Goal: Task Accomplishment & Management: Complete application form

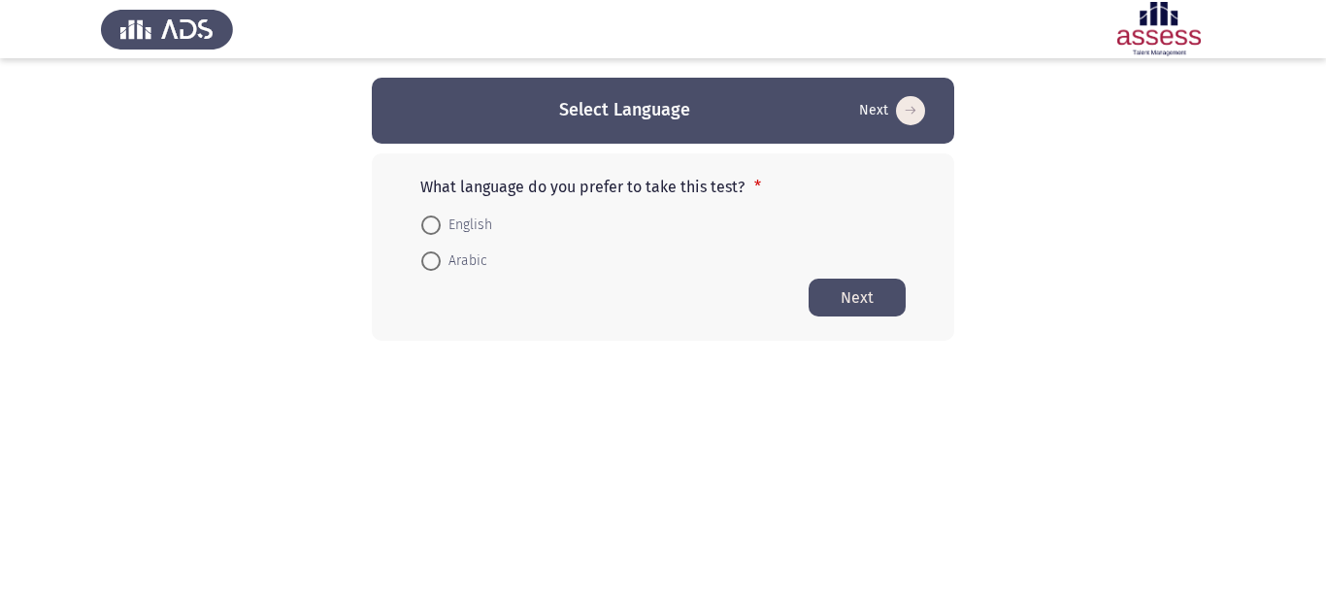
click at [435, 235] on label "English" at bounding box center [456, 225] width 71 height 23
click at [435, 235] on input "English" at bounding box center [430, 225] width 19 height 19
radio input "true"
click at [877, 304] on button "Next" at bounding box center [857, 297] width 97 height 38
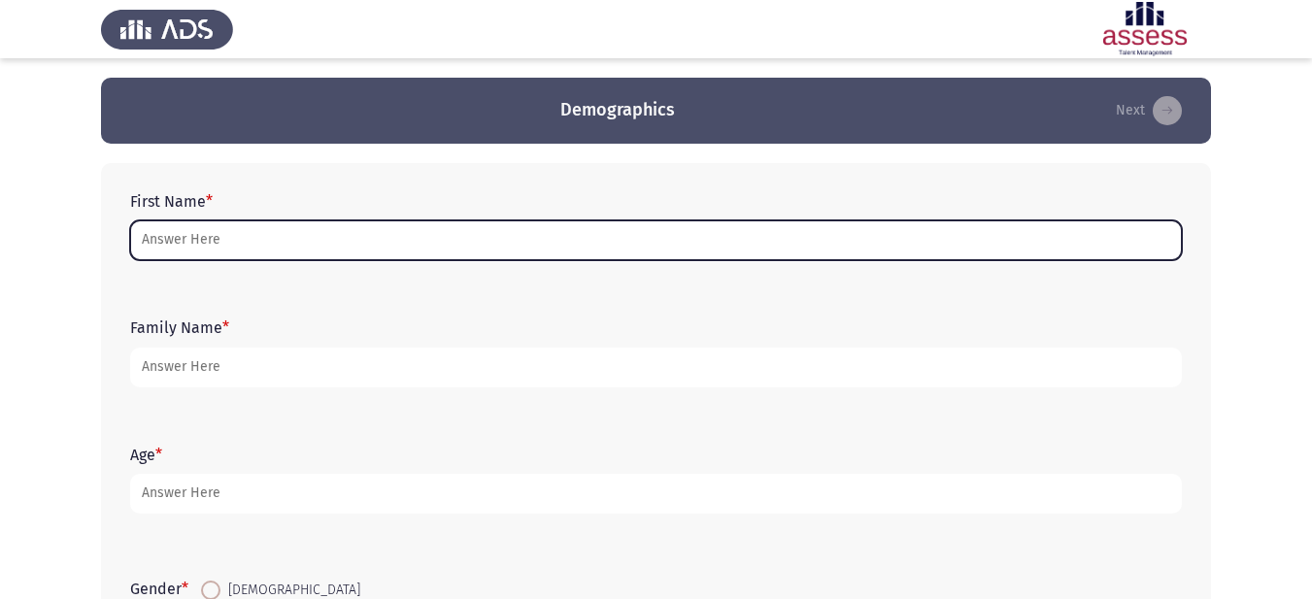
click at [247, 238] on input "First Name *" at bounding box center [656, 240] width 1052 height 40
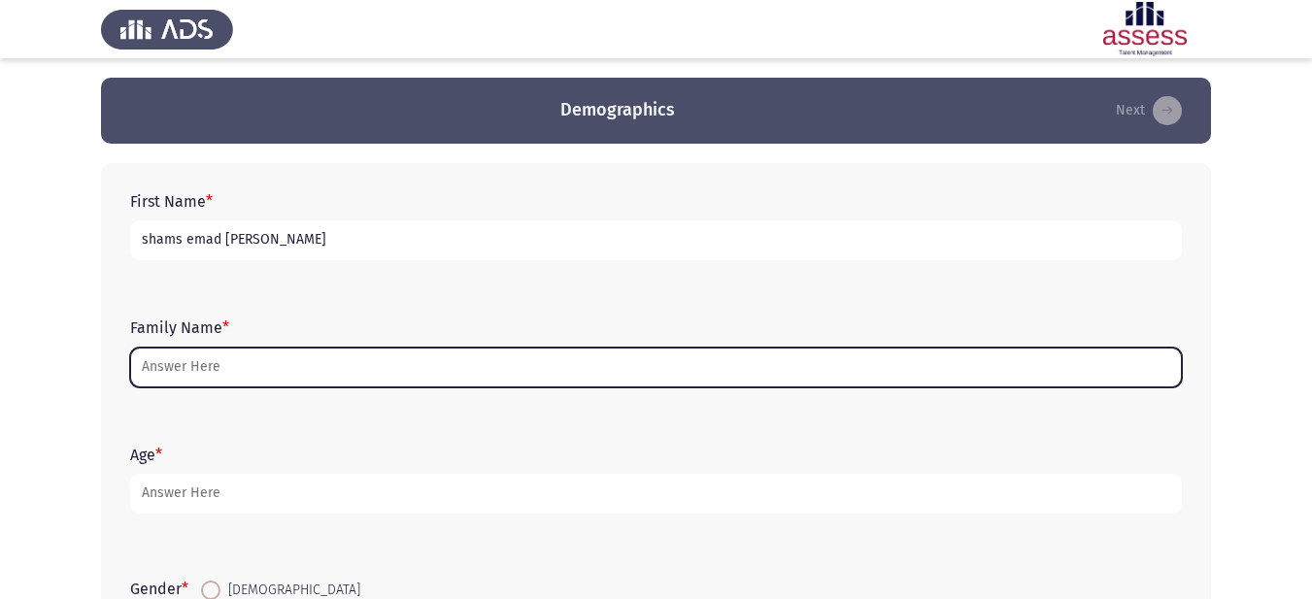
click at [242, 362] on input "Family Name *" at bounding box center [656, 368] width 1052 height 40
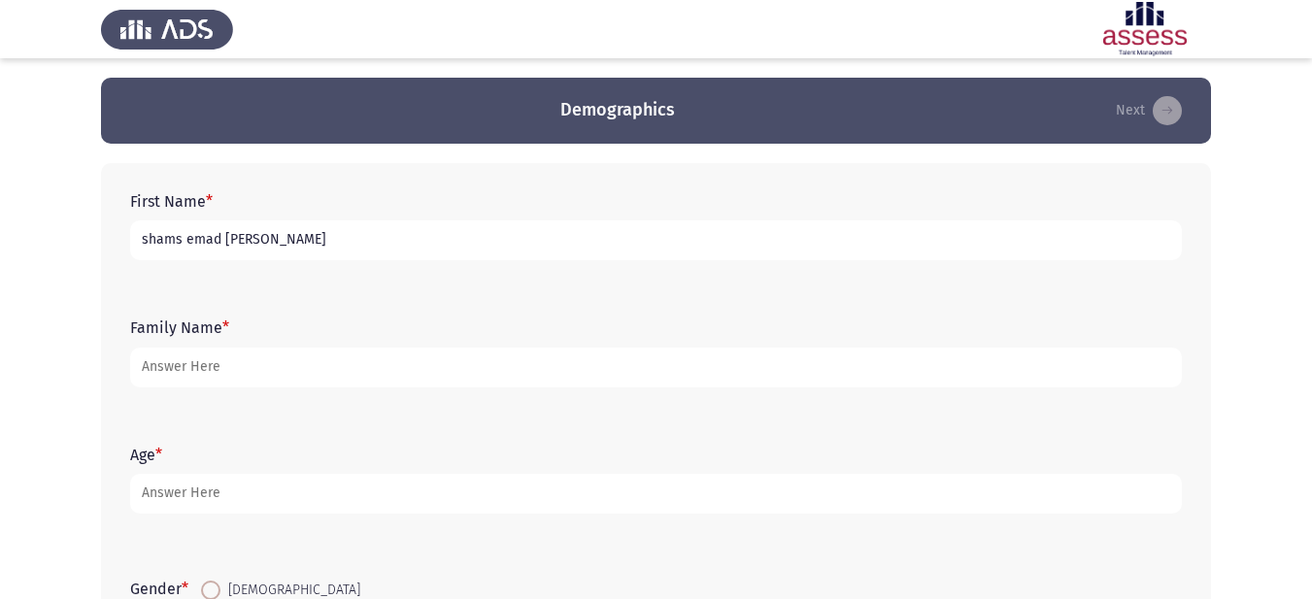
click at [363, 227] on input "shams emad [PERSON_NAME]" at bounding box center [656, 240] width 1052 height 40
type input "s"
click at [197, 238] on input "شمس عما [PERSON_NAME]" at bounding box center [656, 240] width 1052 height 40
type input "[PERSON_NAME]"
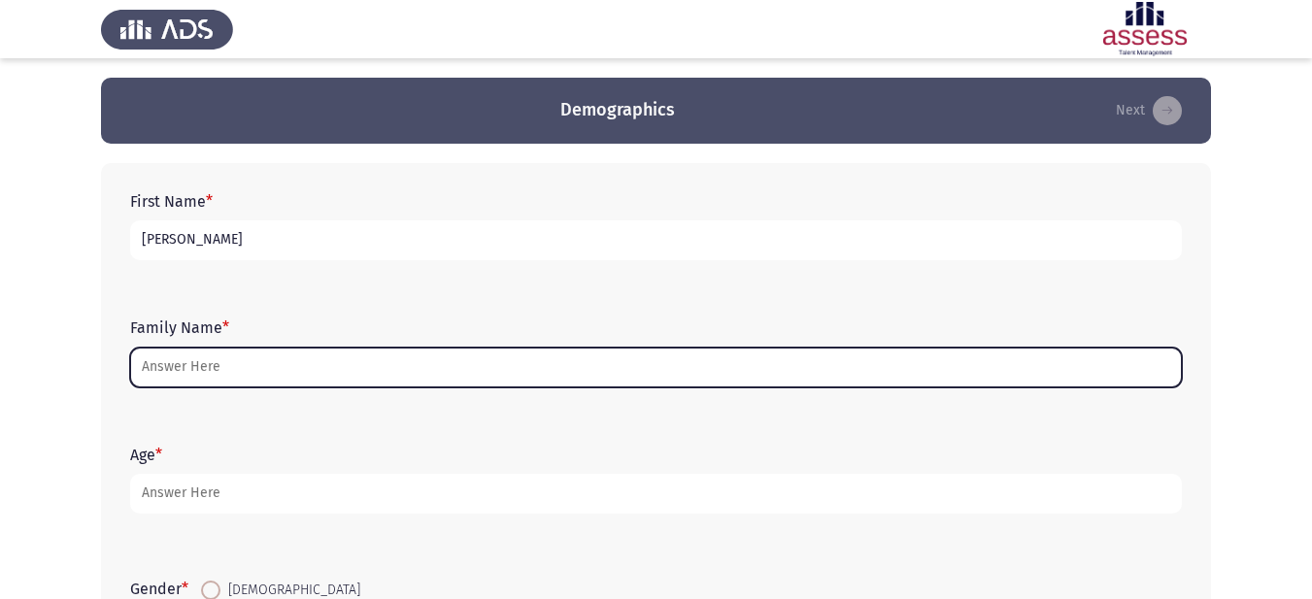
click at [205, 367] on input "Family Name *" at bounding box center [656, 368] width 1052 height 40
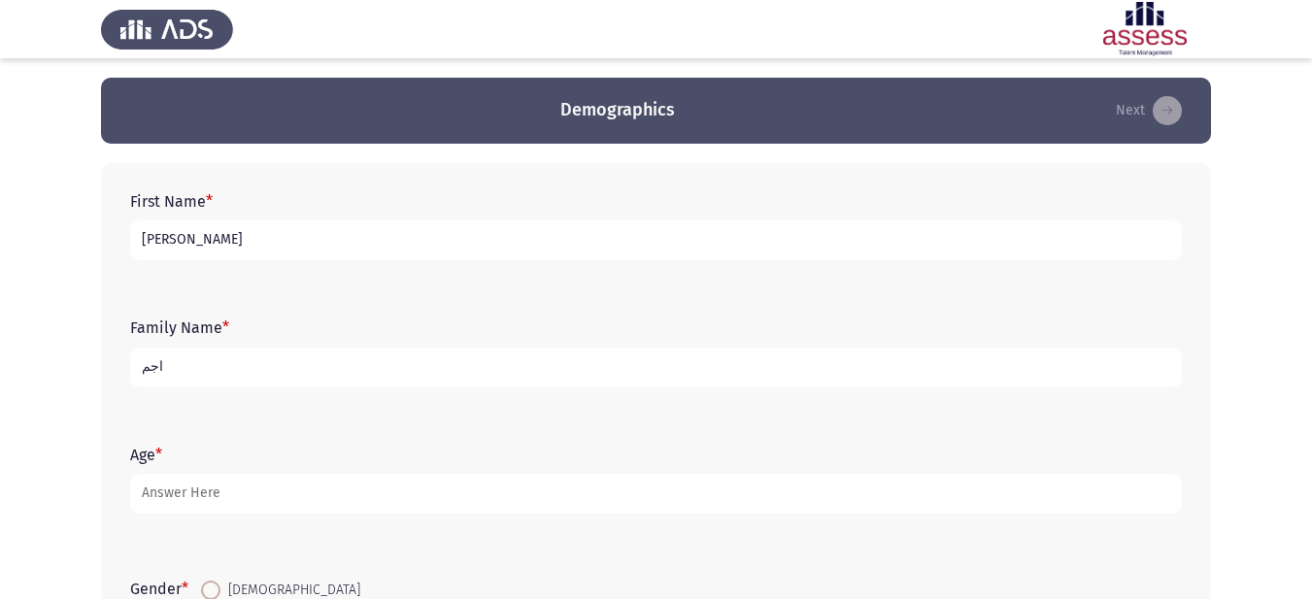
type input "اجمد"
click at [140, 362] on input "اجمد" at bounding box center [656, 368] width 1052 height 40
drag, startPoint x: 144, startPoint y: 365, endPoint x: 188, endPoint y: 370, distance: 44.9
click at [188, 370] on input "اجمد" at bounding box center [656, 368] width 1052 height 40
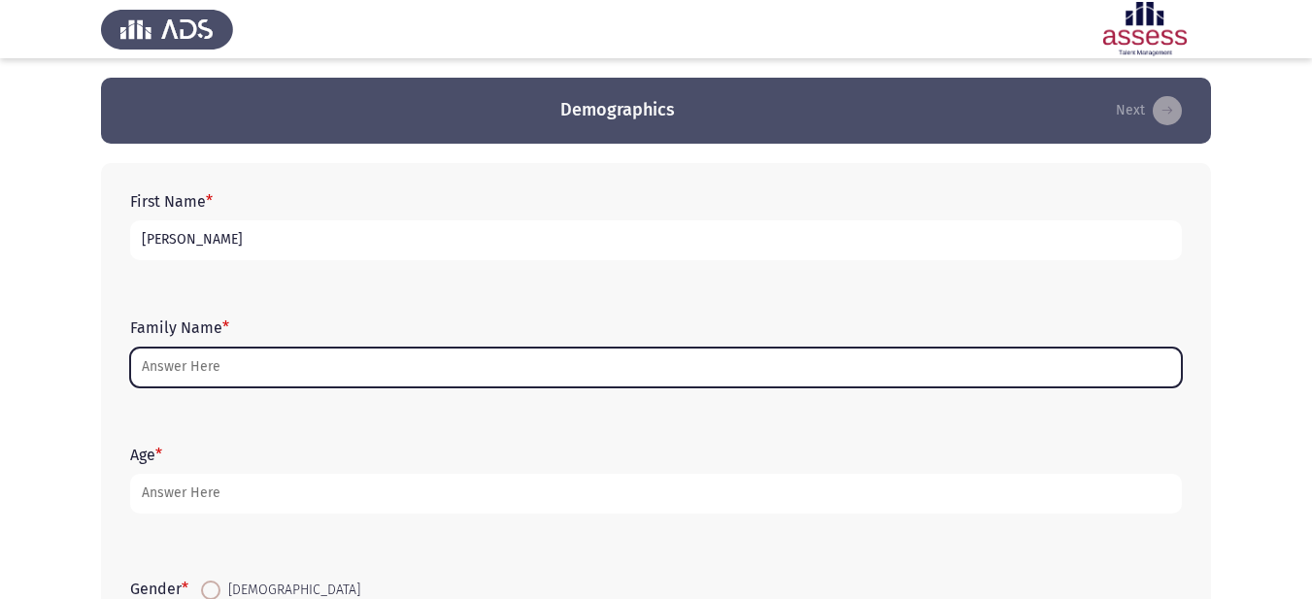
type input "ش"
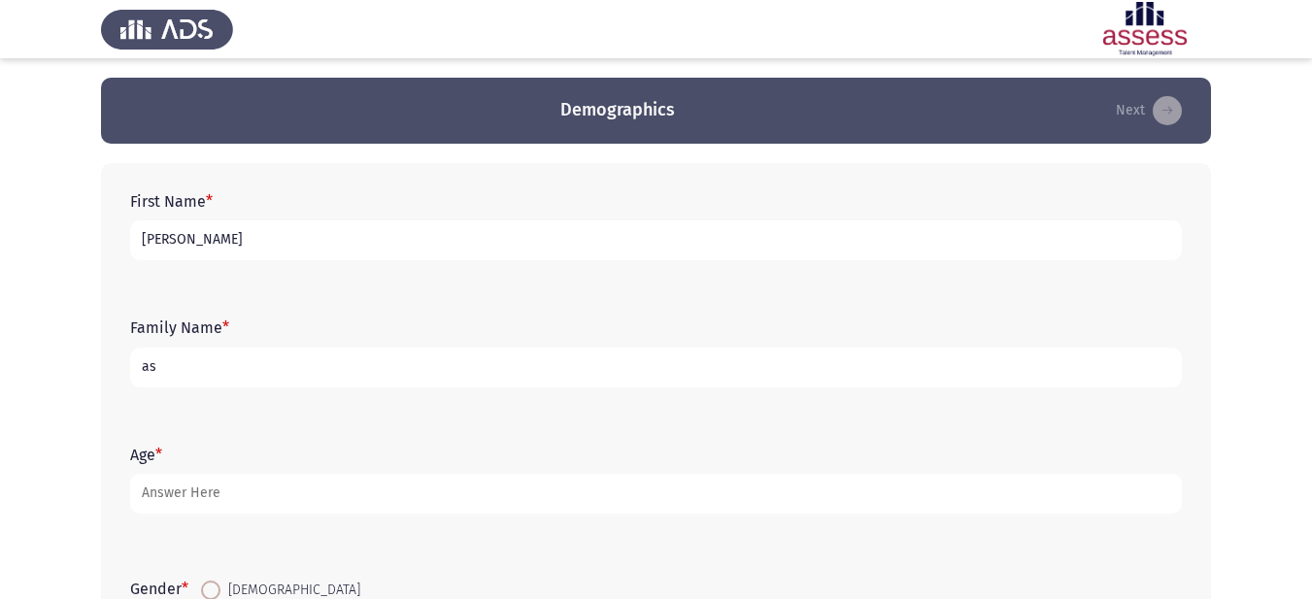
type input "a"
type input "ASU"
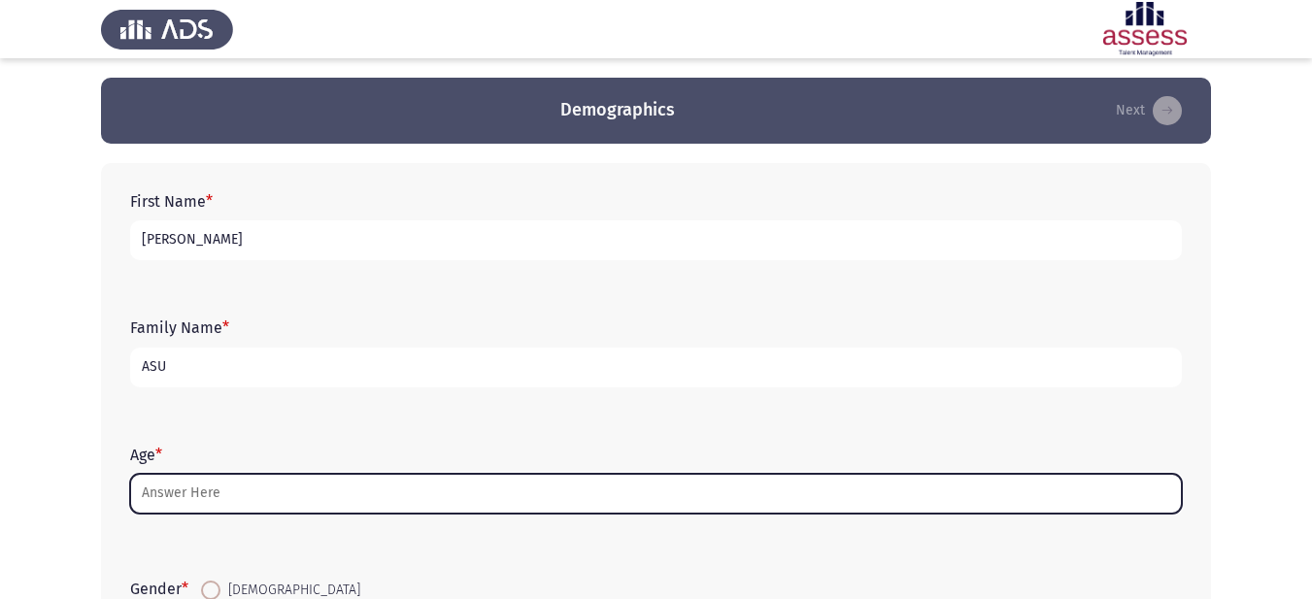
click at [273, 491] on input "Age *" at bounding box center [656, 494] width 1052 height 40
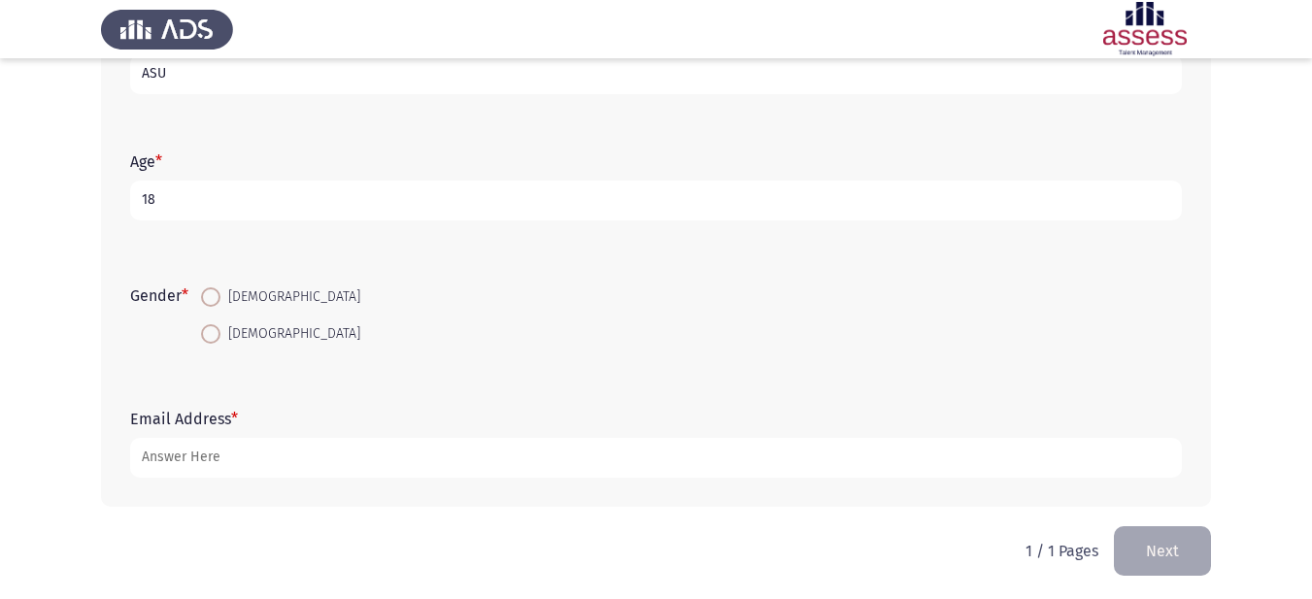
scroll to position [298, 0]
type input "18"
click at [215, 333] on span at bounding box center [210, 328] width 19 height 19
click at [215, 333] on input "[DEMOGRAPHIC_DATA]" at bounding box center [210, 328] width 19 height 19
radio input "true"
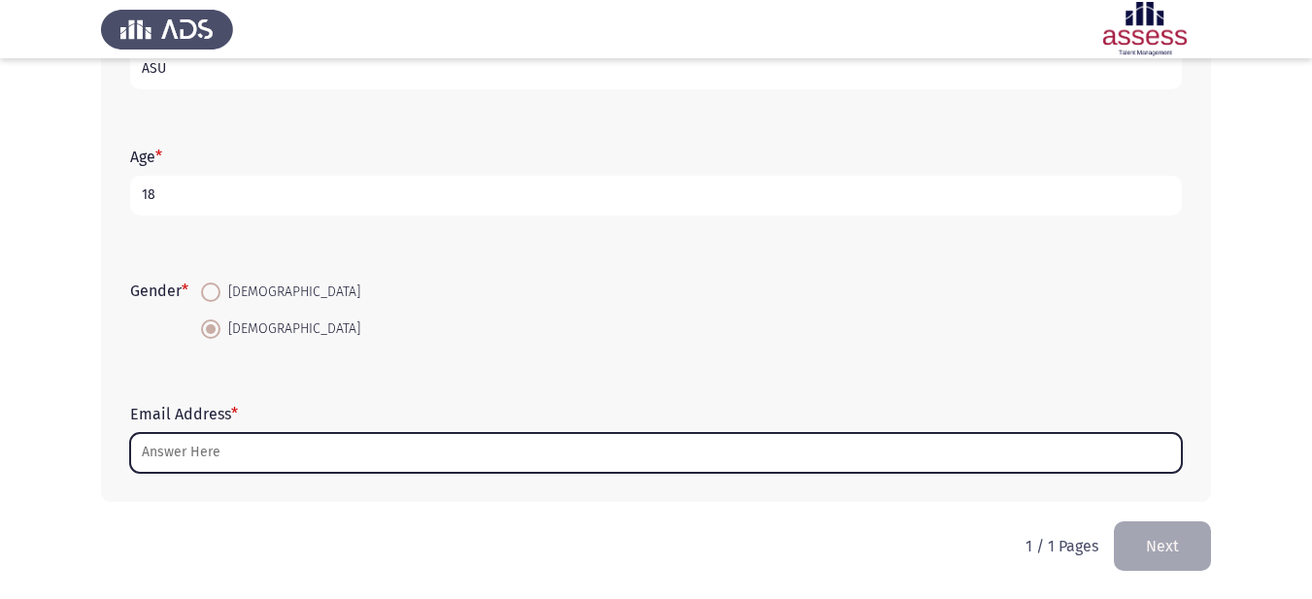
click at [218, 446] on input "Email Address *" at bounding box center [656, 453] width 1052 height 40
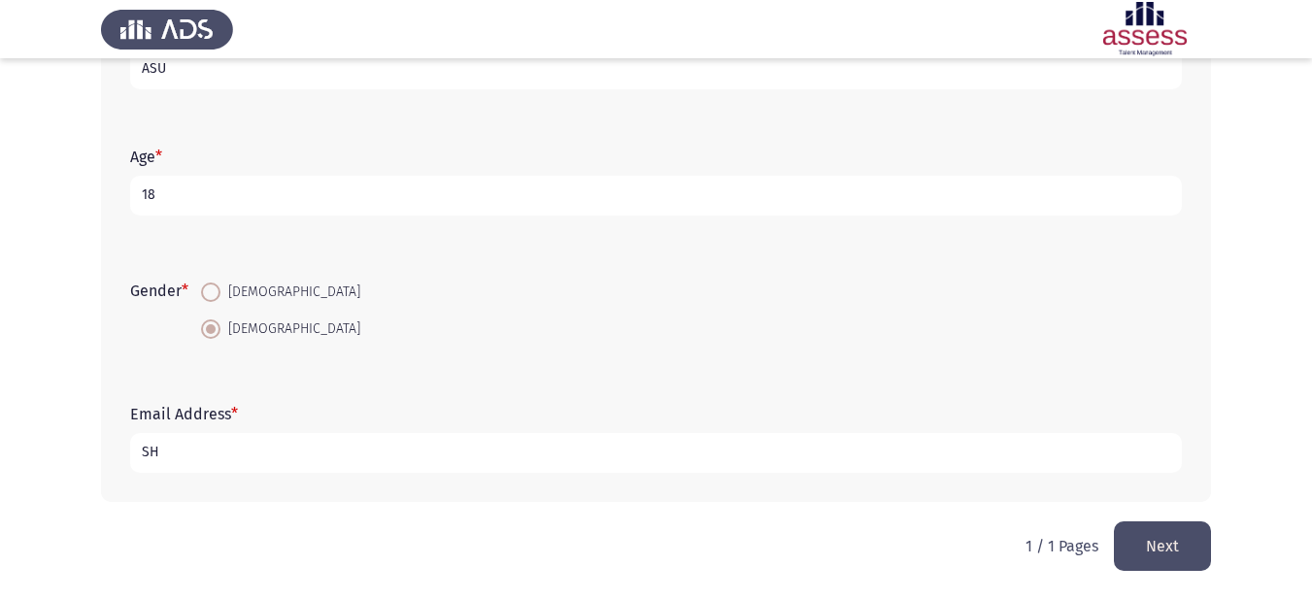
type input "S"
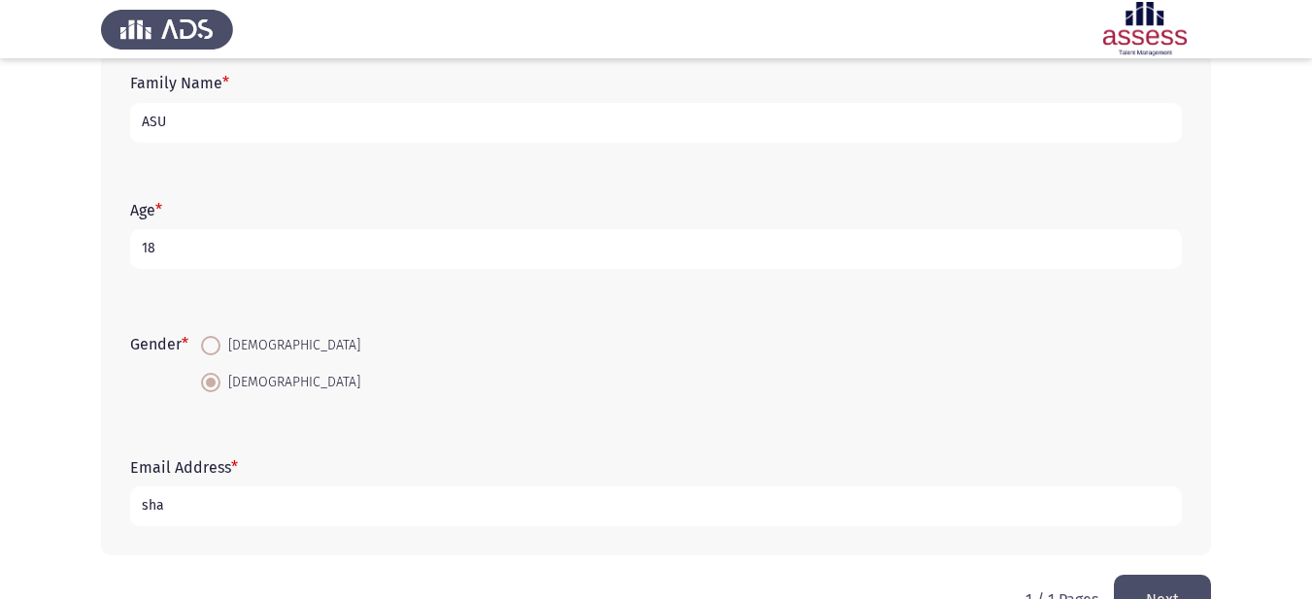
scroll to position [7, 0]
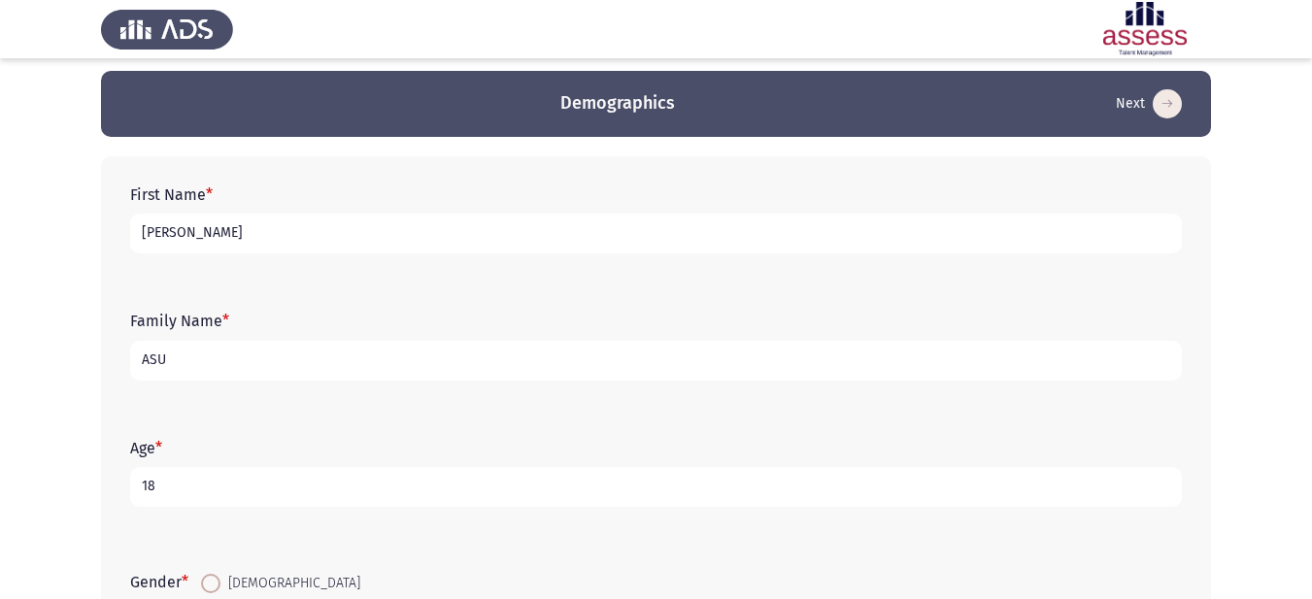
type input "sha"
click at [180, 351] on input "ASU" at bounding box center [656, 361] width 1052 height 40
type input "A"
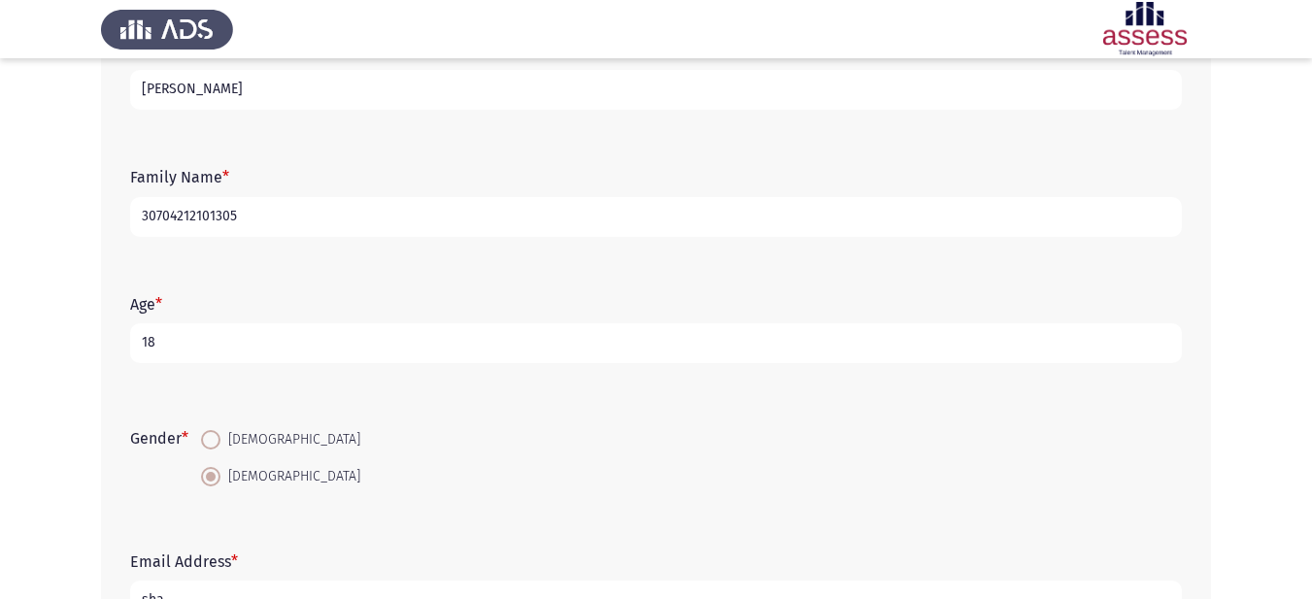
scroll to position [298, 0]
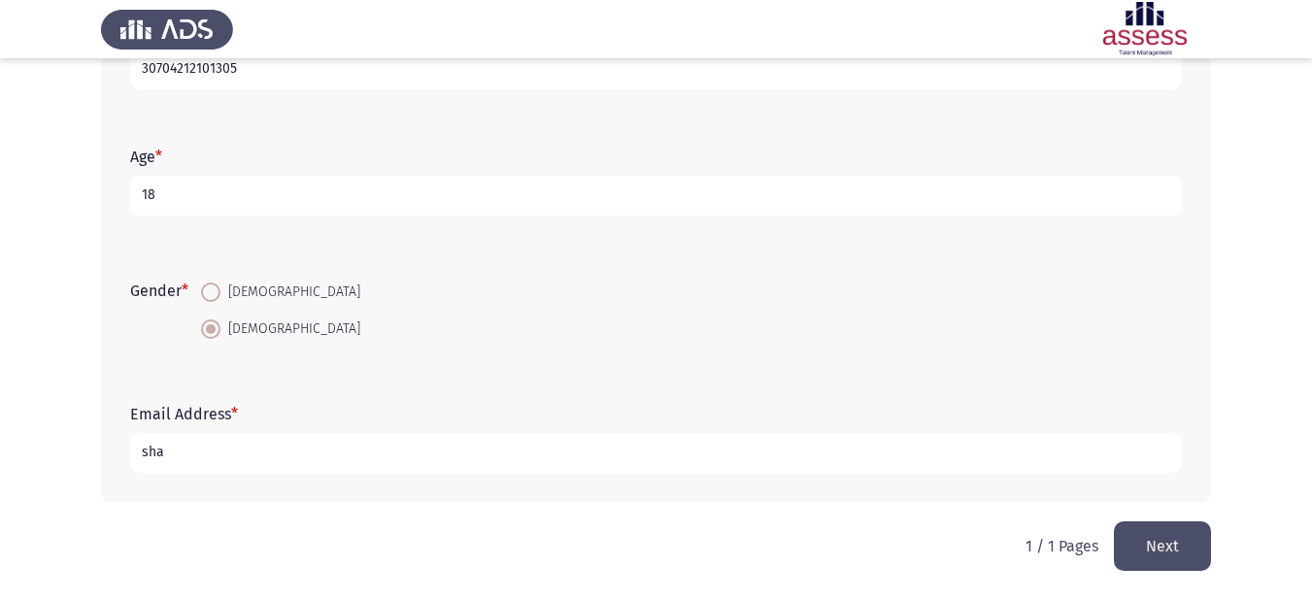
type input "30704212101305"
click at [184, 452] on input "sha" at bounding box center [656, 453] width 1052 height 40
click at [356, 303] on form "Gender * [DEMOGRAPHIC_DATA] [DEMOGRAPHIC_DATA]" at bounding box center [656, 310] width 1052 height 73
click at [266, 458] on input "[EMAIL_ADDRESS]" at bounding box center [656, 453] width 1052 height 40
type input "[EMAIL_ADDRESS][DOMAIN_NAME]"
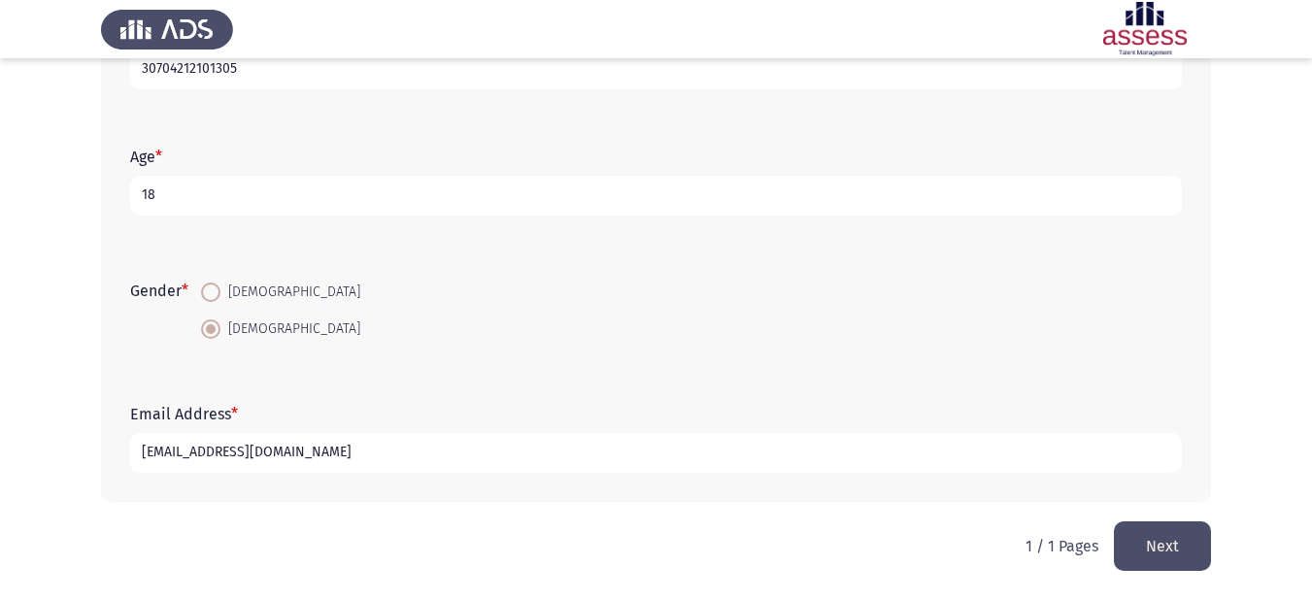
click at [1184, 553] on button "Next" at bounding box center [1162, 546] width 97 height 50
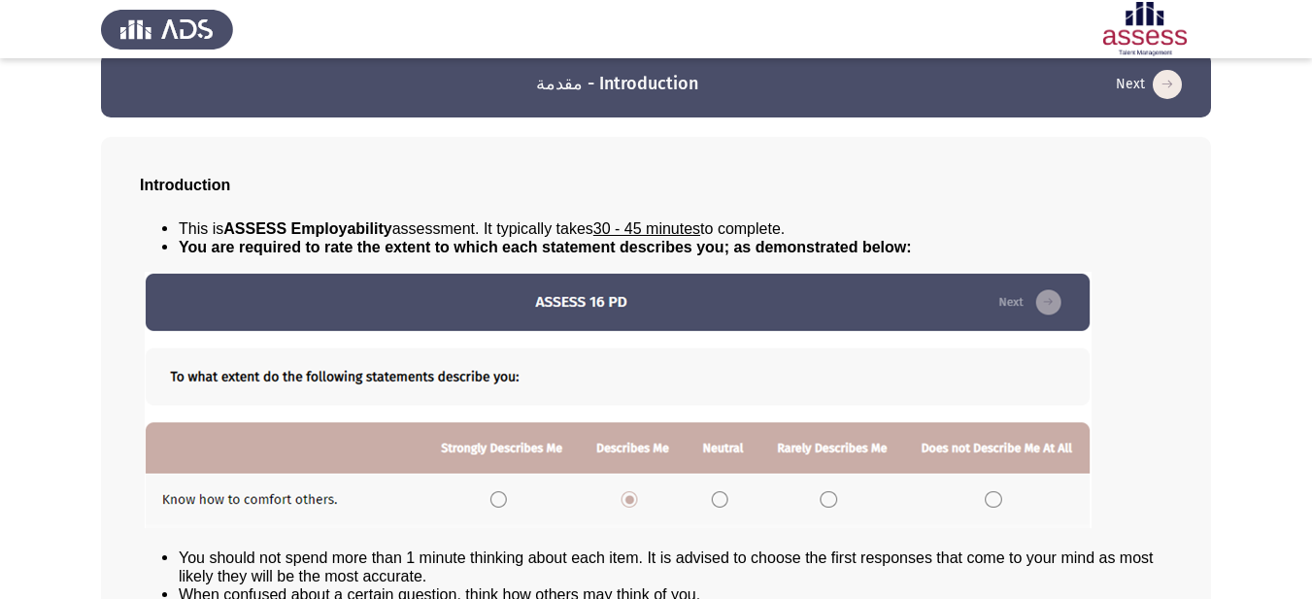
scroll to position [173, 0]
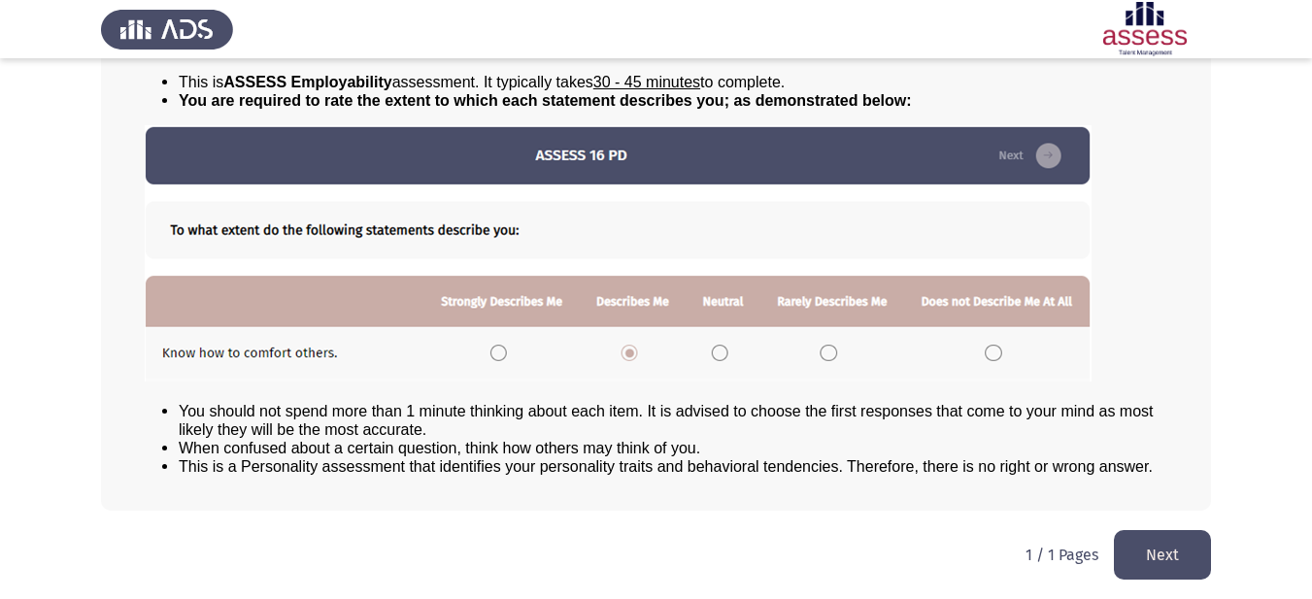
click at [1150, 555] on button "Next" at bounding box center [1162, 555] width 97 height 50
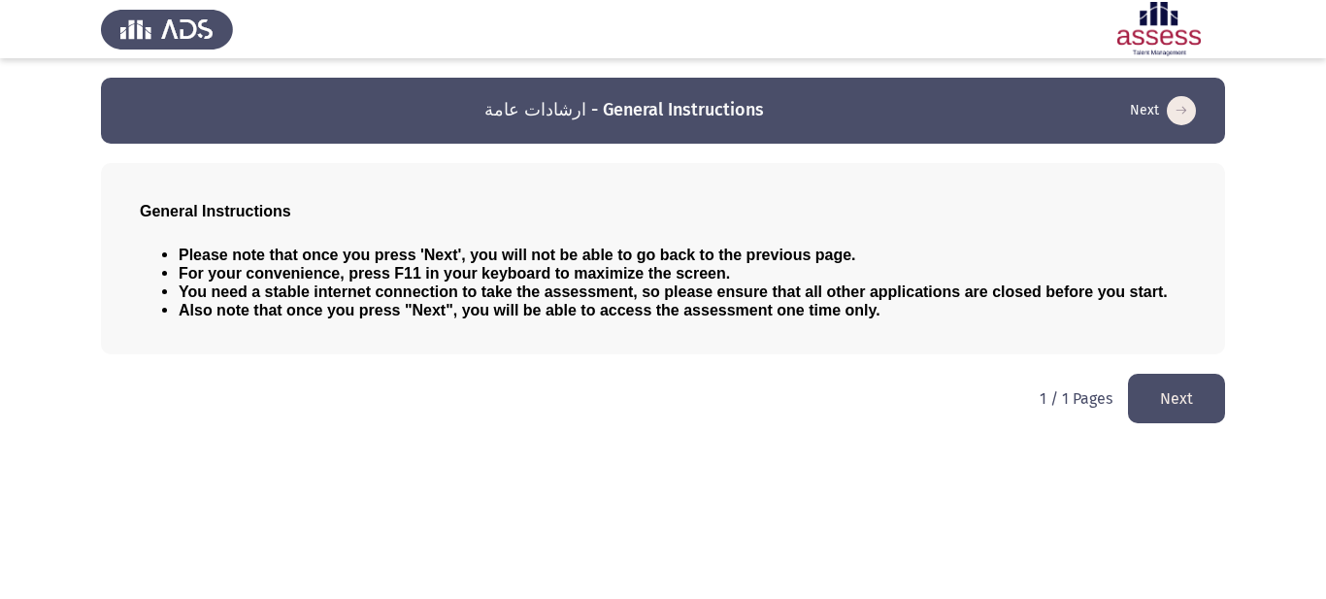
click at [1153, 393] on button "Next" at bounding box center [1176, 399] width 97 height 50
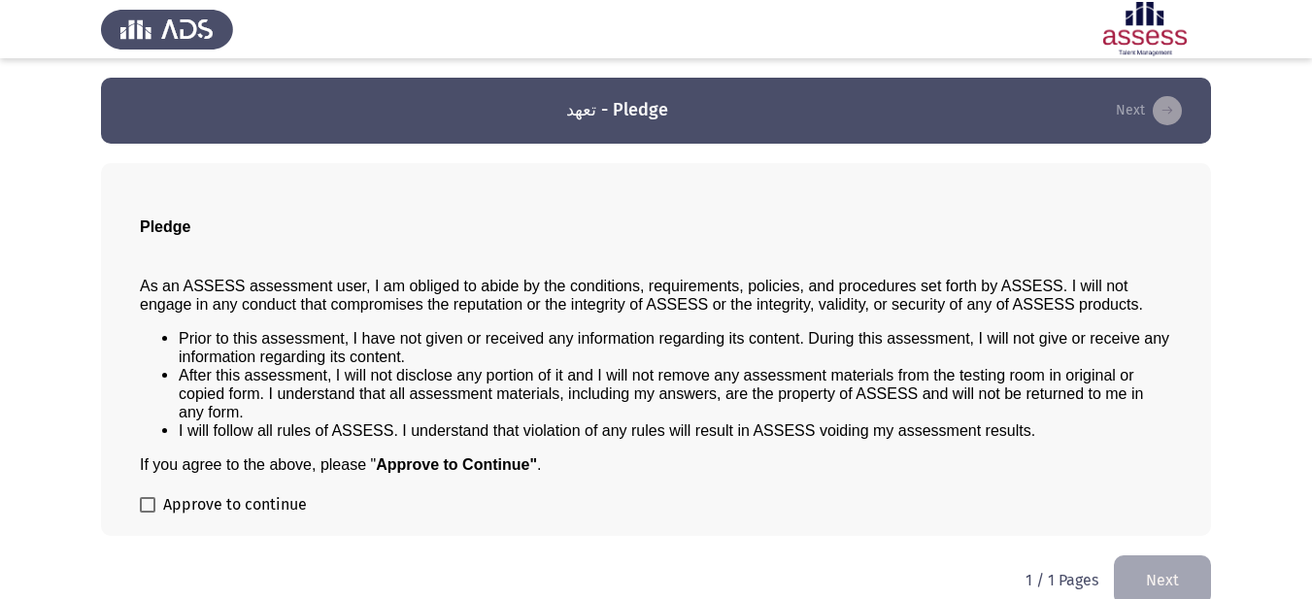
scroll to position [25, 0]
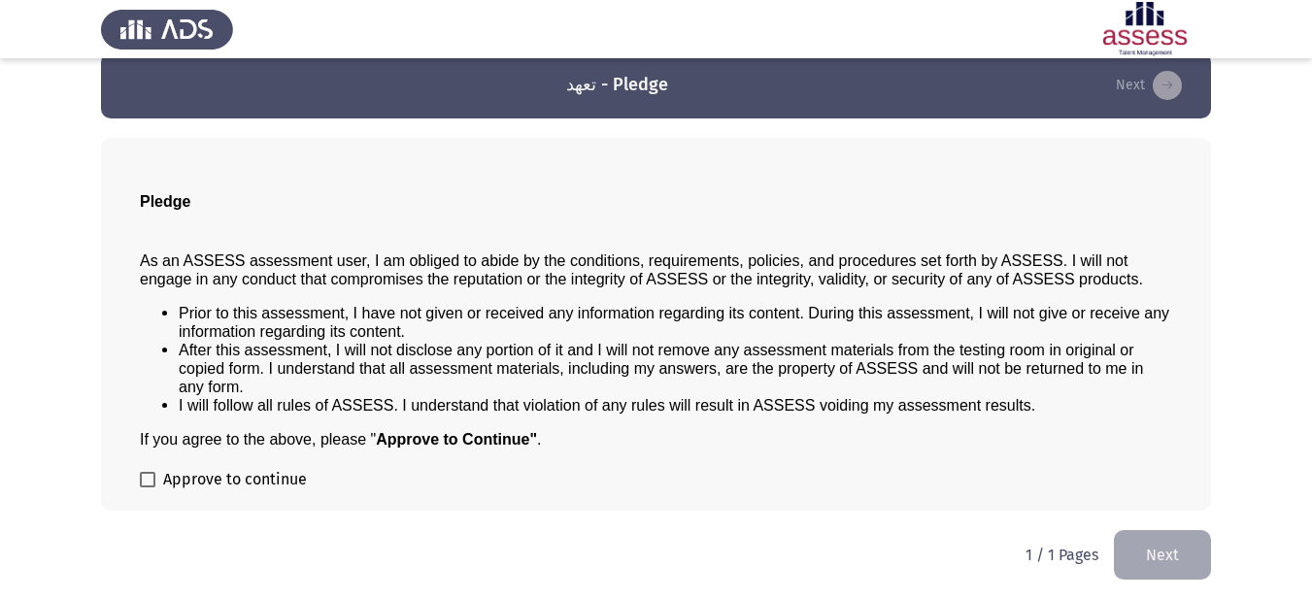
click at [163, 479] on span "Approve to continue" at bounding box center [235, 479] width 144 height 23
click at [148, 487] on input "Approve to continue" at bounding box center [147, 487] width 1 height 1
checkbox input "true"
click at [1147, 557] on button "Next" at bounding box center [1162, 555] width 97 height 50
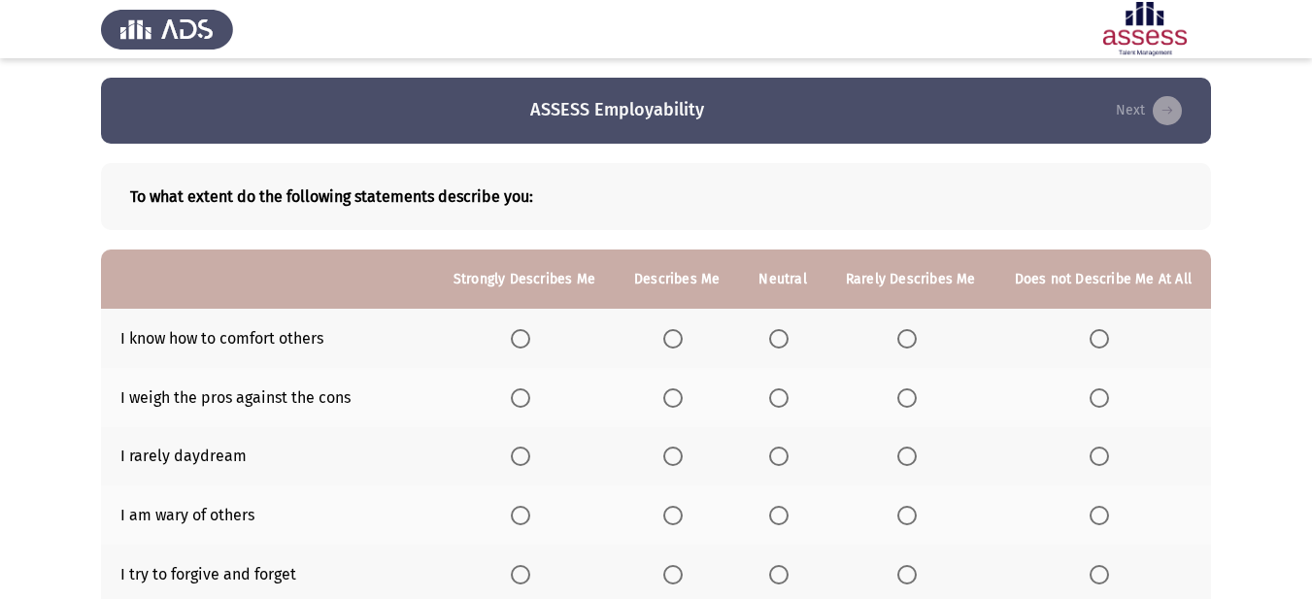
scroll to position [97, 0]
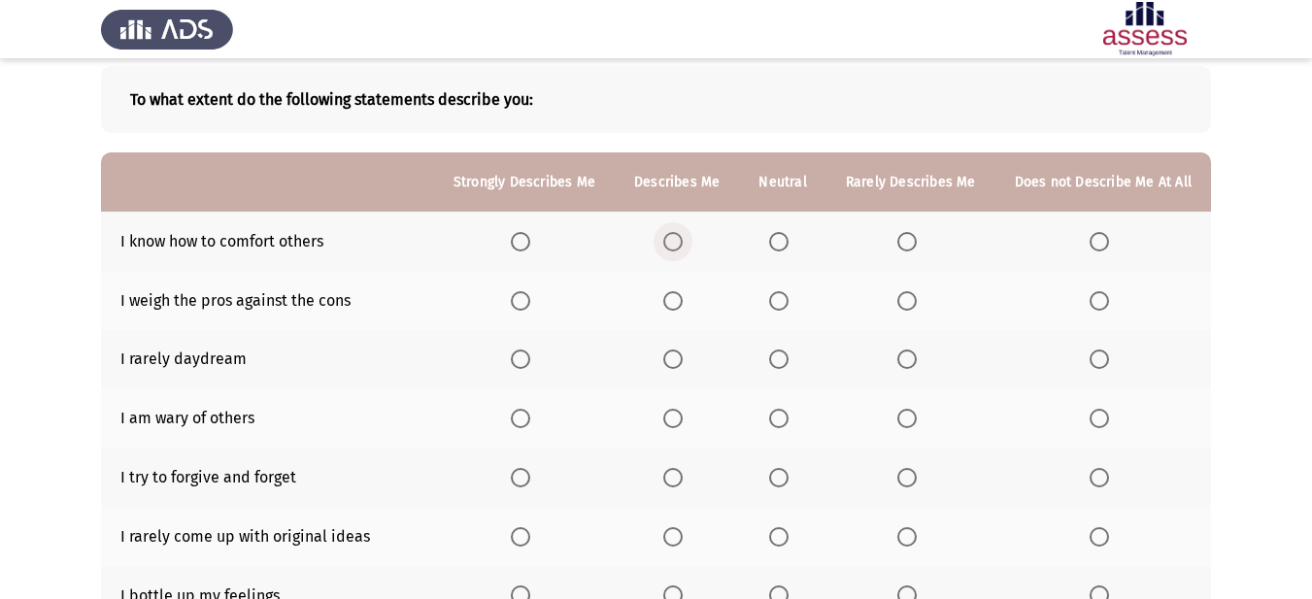
click at [683, 241] on span "Select an option" at bounding box center [672, 241] width 19 height 19
click at [683, 241] on input "Select an option" at bounding box center [672, 241] width 19 height 19
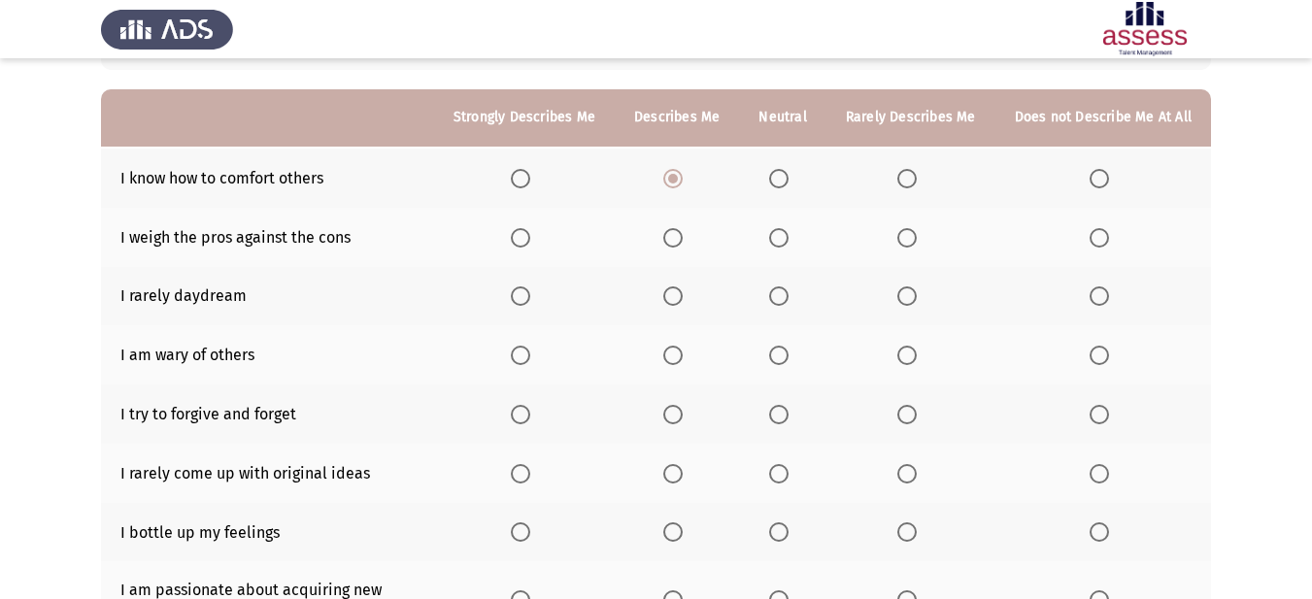
scroll to position [194, 0]
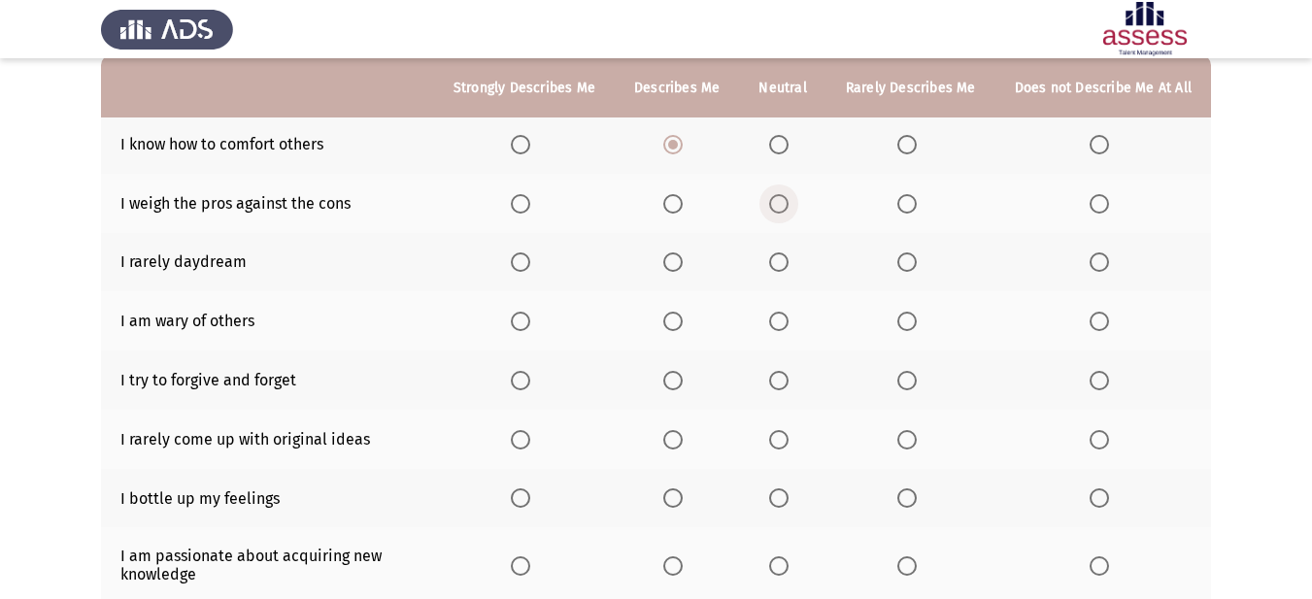
click at [782, 204] on span "Select an option" at bounding box center [778, 203] width 19 height 19
click at [782, 204] on input "Select an option" at bounding box center [778, 203] width 19 height 19
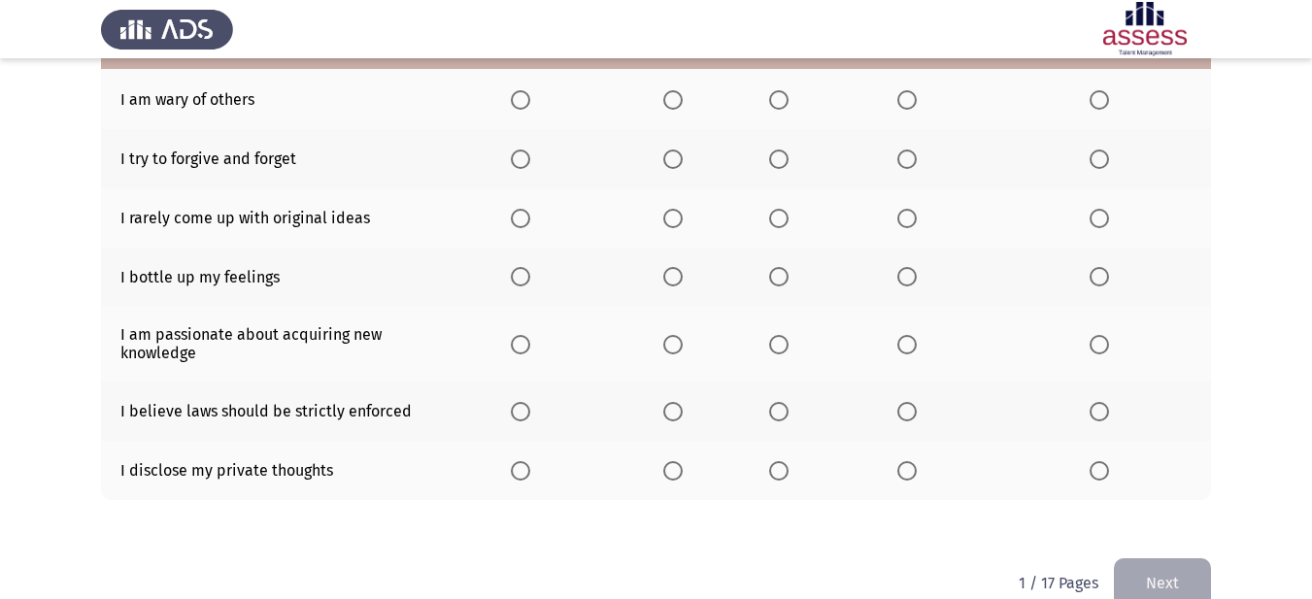
scroll to position [452, 0]
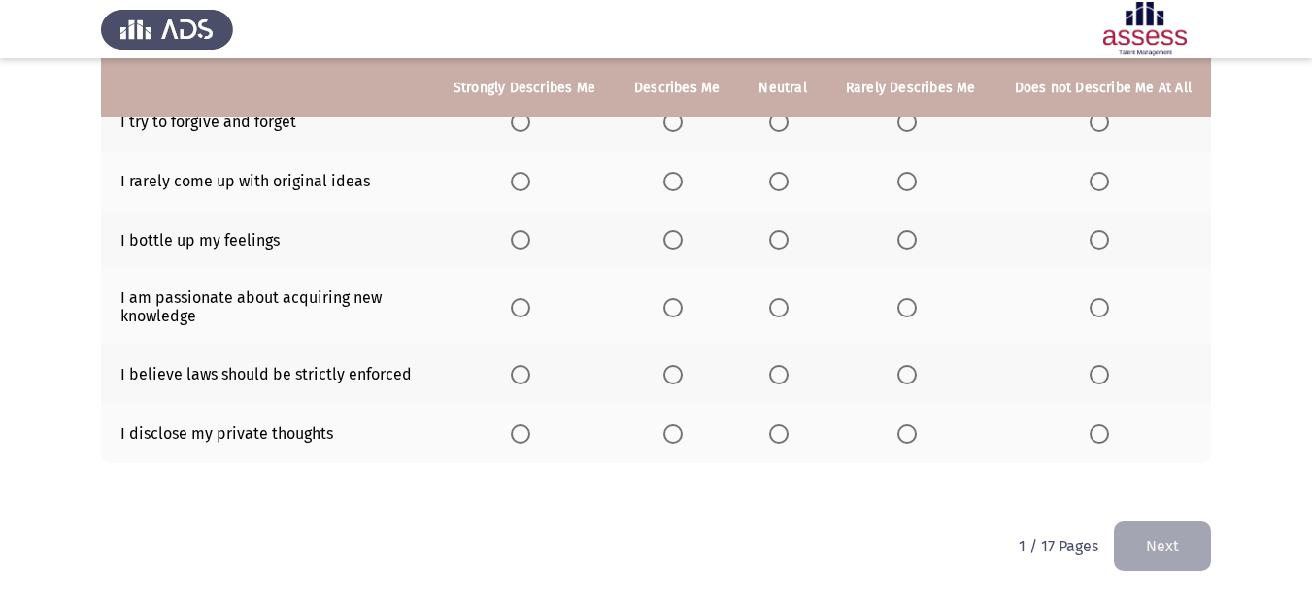
click at [677, 310] on span "Select an option" at bounding box center [672, 307] width 19 height 19
click at [677, 310] on input "Select an option" at bounding box center [672, 307] width 19 height 19
click at [530, 301] on span "Select an option" at bounding box center [520, 307] width 19 height 19
click at [530, 301] on input "Select an option" at bounding box center [520, 307] width 19 height 19
click at [787, 377] on span "Select an option" at bounding box center [778, 374] width 19 height 19
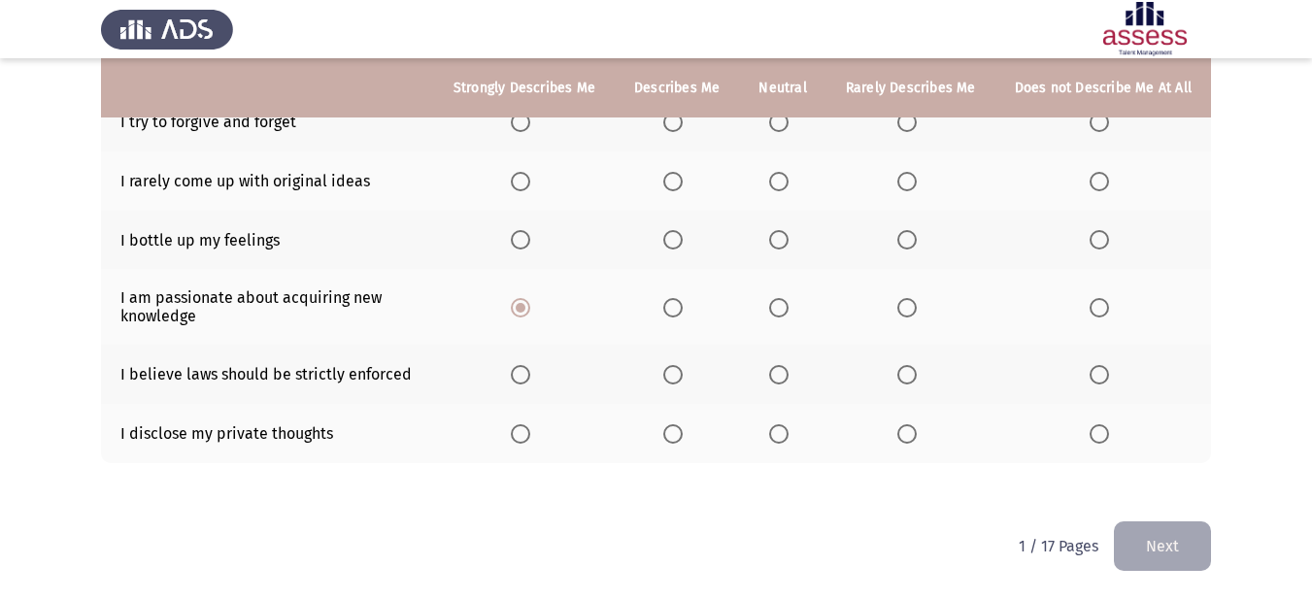
click at [787, 377] on input "Select an option" at bounding box center [778, 374] width 19 height 19
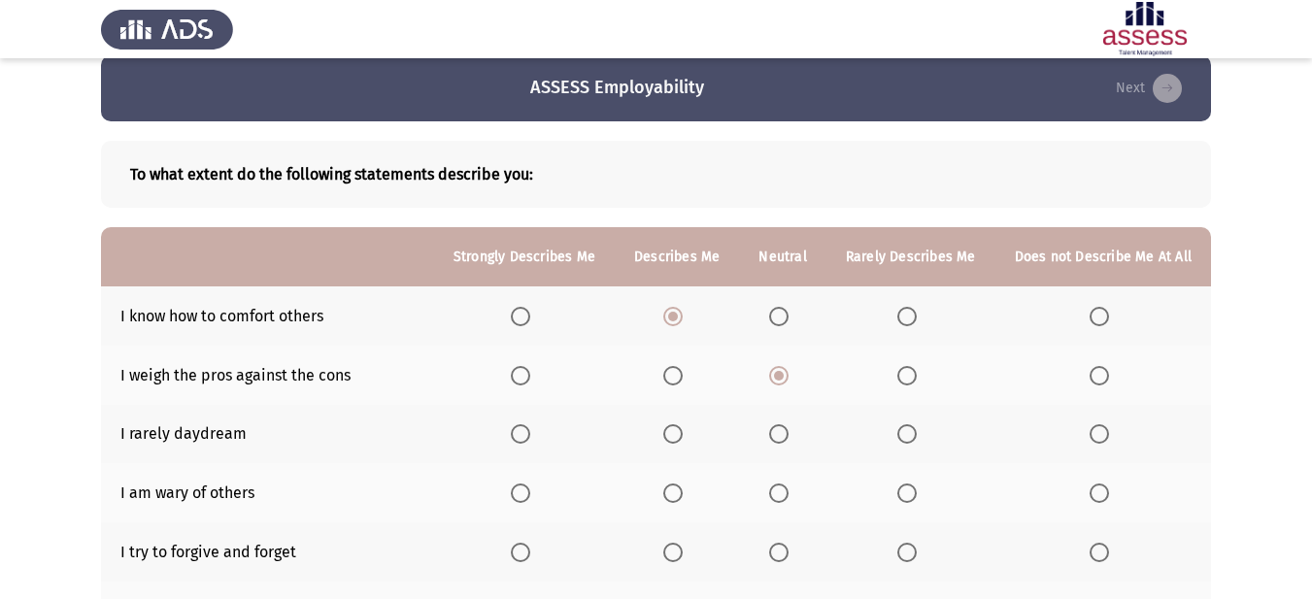
scroll to position [0, 0]
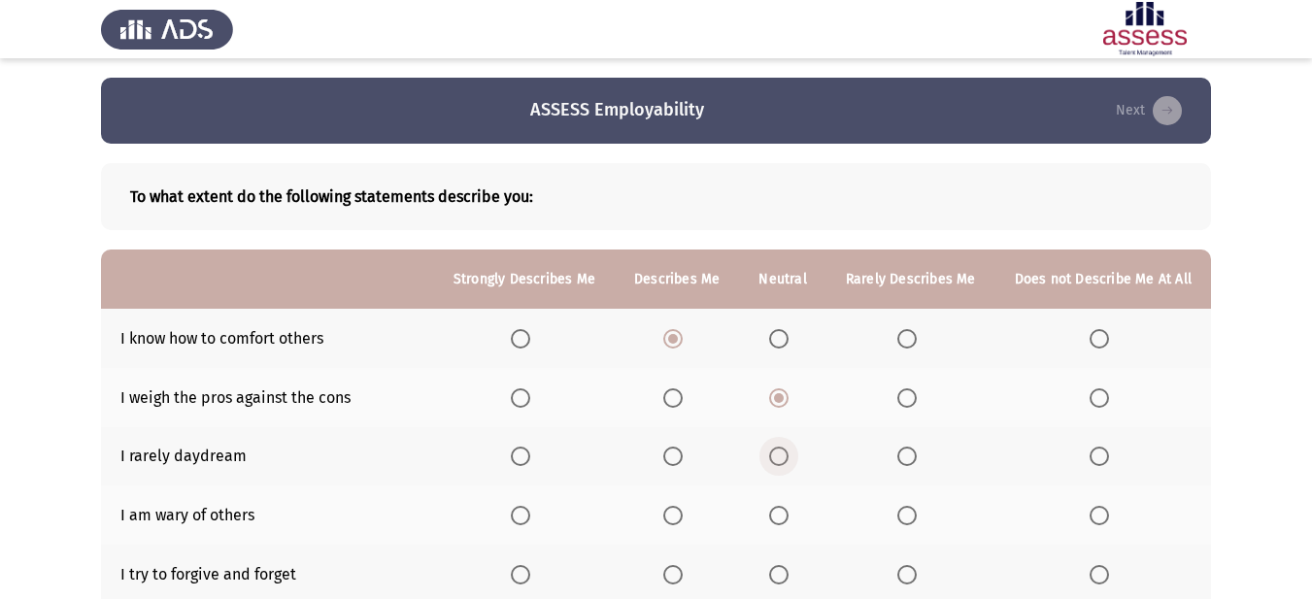
click at [780, 452] on span "Select an option" at bounding box center [778, 456] width 19 height 19
click at [780, 452] on input "Select an option" at bounding box center [778, 456] width 19 height 19
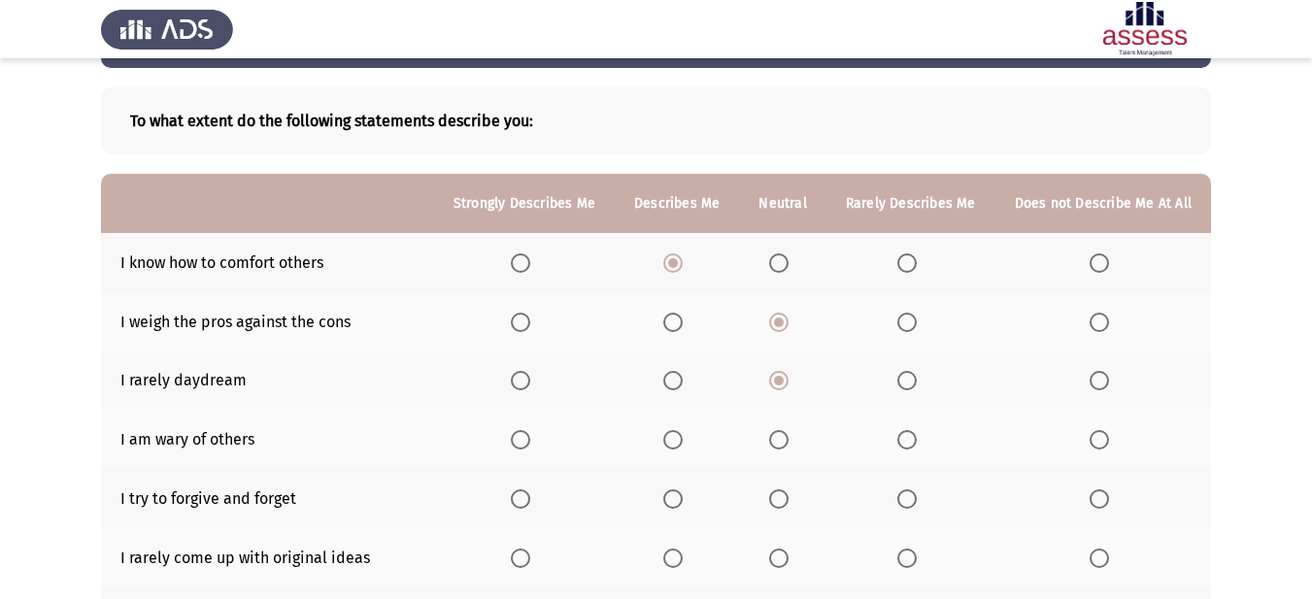
scroll to position [97, 0]
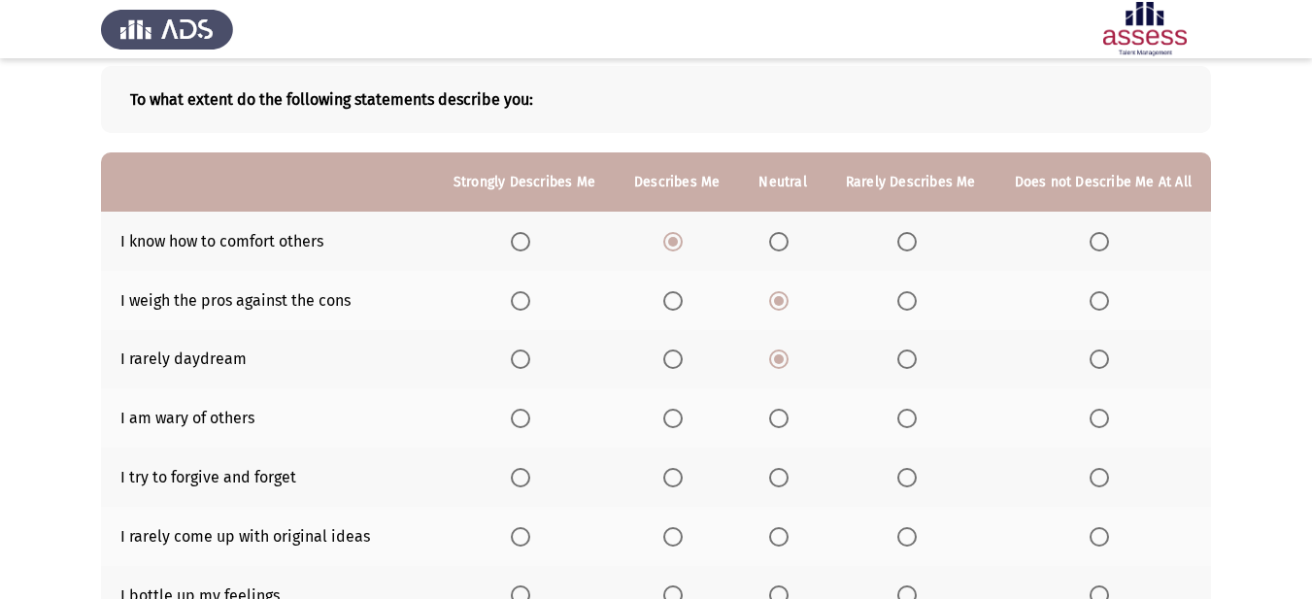
click at [681, 415] on span "Select an option" at bounding box center [672, 418] width 19 height 19
click at [681, 415] on input "Select an option" at bounding box center [672, 418] width 19 height 19
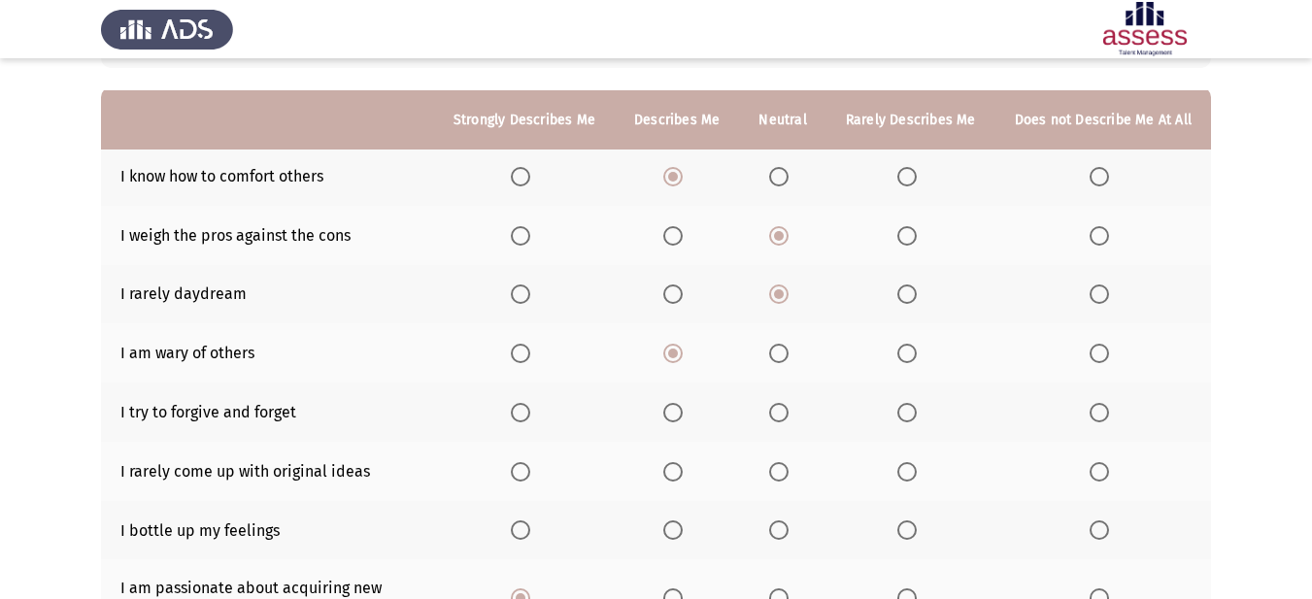
scroll to position [194, 0]
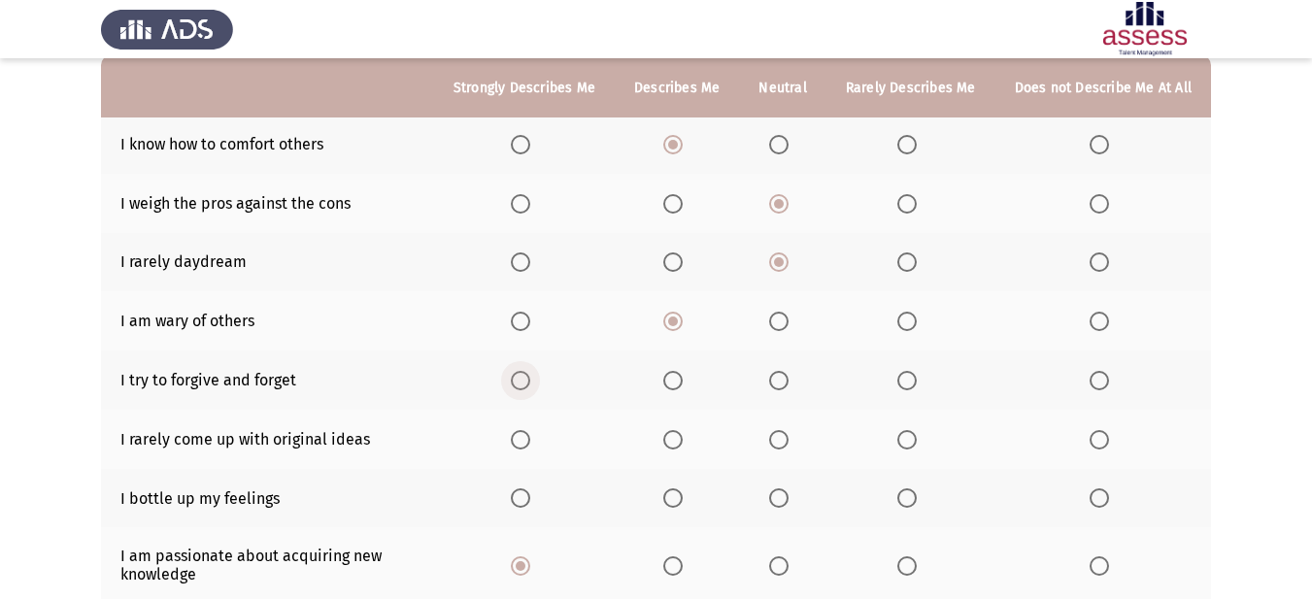
click at [530, 385] on span "Select an option" at bounding box center [520, 380] width 19 height 19
click at [530, 385] on input "Select an option" at bounding box center [520, 380] width 19 height 19
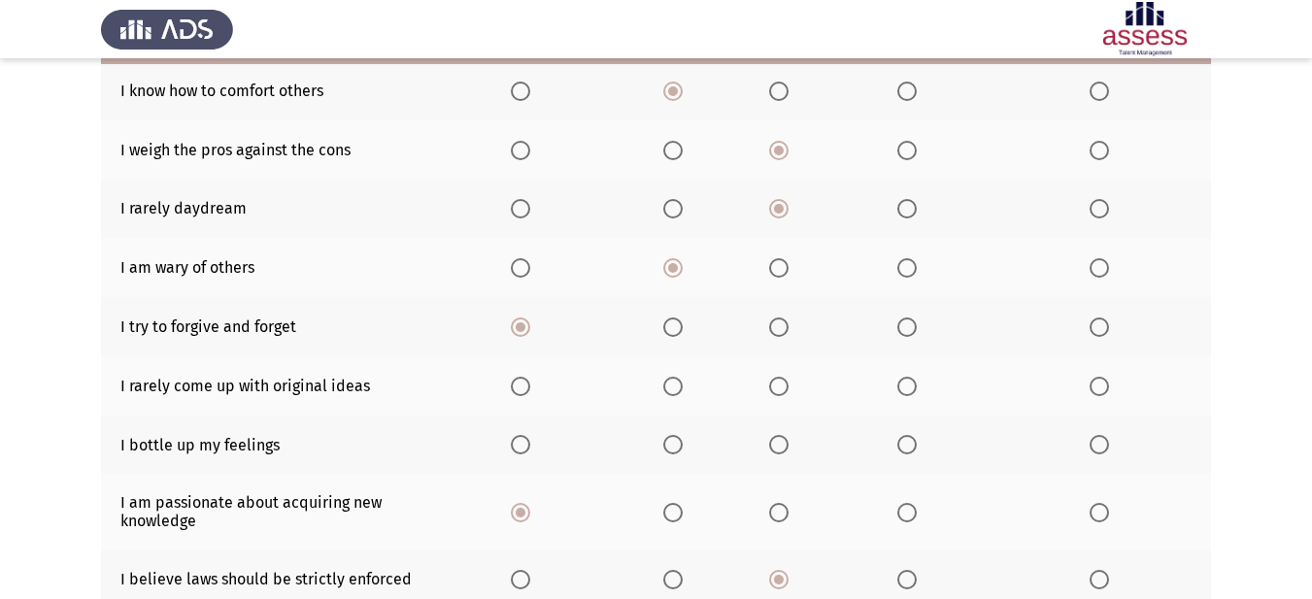
scroll to position [291, 0]
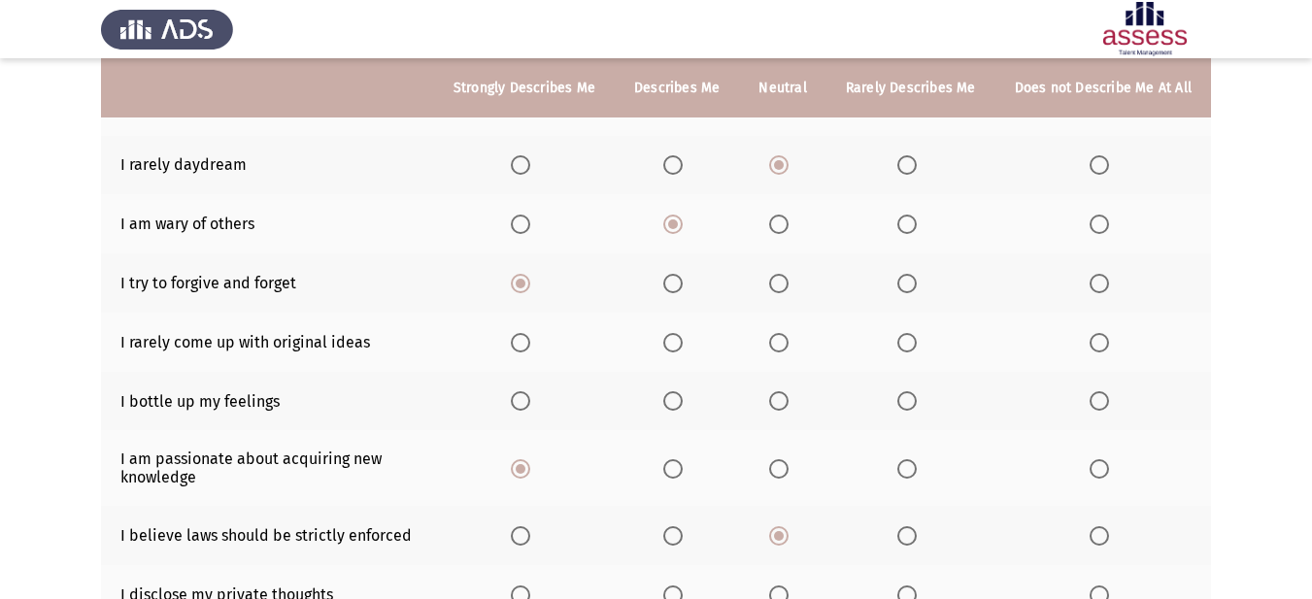
click at [678, 343] on span "Select an option" at bounding box center [672, 342] width 19 height 19
click at [678, 343] on input "Select an option" at bounding box center [672, 342] width 19 height 19
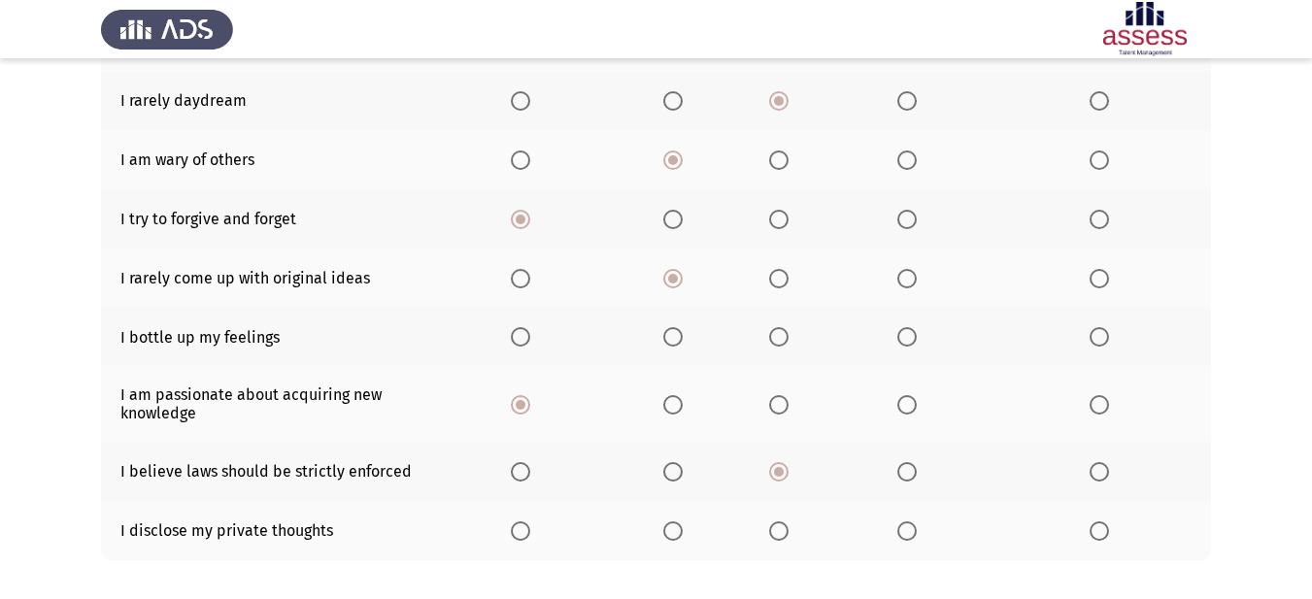
scroll to position [388, 0]
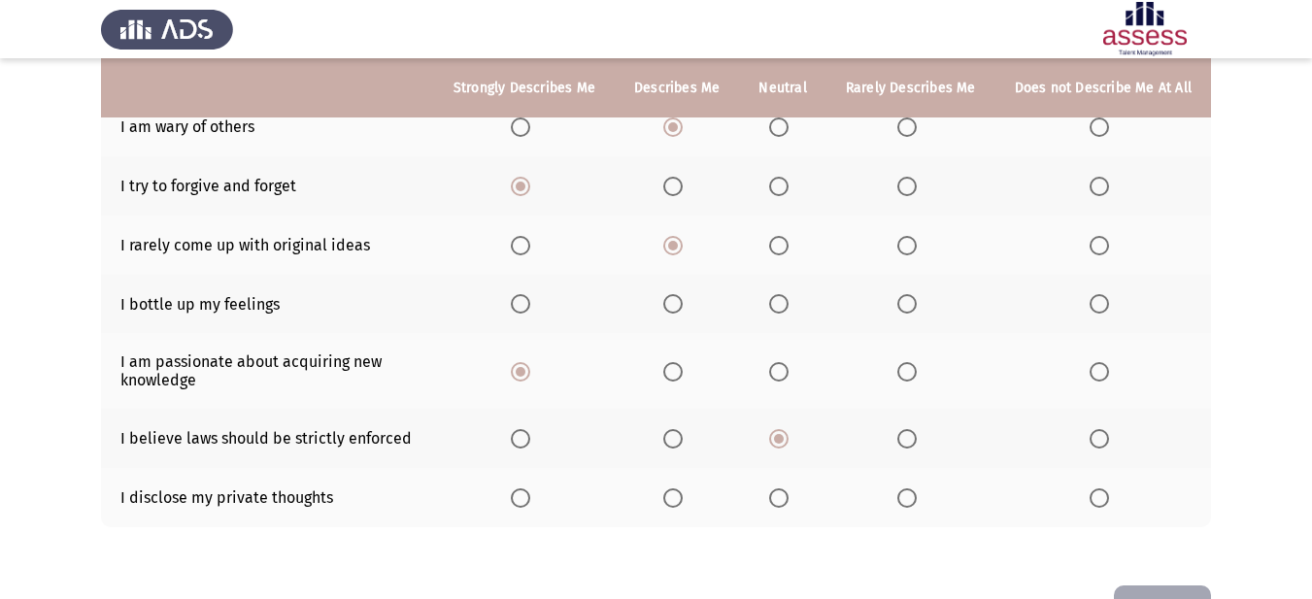
click at [785, 306] on span "Select an option" at bounding box center [778, 303] width 19 height 19
click at [785, 306] on input "Select an option" at bounding box center [778, 303] width 19 height 19
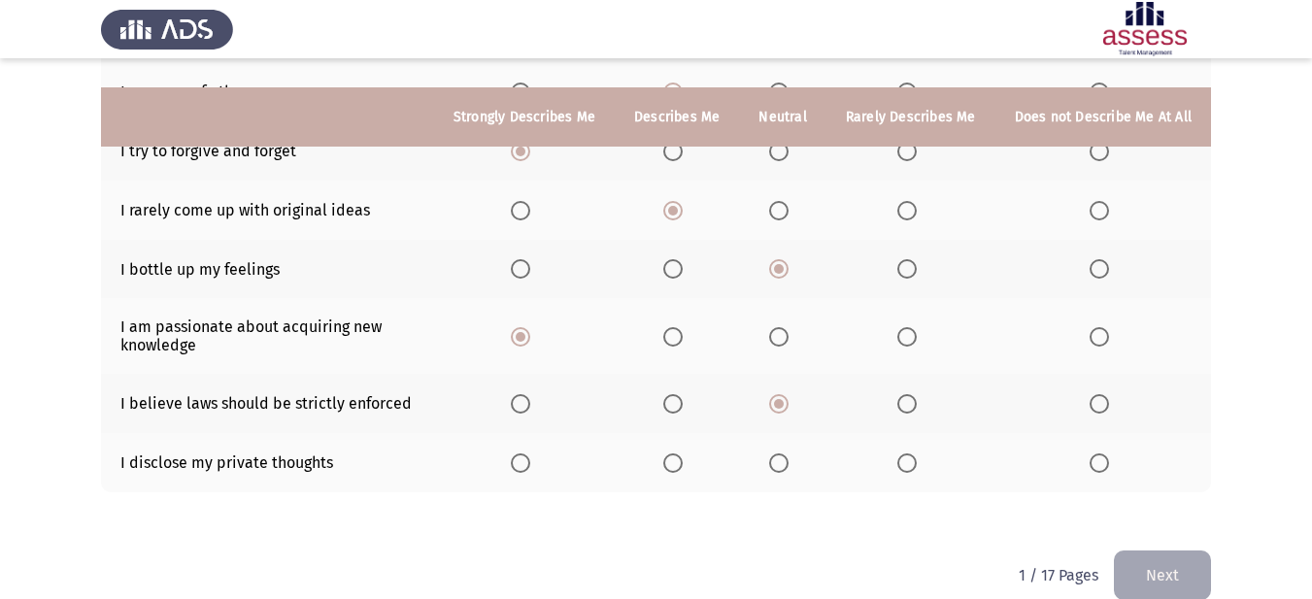
scroll to position [452, 0]
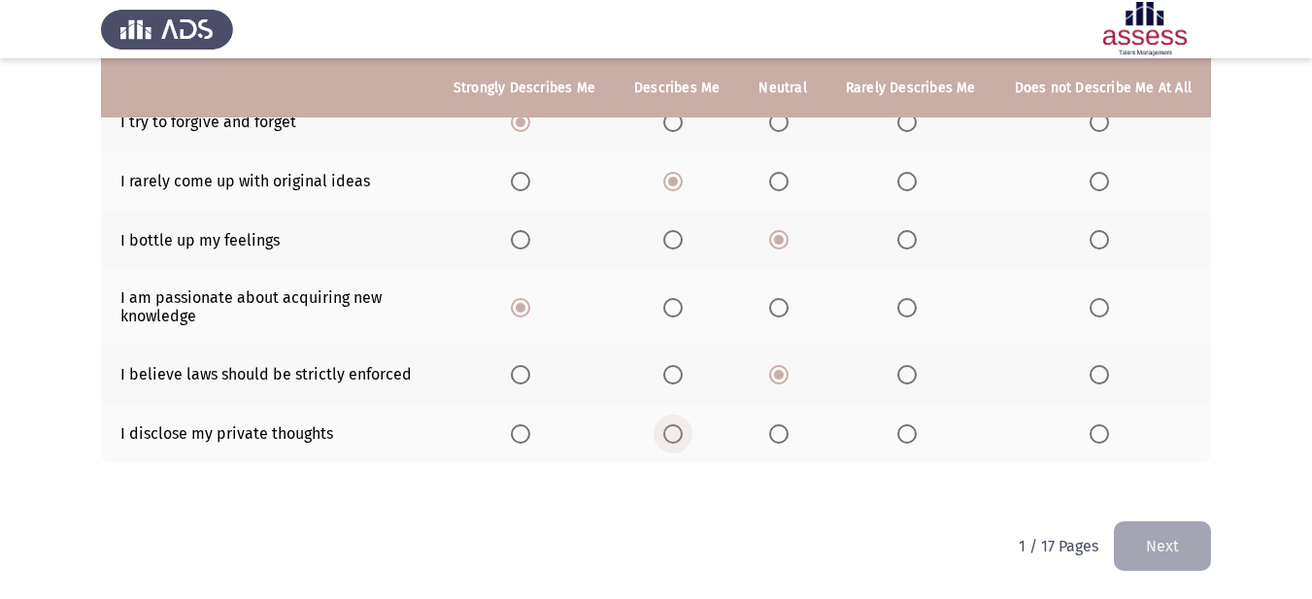
click at [675, 439] on span "Select an option" at bounding box center [672, 433] width 19 height 19
click at [675, 439] on input "Select an option" at bounding box center [672, 433] width 19 height 19
click at [1151, 547] on button "Next" at bounding box center [1162, 546] width 97 height 50
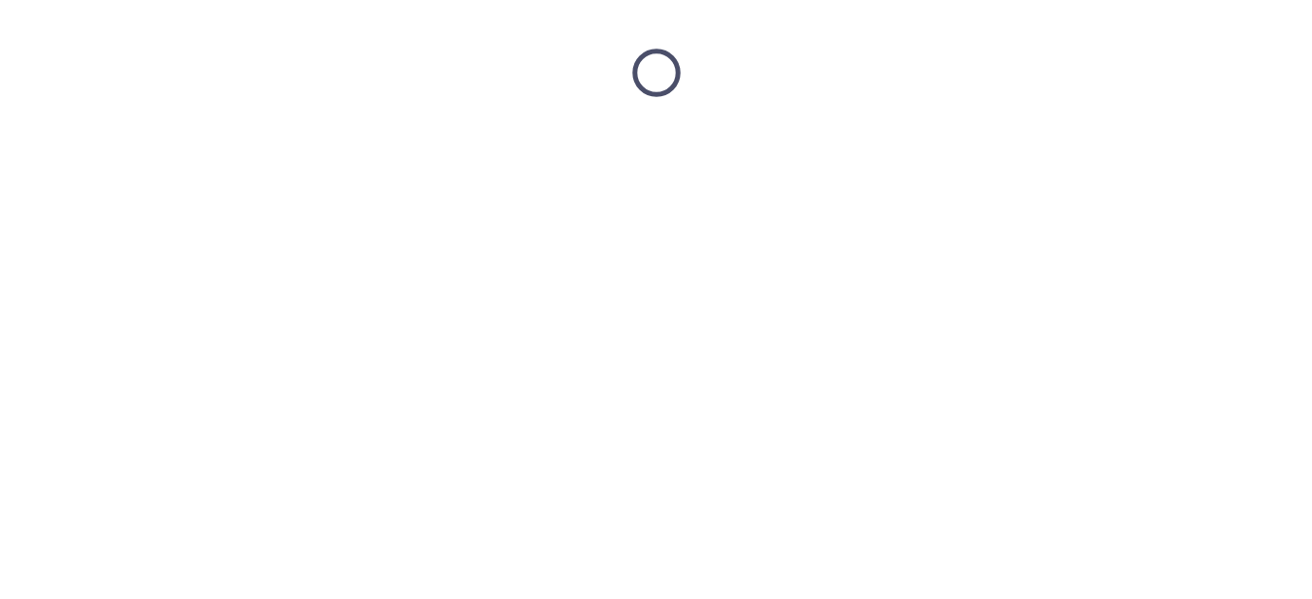
scroll to position [0, 0]
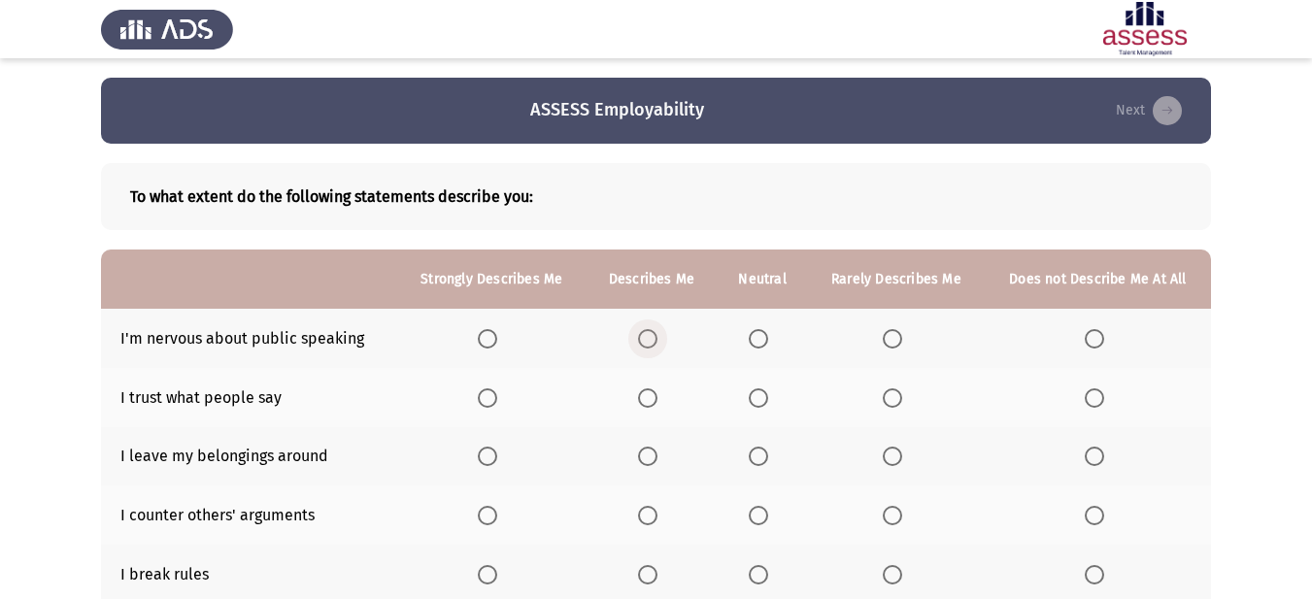
click at [642, 345] on span "Select an option" at bounding box center [647, 338] width 19 height 19
click at [642, 345] on input "Select an option" at bounding box center [647, 338] width 19 height 19
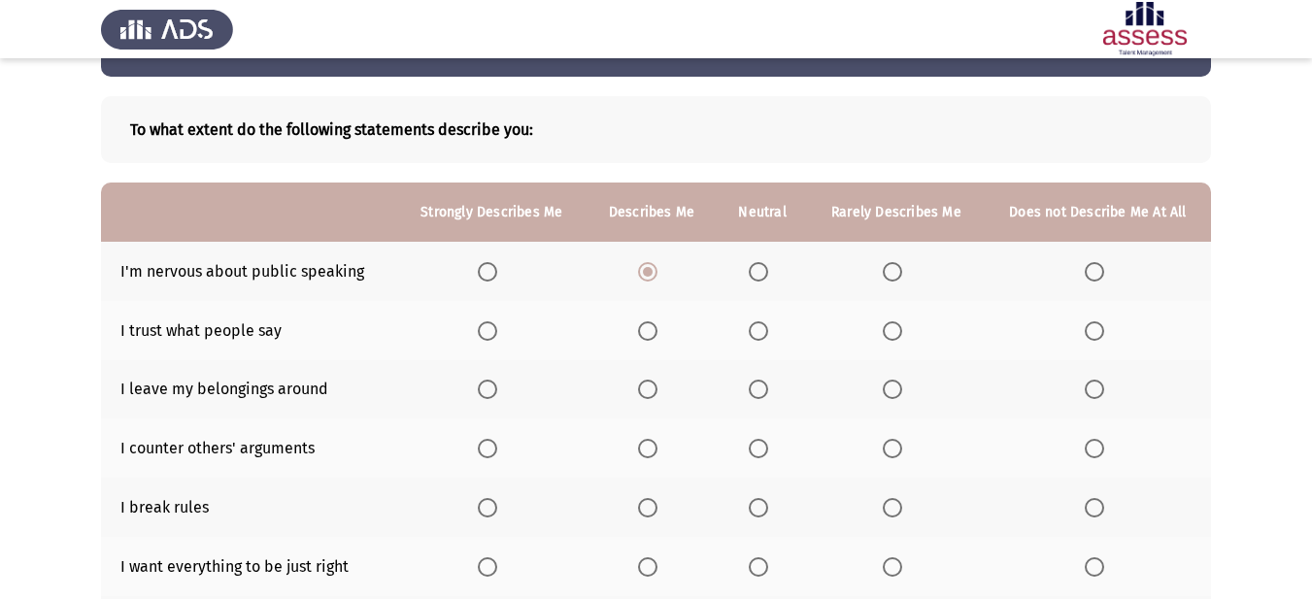
scroll to position [97, 0]
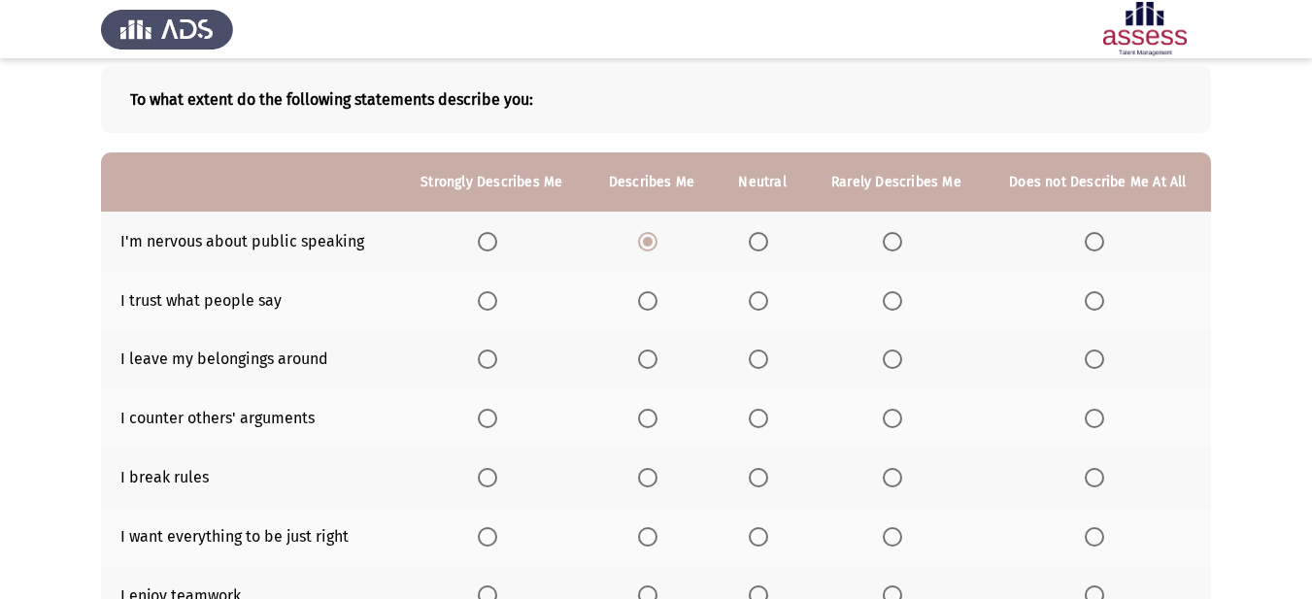
click at [882, 241] on th at bounding box center [896, 241] width 177 height 59
click at [892, 242] on span "Select an option" at bounding box center [892, 242] width 0 height 0
click at [892, 241] on input "Select an option" at bounding box center [892, 241] width 19 height 19
click at [763, 300] on span "Select an option" at bounding box center [758, 300] width 19 height 19
click at [763, 300] on input "Select an option" at bounding box center [758, 300] width 19 height 19
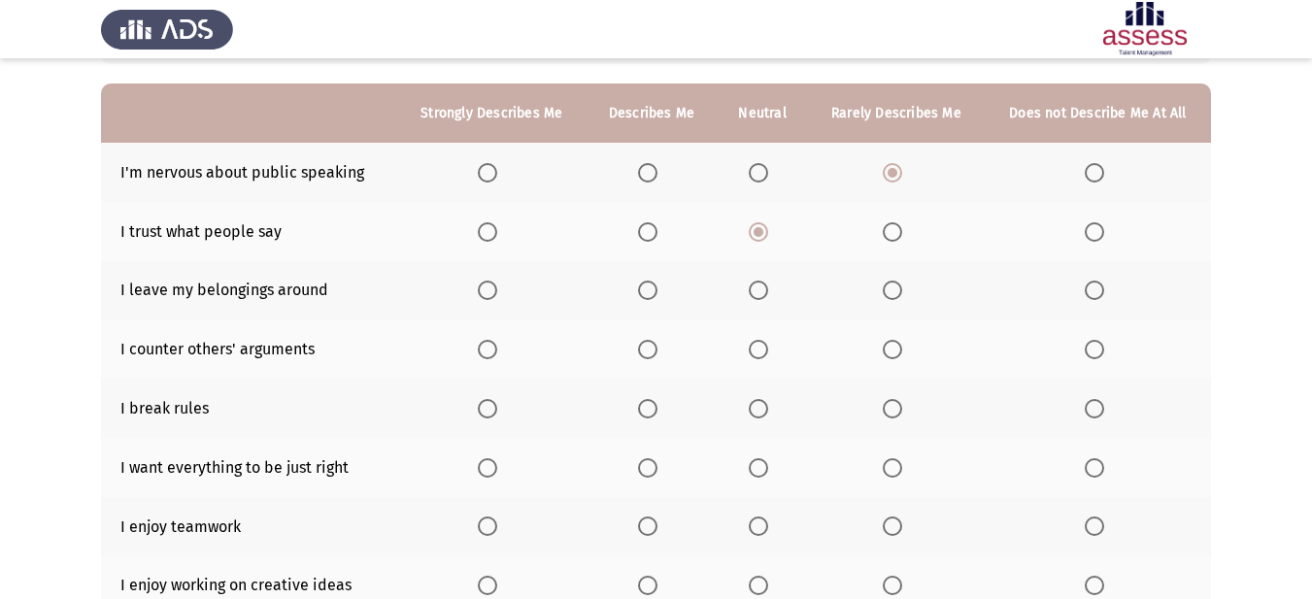
scroll to position [194, 0]
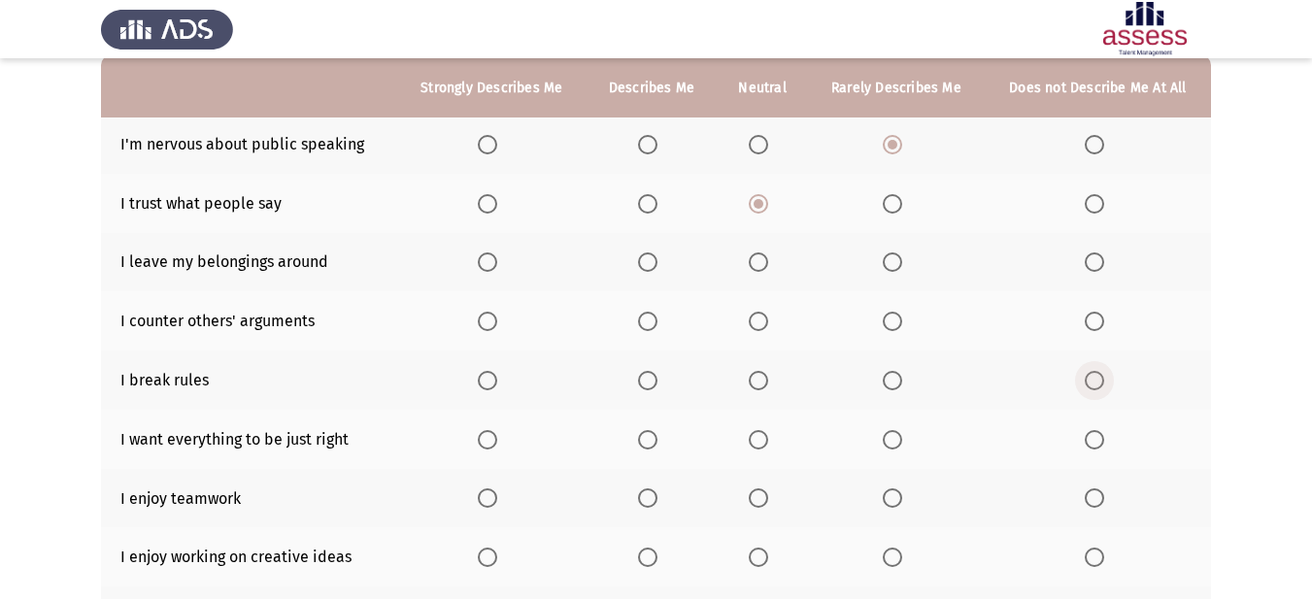
click at [1090, 383] on span "Select an option" at bounding box center [1094, 380] width 19 height 19
click at [1090, 383] on input "Select an option" at bounding box center [1094, 380] width 19 height 19
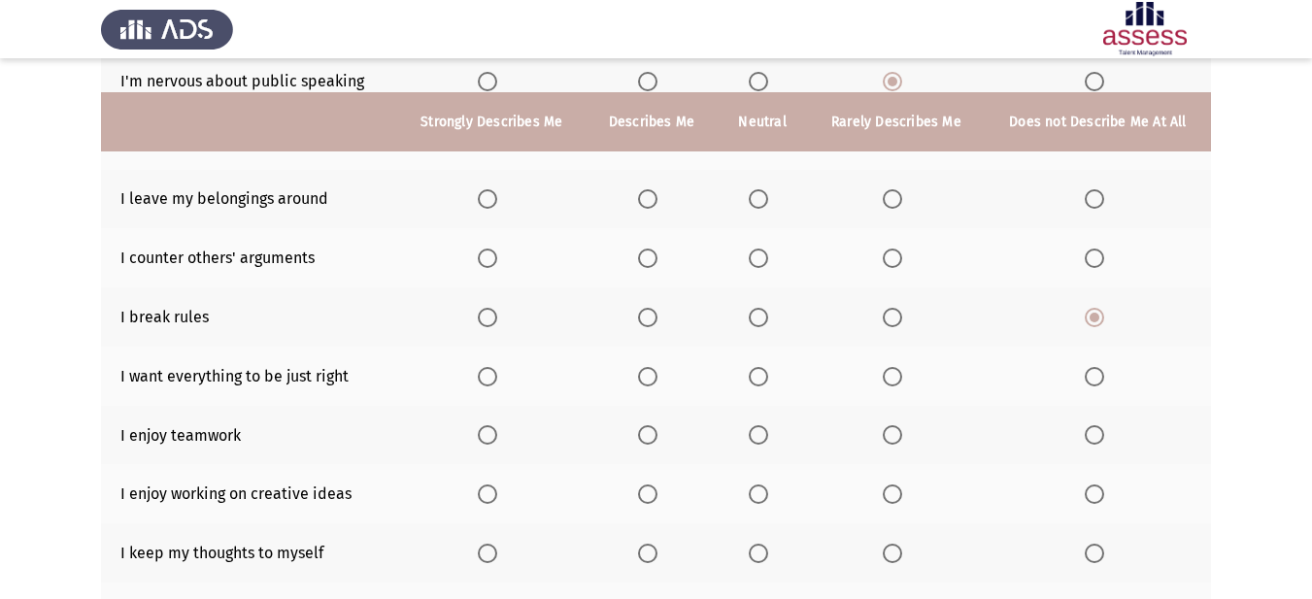
scroll to position [291, 0]
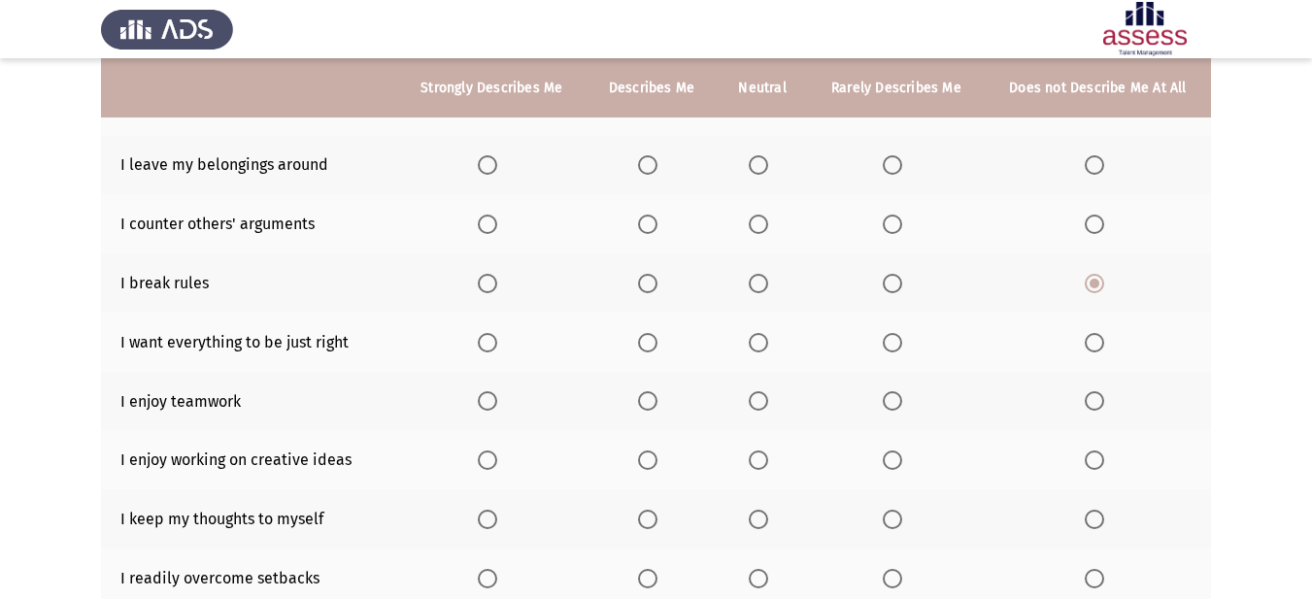
click at [887, 276] on span "Select an option" at bounding box center [892, 283] width 19 height 19
click at [887, 276] on input "Select an option" at bounding box center [892, 283] width 19 height 19
click at [1093, 287] on span "Select an option" at bounding box center [1094, 283] width 19 height 19
click at [1093, 287] on input "Select an option" at bounding box center [1094, 283] width 19 height 19
click at [652, 341] on span "Select an option" at bounding box center [647, 342] width 19 height 19
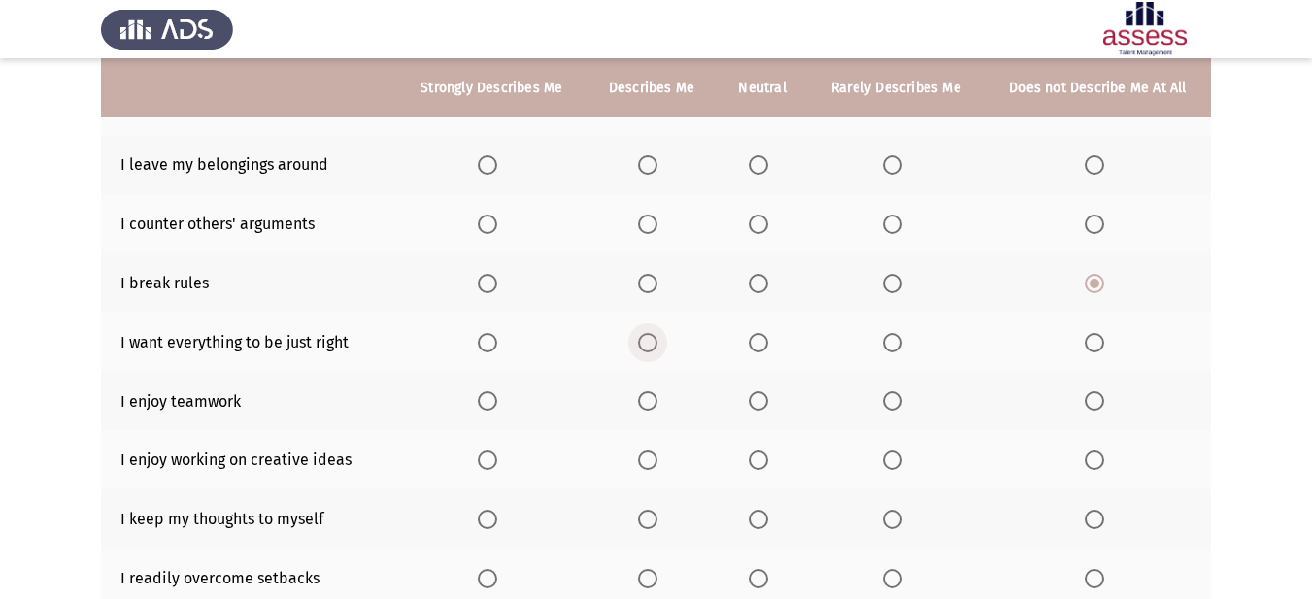
click at [652, 341] on input "Select an option" at bounding box center [647, 342] width 19 height 19
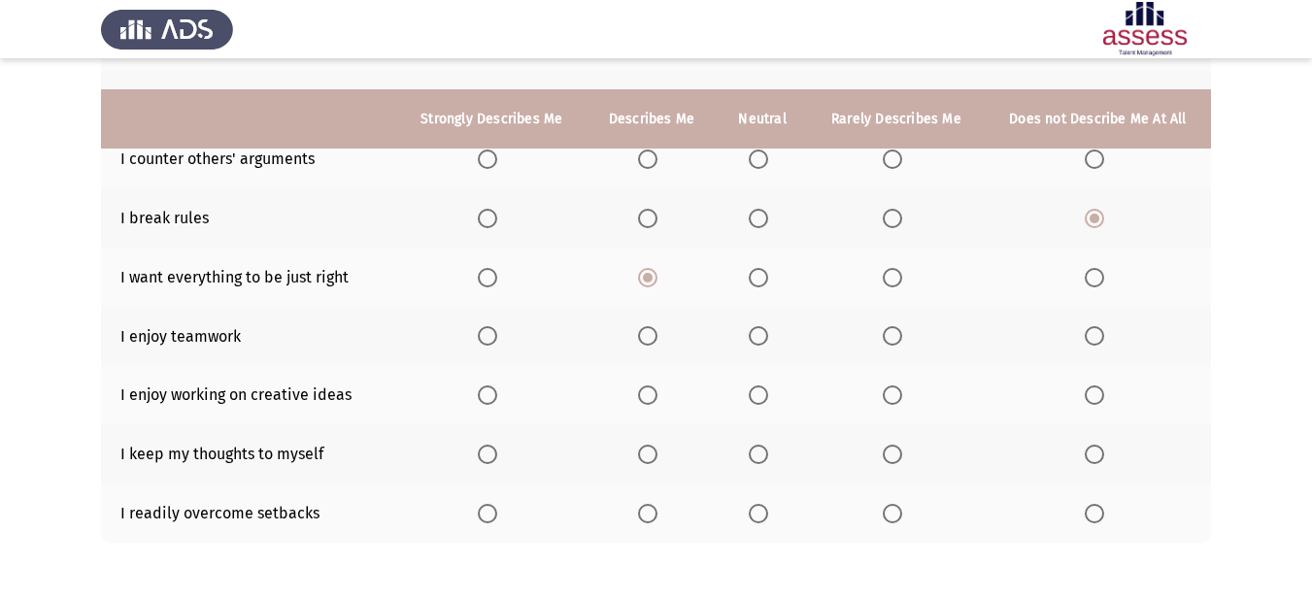
scroll to position [388, 0]
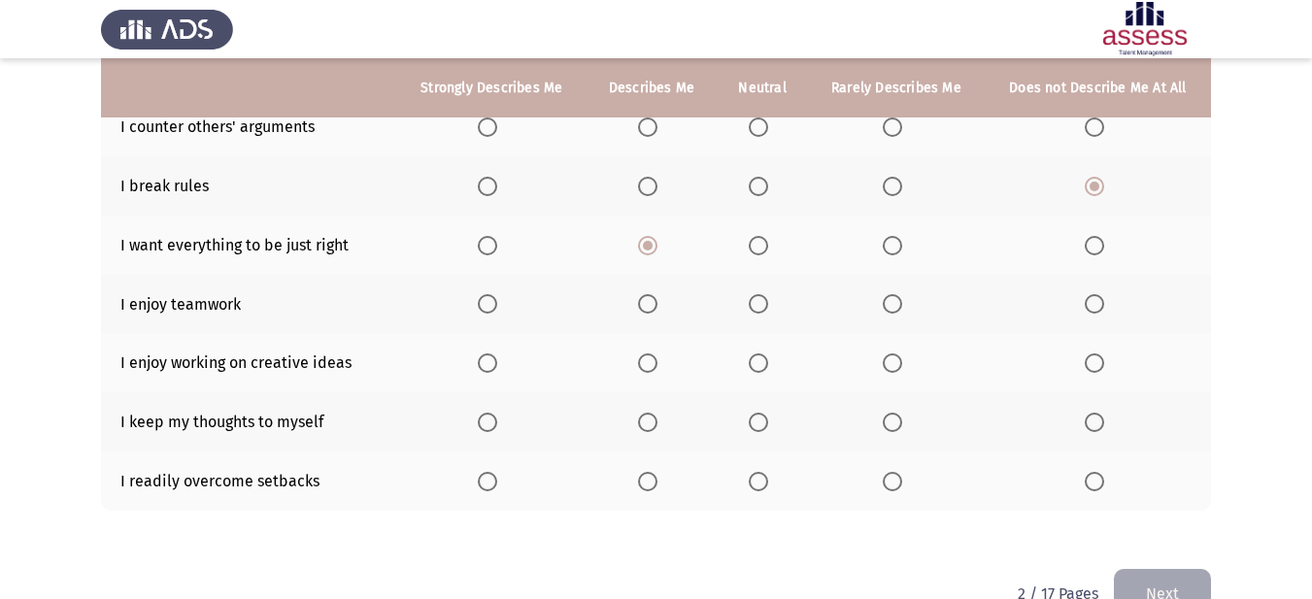
click at [491, 310] on span "Select an option" at bounding box center [487, 303] width 19 height 19
click at [491, 310] on input "Select an option" at bounding box center [487, 303] width 19 height 19
click at [489, 372] on span "Select an option" at bounding box center [487, 362] width 19 height 19
click at [489, 372] on input "Select an option" at bounding box center [487, 362] width 19 height 19
click at [747, 426] on th at bounding box center [762, 421] width 91 height 59
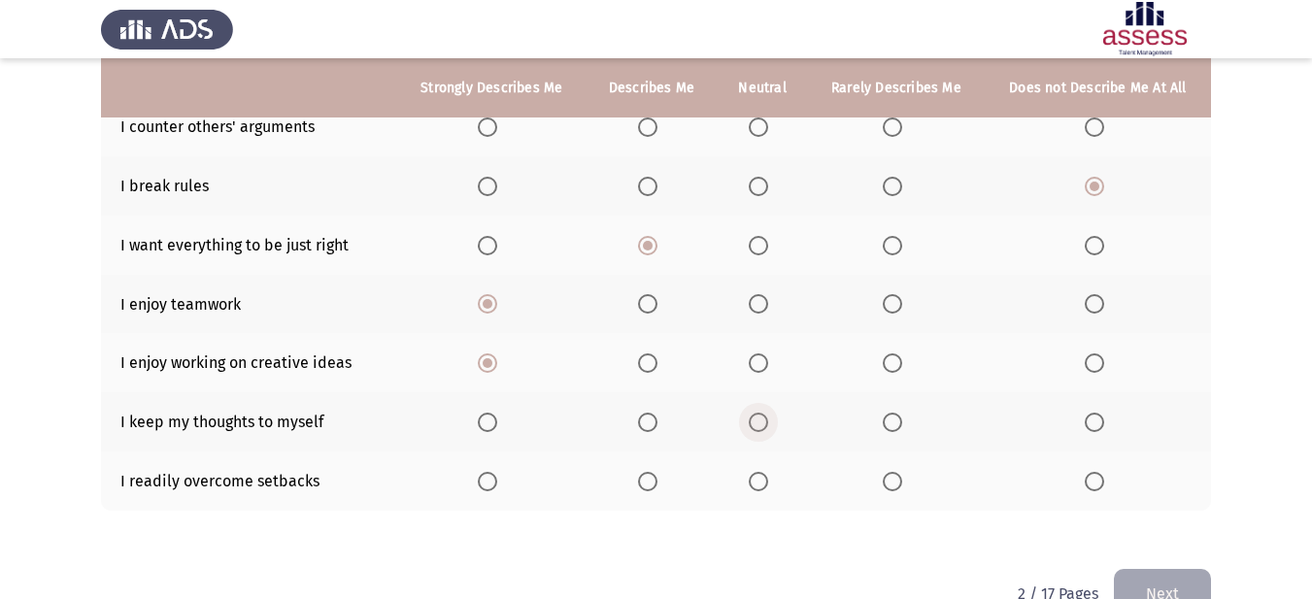
click at [756, 419] on span "Select an option" at bounding box center [758, 422] width 19 height 19
click at [756, 419] on input "Select an option" at bounding box center [758, 422] width 19 height 19
click at [648, 484] on span "Select an option" at bounding box center [647, 481] width 19 height 19
click at [648, 484] on input "Select an option" at bounding box center [647, 481] width 19 height 19
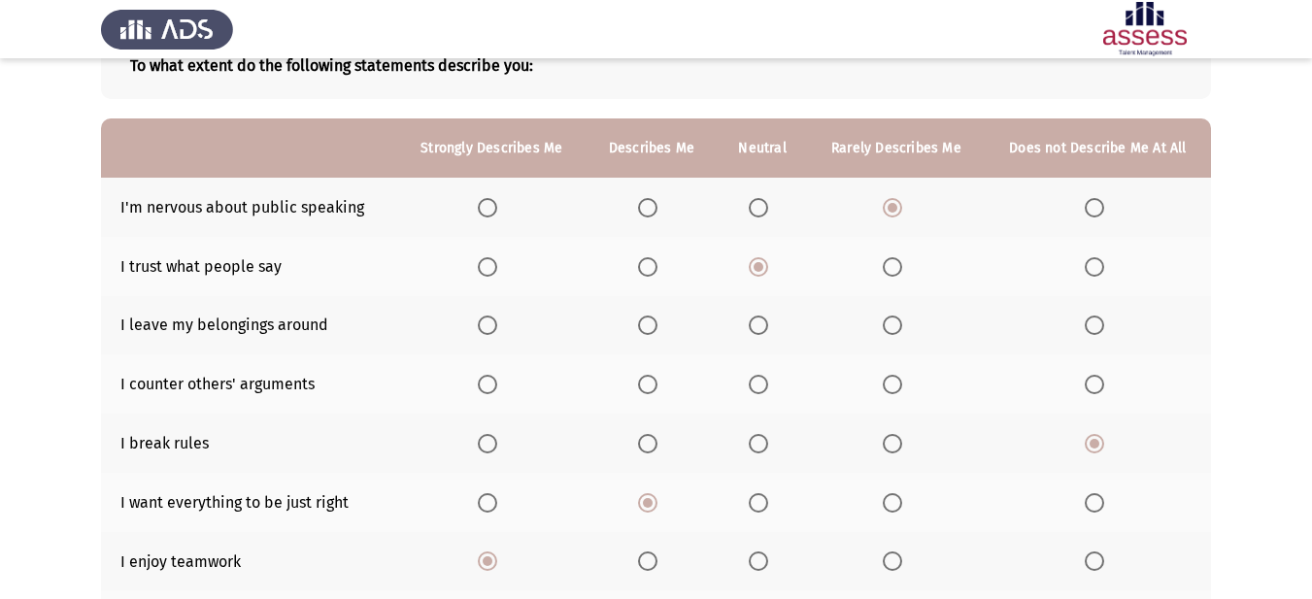
scroll to position [97, 0]
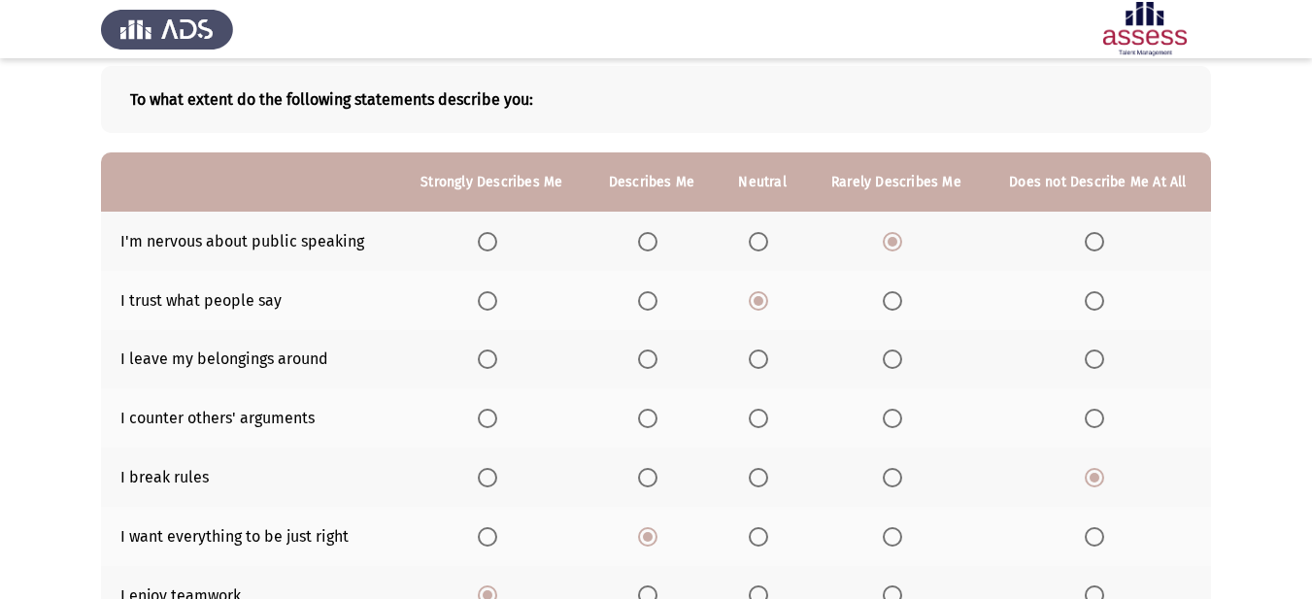
click at [755, 366] on span "Select an option" at bounding box center [758, 359] width 19 height 19
click at [755, 366] on input "Select an option" at bounding box center [758, 359] width 19 height 19
click at [770, 428] on th at bounding box center [762, 417] width 91 height 59
click at [763, 422] on span "Select an option" at bounding box center [758, 418] width 19 height 19
click at [763, 422] on input "Select an option" at bounding box center [758, 418] width 19 height 19
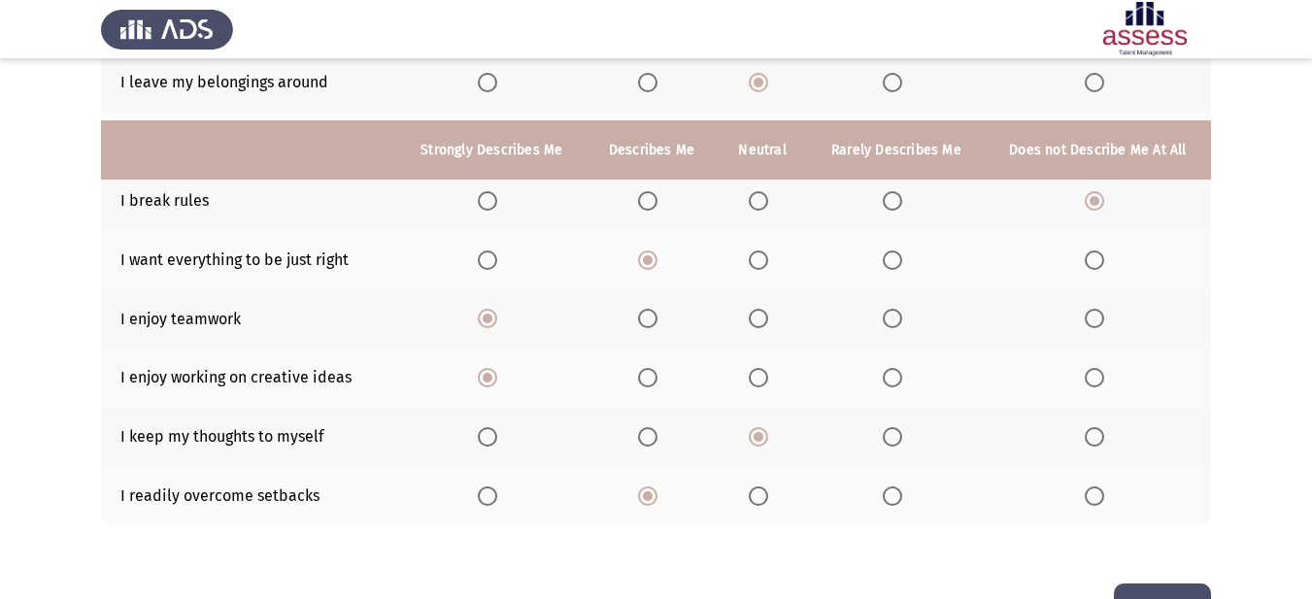
scroll to position [436, 0]
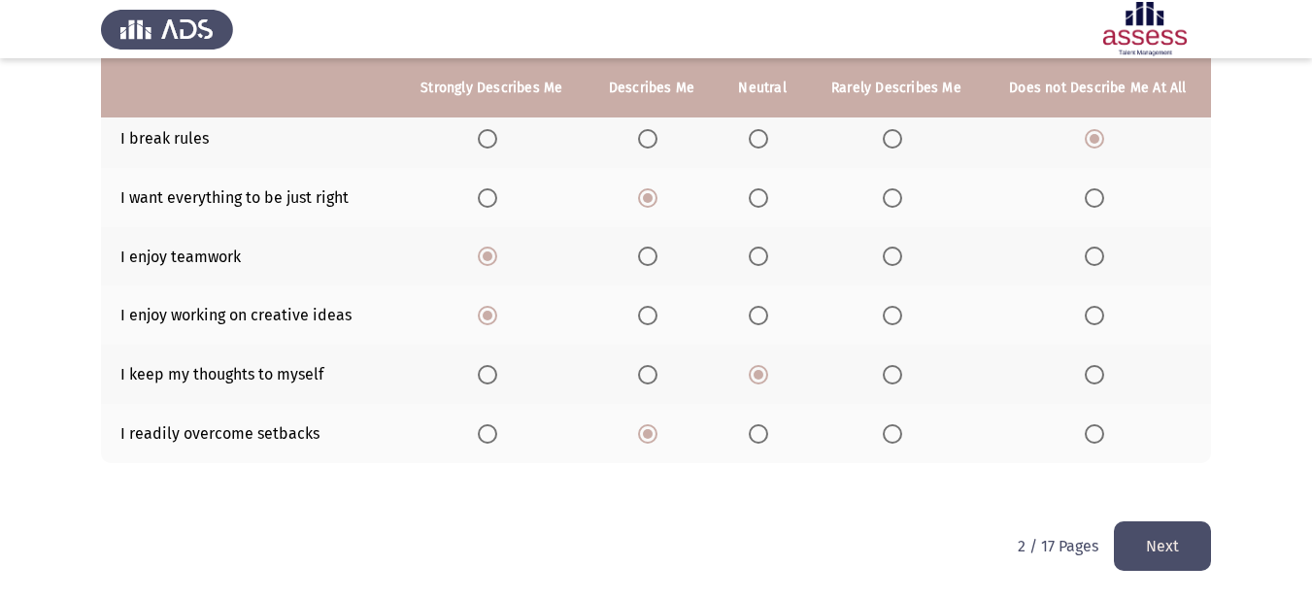
click at [1162, 542] on button "Next" at bounding box center [1162, 546] width 97 height 50
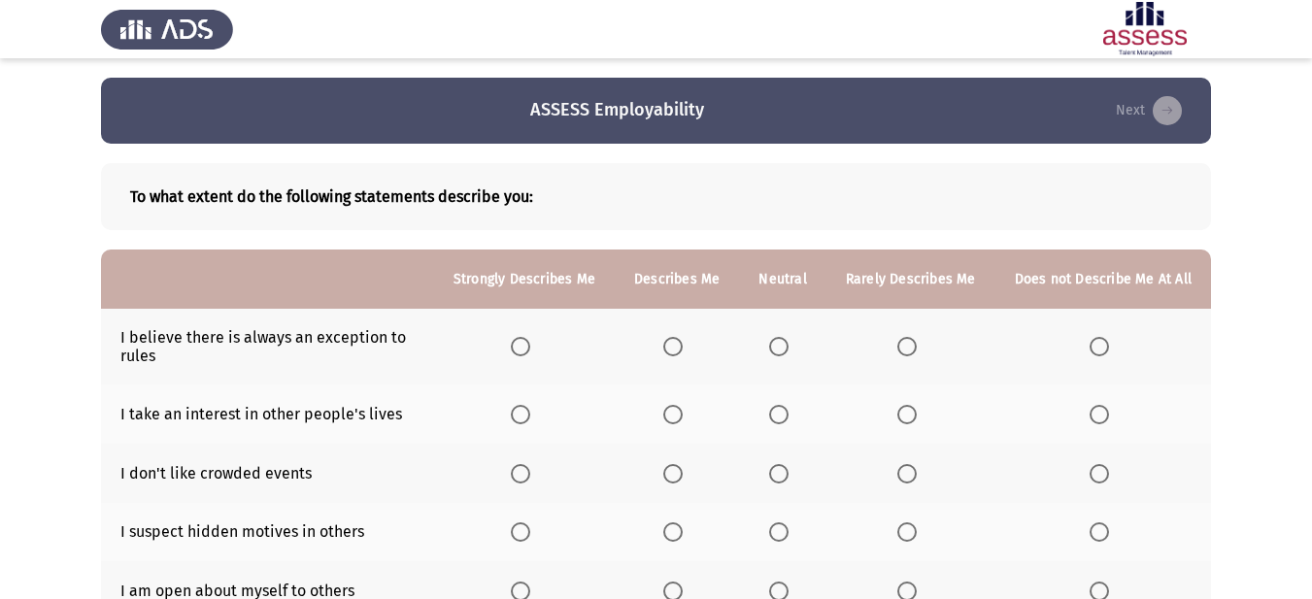
click at [909, 418] on span "Select an option" at bounding box center [906, 414] width 19 height 19
click at [909, 418] on input "Select an option" at bounding box center [906, 414] width 19 height 19
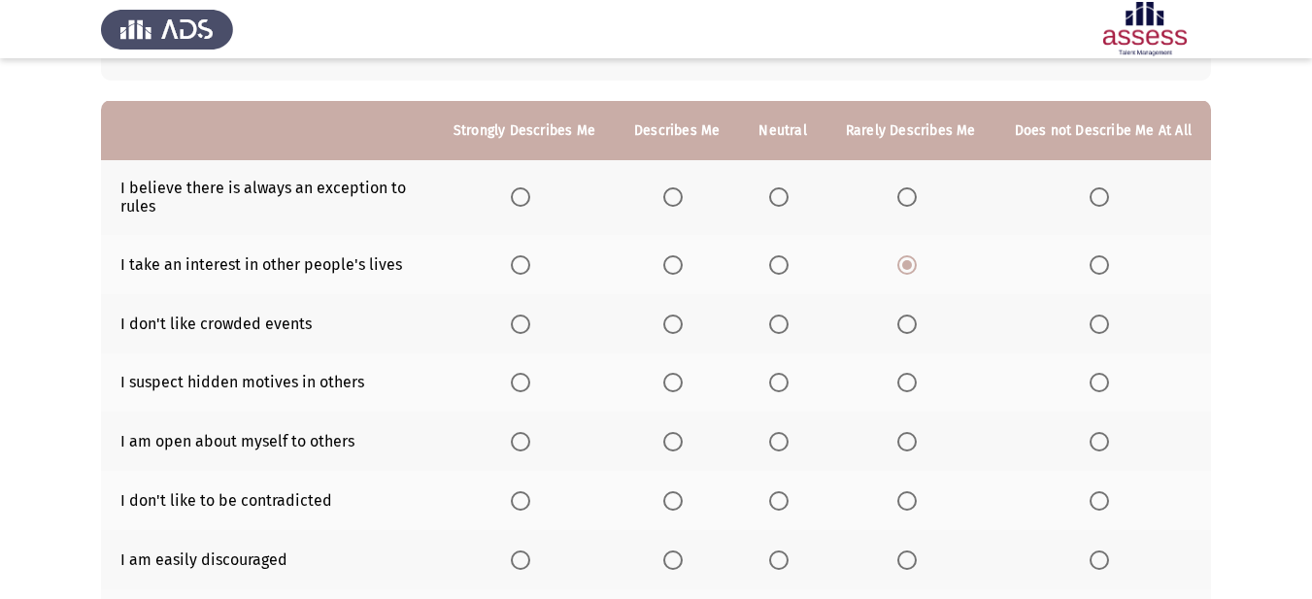
scroll to position [194, 0]
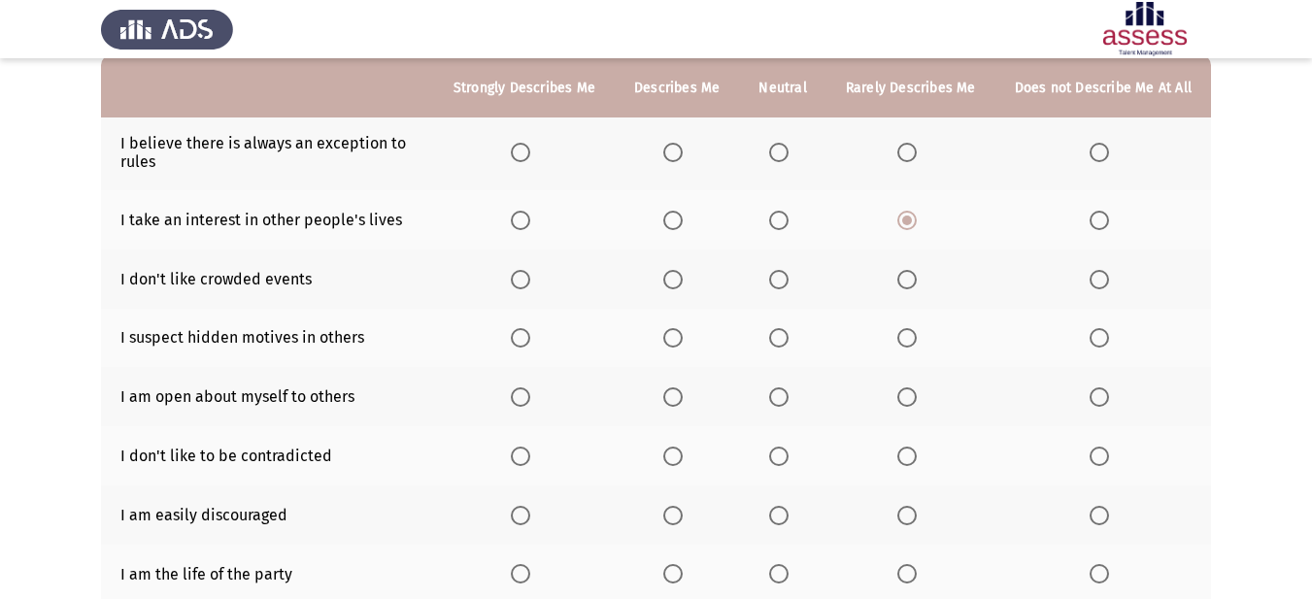
click at [911, 394] on span "Select an option" at bounding box center [906, 396] width 19 height 19
click at [911, 394] on input "Select an option" at bounding box center [906, 396] width 19 height 19
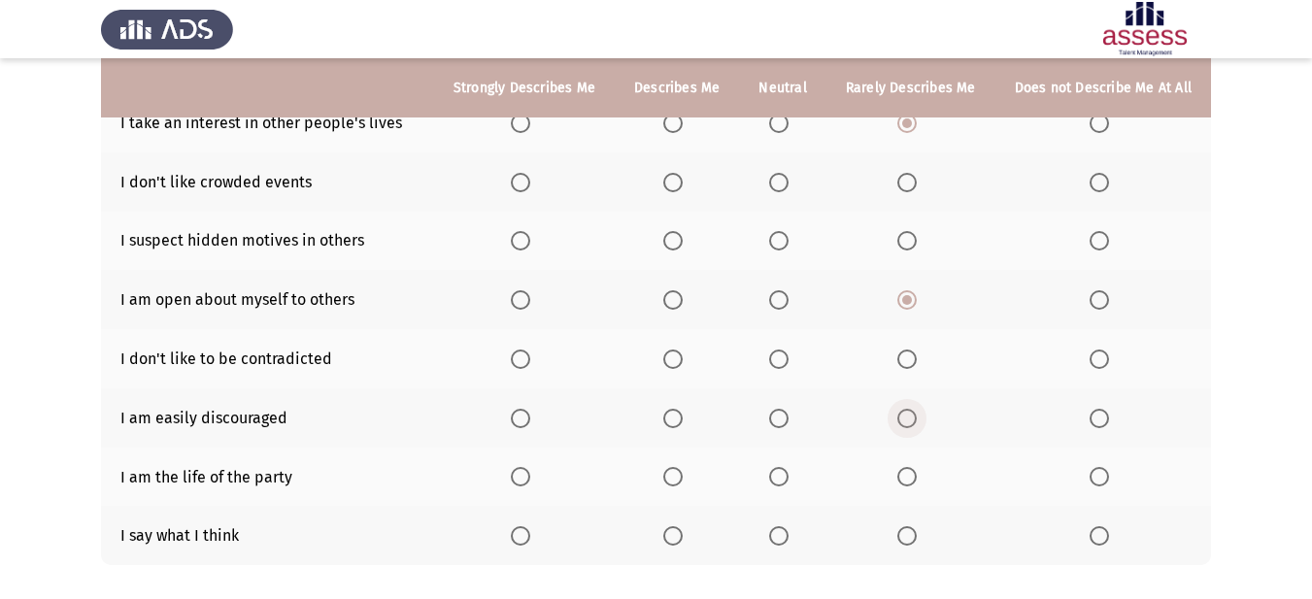
click at [911, 423] on span "Select an option" at bounding box center [906, 418] width 19 height 19
click at [911, 423] on input "Select an option" at bounding box center [906, 418] width 19 height 19
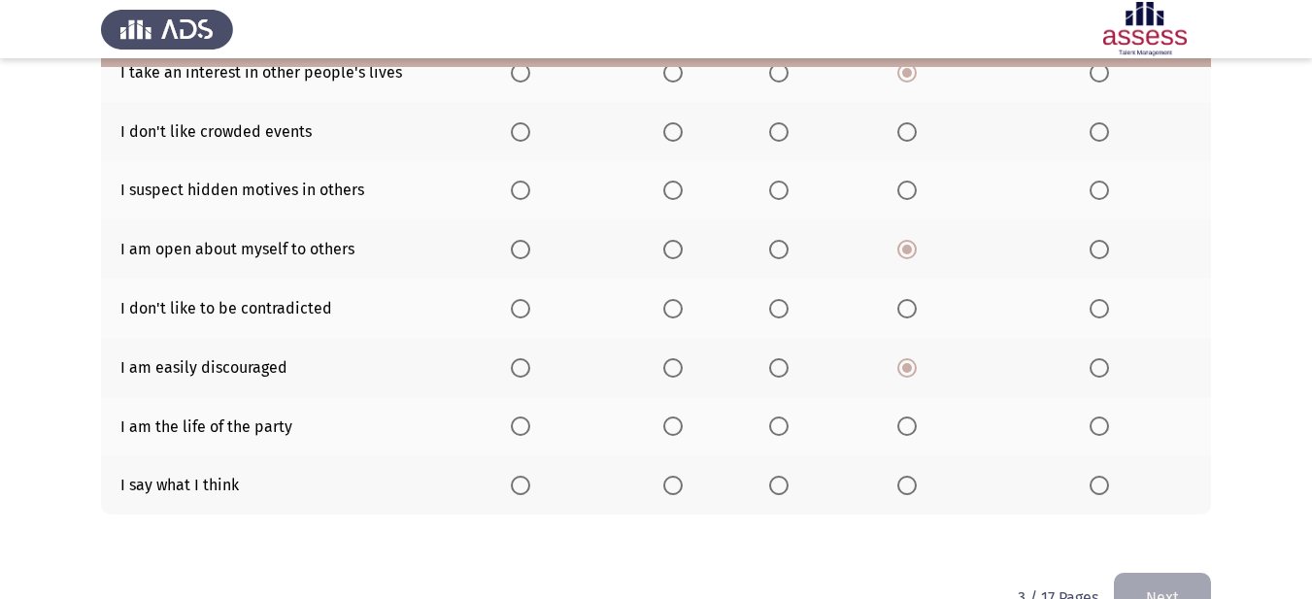
scroll to position [388, 0]
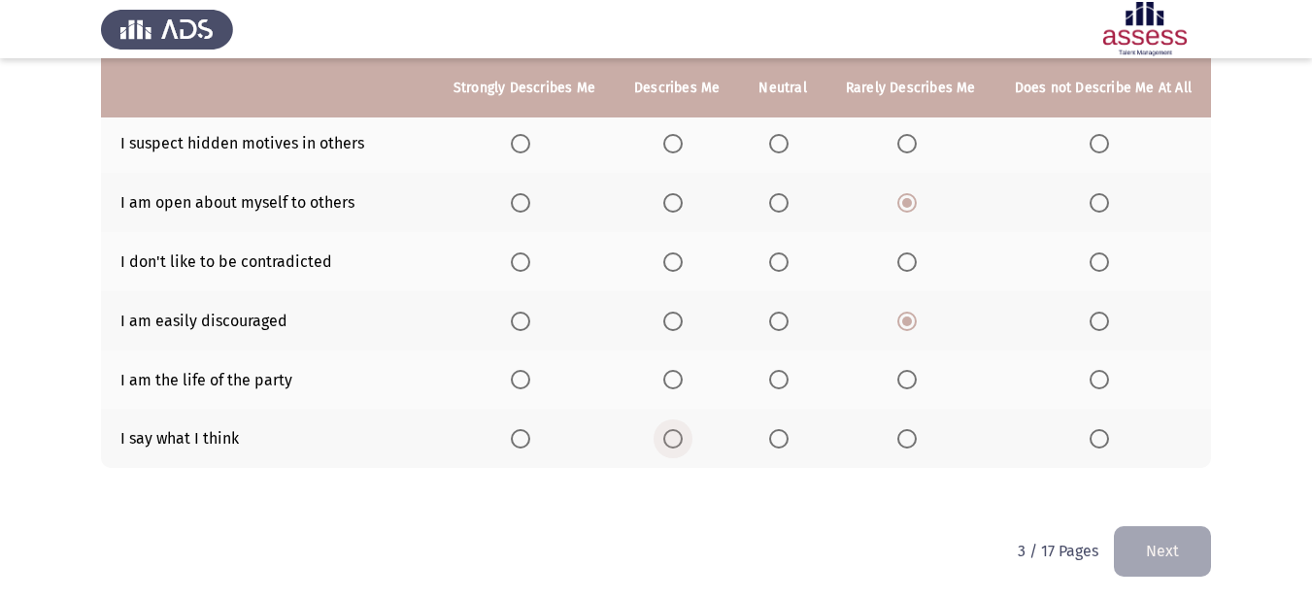
click at [679, 442] on span "Select an option" at bounding box center [672, 438] width 19 height 19
click at [679, 442] on input "Select an option" at bounding box center [672, 438] width 19 height 19
click at [786, 444] on span "Select an option" at bounding box center [778, 438] width 19 height 19
click at [786, 444] on input "Select an option" at bounding box center [778, 438] width 19 height 19
click at [779, 380] on span "Select an option" at bounding box center [779, 380] width 0 height 0
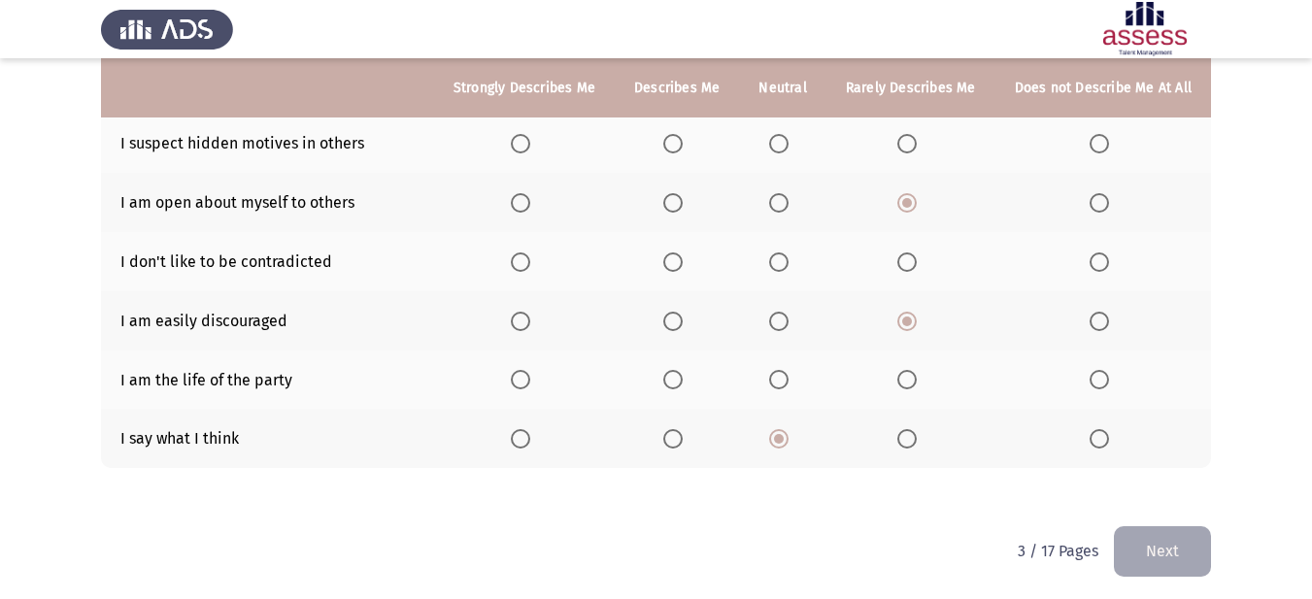
click at [785, 379] on input "Select an option" at bounding box center [778, 379] width 19 height 19
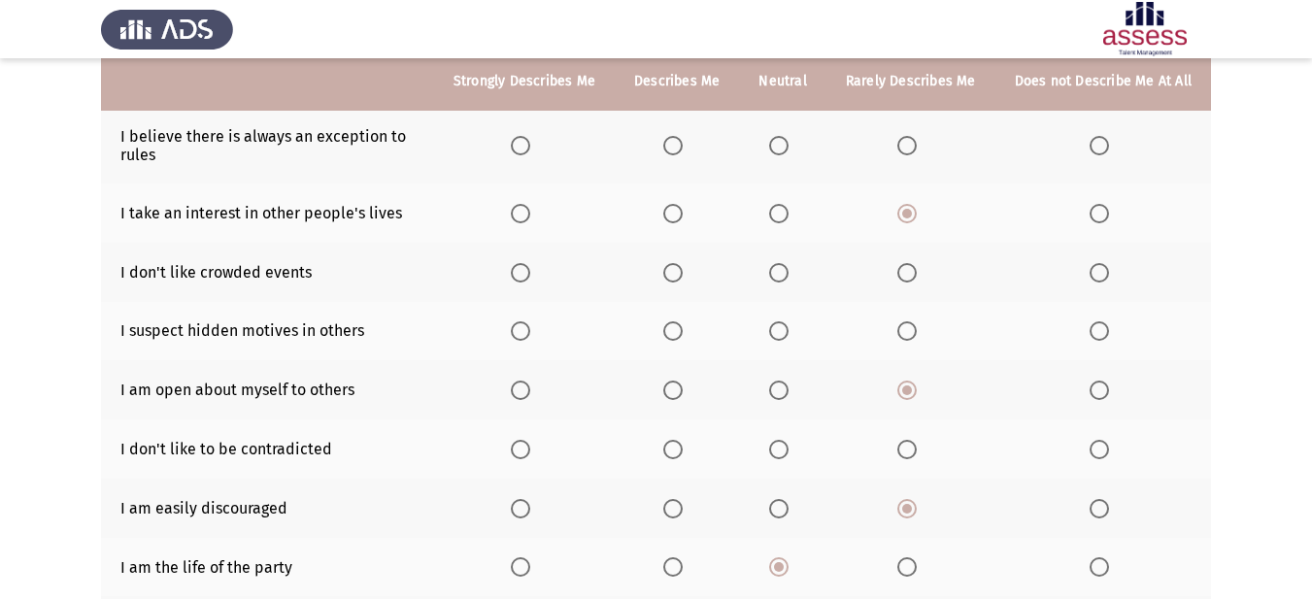
scroll to position [194, 0]
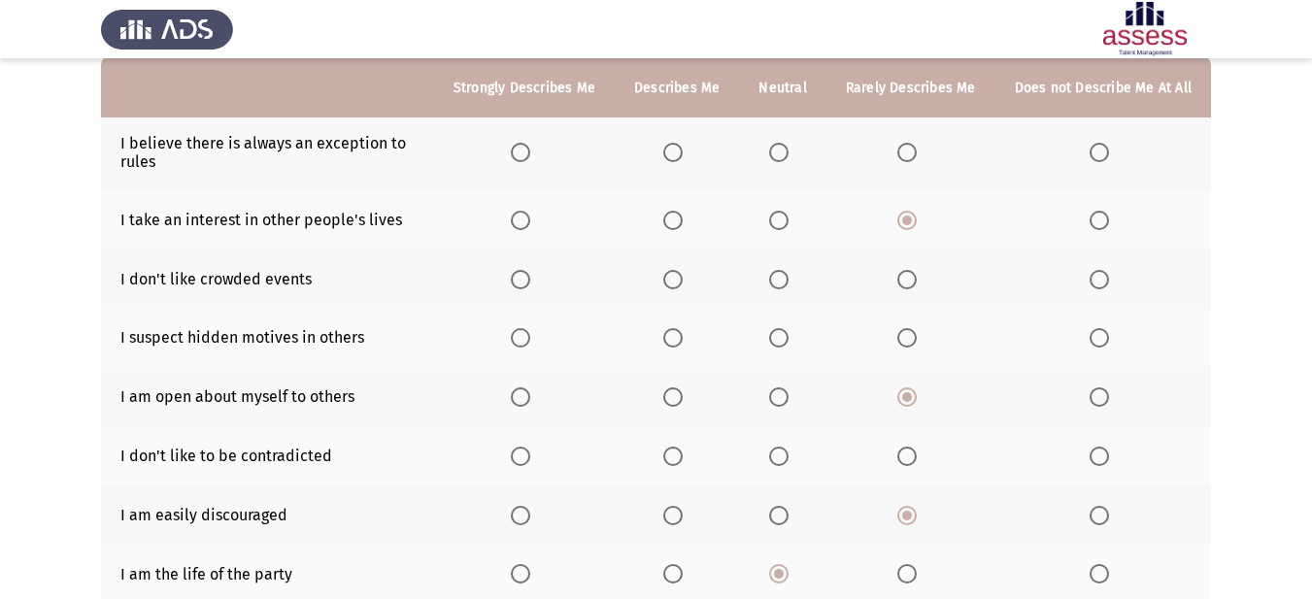
click at [787, 462] on span "Select an option" at bounding box center [778, 456] width 19 height 19
click at [787, 462] on input "Select an option" at bounding box center [778, 456] width 19 height 19
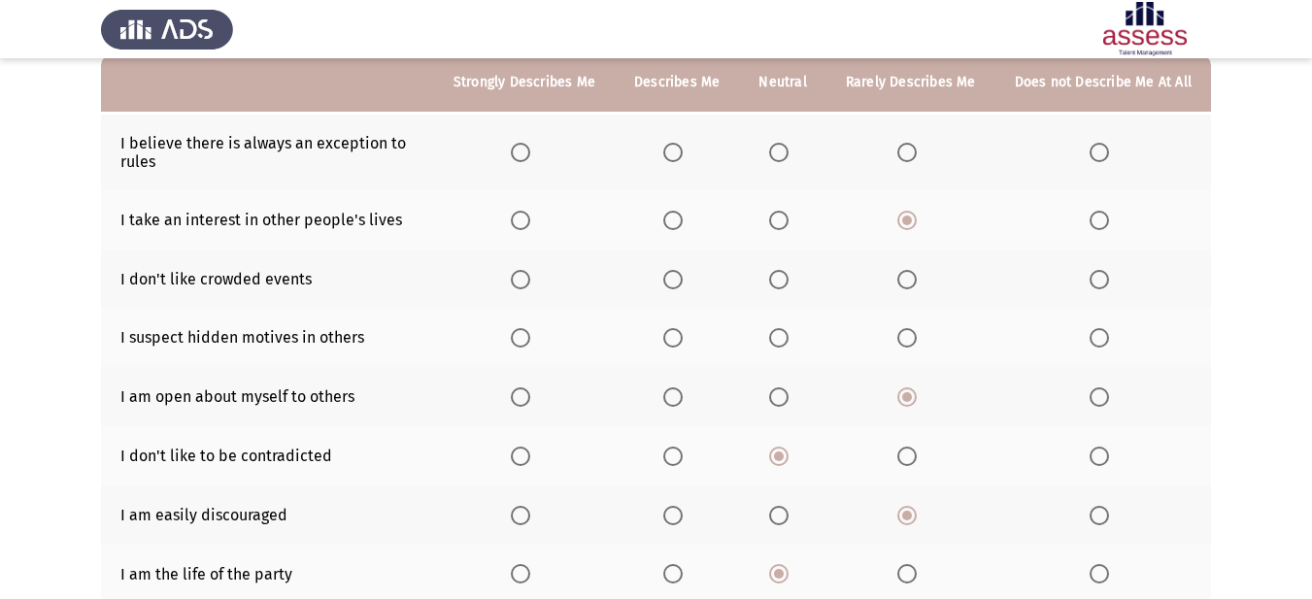
scroll to position [97, 0]
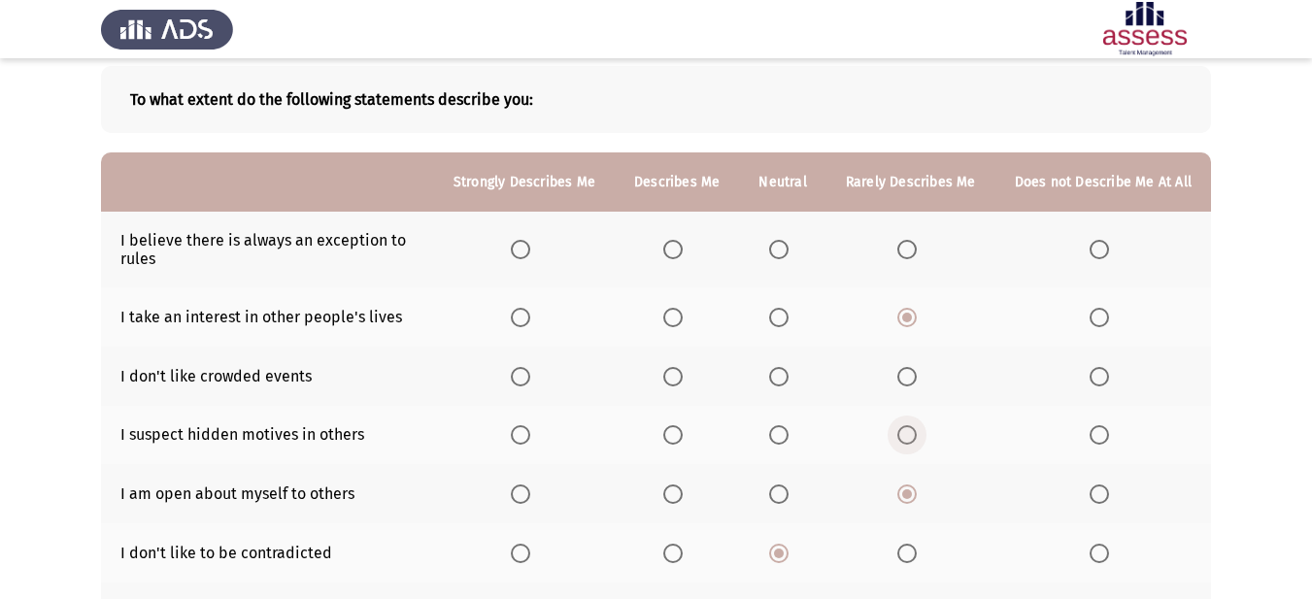
click at [908, 436] on span "Select an option" at bounding box center [906, 434] width 19 height 19
click at [908, 436] on input "Select an option" at bounding box center [906, 434] width 19 height 19
click at [690, 379] on label "Select an option" at bounding box center [676, 376] width 27 height 19
click at [683, 379] on input "Select an option" at bounding box center [672, 376] width 19 height 19
click at [779, 250] on span "Select an option" at bounding box center [779, 250] width 0 height 0
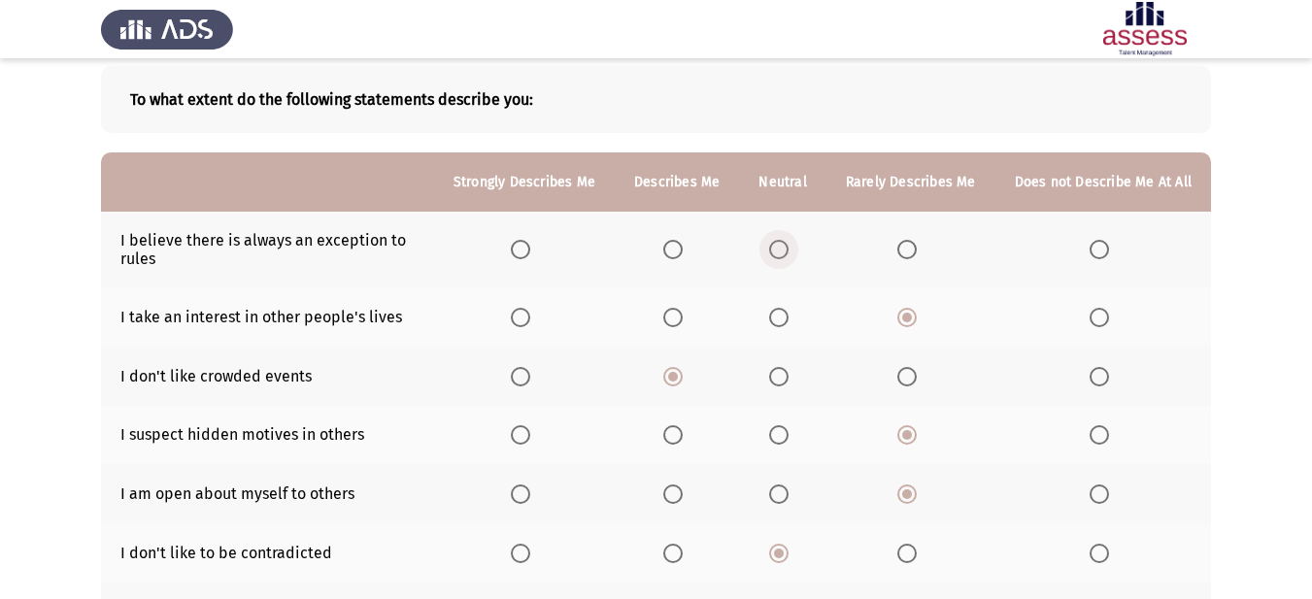
click at [785, 250] on input "Select an option" at bounding box center [778, 249] width 19 height 19
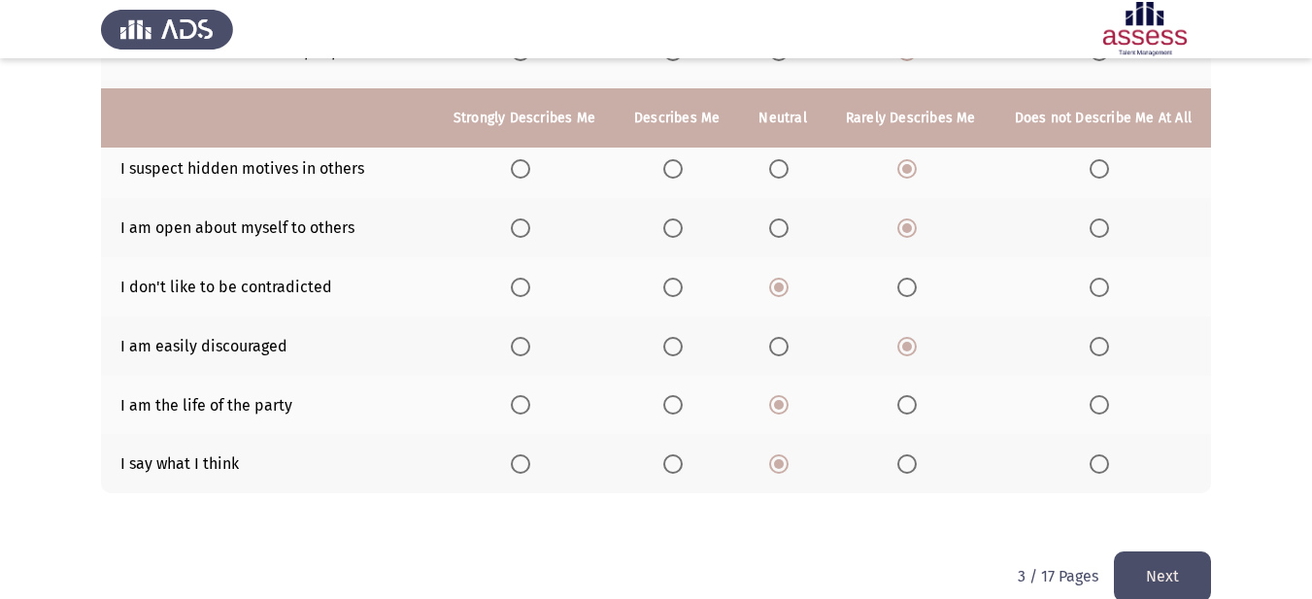
scroll to position [393, 0]
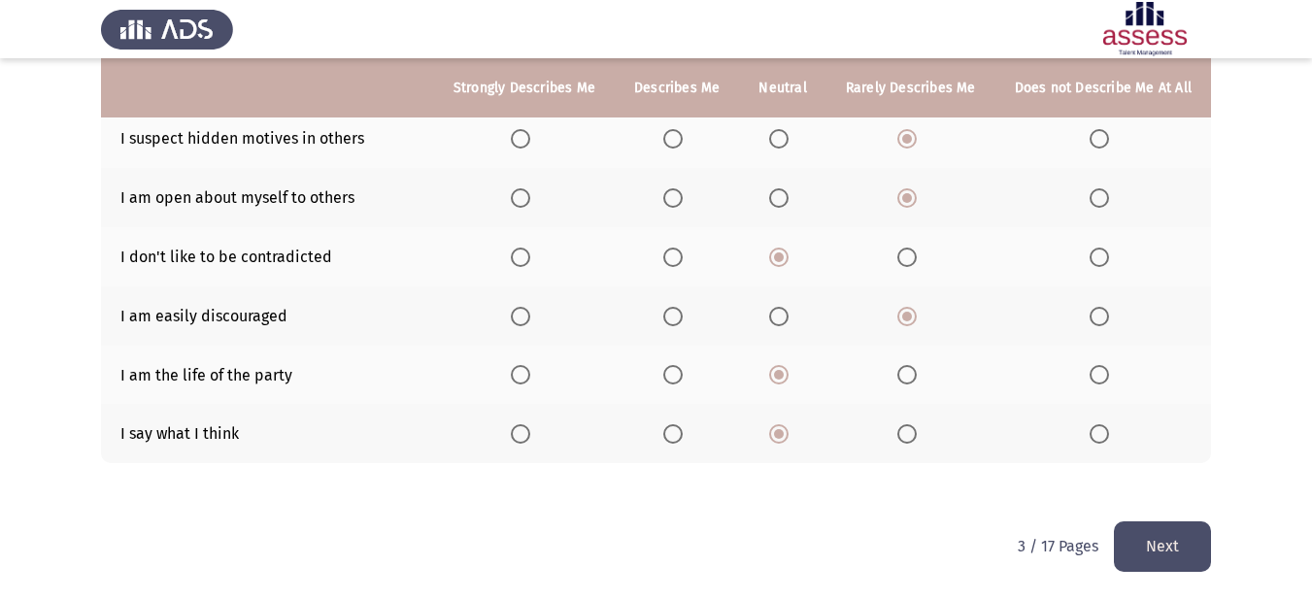
click at [1158, 552] on button "Next" at bounding box center [1162, 546] width 97 height 50
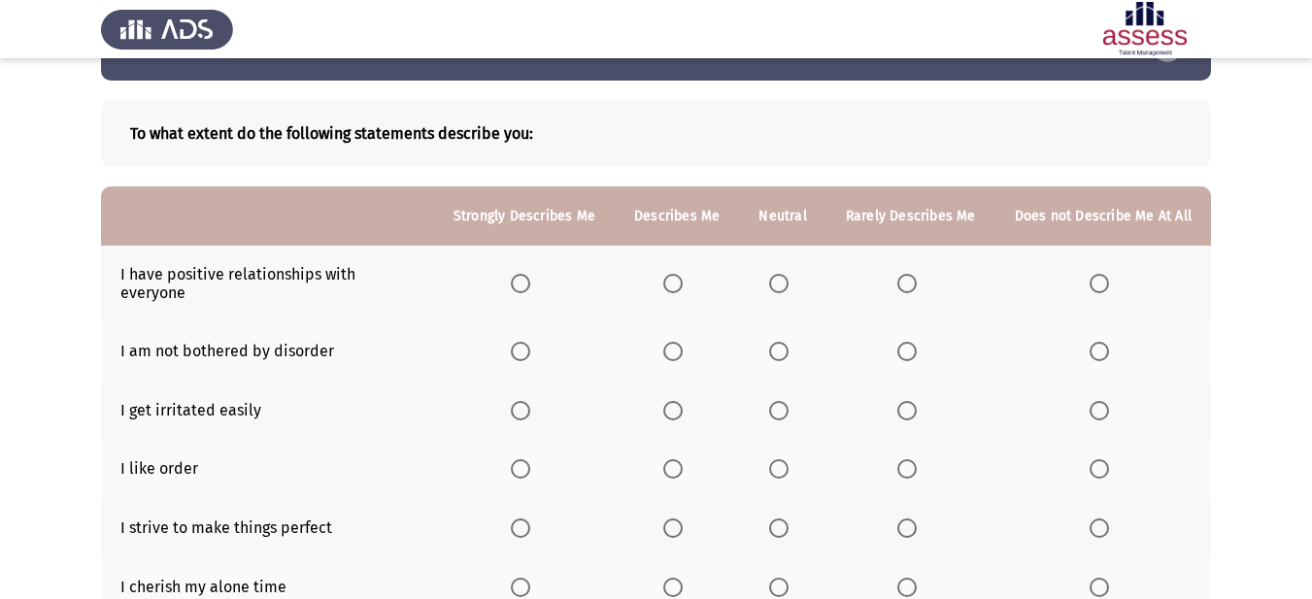
scroll to position [97, 0]
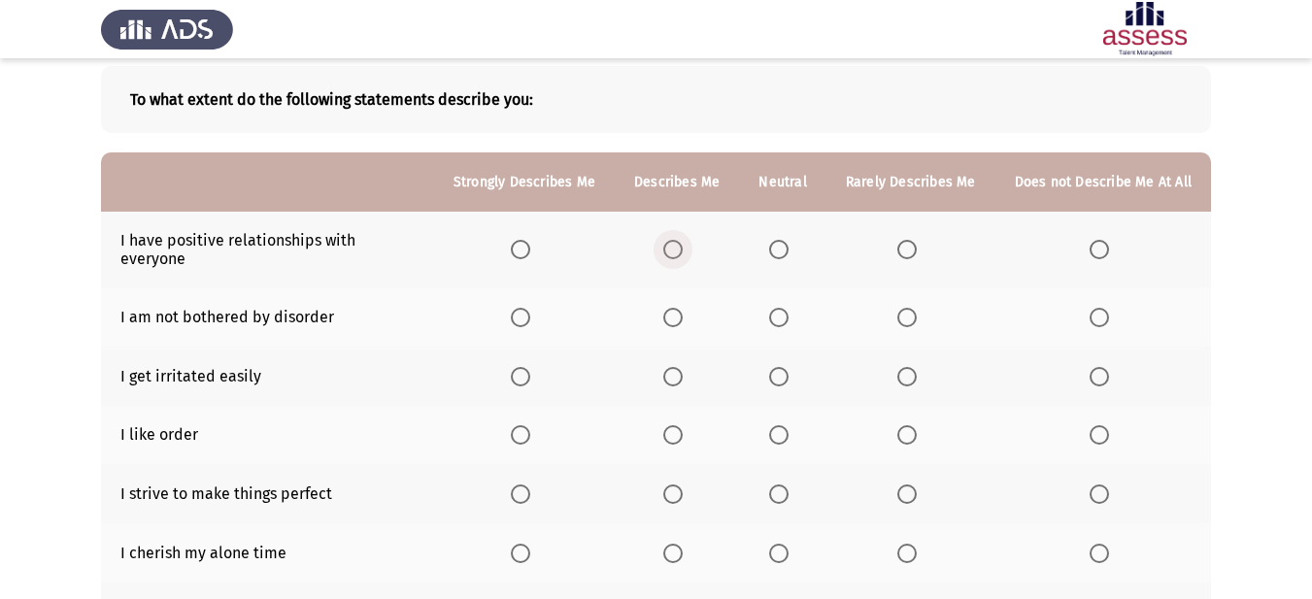
click at [672, 240] on span "Select an option" at bounding box center [672, 249] width 19 height 19
click at [672, 240] on input "Select an option" at bounding box center [672, 249] width 19 height 19
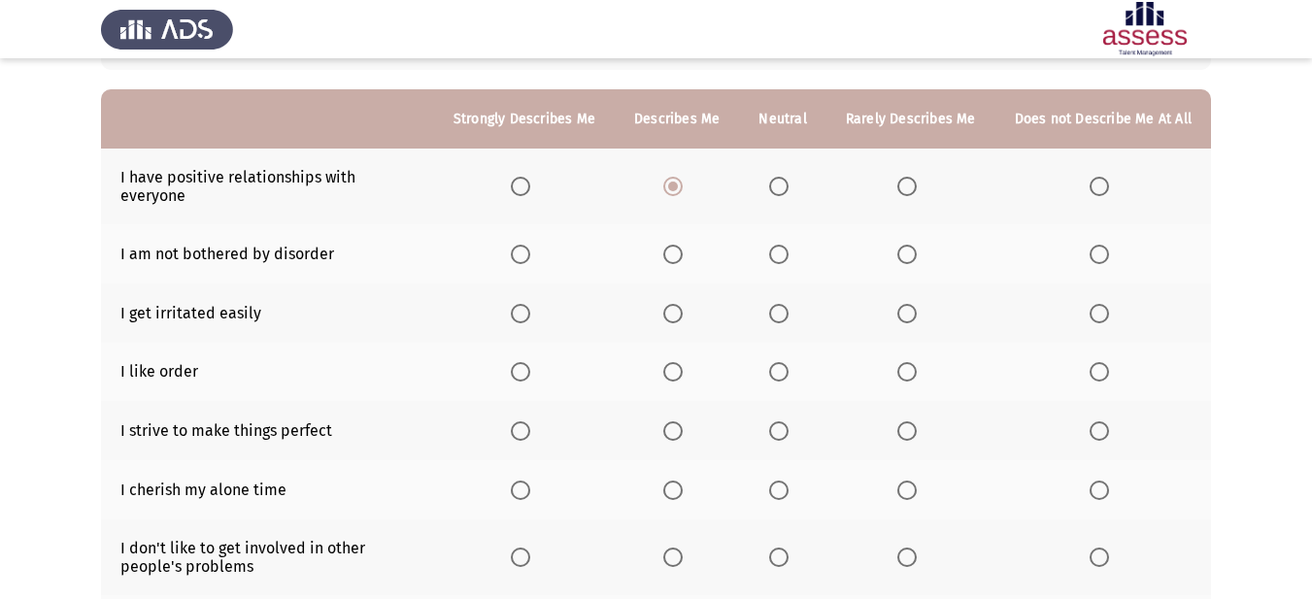
scroll to position [194, 0]
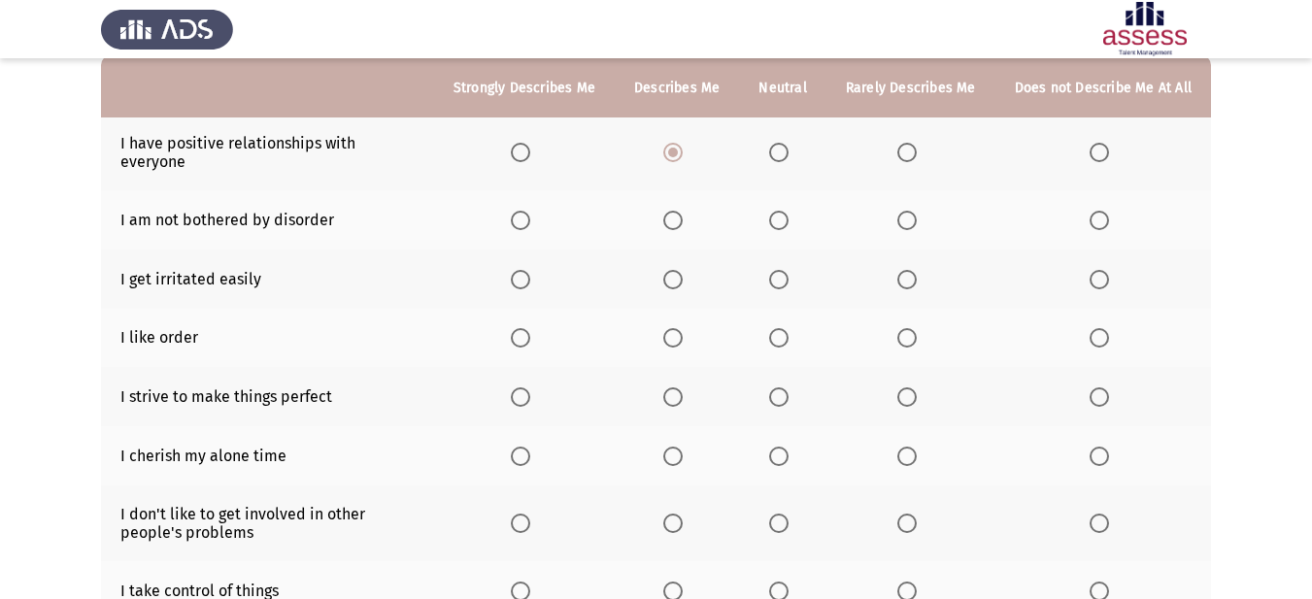
click at [783, 270] on span "Select an option" at bounding box center [778, 279] width 19 height 19
click at [783, 270] on input "Select an option" at bounding box center [778, 279] width 19 height 19
click at [911, 328] on span "Select an option" at bounding box center [906, 337] width 19 height 19
click at [911, 328] on input "Select an option" at bounding box center [906, 337] width 19 height 19
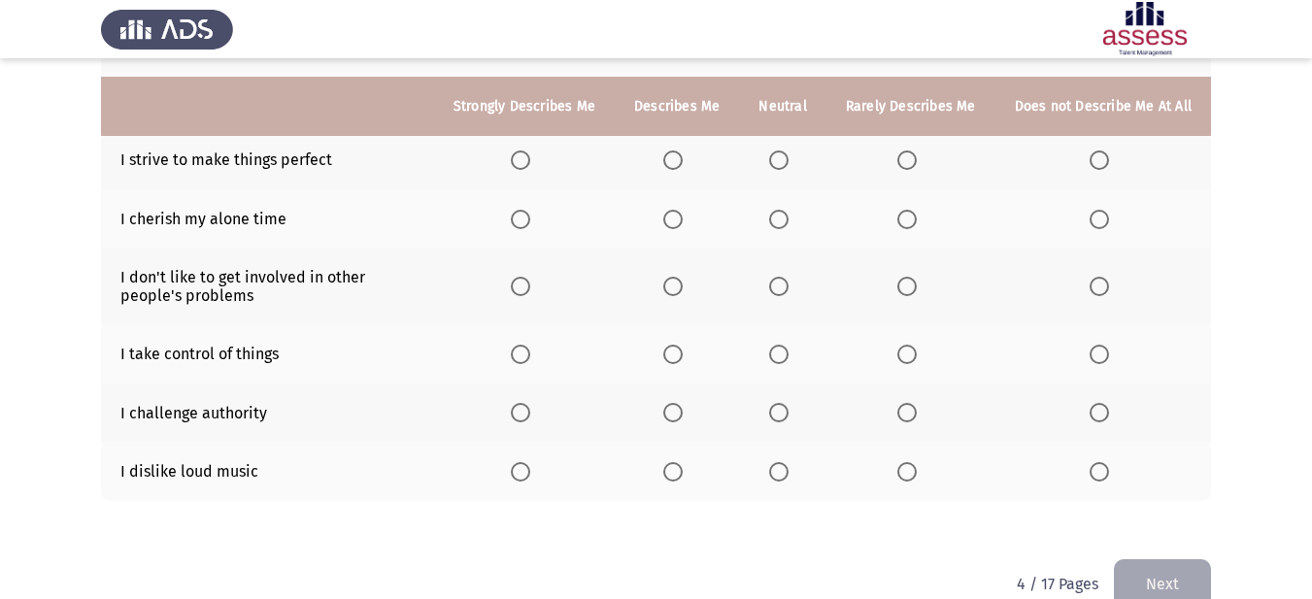
scroll to position [452, 0]
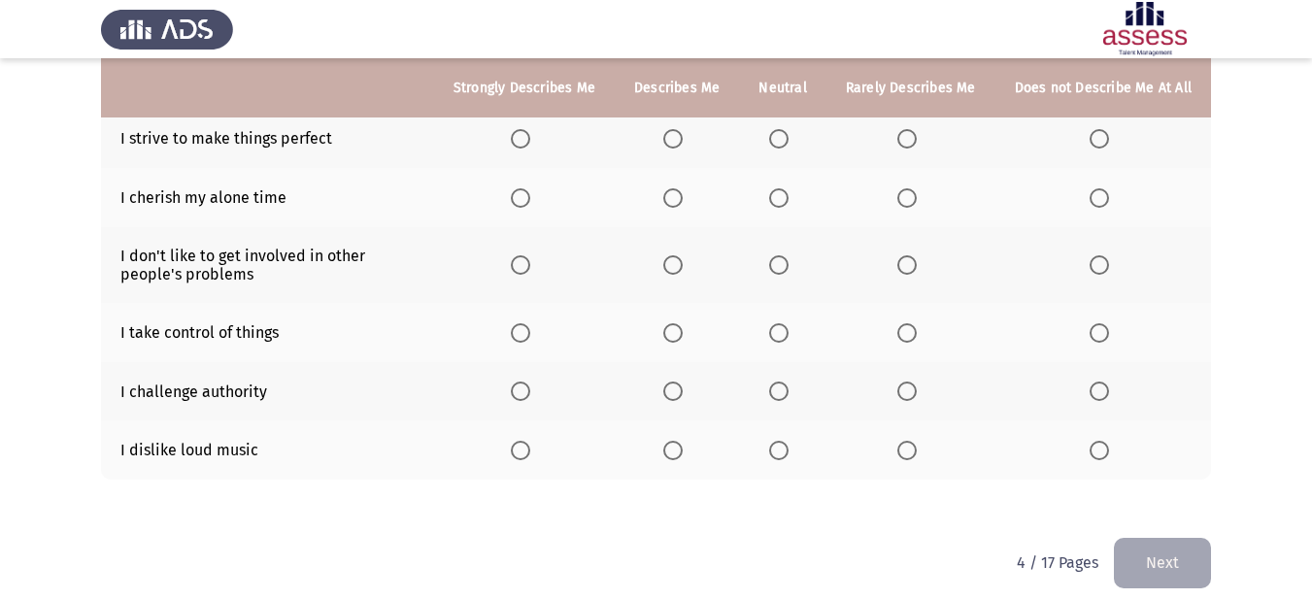
click at [779, 451] on span "Select an option" at bounding box center [779, 451] width 0 height 0
click at [784, 441] on input "Select an option" at bounding box center [778, 450] width 19 height 19
click at [682, 441] on span "Select an option" at bounding box center [672, 450] width 19 height 19
click at [682, 441] on input "Select an option" at bounding box center [672, 450] width 19 height 19
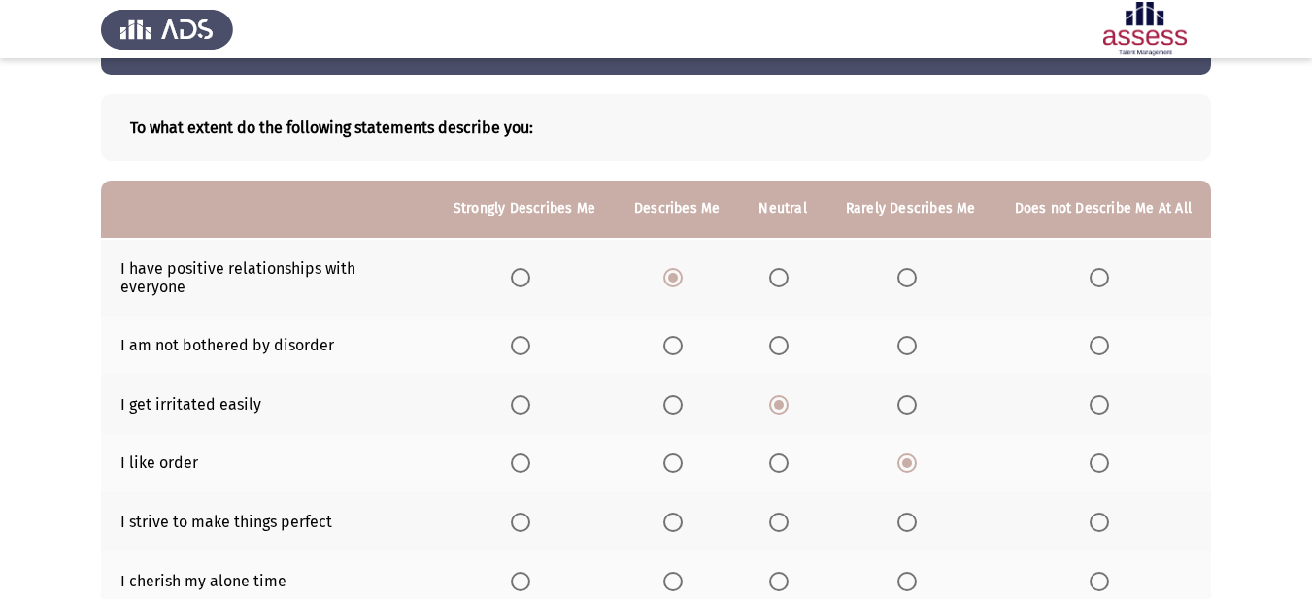
scroll to position [64, 0]
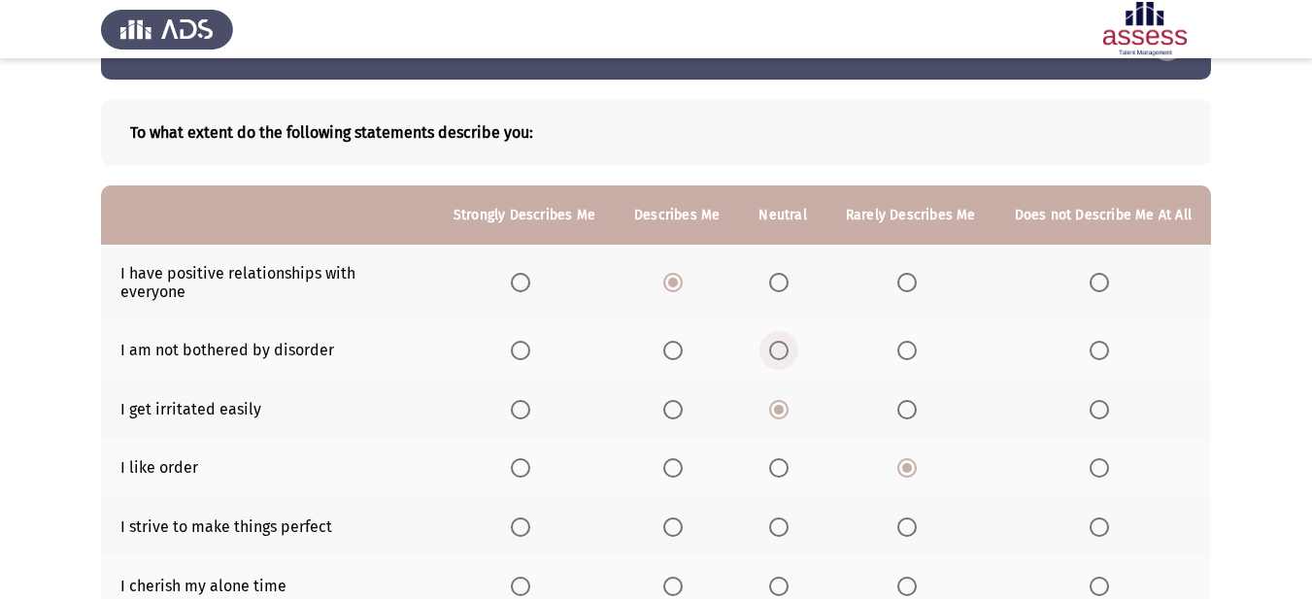
click at [796, 341] on label "Select an option" at bounding box center [782, 350] width 27 height 19
click at [788, 341] on input "Select an option" at bounding box center [778, 350] width 19 height 19
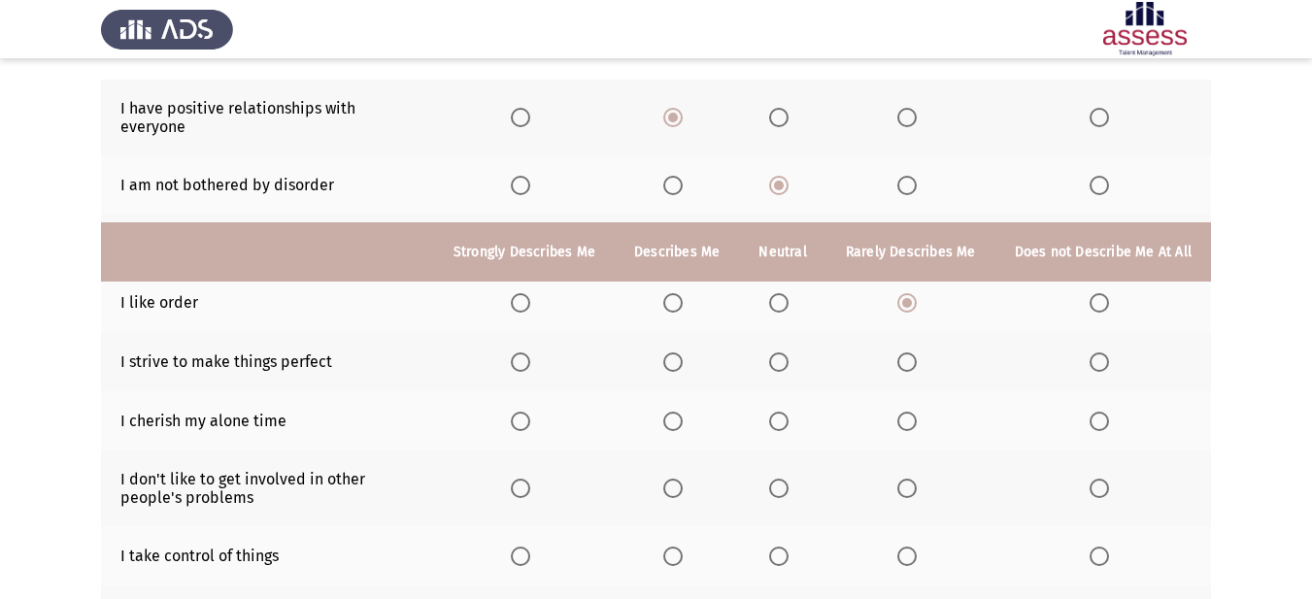
scroll to position [161, 0]
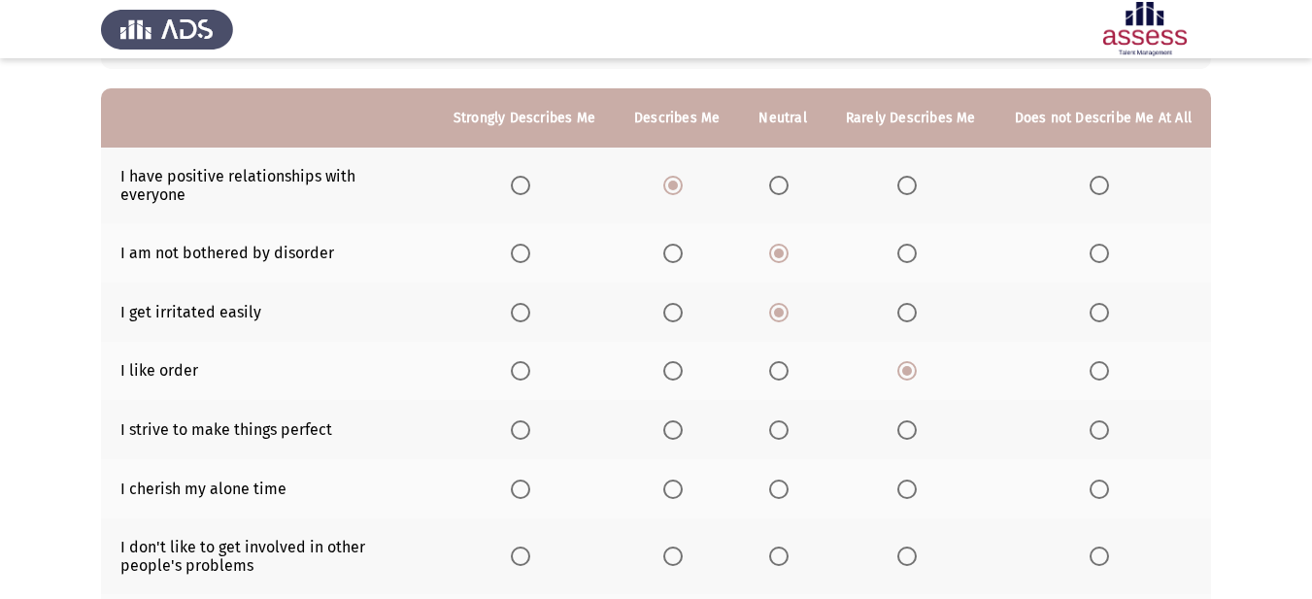
click at [530, 420] on span "Select an option" at bounding box center [520, 429] width 19 height 19
click at [530, 420] on input "Select an option" at bounding box center [520, 429] width 19 height 19
click at [682, 420] on span "Select an option" at bounding box center [672, 429] width 19 height 19
click at [682, 420] on input "Select an option" at bounding box center [672, 429] width 19 height 19
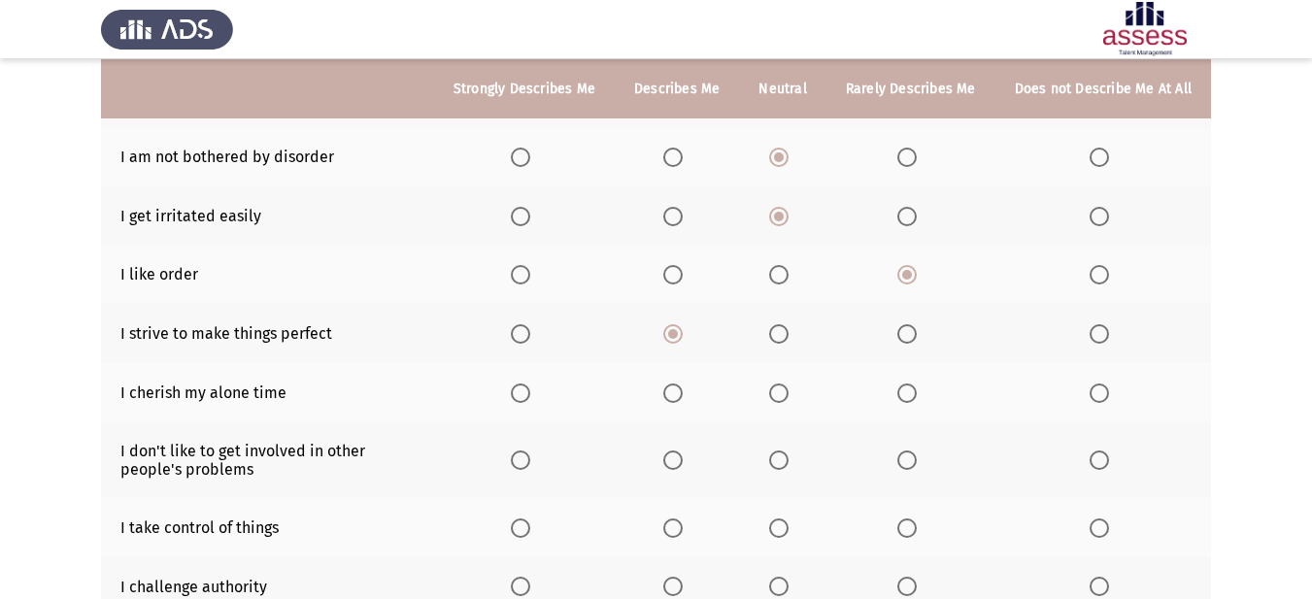
scroll to position [258, 0]
click at [788, 383] on span "Select an option" at bounding box center [778, 392] width 19 height 19
click at [788, 383] on input "Select an option" at bounding box center [778, 392] width 19 height 19
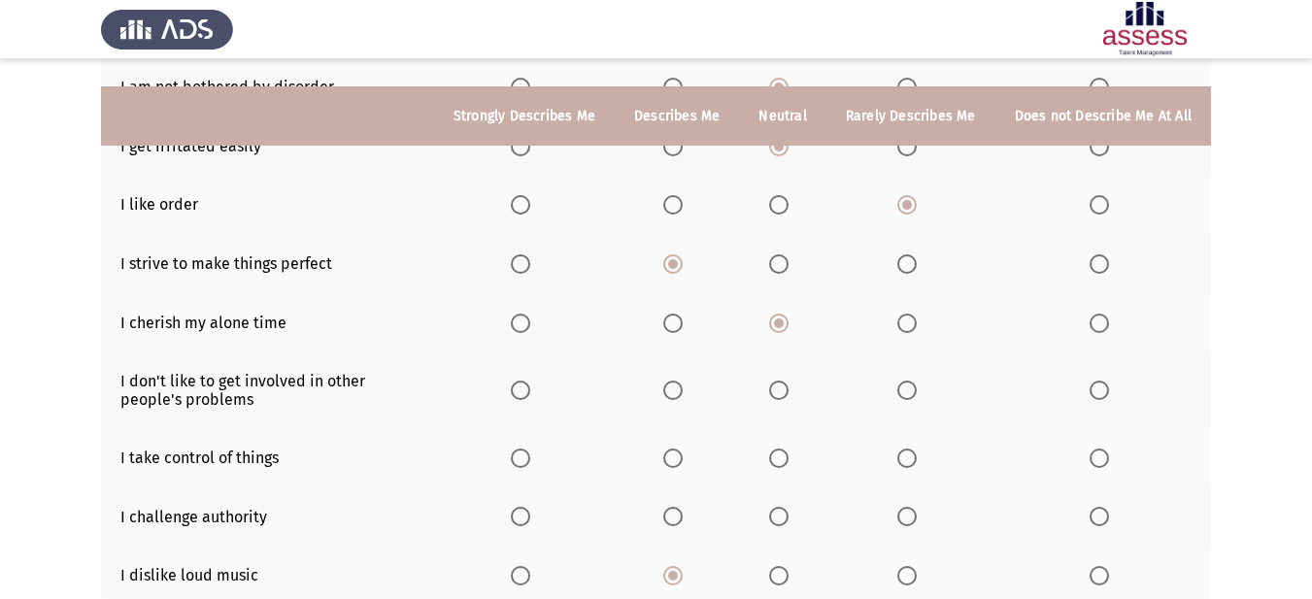
scroll to position [355, 0]
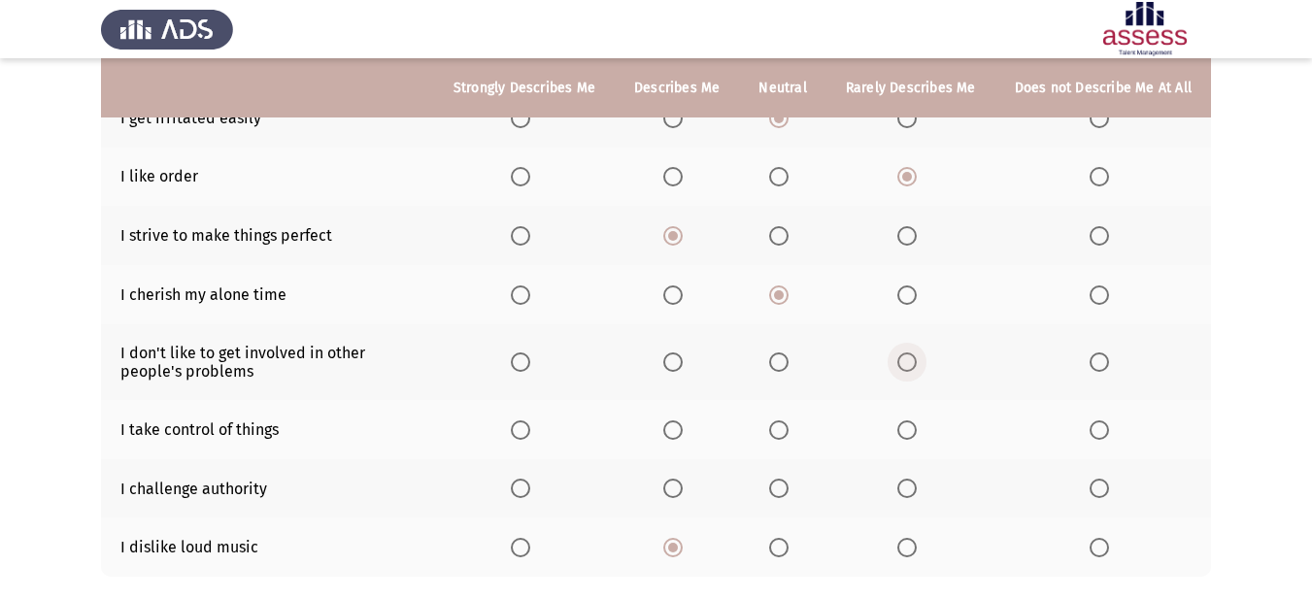
click at [917, 352] on span "Select an option" at bounding box center [906, 361] width 19 height 19
click at [917, 352] on input "Select an option" at bounding box center [906, 361] width 19 height 19
click at [779, 420] on span "Select an option" at bounding box center [778, 429] width 19 height 19
click at [779, 420] on input "Select an option" at bounding box center [778, 429] width 19 height 19
click at [787, 479] on span "Select an option" at bounding box center [778, 488] width 19 height 19
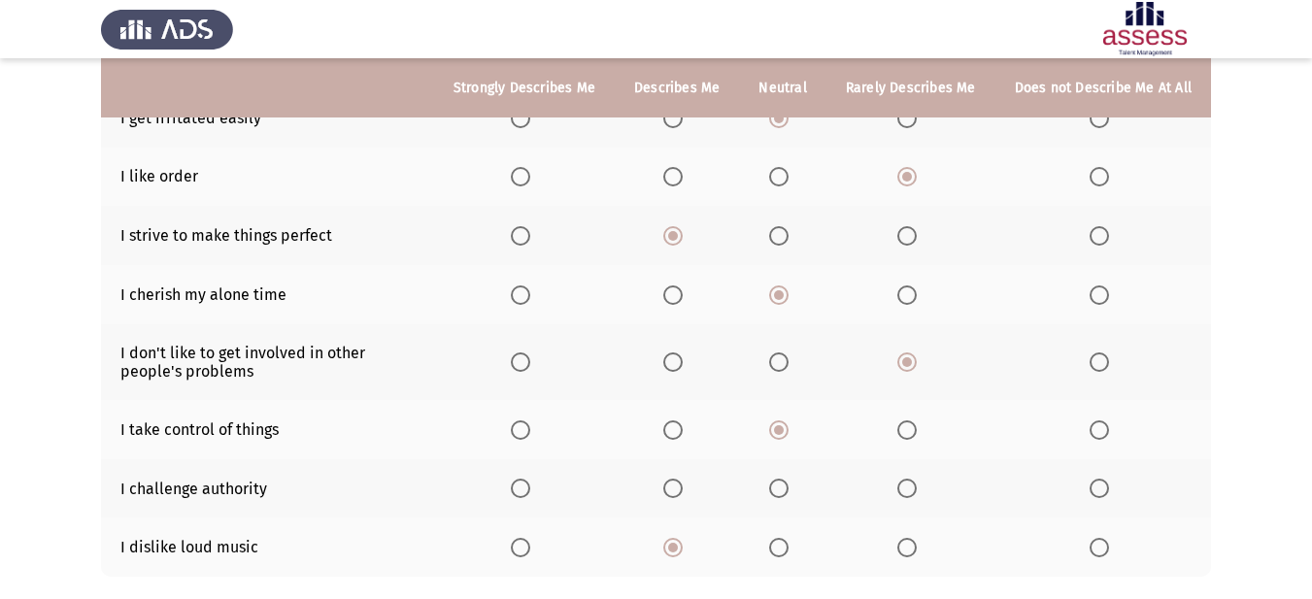
click at [787, 479] on input "Select an option" at bounding box center [778, 488] width 19 height 19
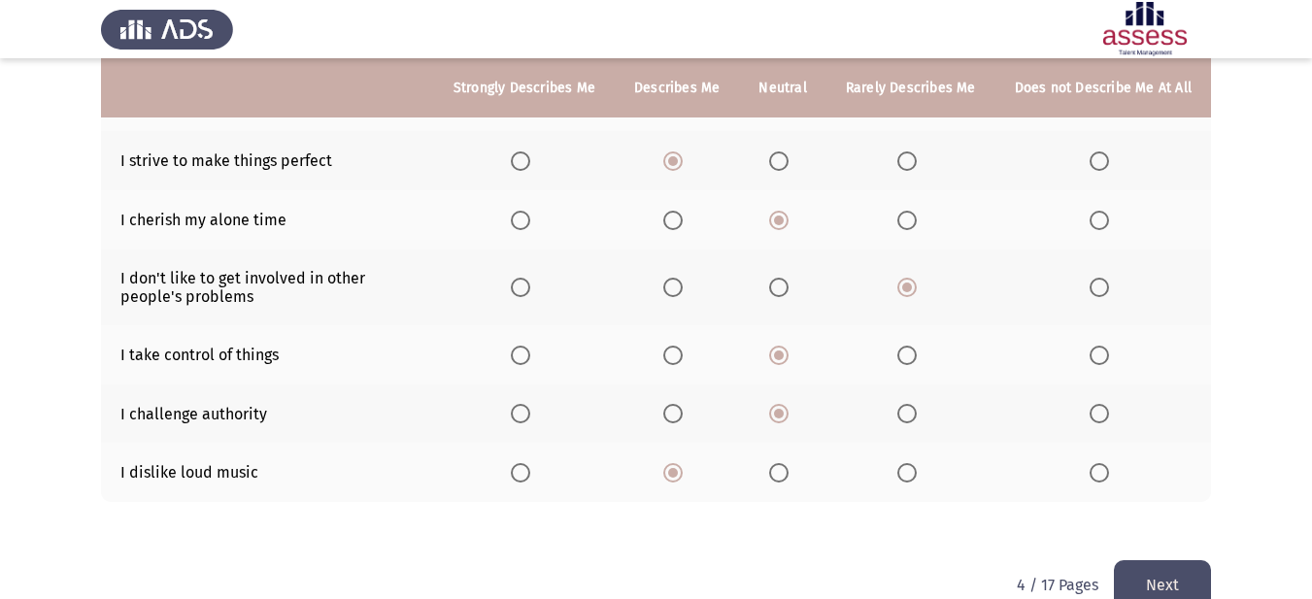
scroll to position [452, 0]
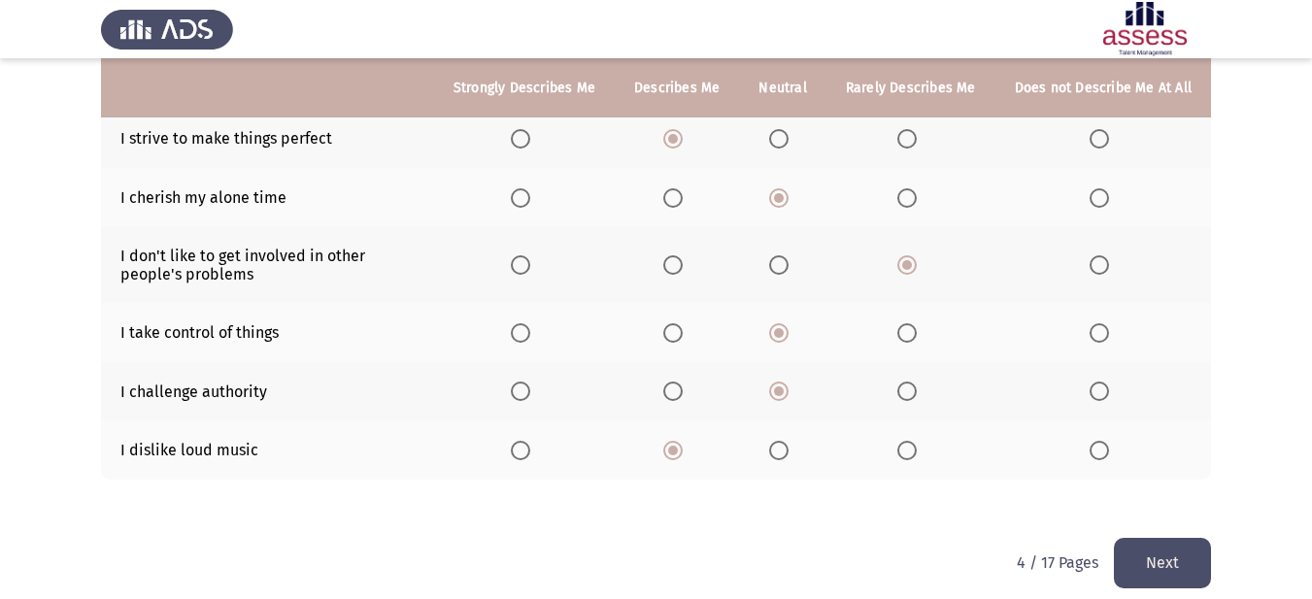
click at [1167, 540] on button "Next" at bounding box center [1162, 563] width 97 height 50
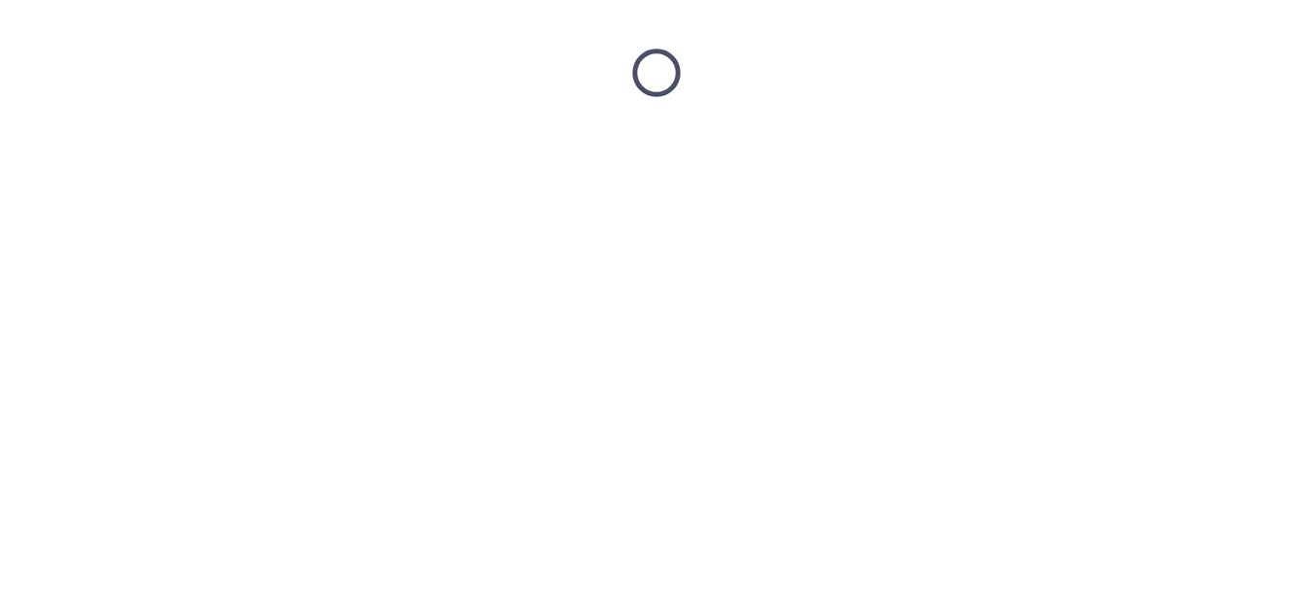
scroll to position [0, 0]
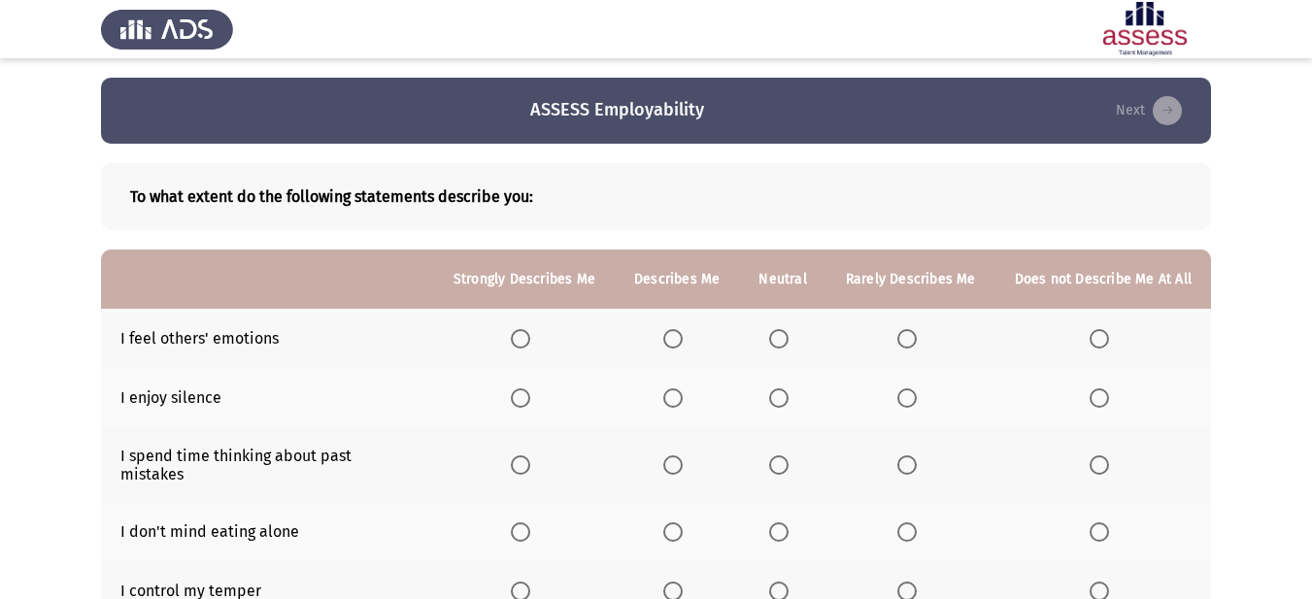
click at [525, 341] on span "Select an option" at bounding box center [520, 338] width 19 height 19
click at [525, 341] on input "Select an option" at bounding box center [520, 338] width 19 height 19
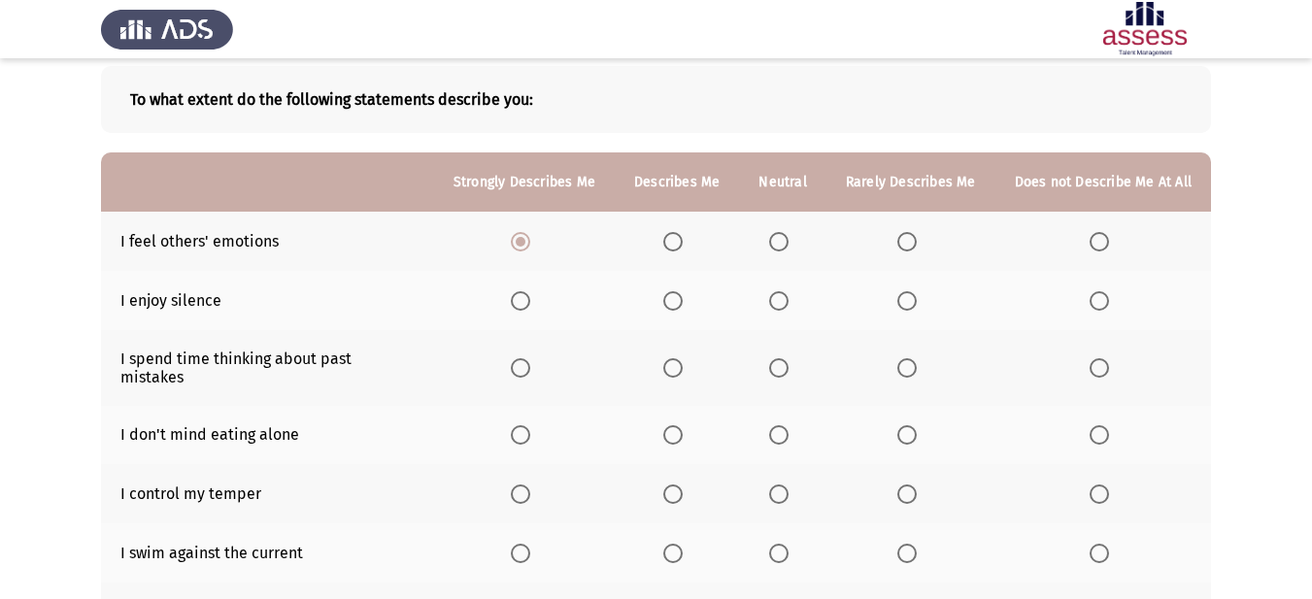
click at [786, 297] on span "Select an option" at bounding box center [778, 300] width 19 height 19
click at [786, 297] on input "Select an option" at bounding box center [778, 300] width 19 height 19
click at [780, 358] on span "Select an option" at bounding box center [778, 367] width 19 height 19
click at [780, 358] on input "Select an option" at bounding box center [778, 367] width 19 height 19
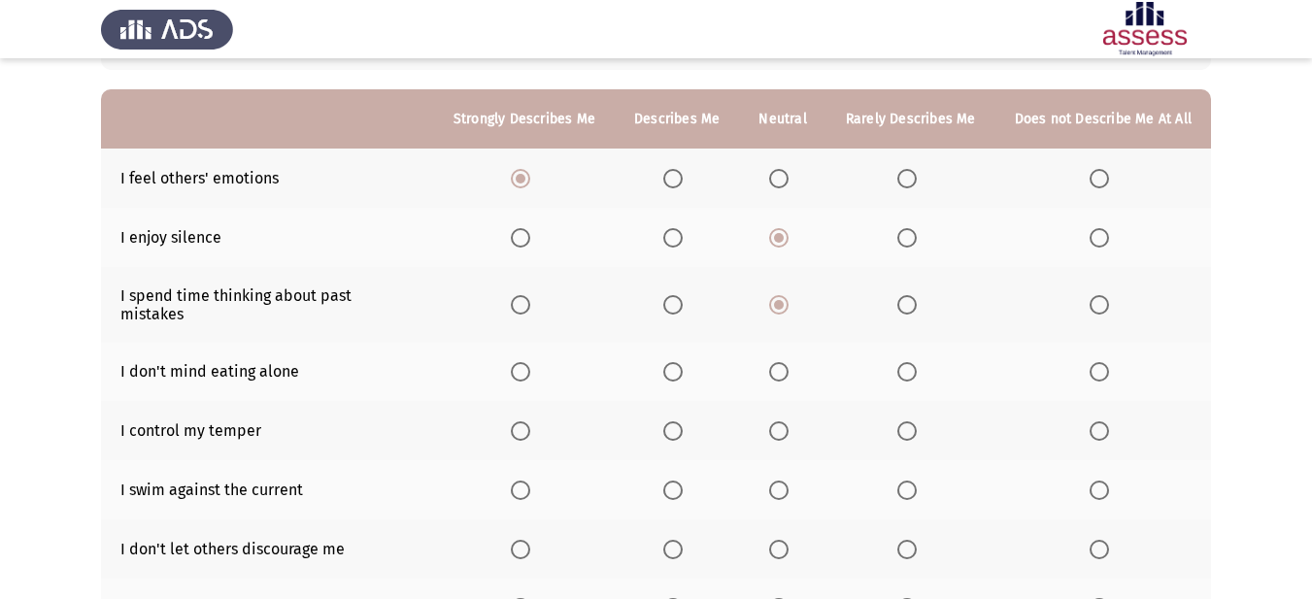
scroll to position [194, 0]
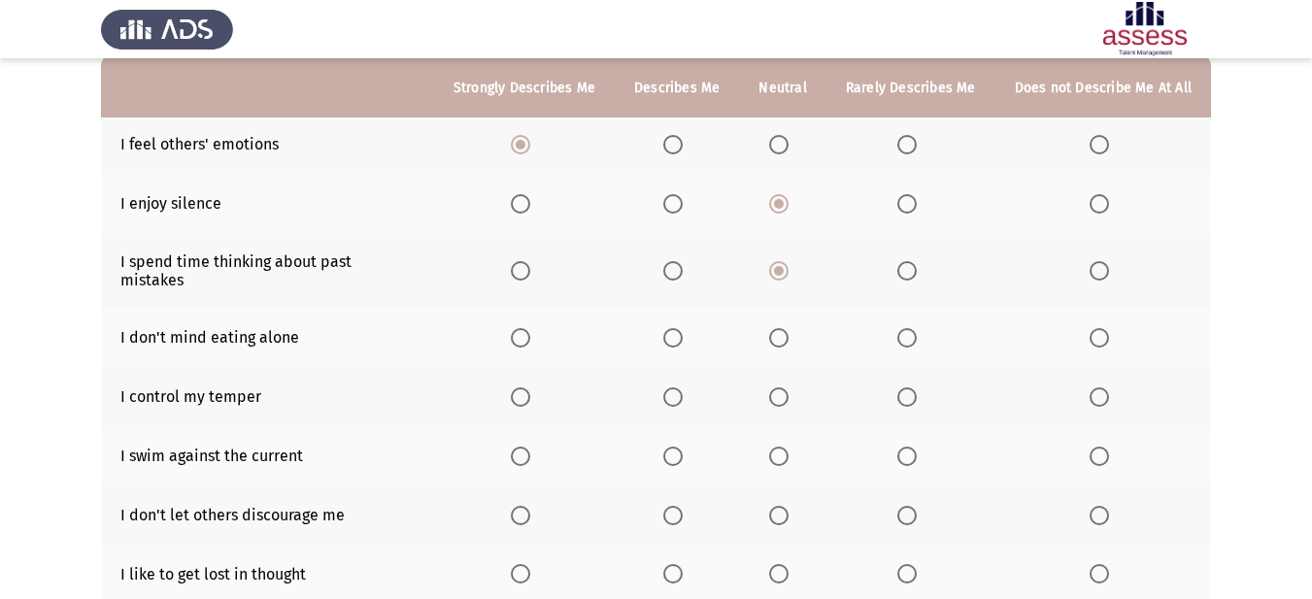
click at [903, 328] on span "Select an option" at bounding box center [906, 337] width 19 height 19
click at [903, 328] on input "Select an option" at bounding box center [906, 337] width 19 height 19
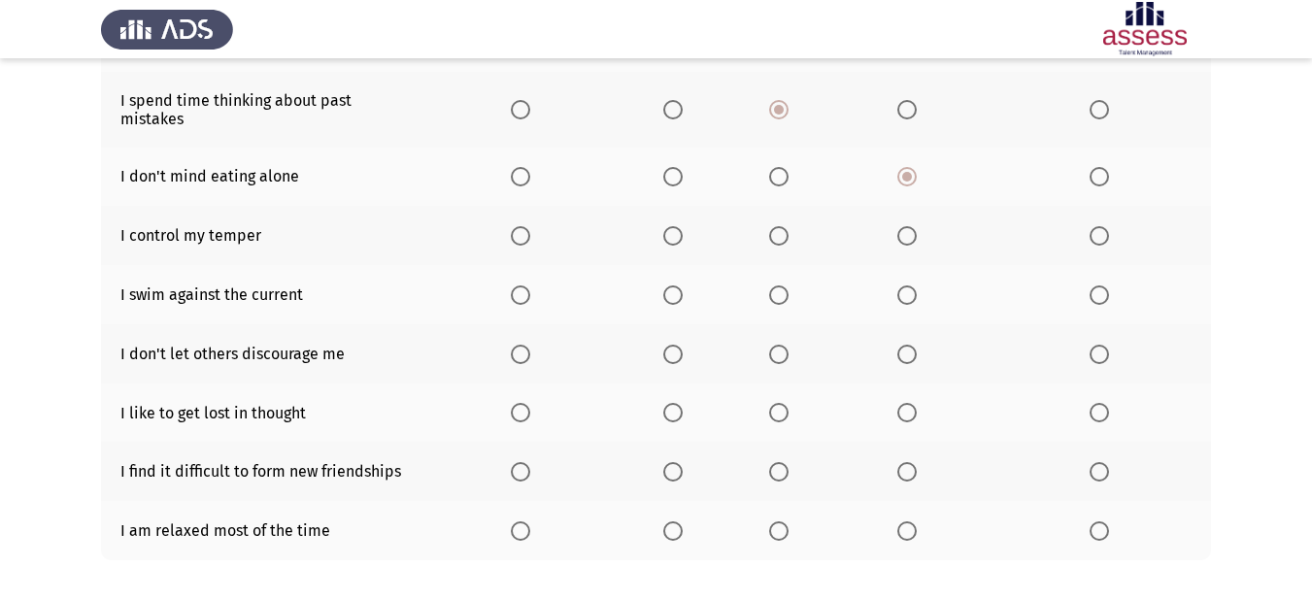
scroll to position [388, 0]
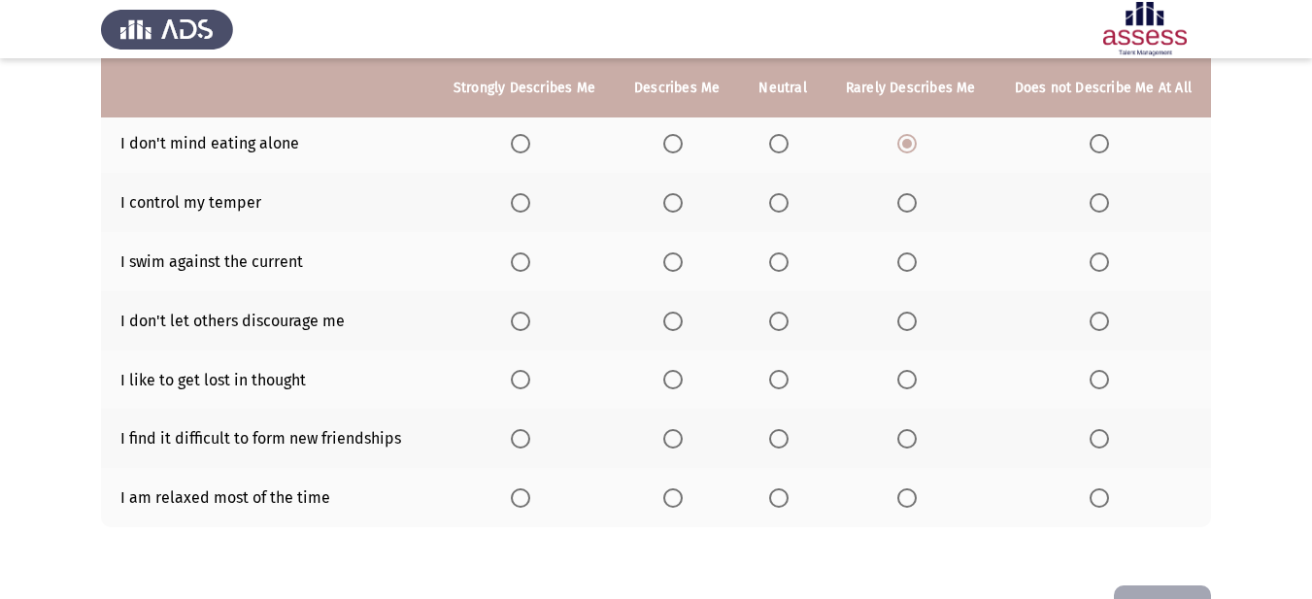
click at [774, 312] on span "Select an option" at bounding box center [778, 321] width 19 height 19
click at [774, 312] on input "Select an option" at bounding box center [778, 321] width 19 height 19
click at [673, 429] on span "Select an option" at bounding box center [672, 438] width 19 height 19
click at [673, 429] on input "Select an option" at bounding box center [672, 438] width 19 height 19
click at [787, 488] on span "Select an option" at bounding box center [778, 497] width 19 height 19
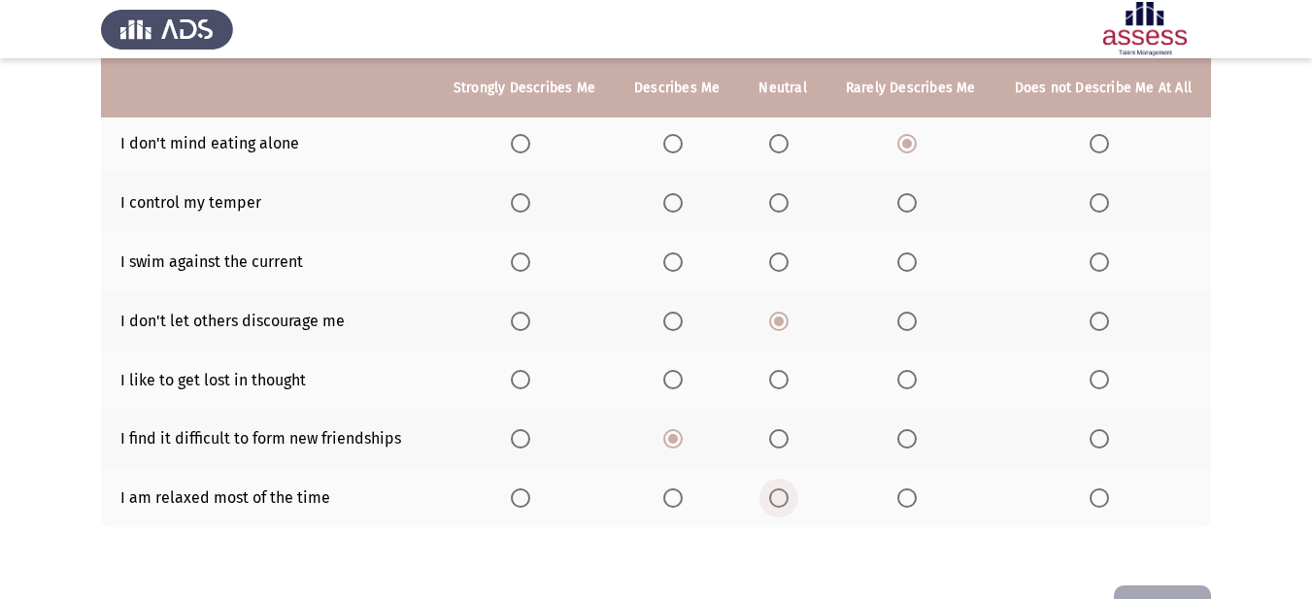
click at [787, 488] on input "Select an option" at bounding box center [778, 497] width 19 height 19
click at [907, 488] on span "Select an option" at bounding box center [906, 497] width 19 height 19
click at [907, 488] on input "Select an option" at bounding box center [906, 497] width 19 height 19
click at [781, 370] on span "Select an option" at bounding box center [778, 379] width 19 height 19
click at [781, 370] on input "Select an option" at bounding box center [778, 379] width 19 height 19
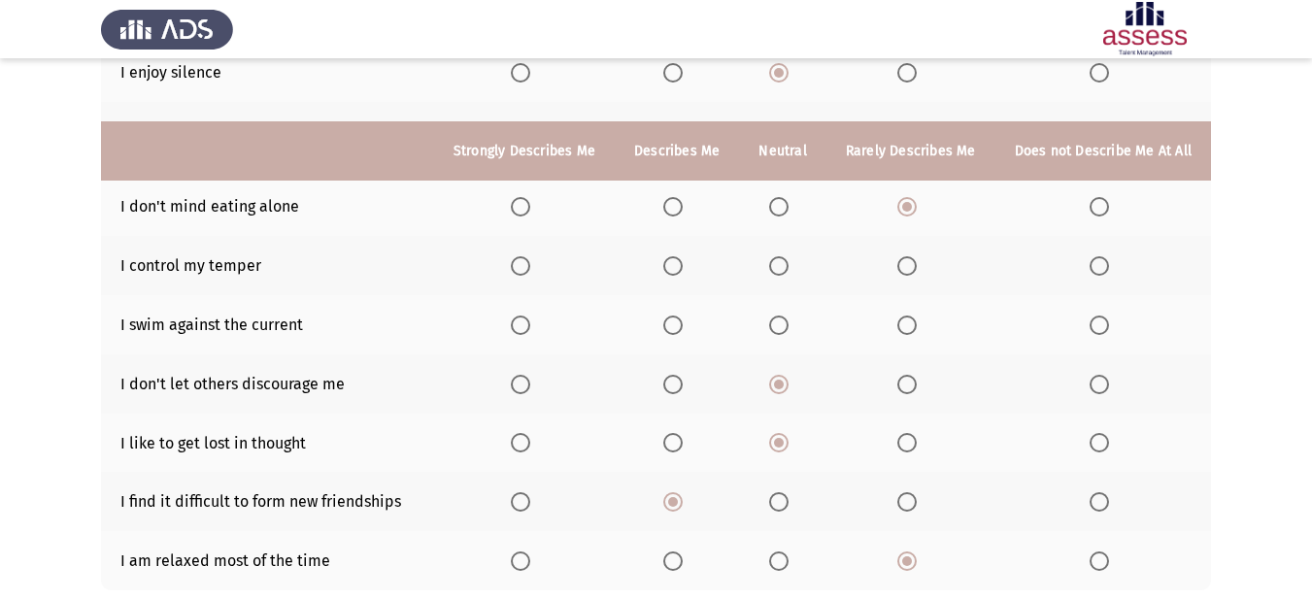
scroll to position [291, 0]
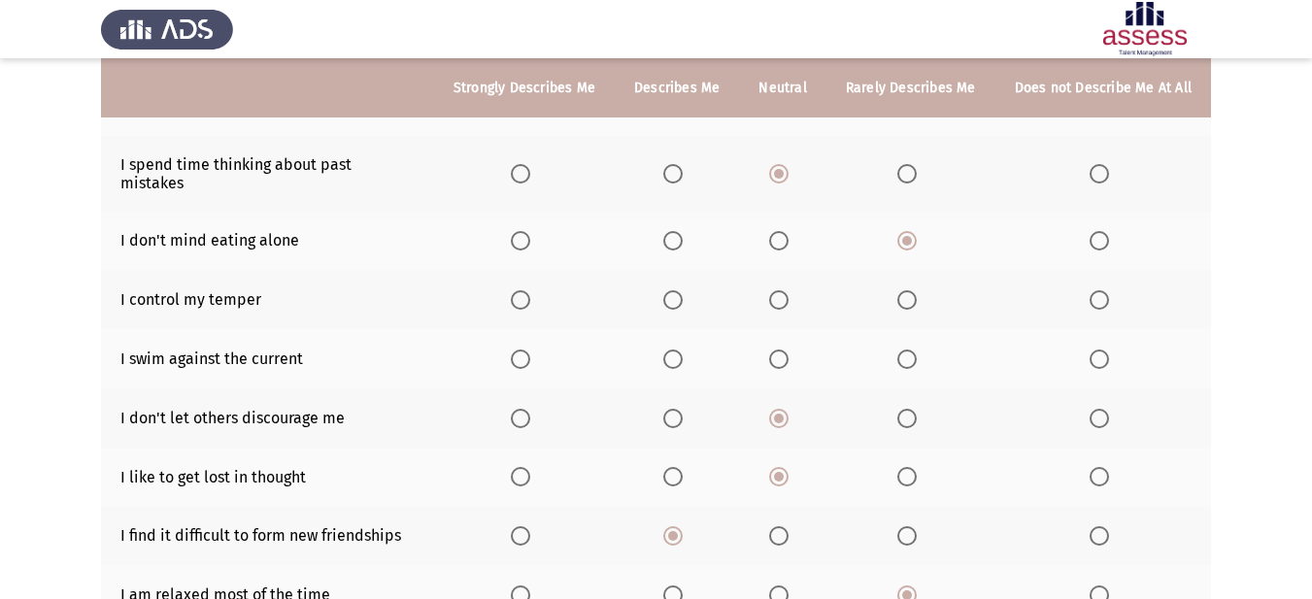
click at [911, 350] on span "Select an option" at bounding box center [906, 359] width 19 height 19
click at [911, 350] on input "Select an option" at bounding box center [906, 359] width 19 height 19
click at [774, 290] on span "Select an option" at bounding box center [778, 299] width 19 height 19
click at [774, 290] on input "Select an option" at bounding box center [778, 299] width 19 height 19
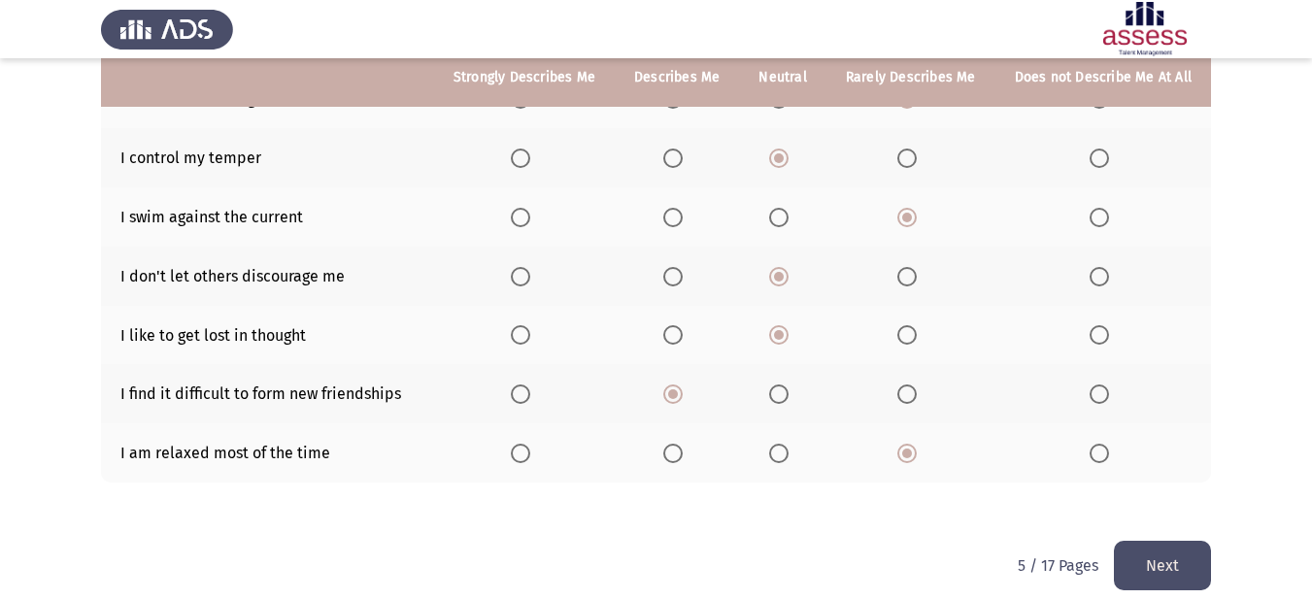
scroll to position [436, 0]
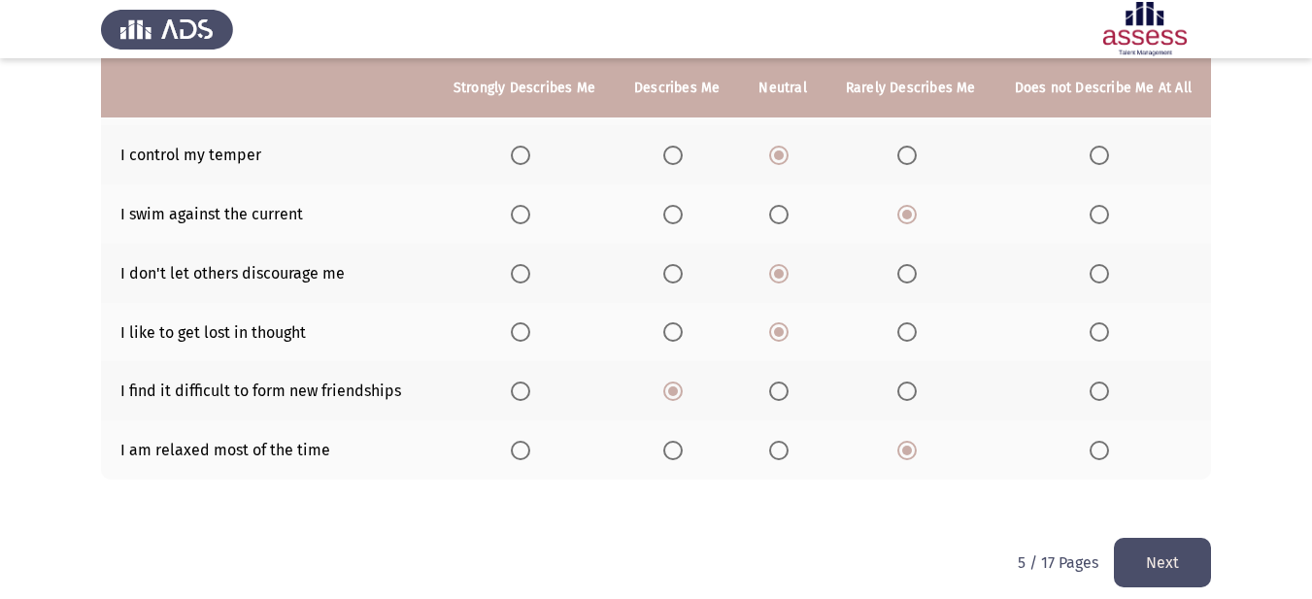
click at [1177, 556] on button "Next" at bounding box center [1162, 563] width 97 height 50
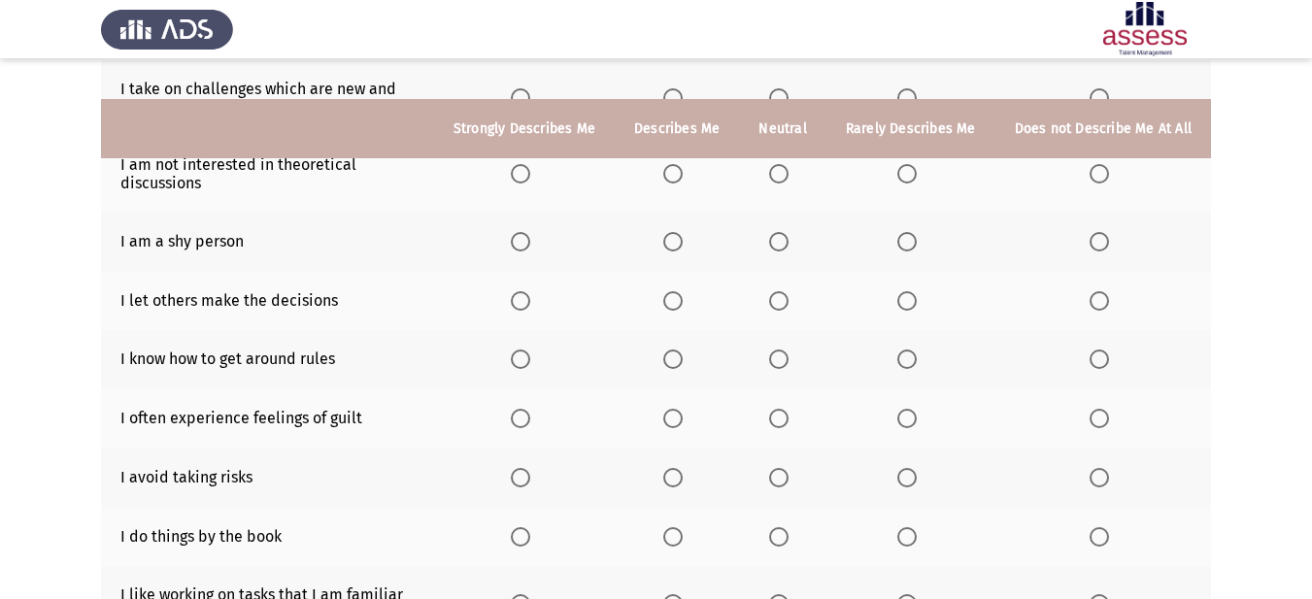
scroll to position [291, 0]
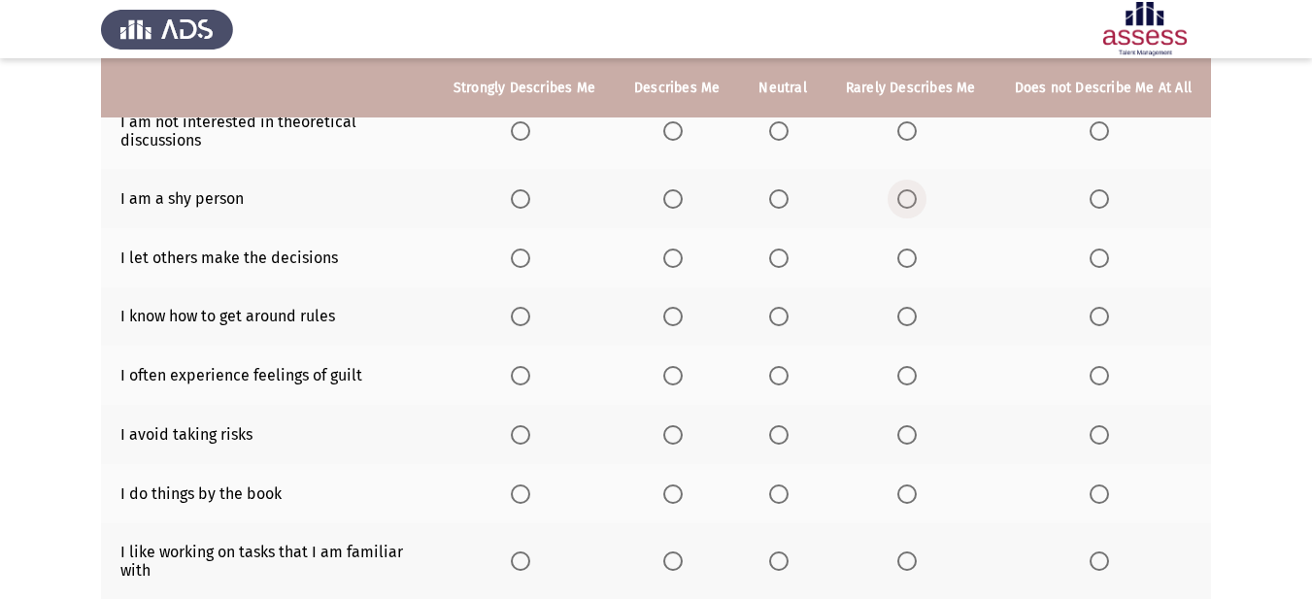
click at [905, 201] on span "Select an option" at bounding box center [906, 198] width 19 height 19
click at [905, 201] on input "Select an option" at bounding box center [906, 198] width 19 height 19
click at [775, 260] on span "Select an option" at bounding box center [778, 258] width 19 height 19
click at [775, 260] on input "Select an option" at bounding box center [778, 258] width 19 height 19
click at [909, 440] on span "Select an option" at bounding box center [906, 434] width 19 height 19
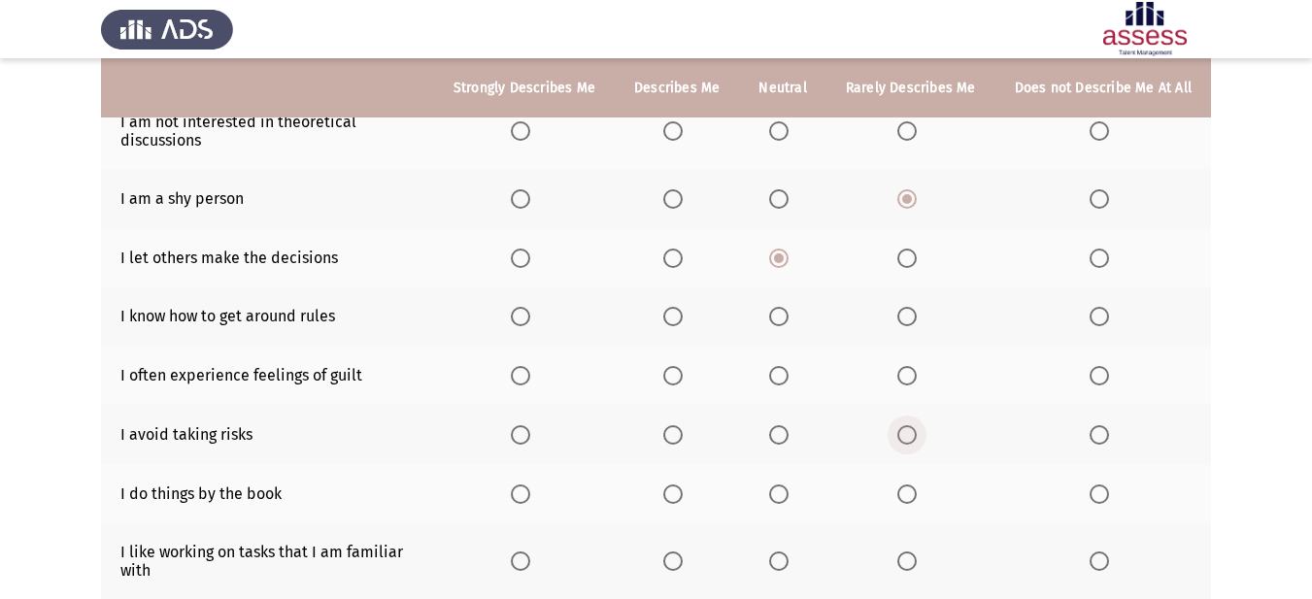
click at [909, 440] on input "Select an option" at bounding box center [906, 434] width 19 height 19
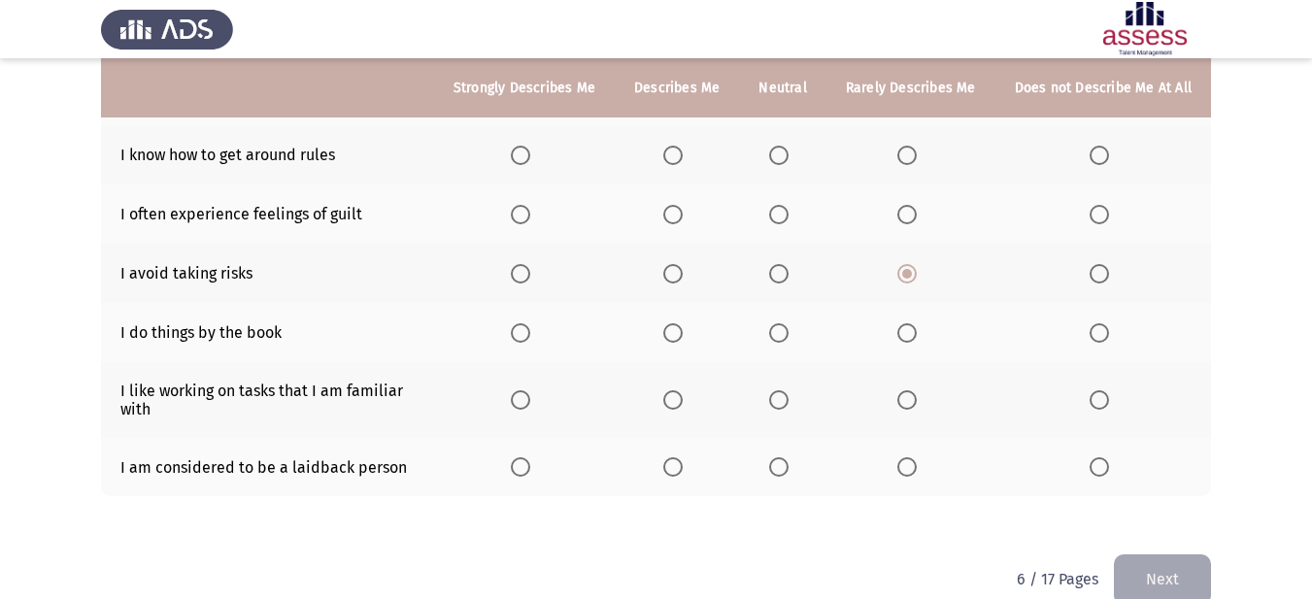
scroll to position [485, 0]
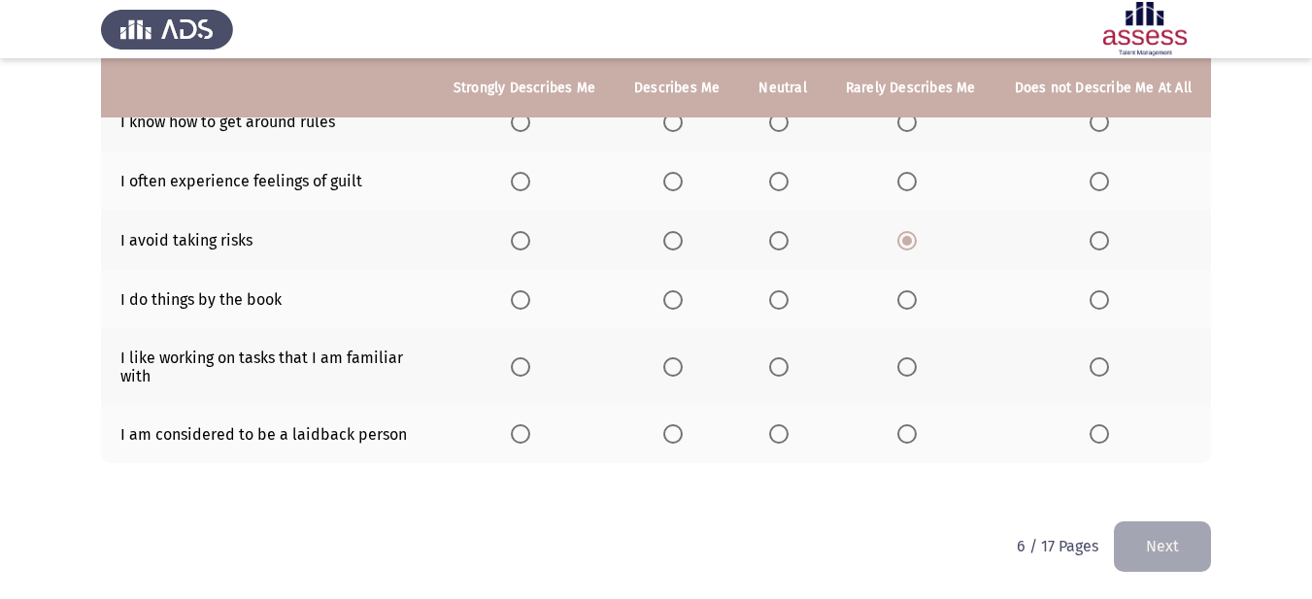
click at [784, 440] on span "Select an option" at bounding box center [778, 433] width 19 height 19
click at [784, 440] on input "Select an option" at bounding box center [778, 433] width 19 height 19
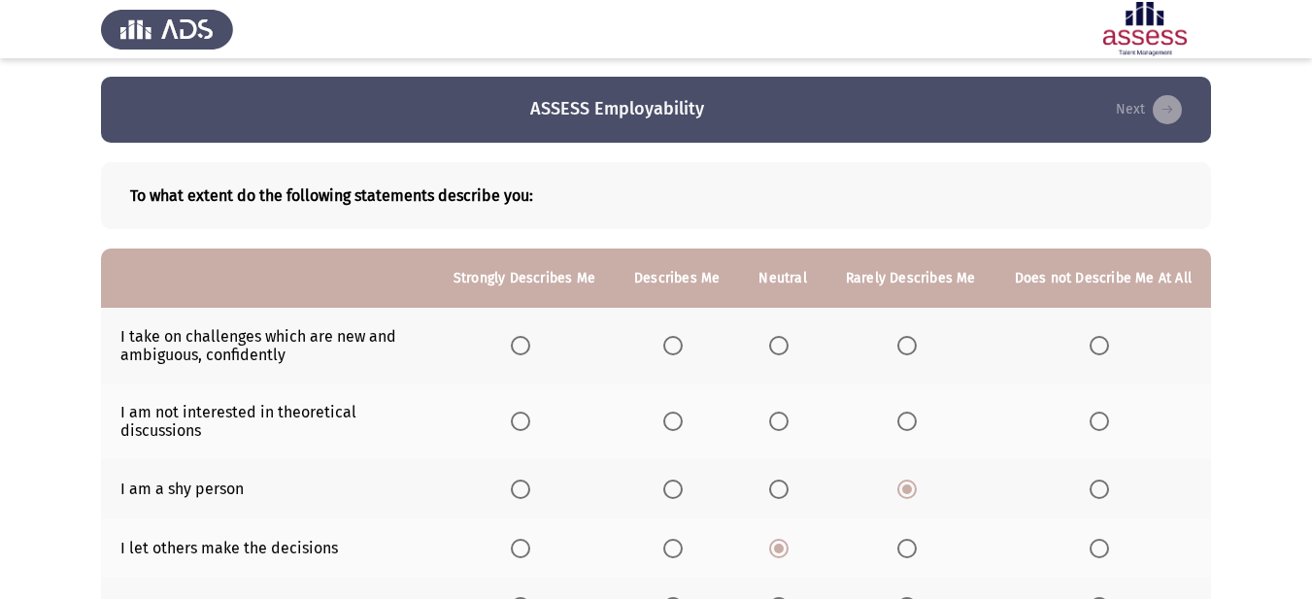
scroll to position [0, 0]
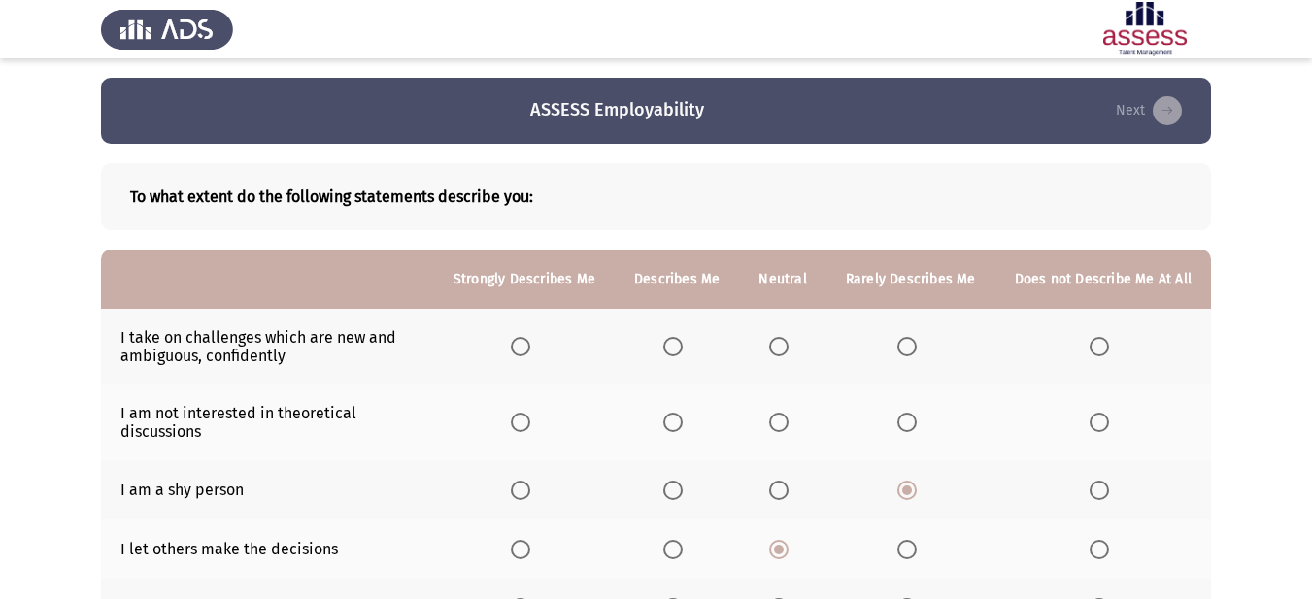
click at [674, 347] on span "Select an option" at bounding box center [672, 346] width 19 height 19
click at [674, 347] on input "Select an option" at bounding box center [672, 346] width 19 height 19
click at [787, 422] on span "Select an option" at bounding box center [778, 422] width 19 height 19
click at [787, 422] on input "Select an option" at bounding box center [778, 422] width 19 height 19
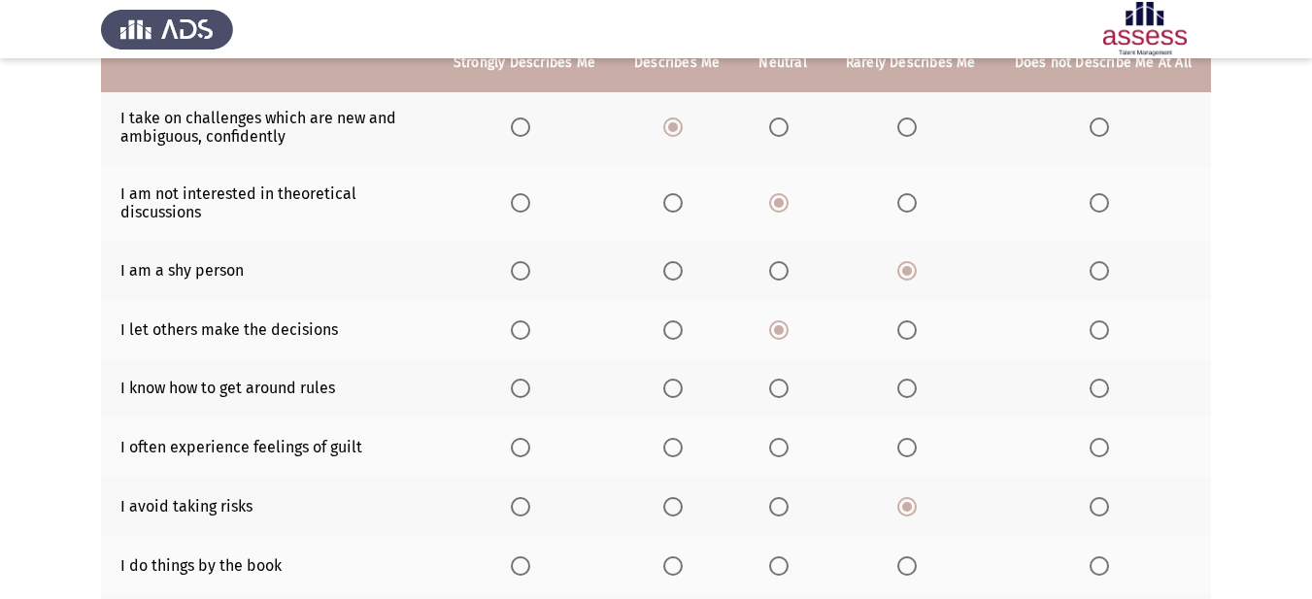
scroll to position [194, 0]
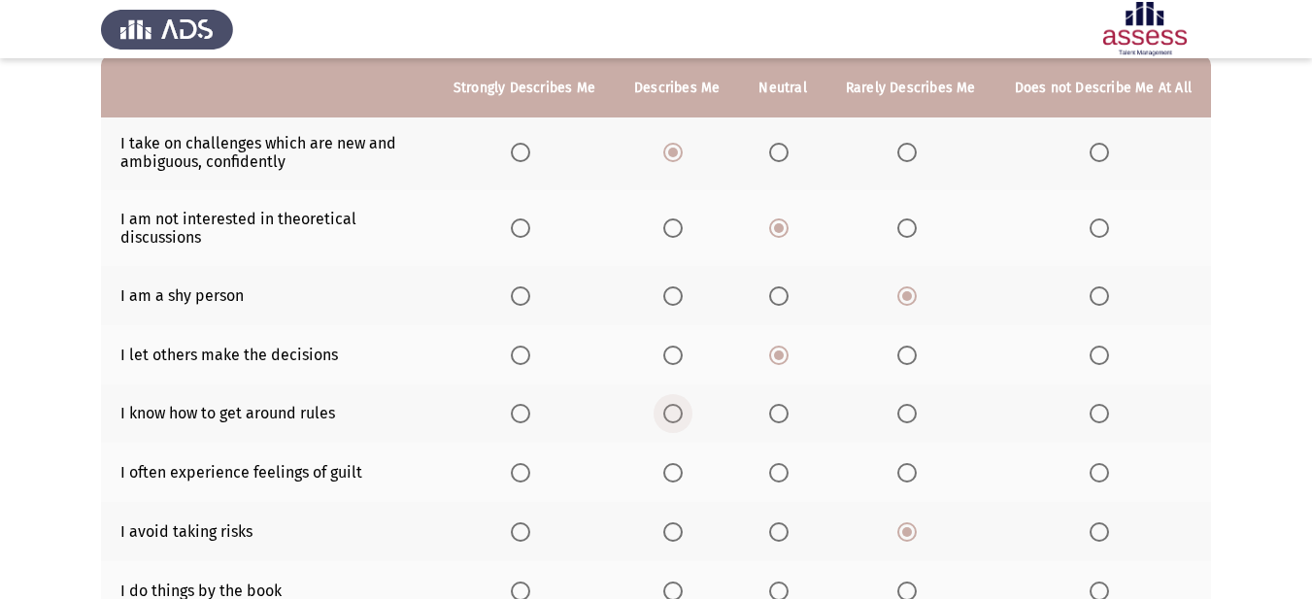
click at [683, 410] on span "Select an option" at bounding box center [672, 413] width 19 height 19
click at [683, 410] on input "Select an option" at bounding box center [672, 413] width 19 height 19
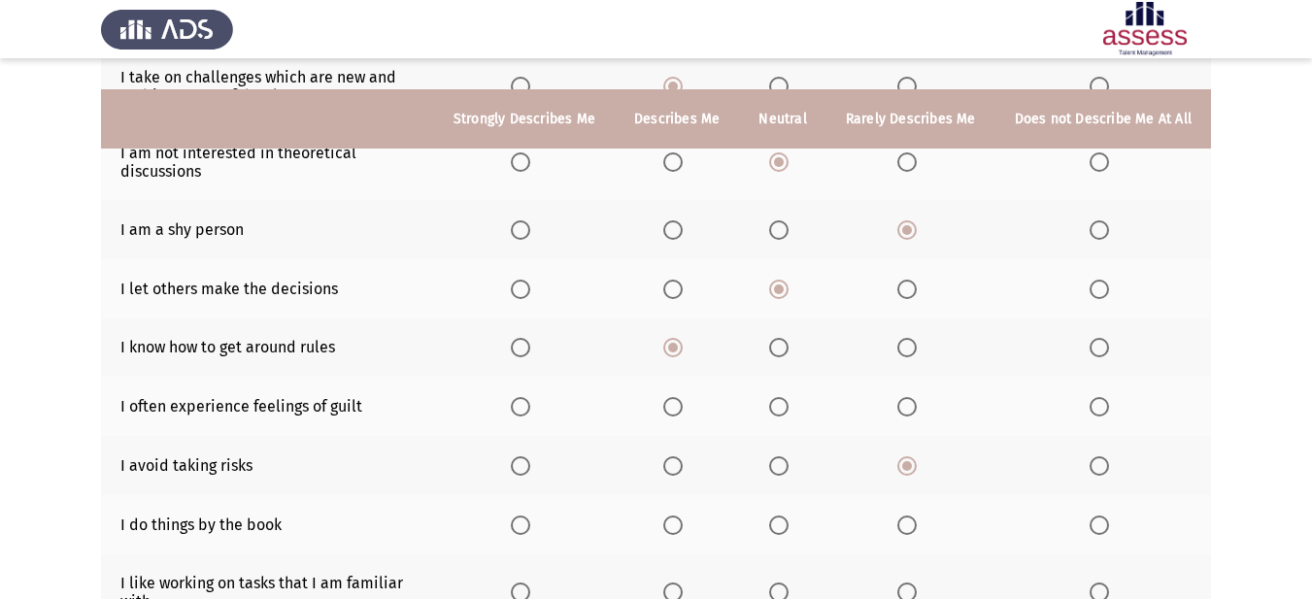
scroll to position [291, 0]
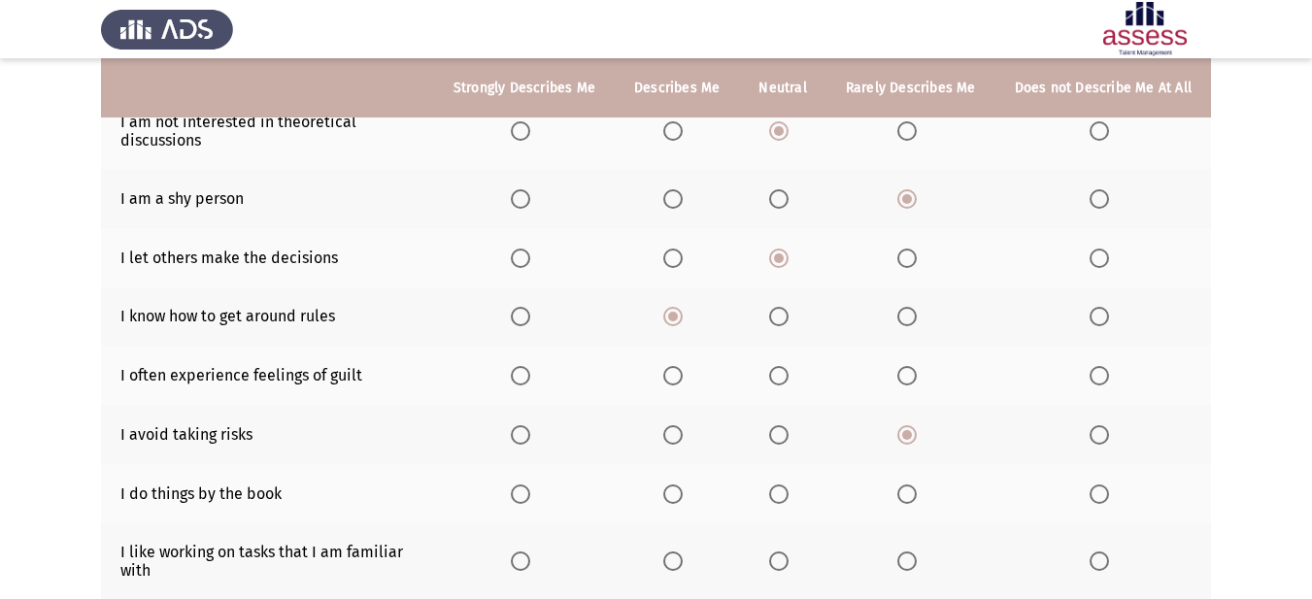
click at [788, 316] on span "Select an option" at bounding box center [778, 316] width 19 height 19
click at [788, 316] on input "Select an option" at bounding box center [778, 316] width 19 height 19
click at [678, 371] on span "Select an option" at bounding box center [672, 375] width 19 height 19
click at [678, 371] on input "Select an option" at bounding box center [672, 375] width 19 height 19
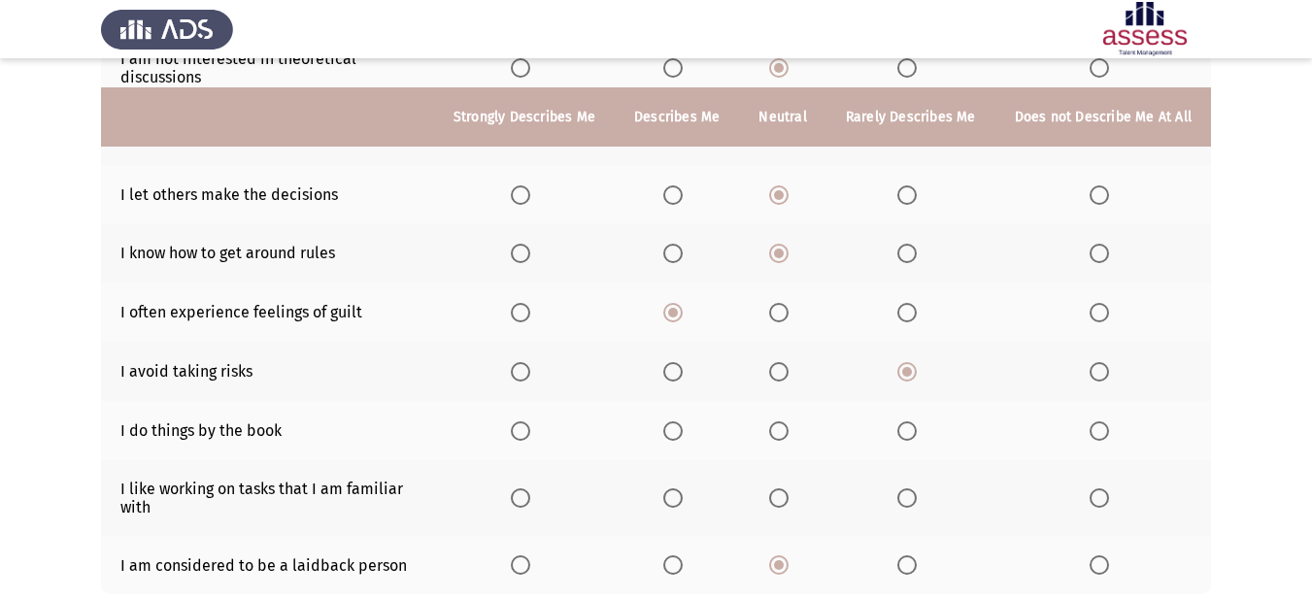
scroll to position [388, 0]
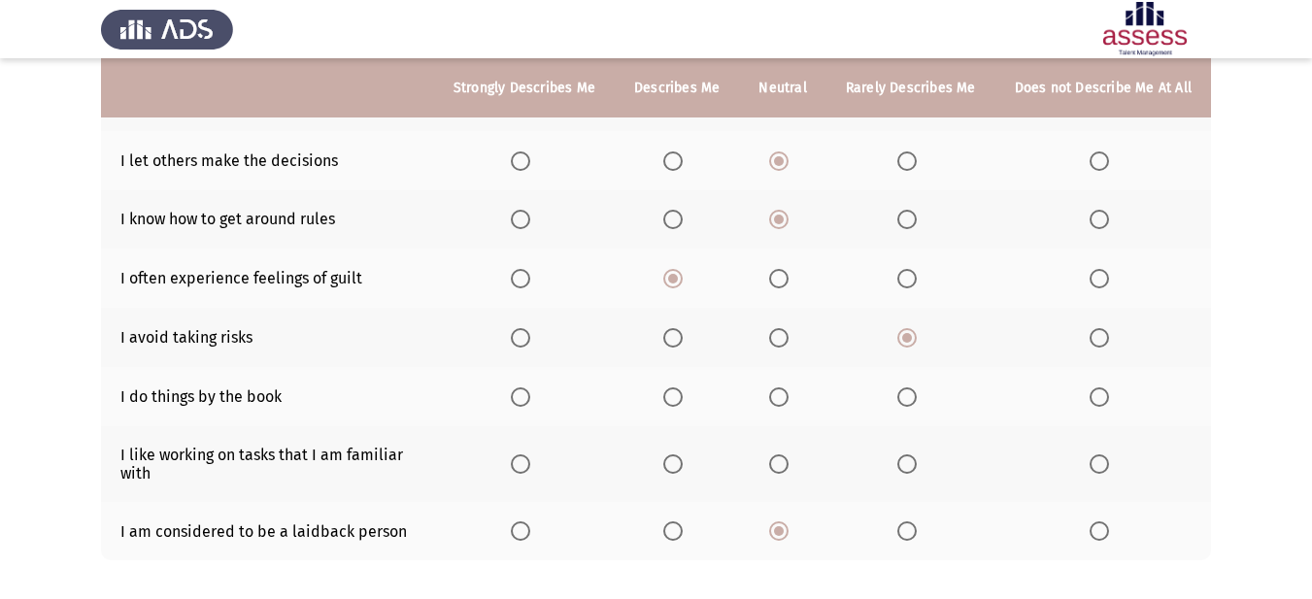
click at [778, 395] on span "Select an option" at bounding box center [778, 396] width 19 height 19
click at [778, 395] on input "Select an option" at bounding box center [778, 396] width 19 height 19
click at [690, 393] on label "Select an option" at bounding box center [676, 396] width 27 height 19
click at [683, 393] on input "Select an option" at bounding box center [672, 396] width 19 height 19
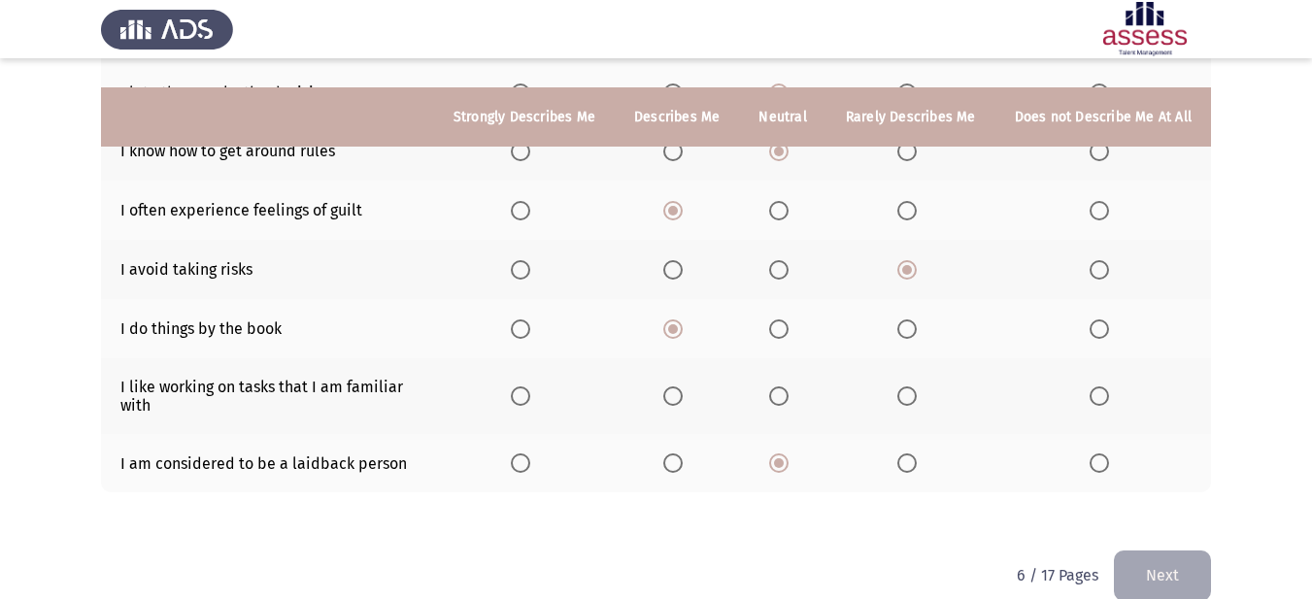
scroll to position [485, 0]
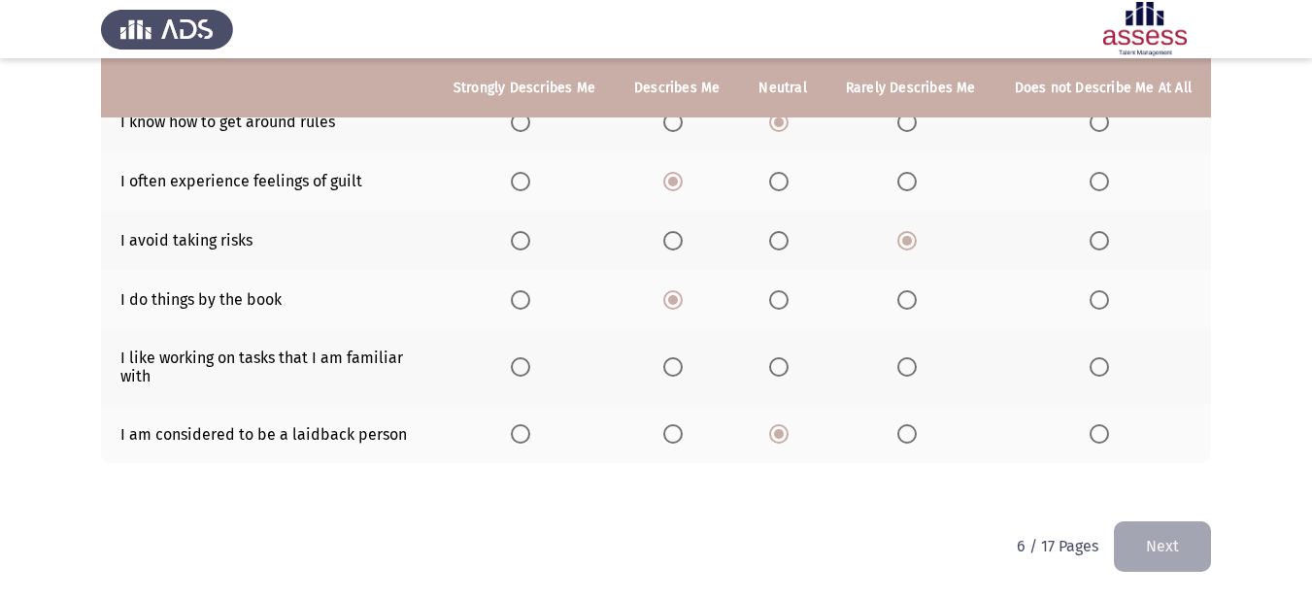
click at [682, 366] on span "Select an option" at bounding box center [672, 366] width 19 height 19
click at [682, 366] on input "Select an option" at bounding box center [672, 366] width 19 height 19
click at [1155, 531] on button "Next" at bounding box center [1162, 546] width 97 height 50
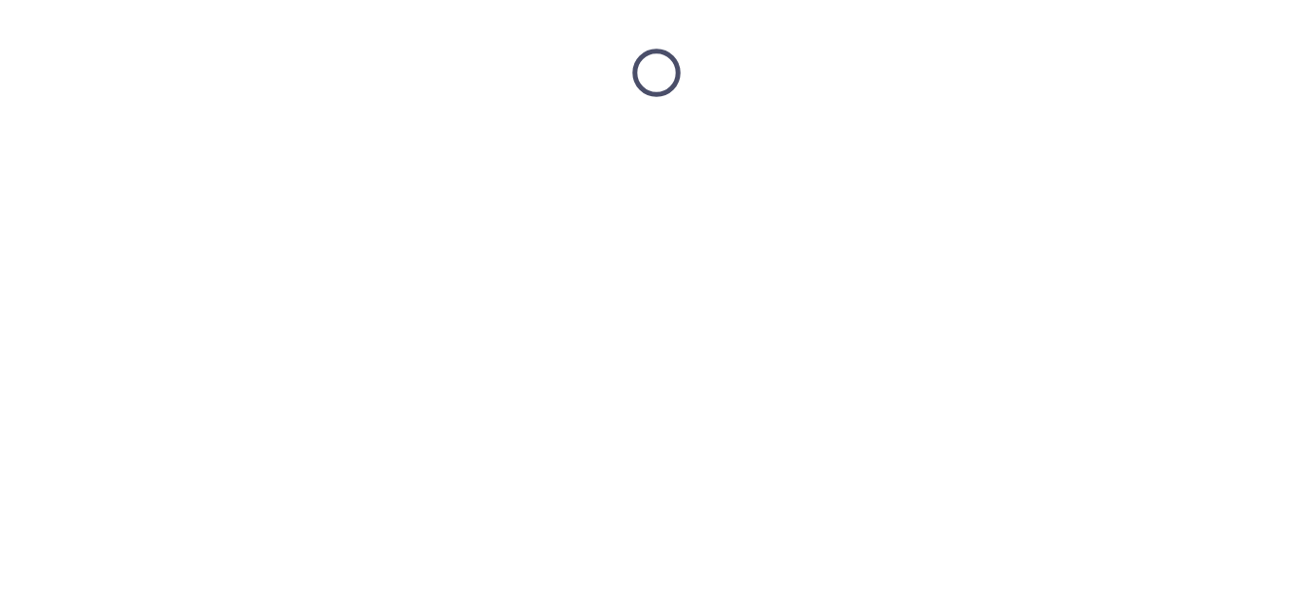
scroll to position [0, 0]
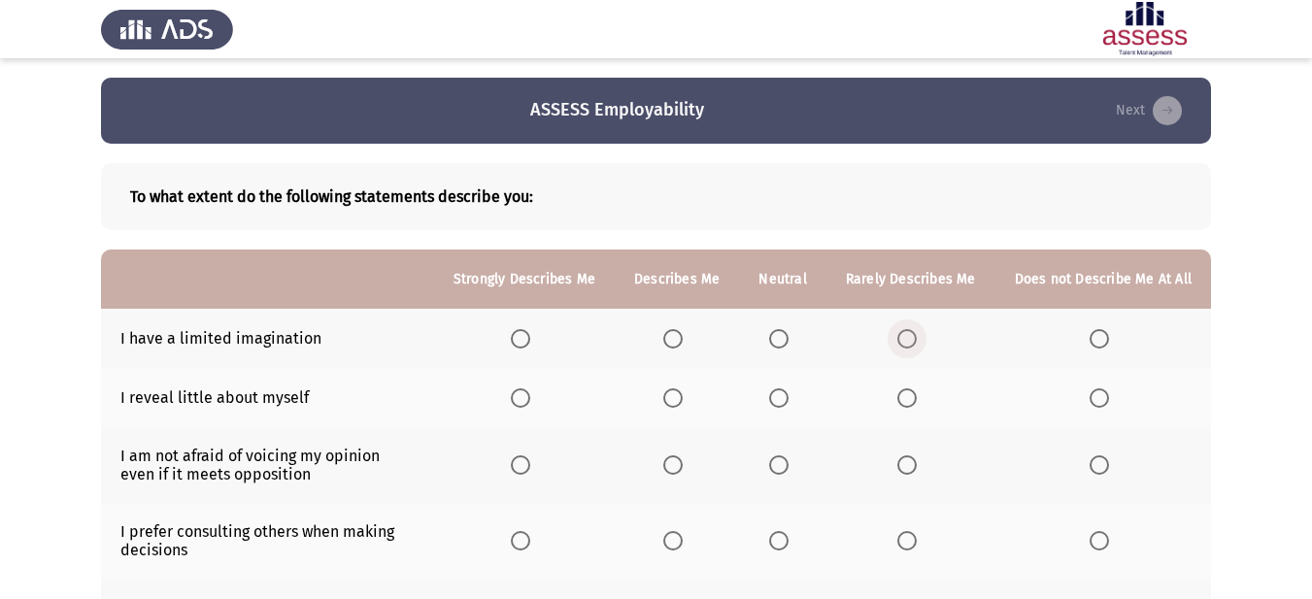
click at [917, 348] on span "Select an option" at bounding box center [906, 338] width 19 height 19
click at [917, 348] on input "Select an option" at bounding box center [906, 338] width 19 height 19
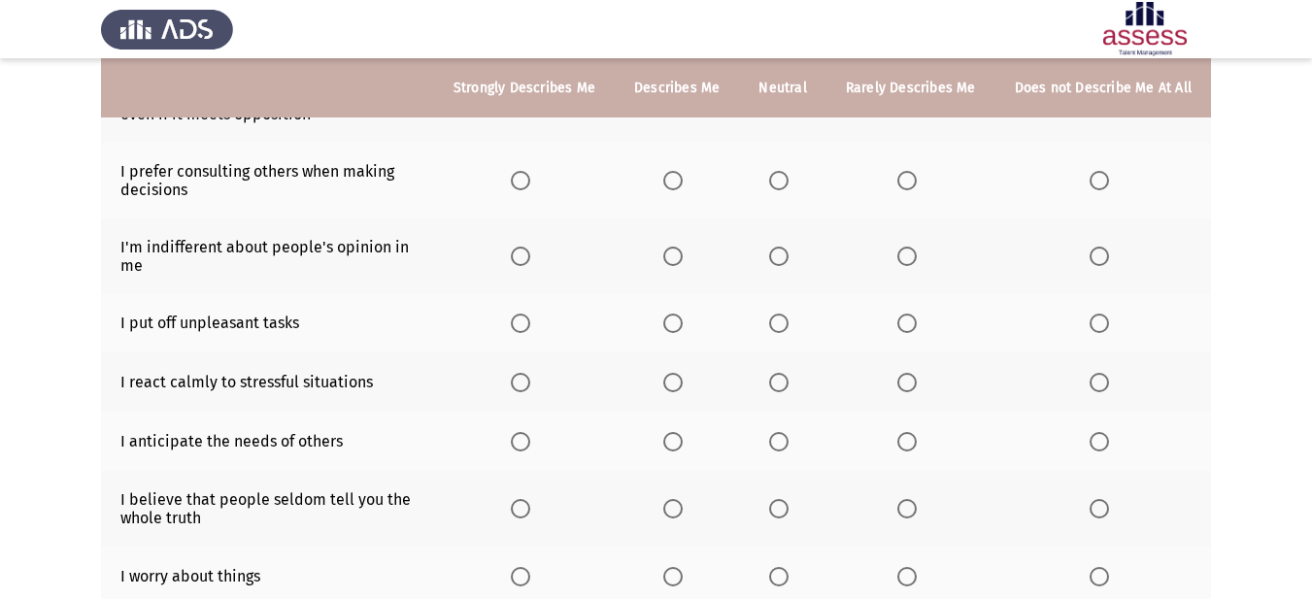
scroll to position [388, 0]
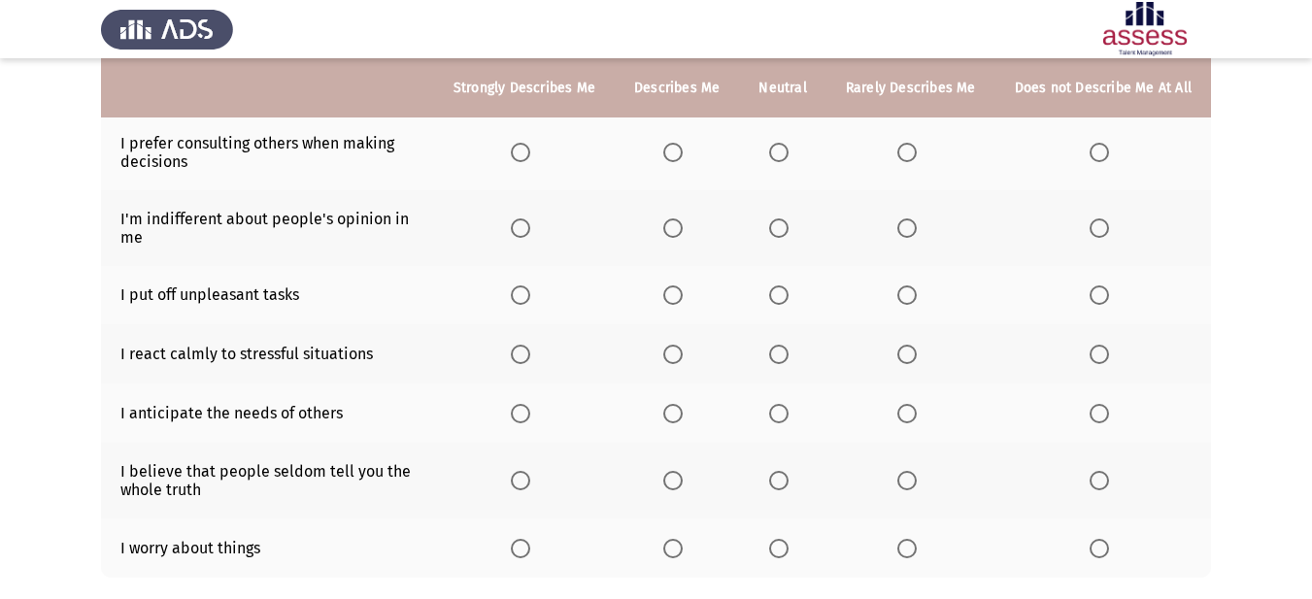
click at [914, 361] on span "Select an option" at bounding box center [906, 354] width 19 height 19
click at [914, 361] on input "Select an option" at bounding box center [906, 354] width 19 height 19
click at [787, 353] on span "Select an option" at bounding box center [778, 354] width 19 height 19
click at [787, 353] on input "Select an option" at bounding box center [778, 354] width 19 height 19
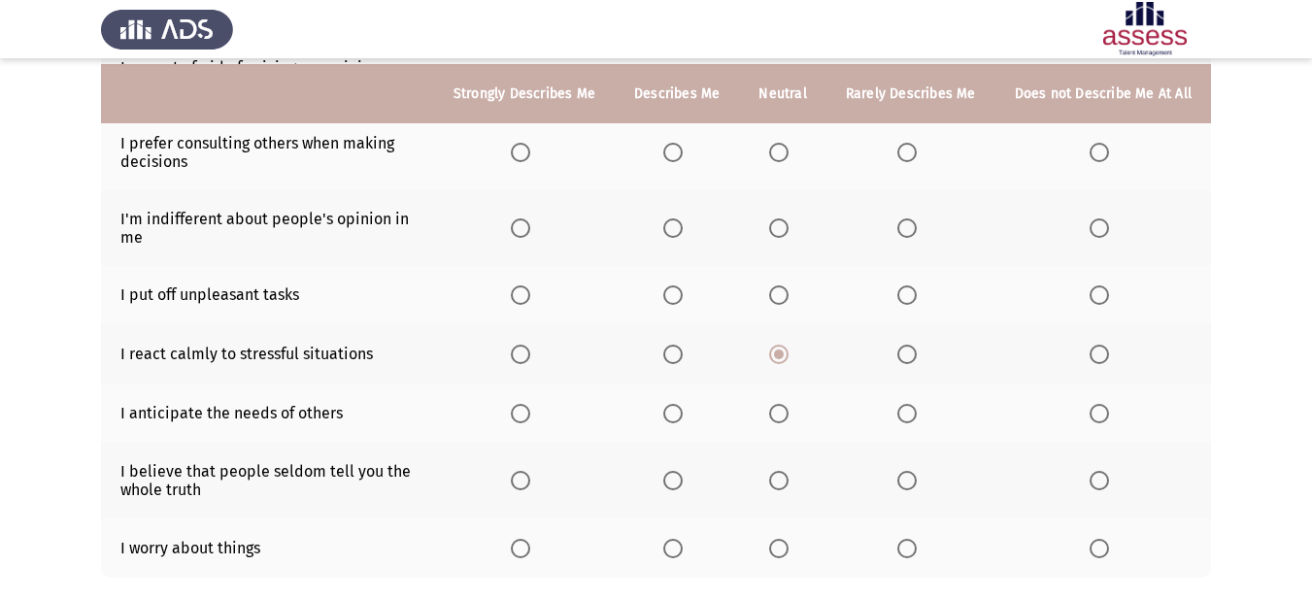
scroll to position [485, 0]
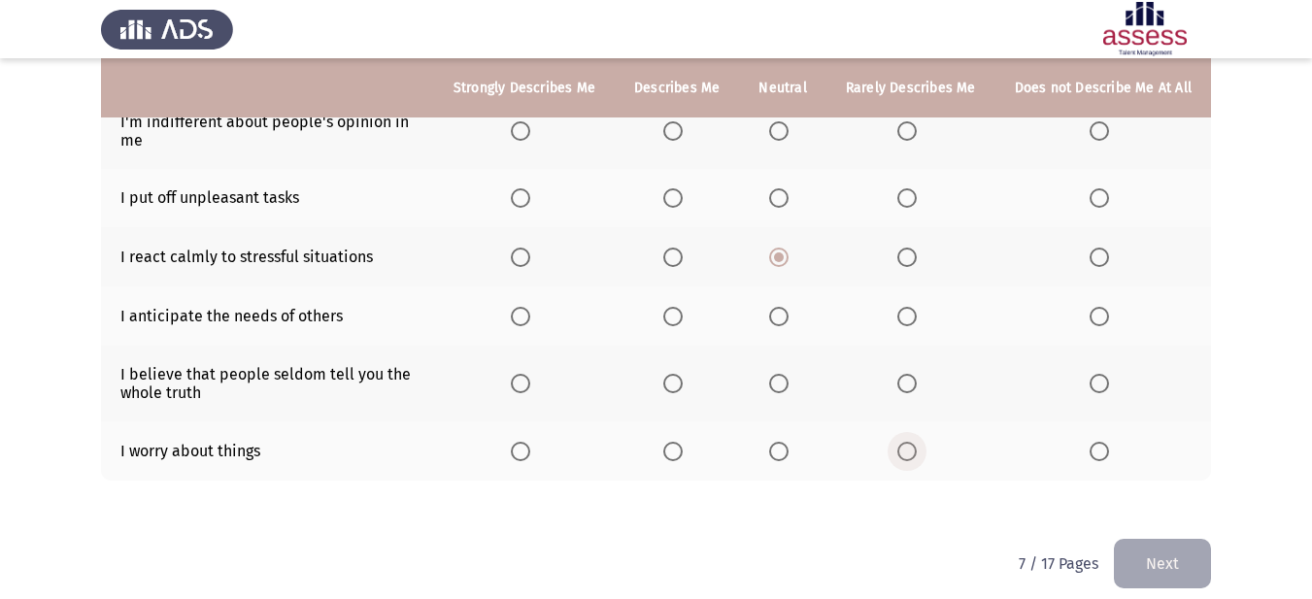
click at [910, 449] on span "Select an option" at bounding box center [906, 451] width 19 height 19
click at [910, 449] on input "Select an option" at bounding box center [906, 451] width 19 height 19
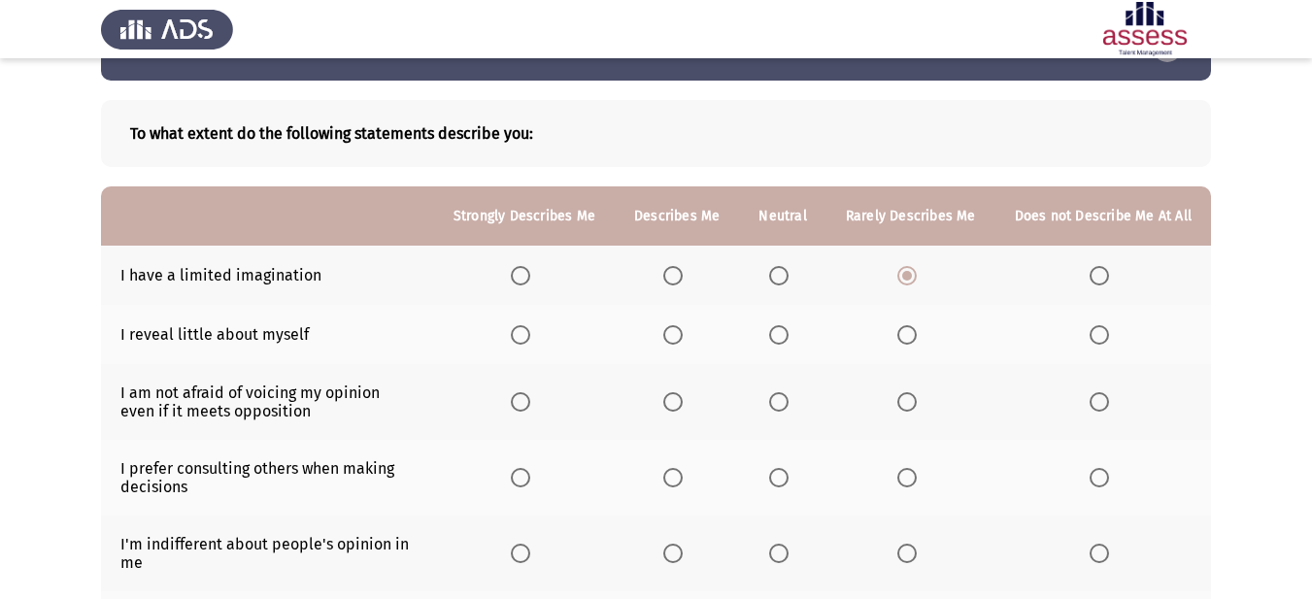
scroll to position [97, 0]
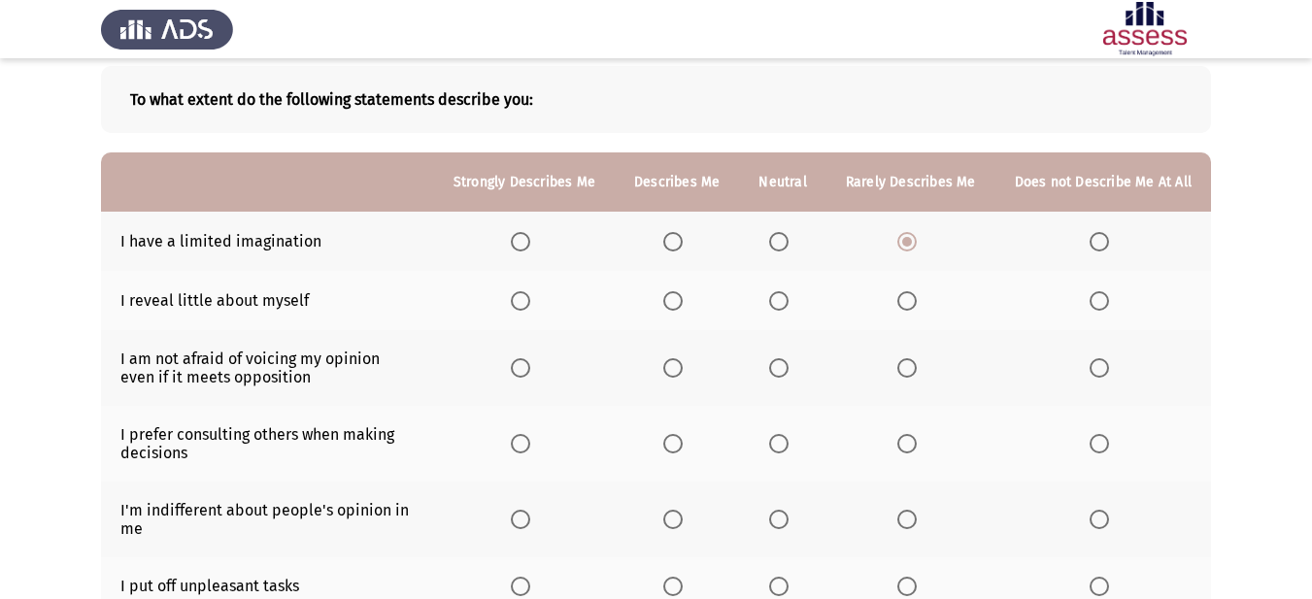
click at [786, 364] on span "Select an option" at bounding box center [778, 367] width 19 height 19
click at [786, 364] on input "Select an option" at bounding box center [778, 367] width 19 height 19
click at [784, 294] on span "Select an option" at bounding box center [778, 300] width 19 height 19
click at [784, 294] on input "Select an option" at bounding box center [778, 300] width 19 height 19
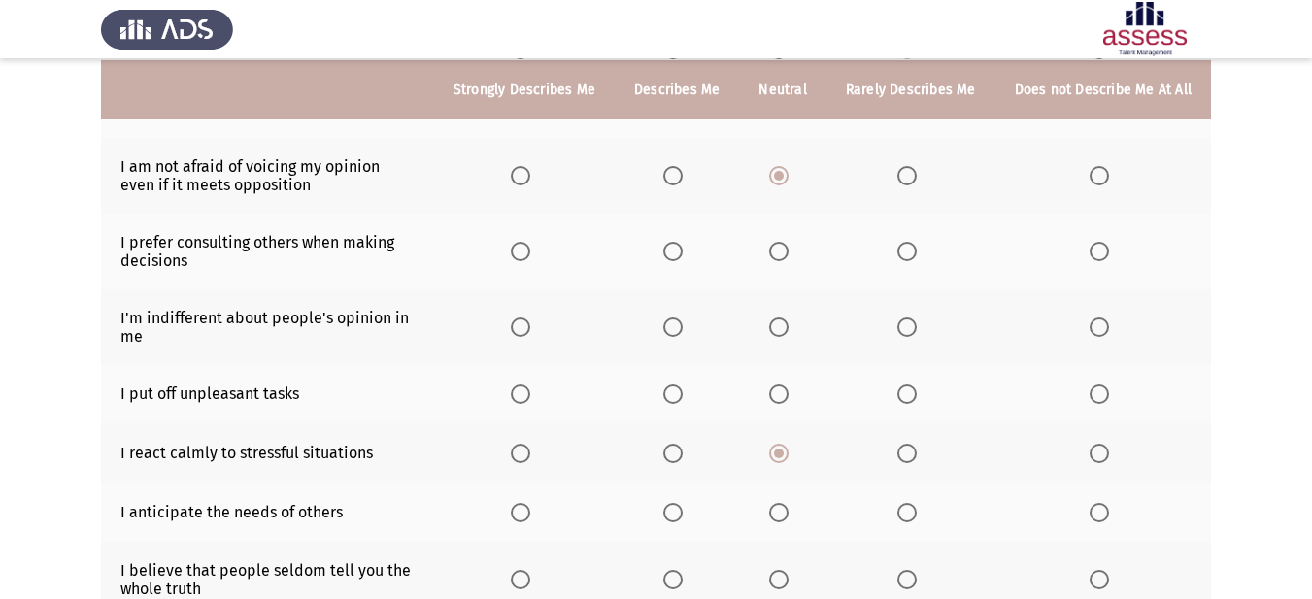
scroll to position [291, 0]
click at [522, 329] on span "Select an option" at bounding box center [520, 325] width 19 height 19
click at [522, 329] on input "Select an option" at bounding box center [520, 325] width 19 height 19
click at [916, 329] on span "Select an option" at bounding box center [906, 325] width 19 height 19
click at [916, 329] on input "Select an option" at bounding box center [906, 325] width 19 height 19
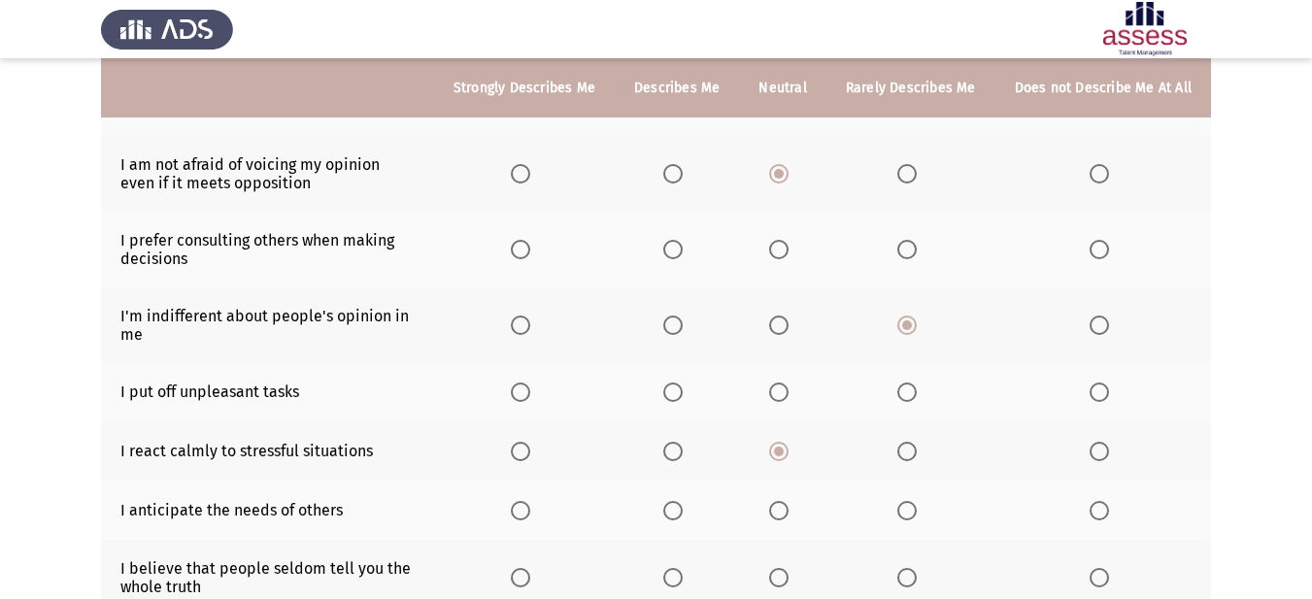
click at [779, 517] on span "Select an option" at bounding box center [778, 510] width 19 height 19
click at [779, 517] on input "Select an option" at bounding box center [778, 510] width 19 height 19
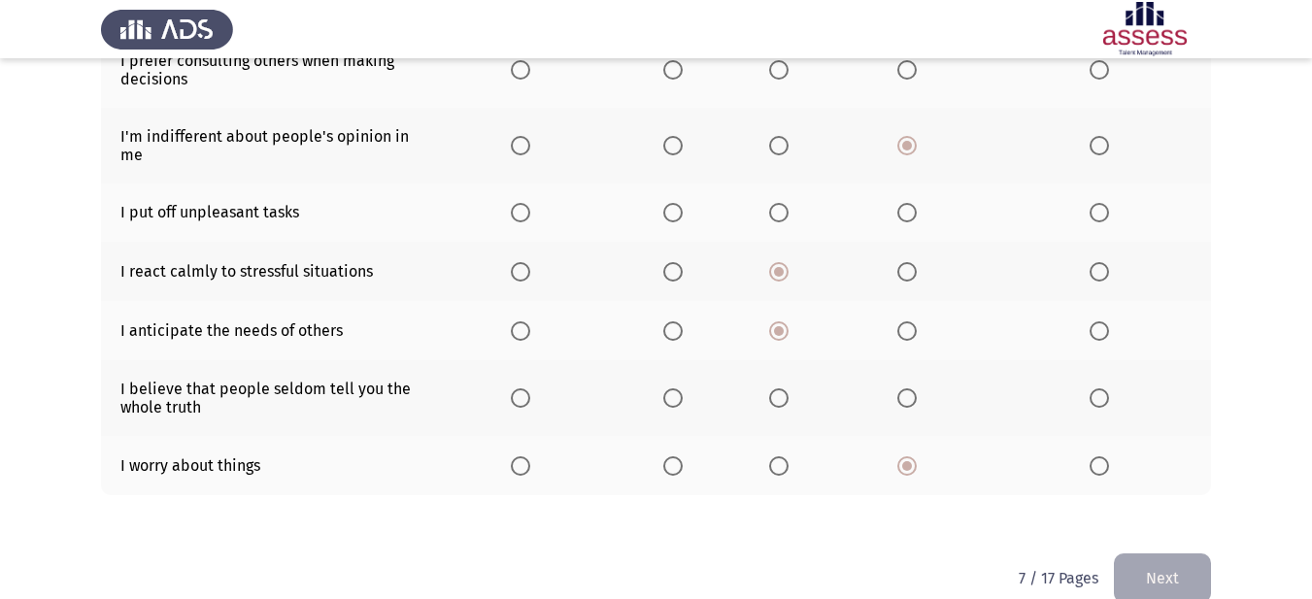
scroll to position [485, 0]
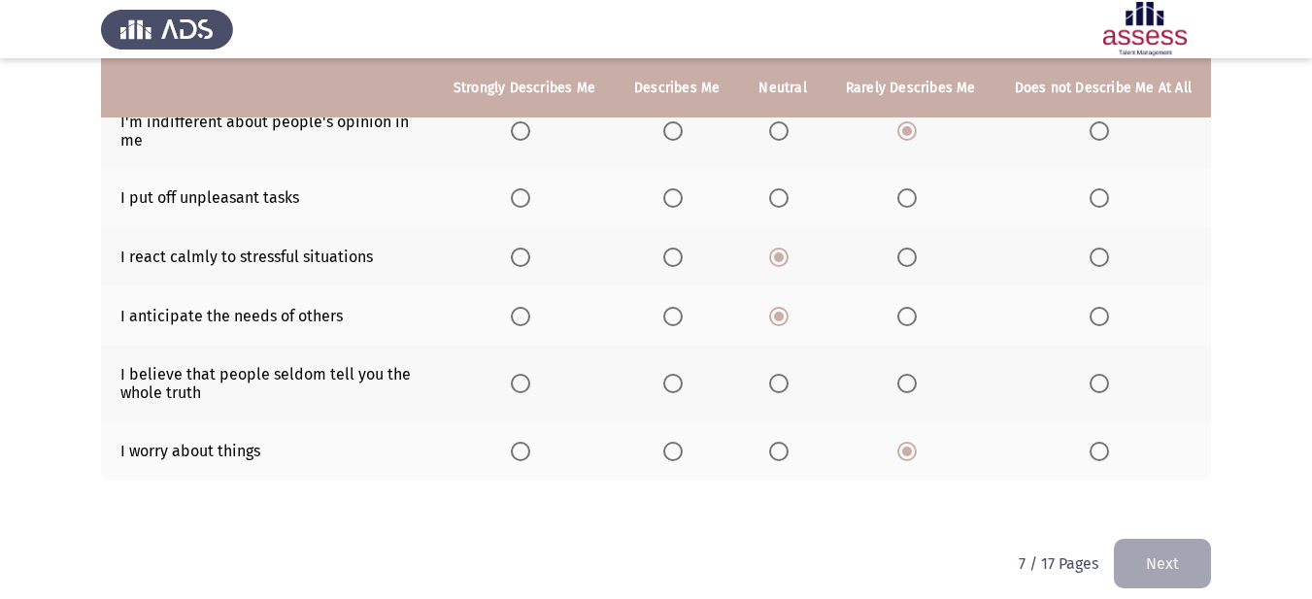
click at [904, 388] on span "Select an option" at bounding box center [906, 383] width 19 height 19
click at [904, 388] on input "Select an option" at bounding box center [906, 383] width 19 height 19
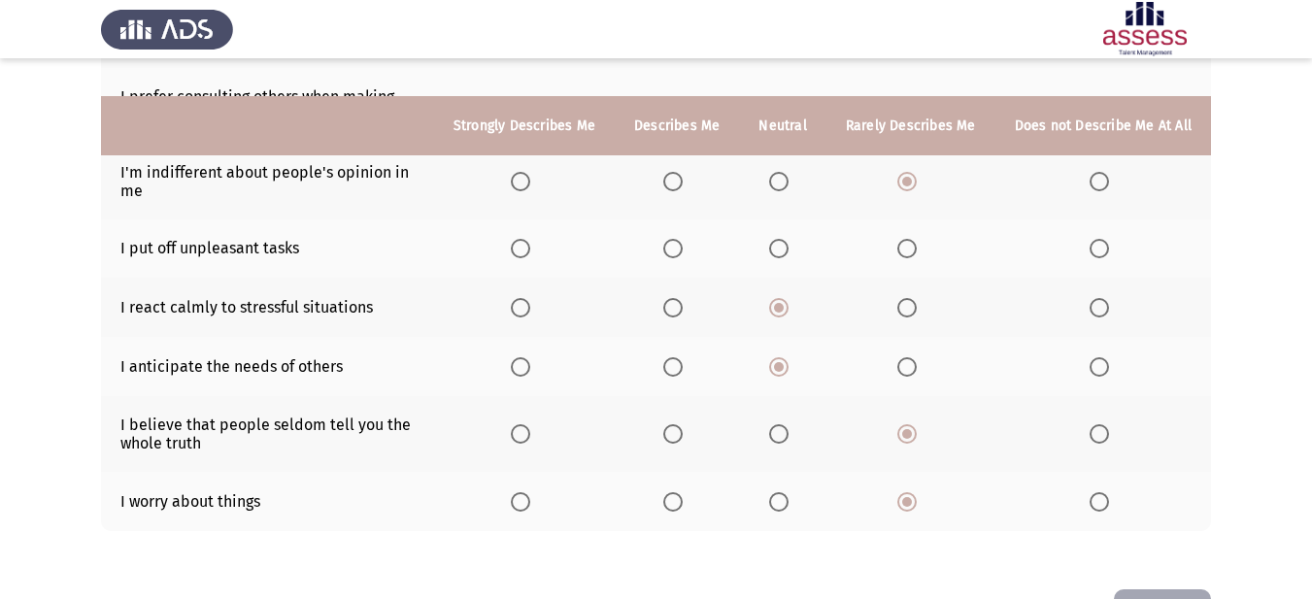
scroll to position [388, 0]
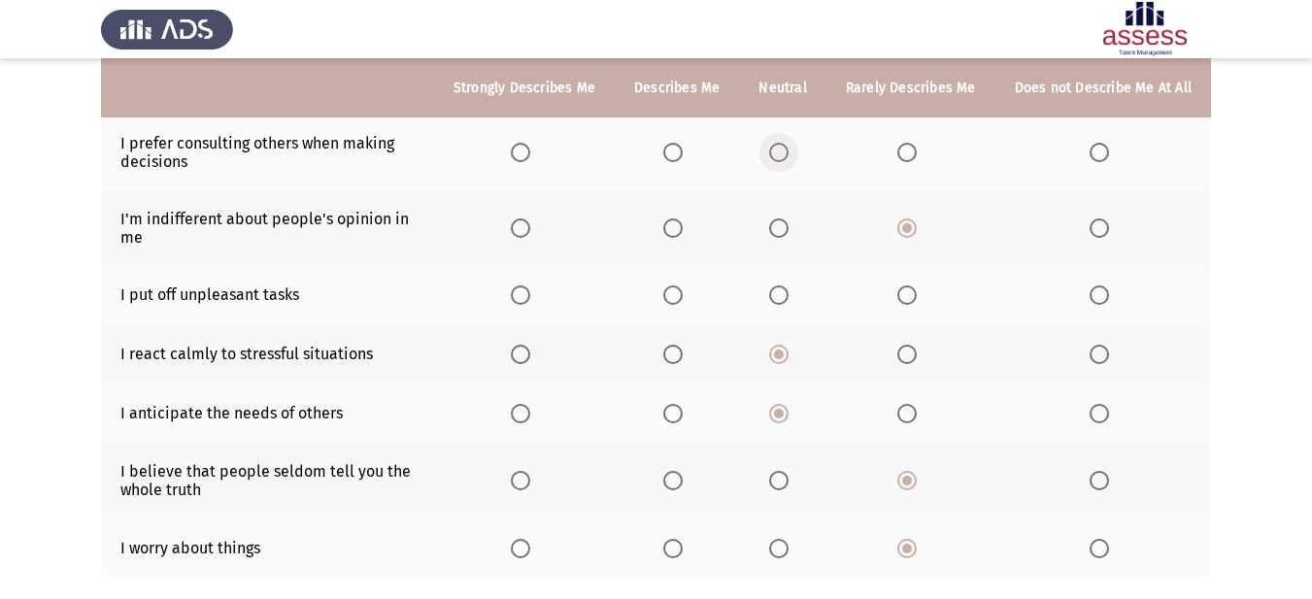
click at [783, 153] on span "Select an option" at bounding box center [778, 152] width 19 height 19
click at [783, 153] on input "Select an option" at bounding box center [778, 152] width 19 height 19
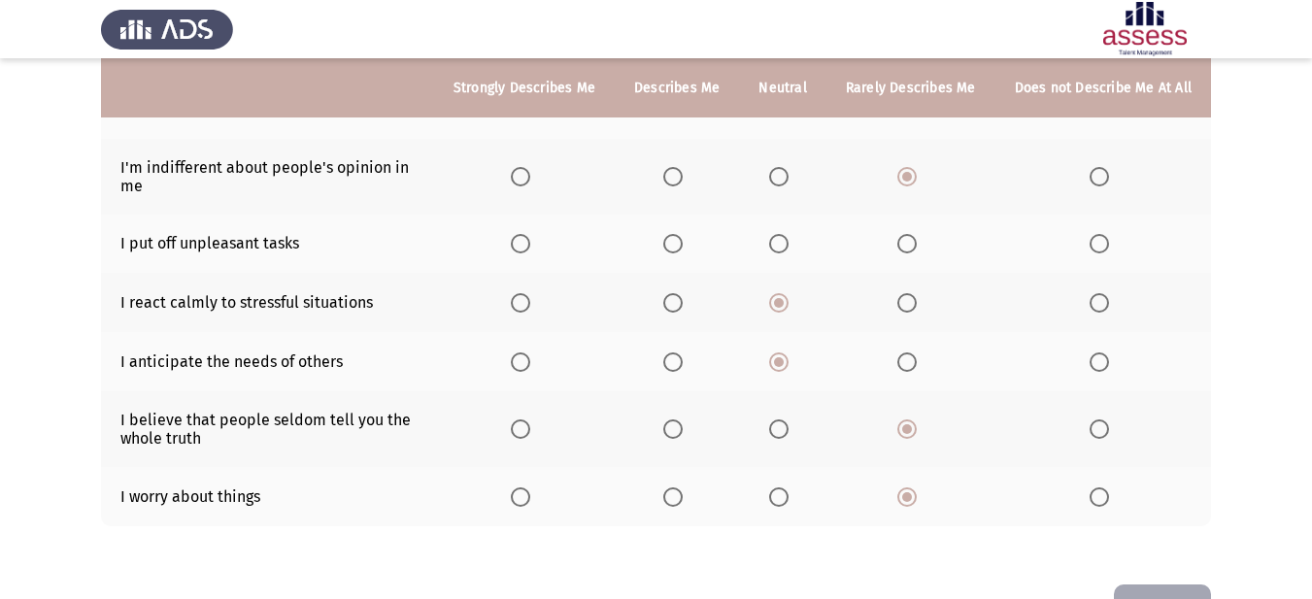
scroll to position [406, 0]
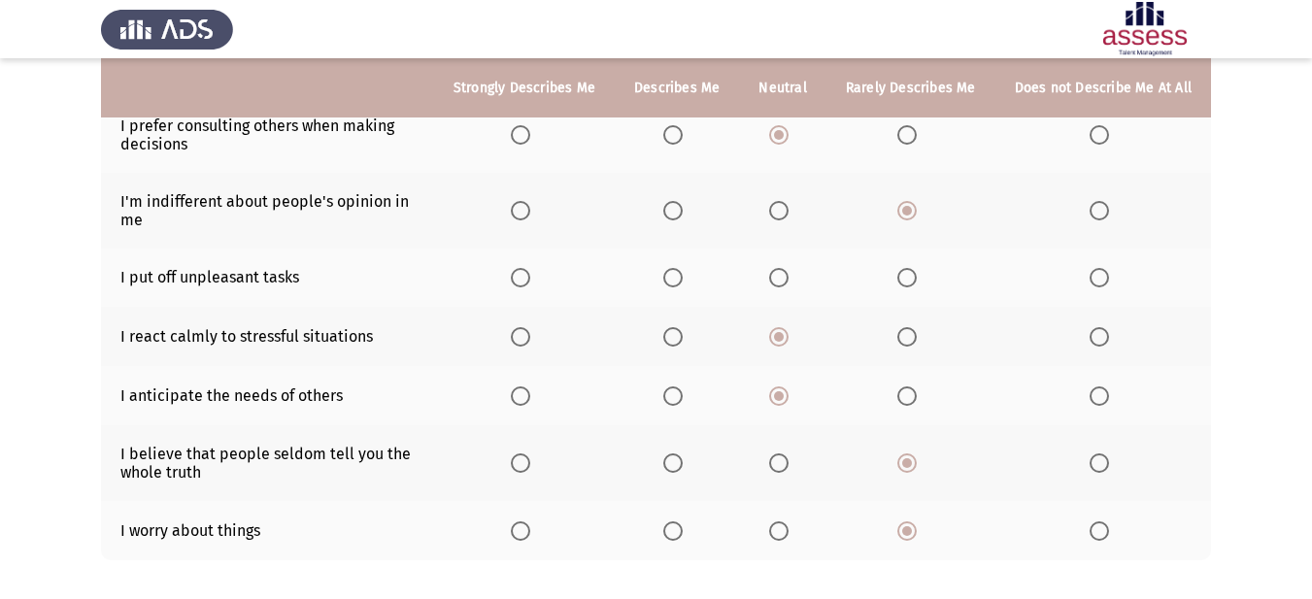
click at [683, 277] on span "Select an option" at bounding box center [672, 277] width 19 height 19
click at [683, 277] on input "Select an option" at bounding box center [672, 277] width 19 height 19
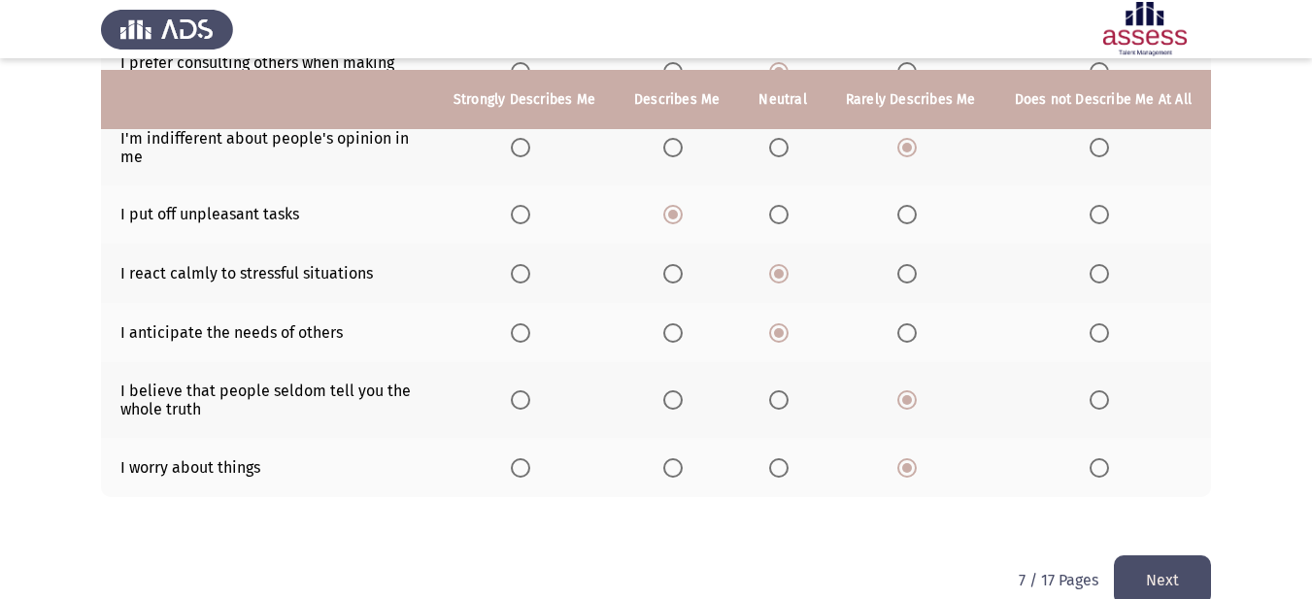
scroll to position [503, 0]
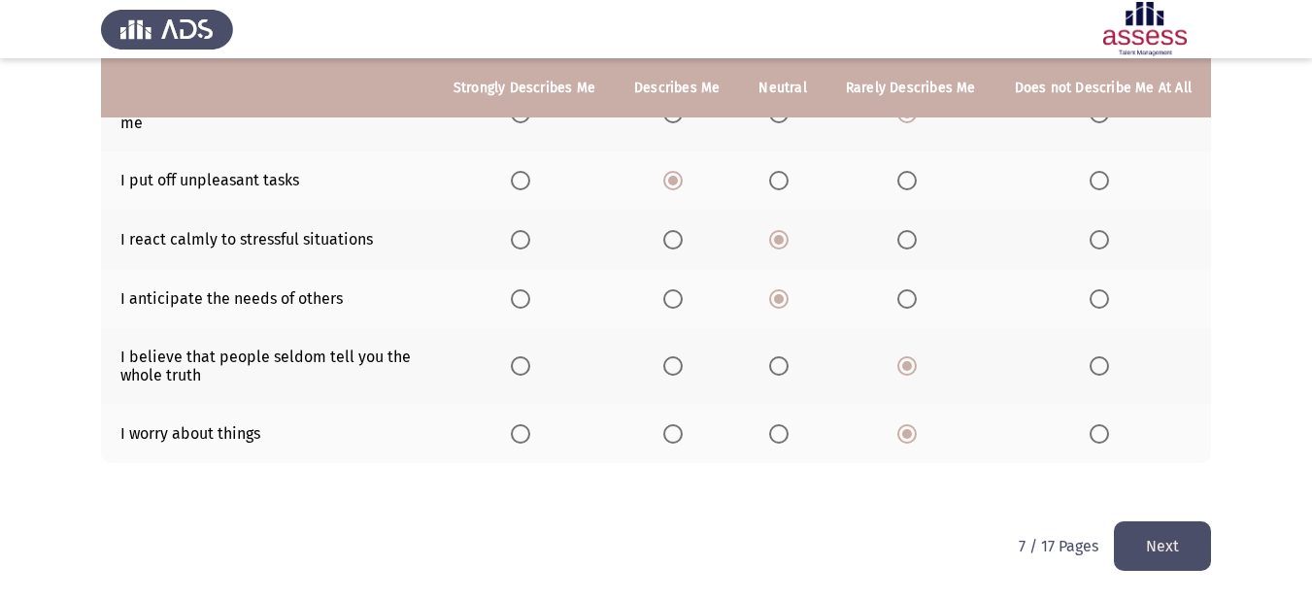
click at [1180, 541] on button "Next" at bounding box center [1162, 546] width 97 height 50
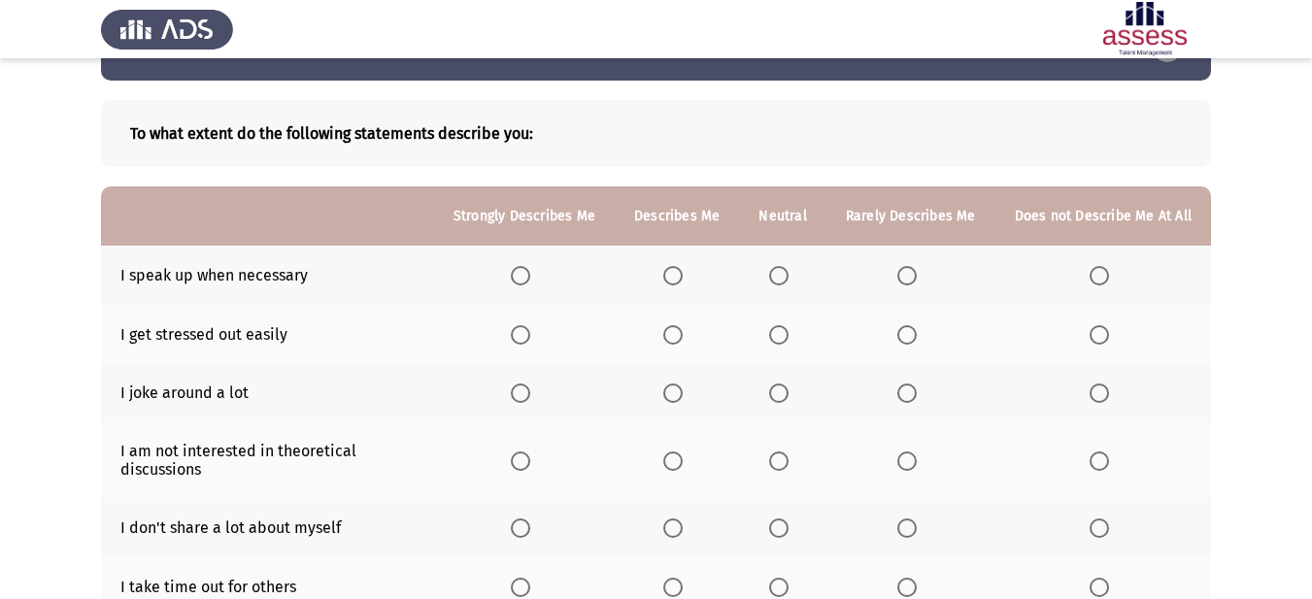
scroll to position [97, 0]
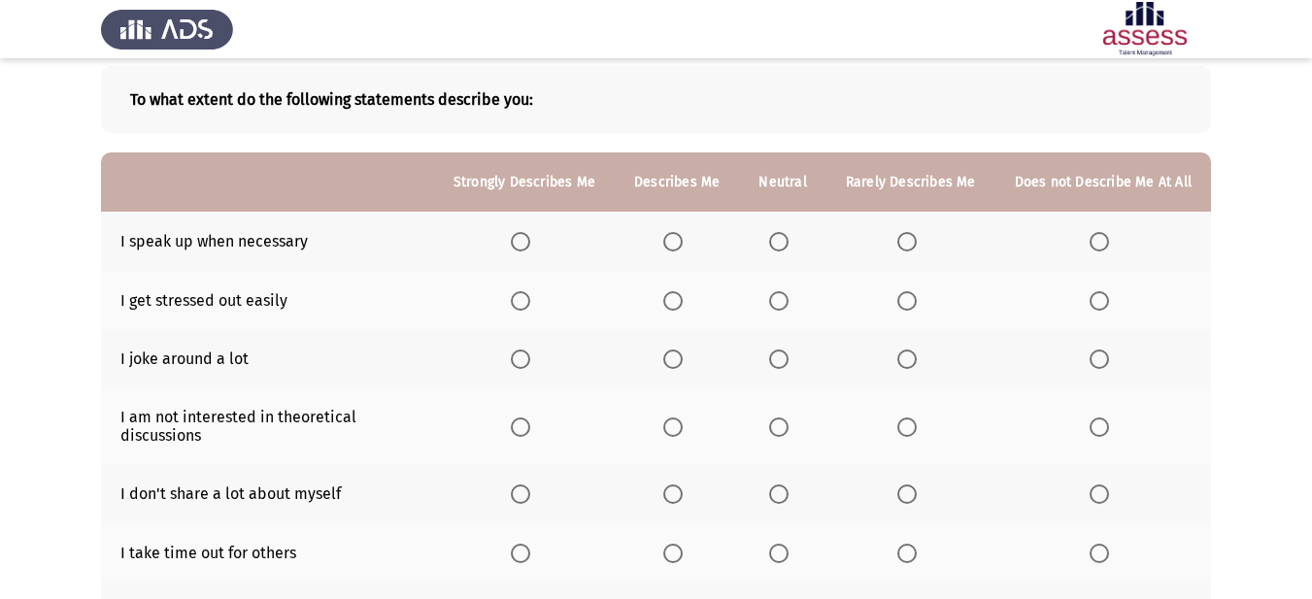
click at [538, 242] on label "Select an option" at bounding box center [524, 241] width 27 height 19
click at [530, 242] on input "Select an option" at bounding box center [520, 241] width 19 height 19
click at [683, 302] on span "Select an option" at bounding box center [672, 300] width 19 height 19
click at [683, 302] on input "Select an option" at bounding box center [672, 300] width 19 height 19
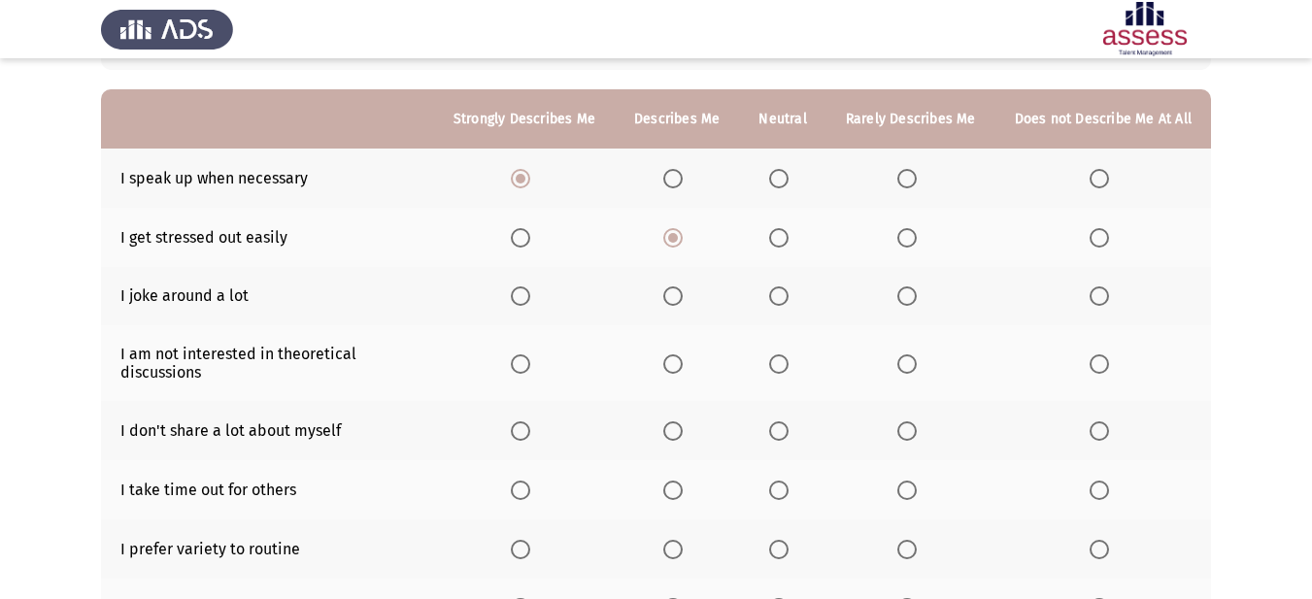
scroll to position [194, 0]
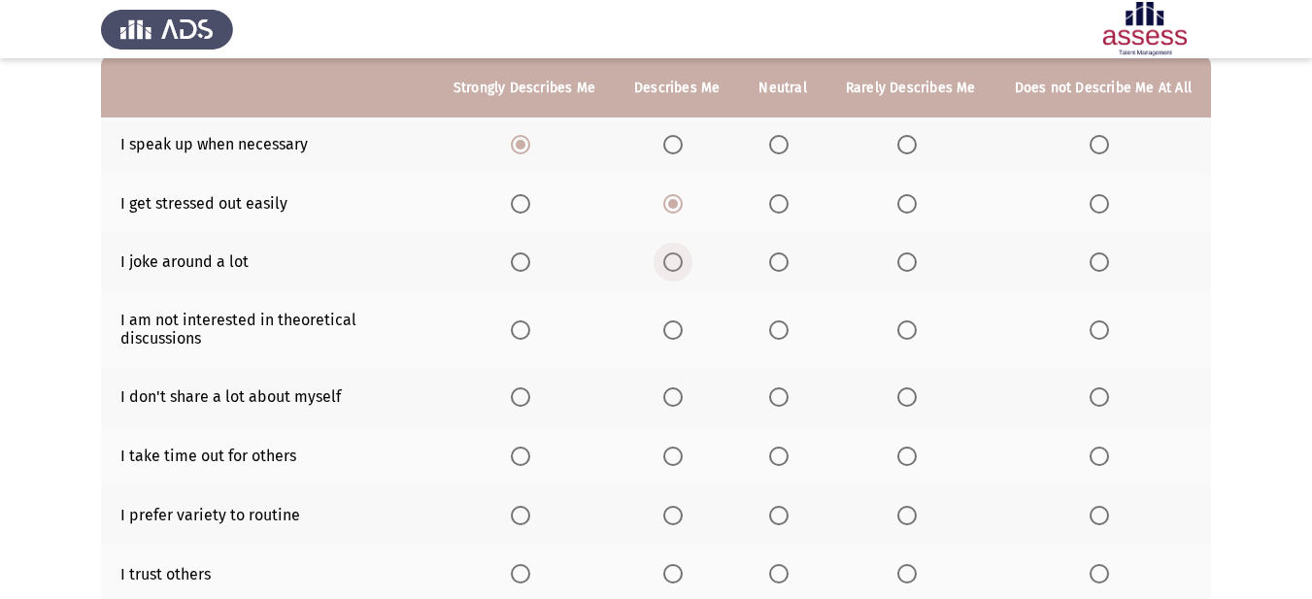
click at [683, 263] on span "Select an option" at bounding box center [672, 261] width 19 height 19
click at [683, 263] on input "Select an option" at bounding box center [672, 261] width 19 height 19
click at [783, 329] on span "Select an option" at bounding box center [778, 329] width 19 height 19
click at [783, 329] on input "Select an option" at bounding box center [778, 329] width 19 height 19
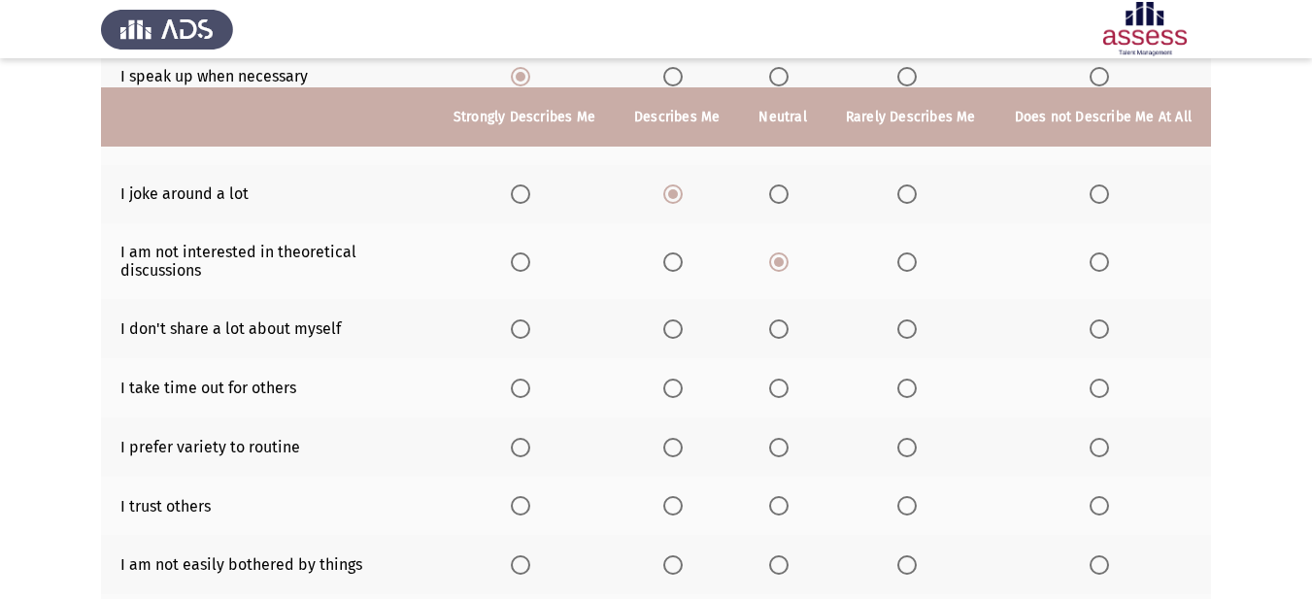
scroll to position [291, 0]
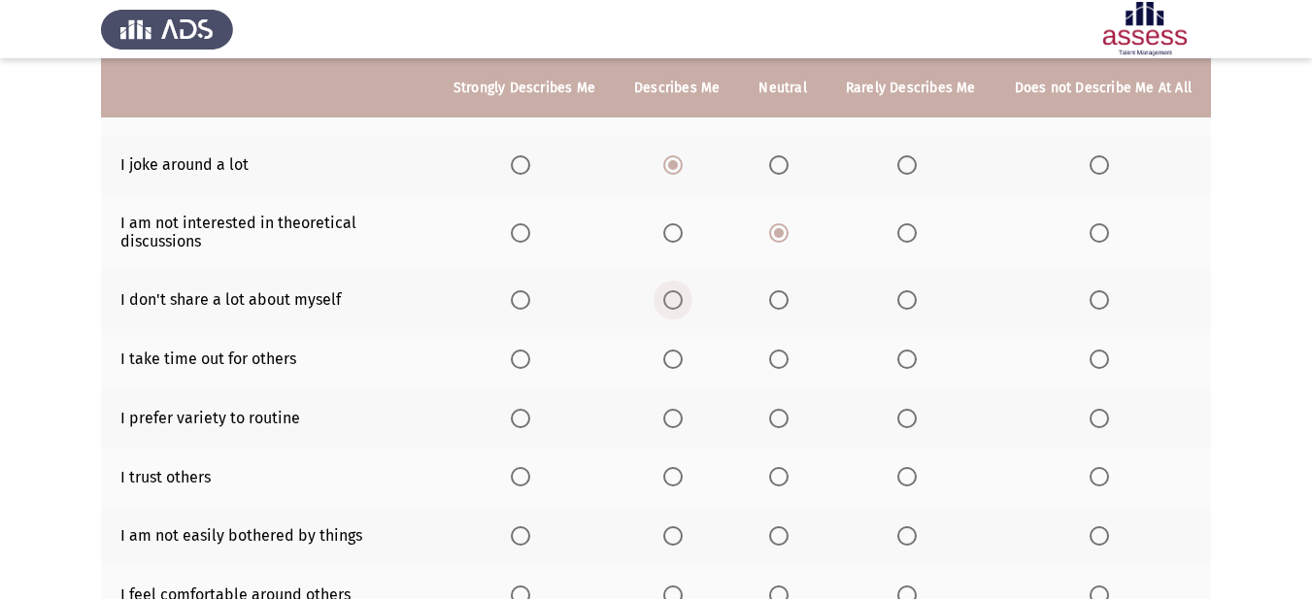
click at [678, 298] on span "Select an option" at bounding box center [672, 299] width 19 height 19
click at [678, 298] on input "Select an option" at bounding box center [672, 299] width 19 height 19
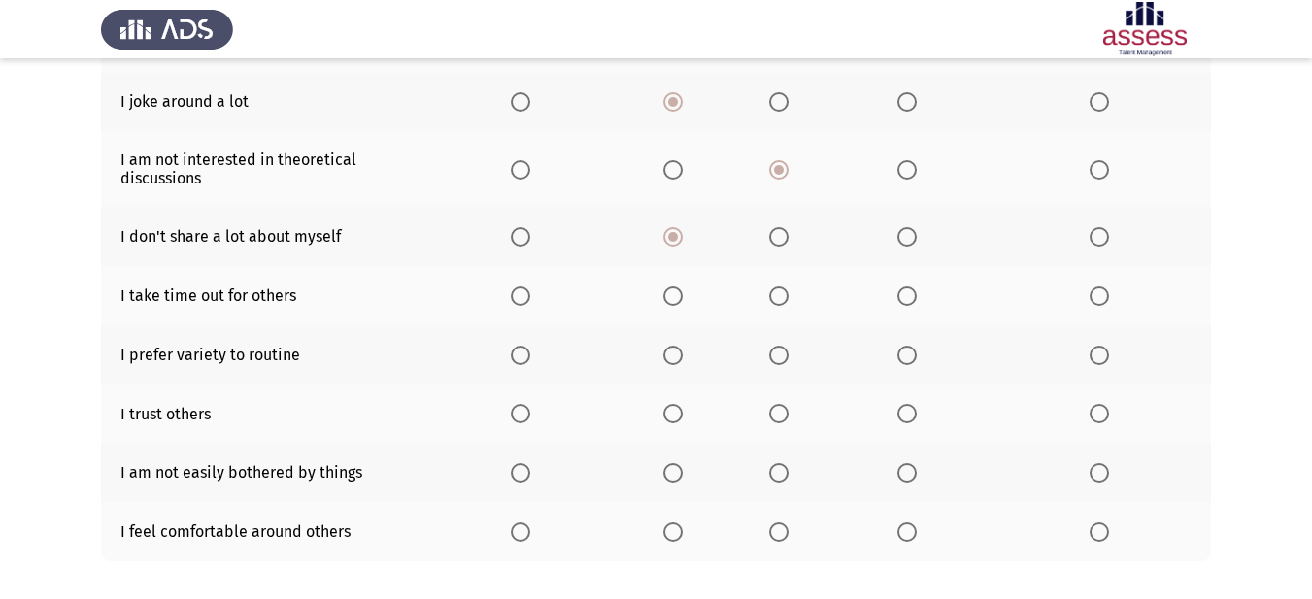
scroll to position [388, 0]
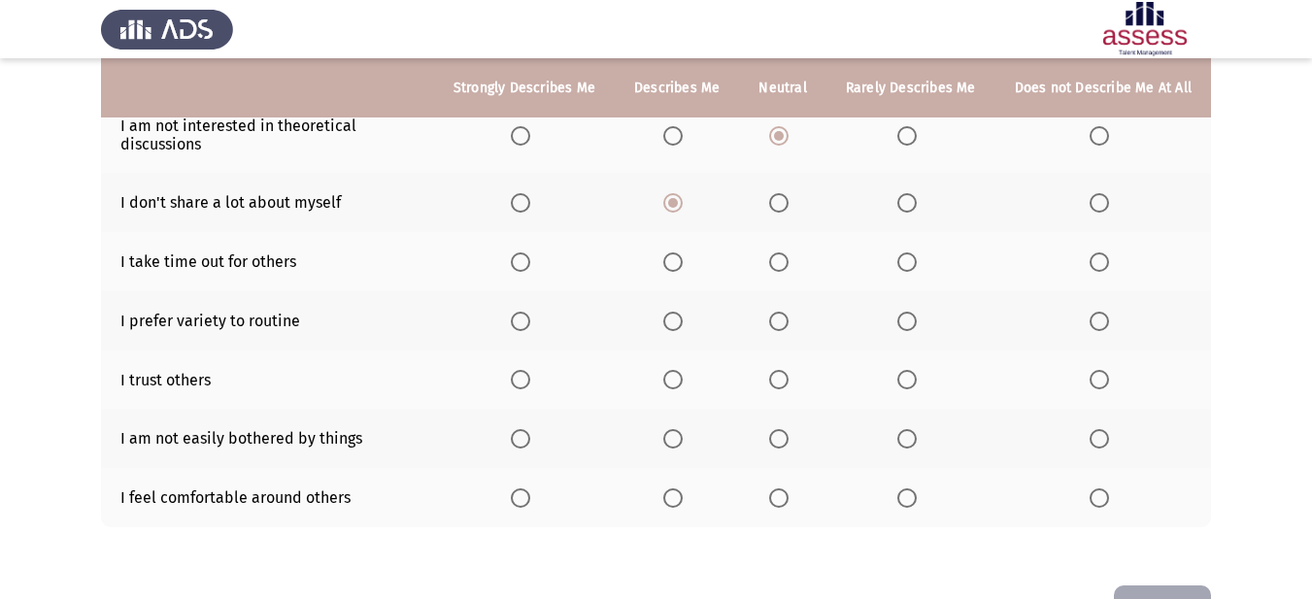
click at [680, 265] on span "Select an option" at bounding box center [672, 261] width 19 height 19
click at [680, 265] on input "Select an option" at bounding box center [672, 261] width 19 height 19
click at [530, 317] on span "Select an option" at bounding box center [520, 321] width 19 height 19
click at [530, 317] on input "Select an option" at bounding box center [520, 321] width 19 height 19
click at [675, 381] on span "Select an option" at bounding box center [672, 379] width 19 height 19
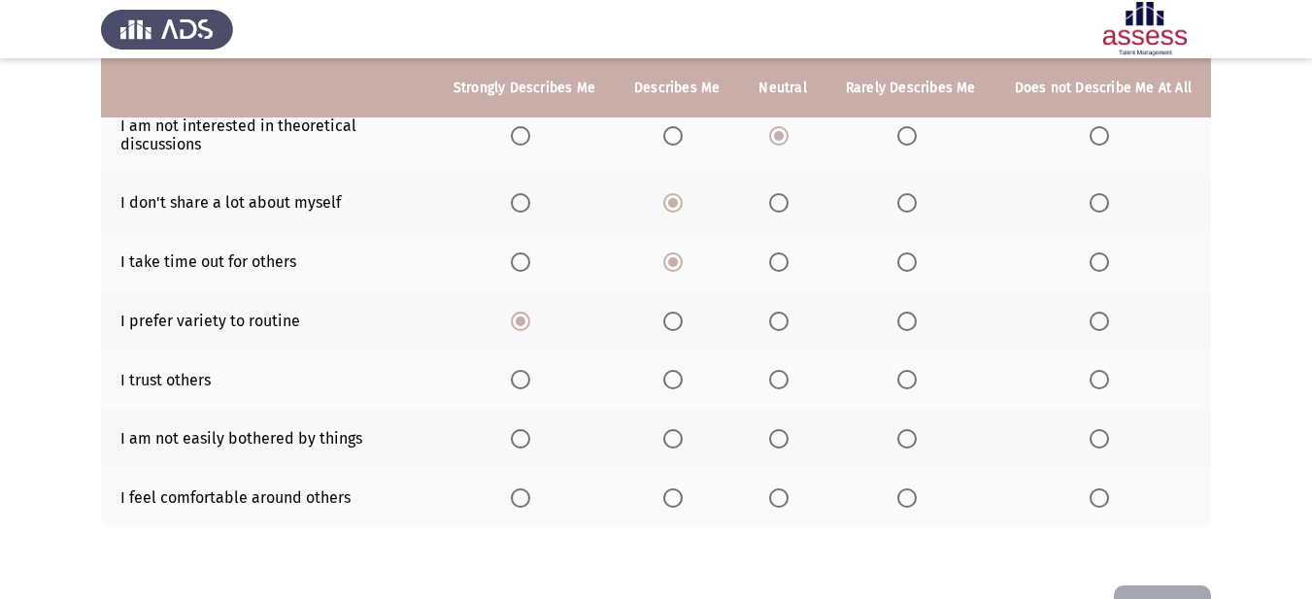
click at [675, 381] on input "Select an option" at bounding box center [672, 379] width 19 height 19
click at [910, 443] on span "Select an option" at bounding box center [906, 438] width 19 height 19
click at [910, 443] on input "Select an option" at bounding box center [906, 438] width 19 height 19
click at [683, 503] on span "Select an option" at bounding box center [672, 497] width 19 height 19
click at [683, 503] on input "Select an option" at bounding box center [672, 497] width 19 height 19
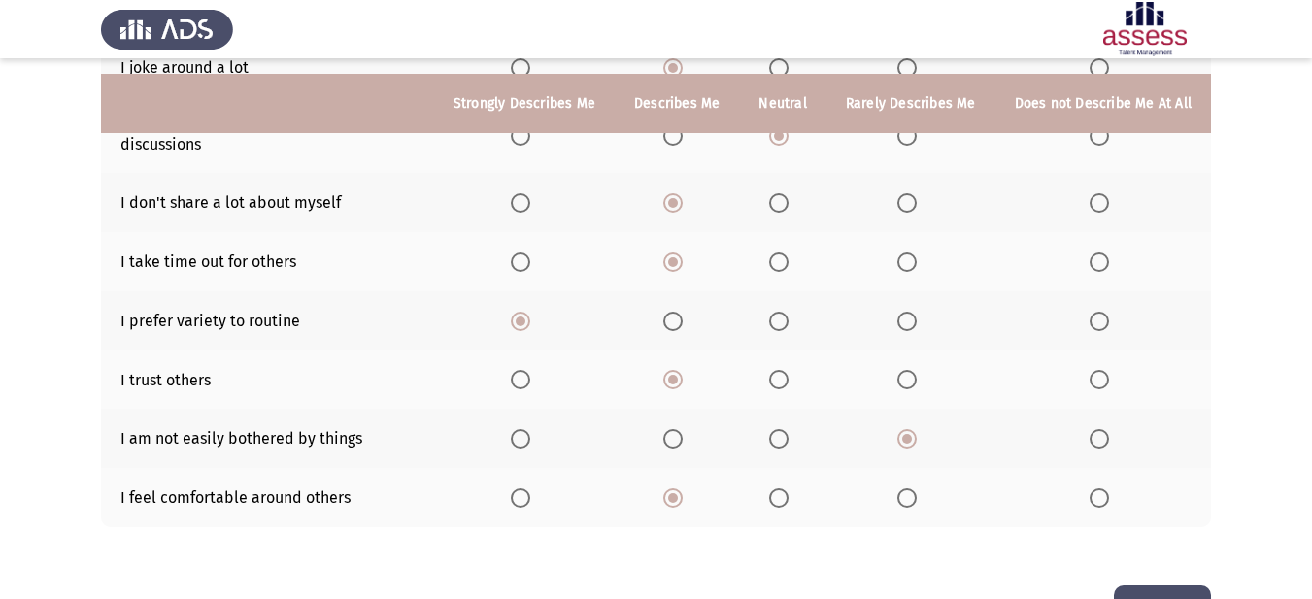
scroll to position [452, 0]
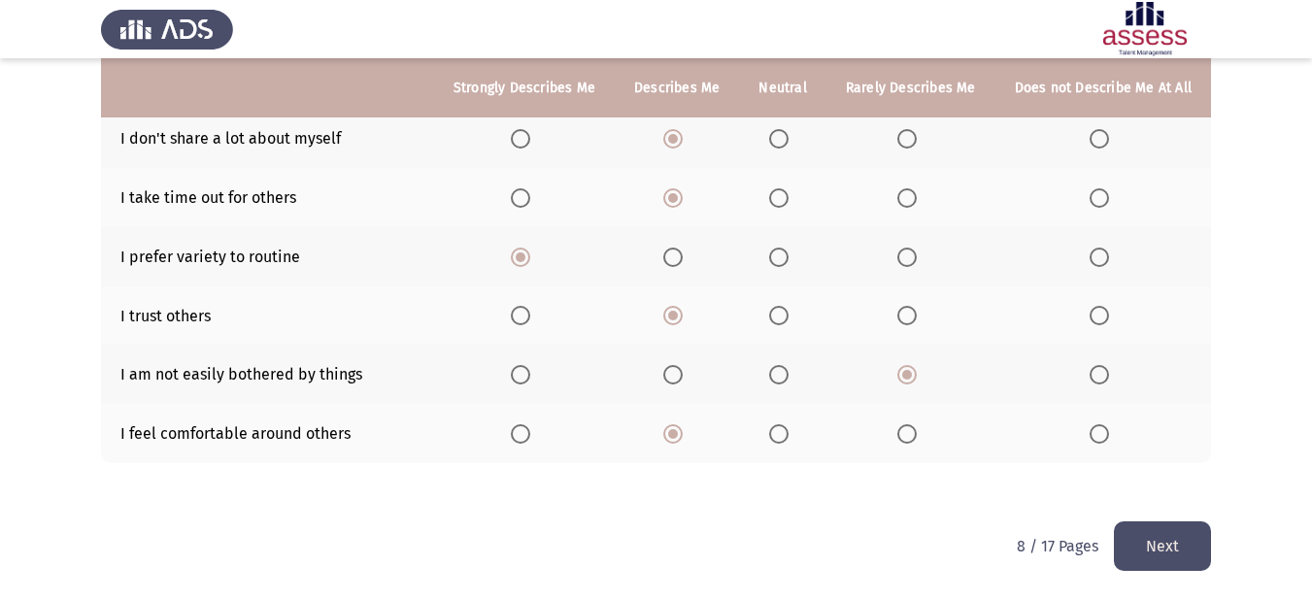
click at [1199, 540] on button "Next" at bounding box center [1162, 546] width 97 height 50
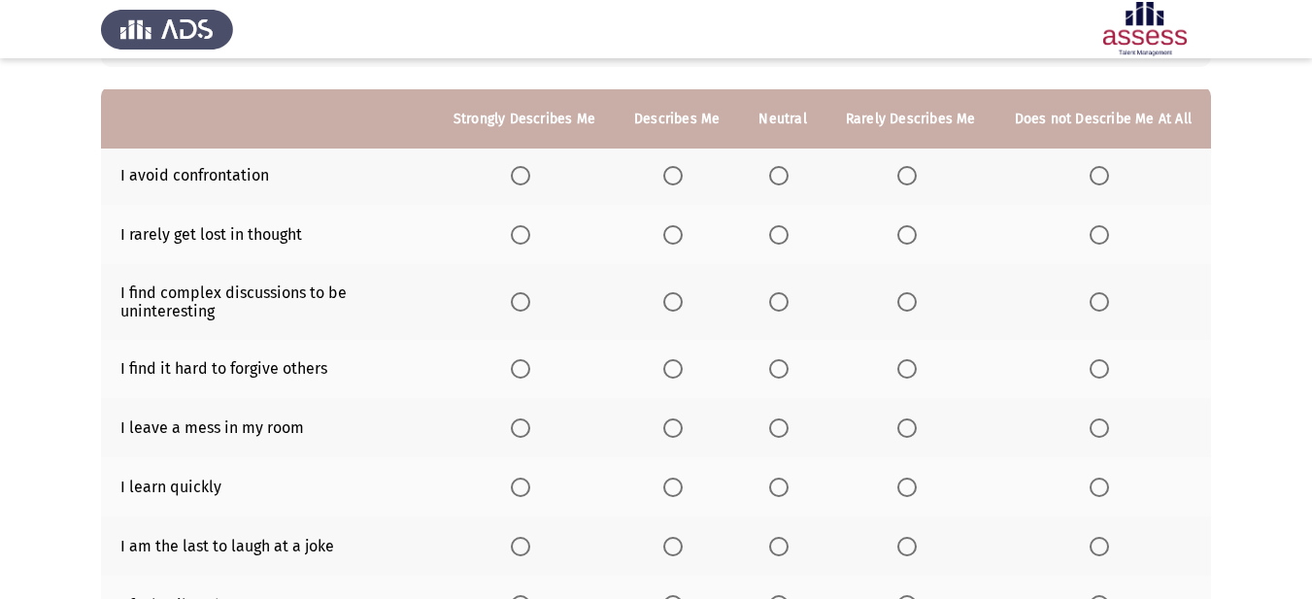
scroll to position [194, 0]
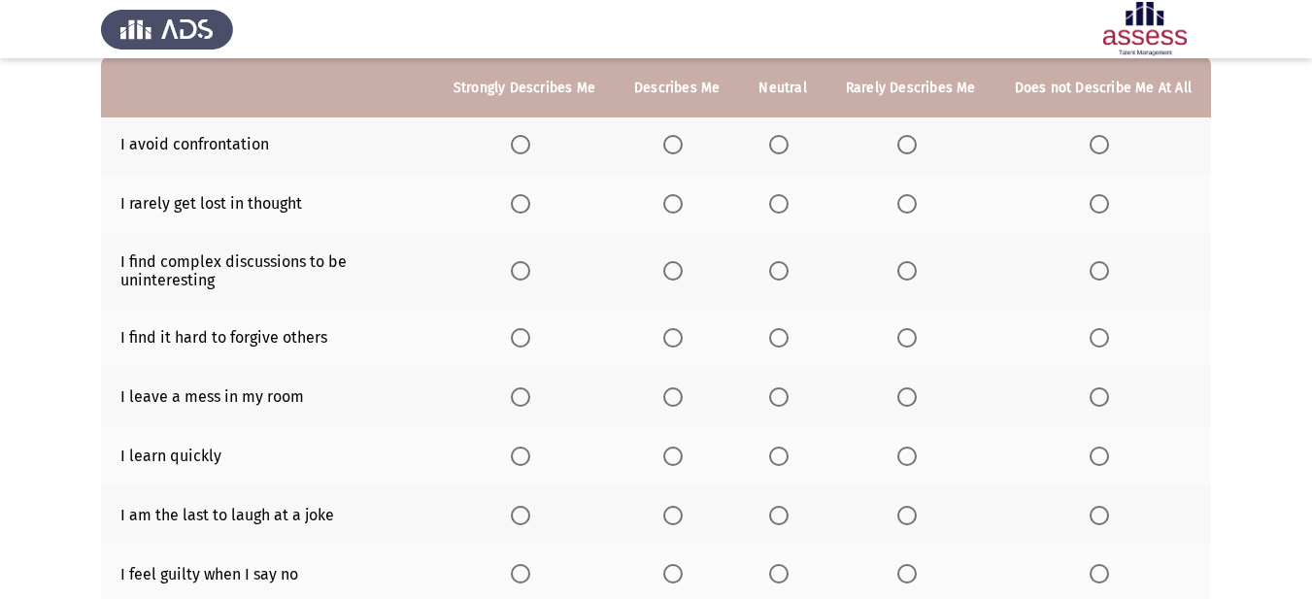
click at [788, 210] on span "Select an option" at bounding box center [778, 203] width 19 height 19
click at [788, 210] on input "Select an option" at bounding box center [778, 203] width 19 height 19
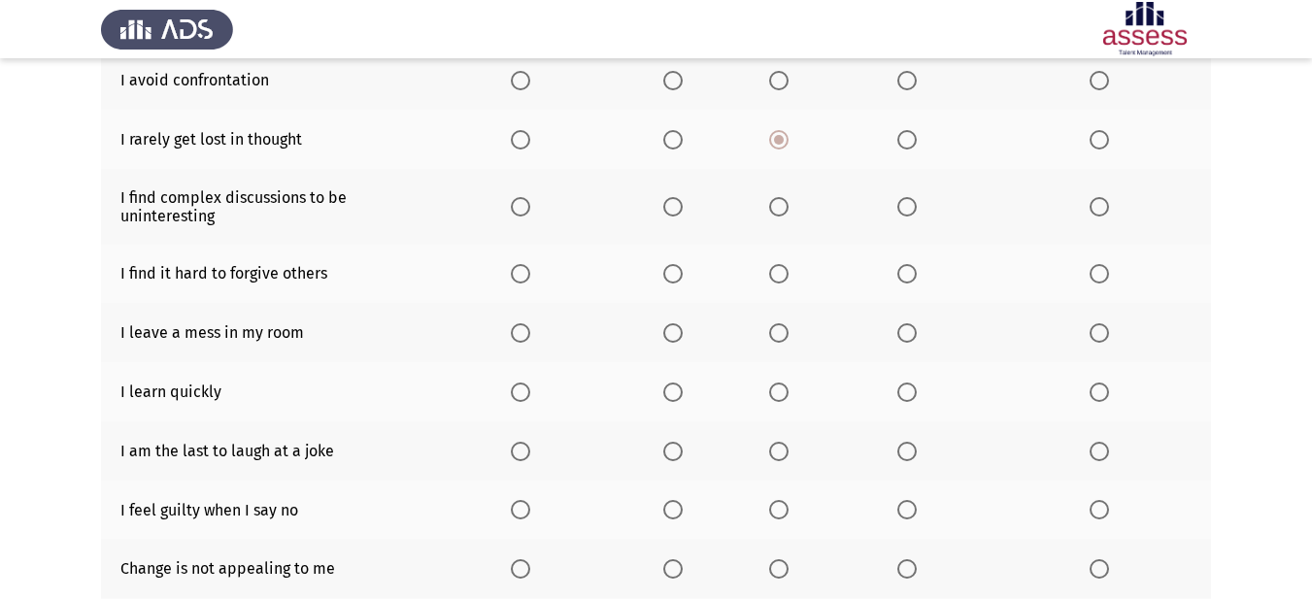
scroll to position [291, 0]
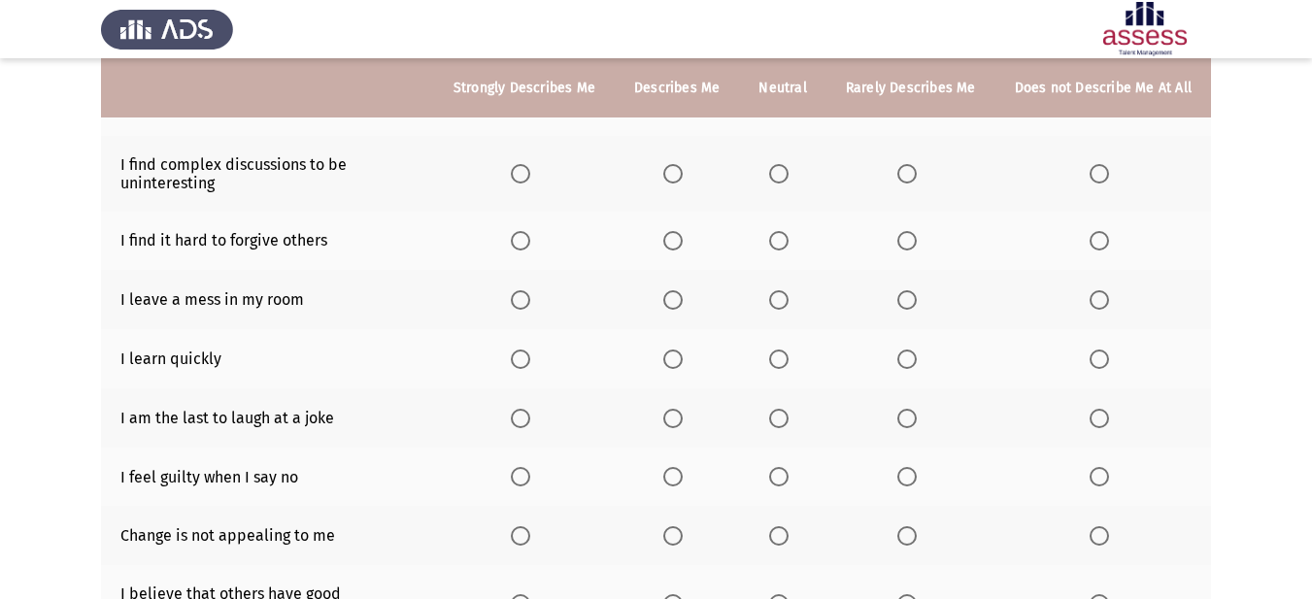
click at [913, 241] on span "Select an option" at bounding box center [906, 240] width 19 height 19
click at [913, 241] on input "Select an option" at bounding box center [906, 240] width 19 height 19
click at [1097, 237] on span "Select an option" at bounding box center [1098, 240] width 19 height 19
click at [1097, 237] on input "Select an option" at bounding box center [1098, 240] width 19 height 19
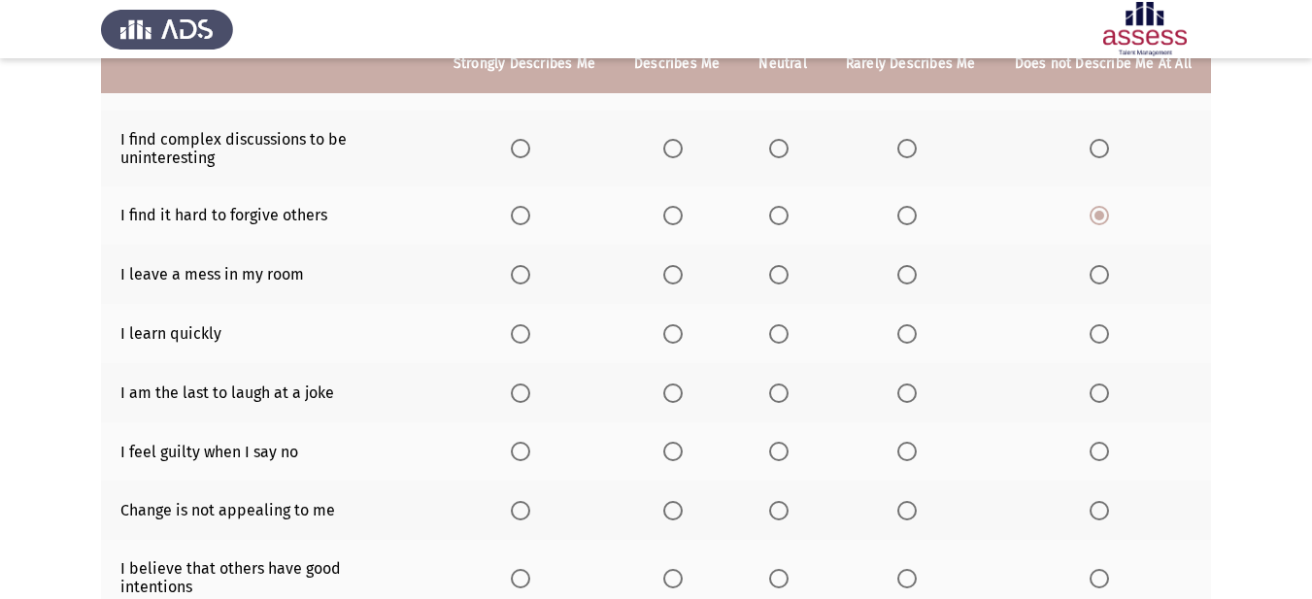
scroll to position [388, 0]
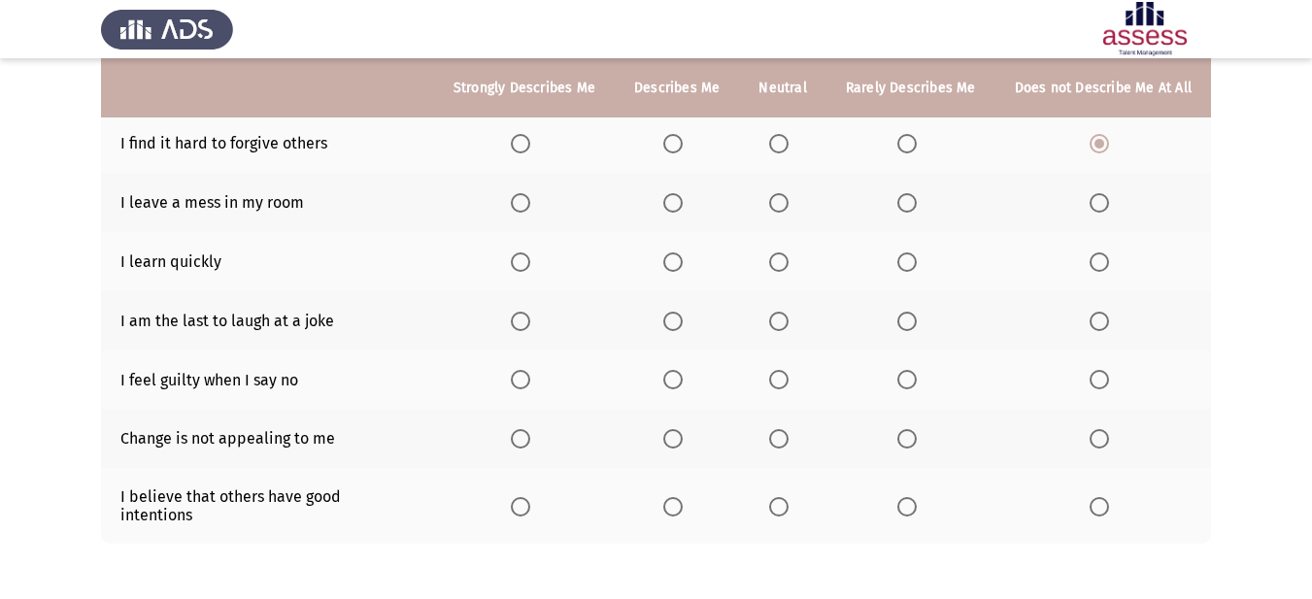
click at [674, 270] on span "Select an option" at bounding box center [672, 261] width 19 height 19
click at [674, 270] on input "Select an option" at bounding box center [672, 261] width 19 height 19
click at [907, 321] on span "Select an option" at bounding box center [907, 321] width 0 height 0
click at [910, 320] on input "Select an option" at bounding box center [906, 321] width 19 height 19
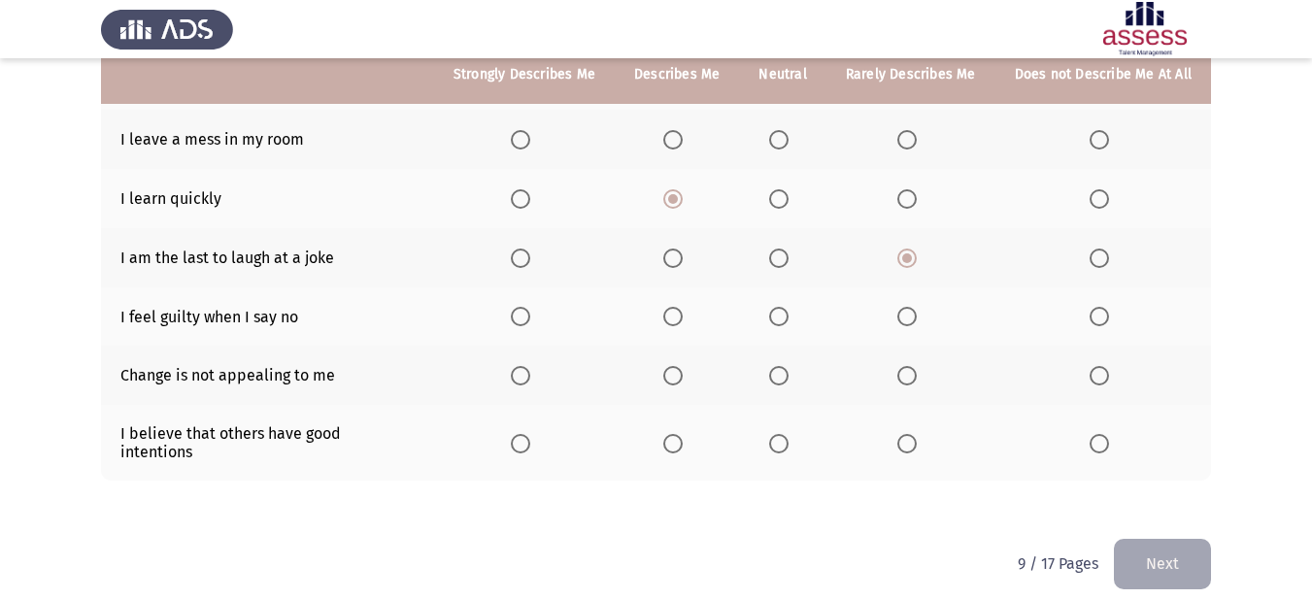
scroll to position [452, 0]
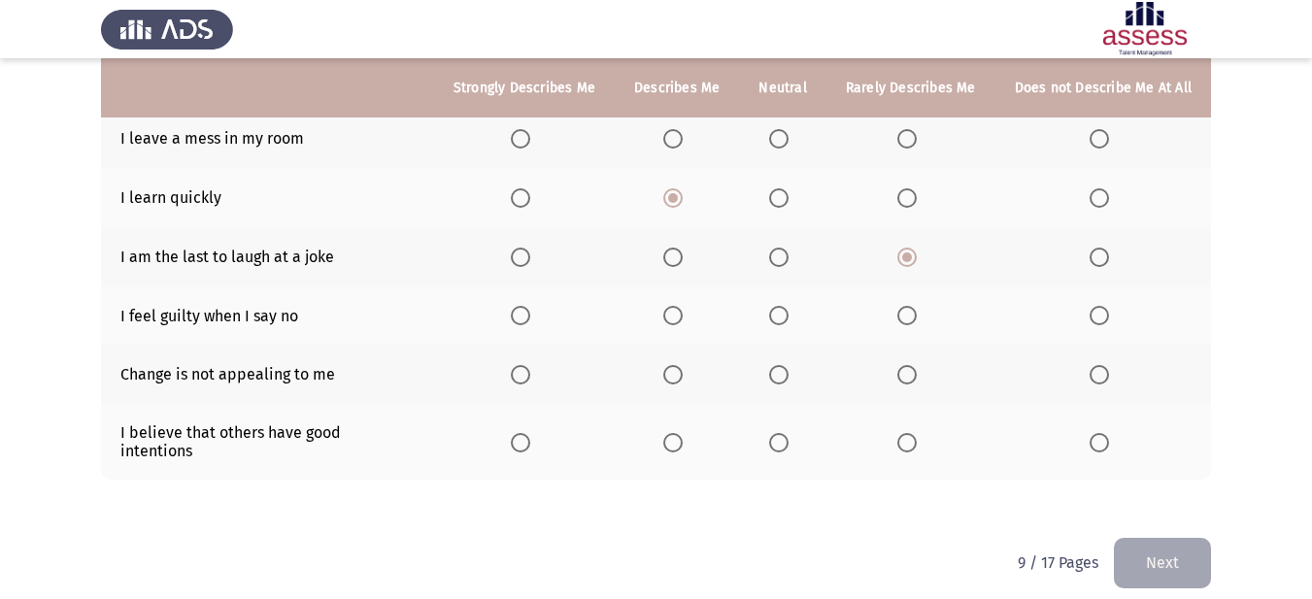
click at [677, 436] on span "Select an option" at bounding box center [672, 442] width 19 height 19
click at [677, 436] on input "Select an option" at bounding box center [672, 442] width 19 height 19
click at [679, 309] on span "Select an option" at bounding box center [672, 315] width 19 height 19
click at [679, 309] on input "Select an option" at bounding box center [672, 315] width 19 height 19
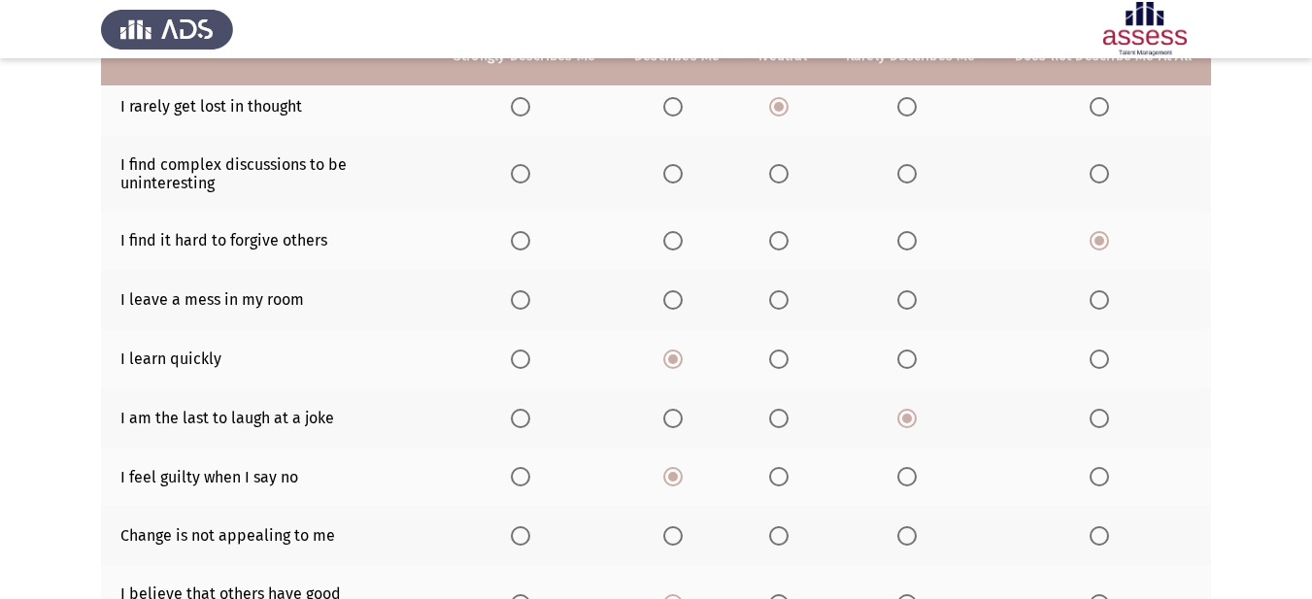
scroll to position [258, 0]
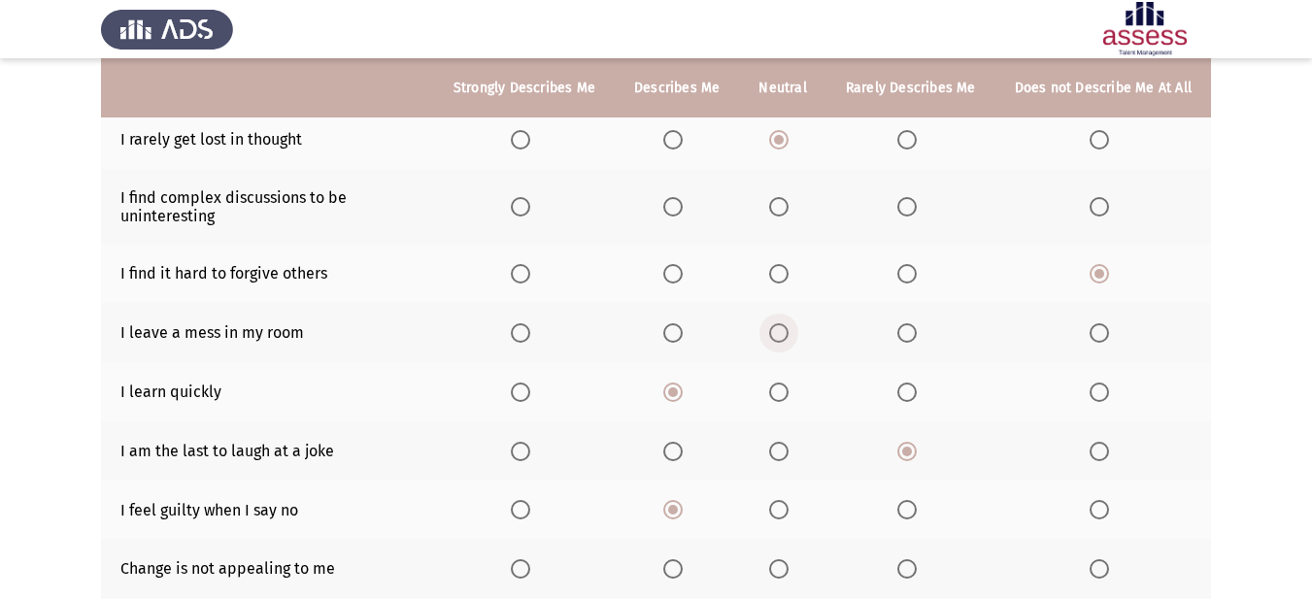
click at [786, 338] on span "Select an option" at bounding box center [778, 332] width 19 height 19
click at [786, 338] on input "Select an option" at bounding box center [778, 332] width 19 height 19
click at [917, 216] on span "Select an option" at bounding box center [906, 206] width 19 height 19
click at [917, 216] on input "Select an option" at bounding box center [906, 206] width 19 height 19
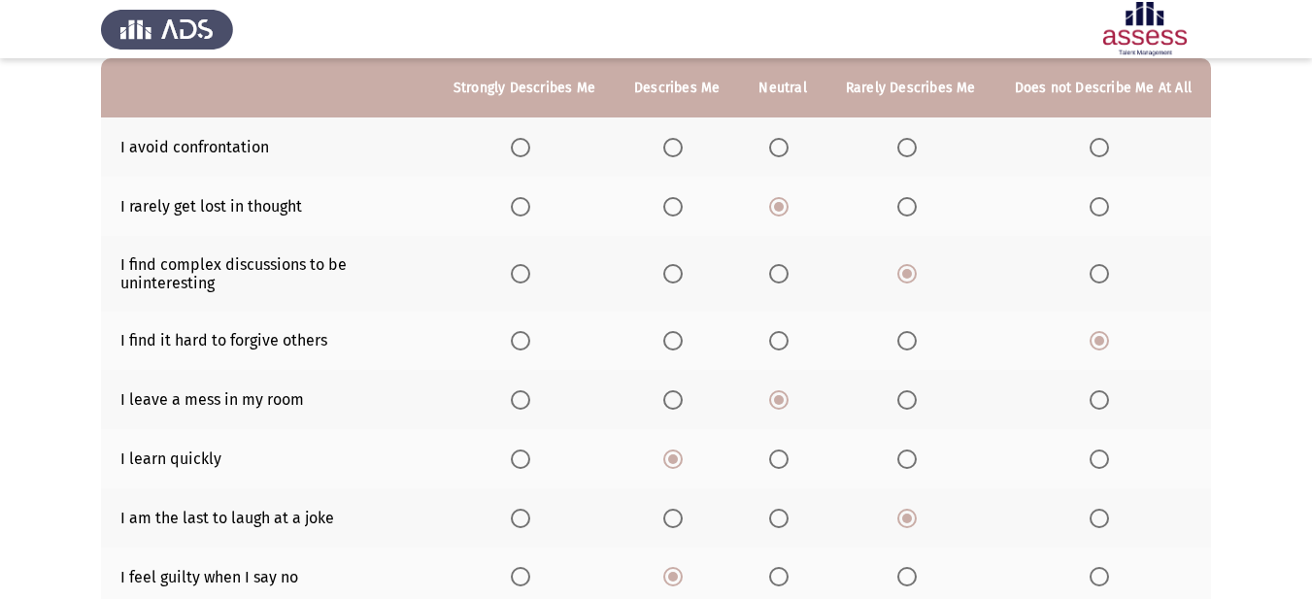
scroll to position [161, 0]
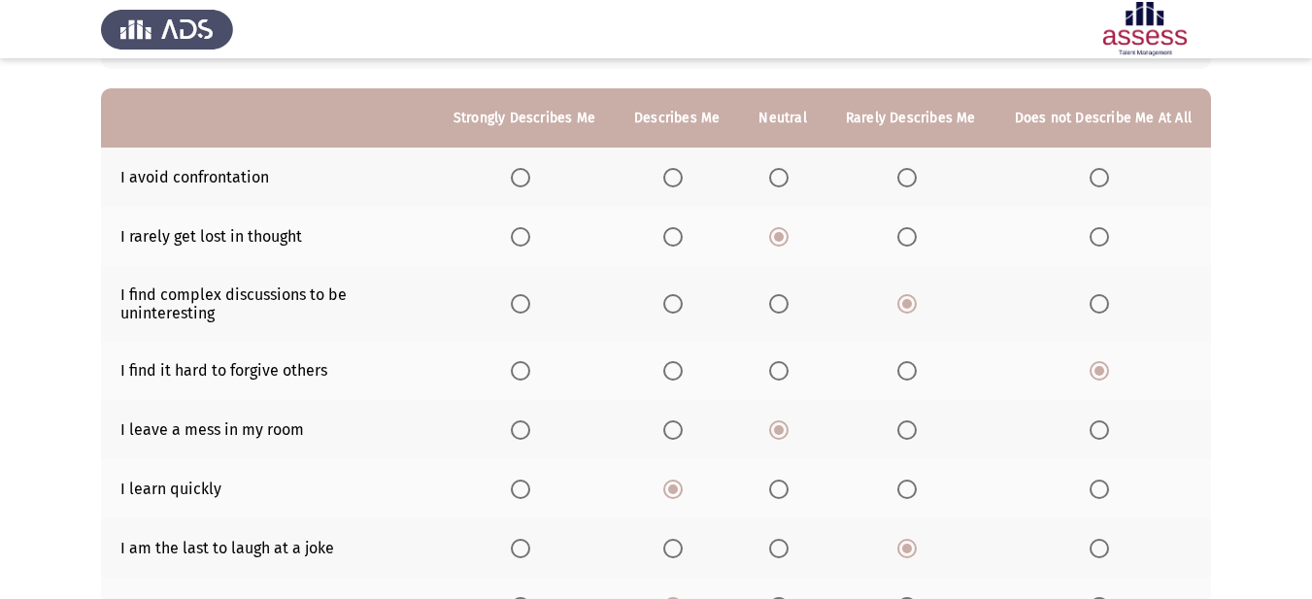
click at [907, 164] on th at bounding box center [910, 177] width 169 height 59
click at [906, 174] on span "Select an option" at bounding box center [906, 177] width 19 height 19
click at [906, 174] on input "Select an option" at bounding box center [906, 177] width 19 height 19
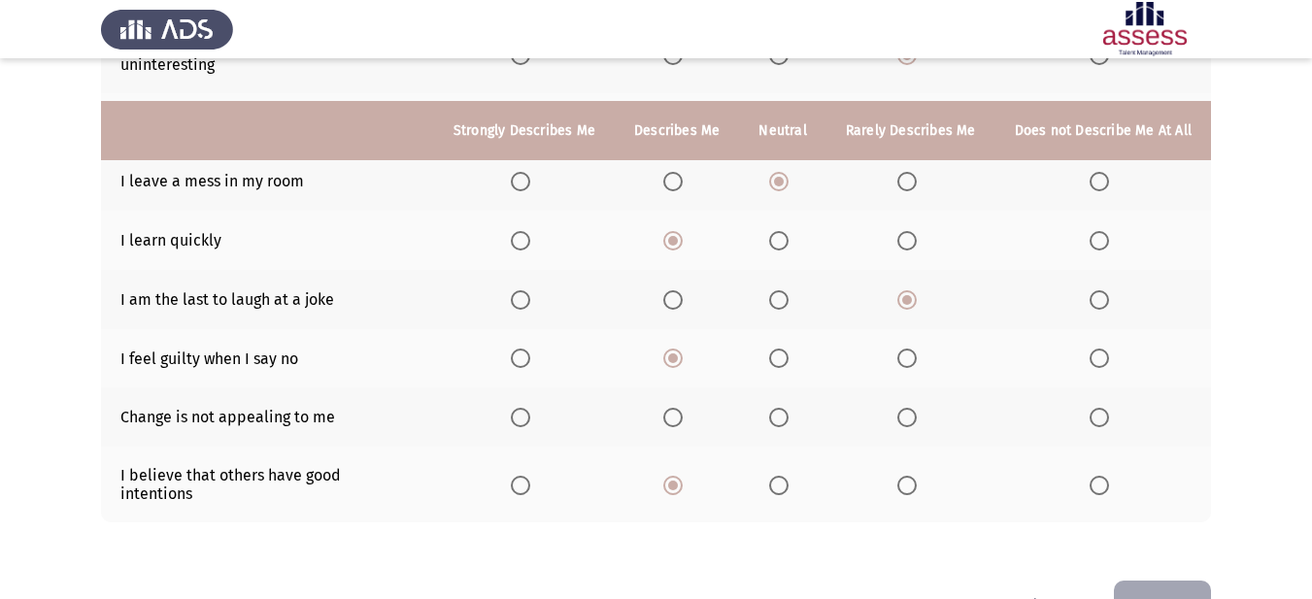
scroll to position [452, 0]
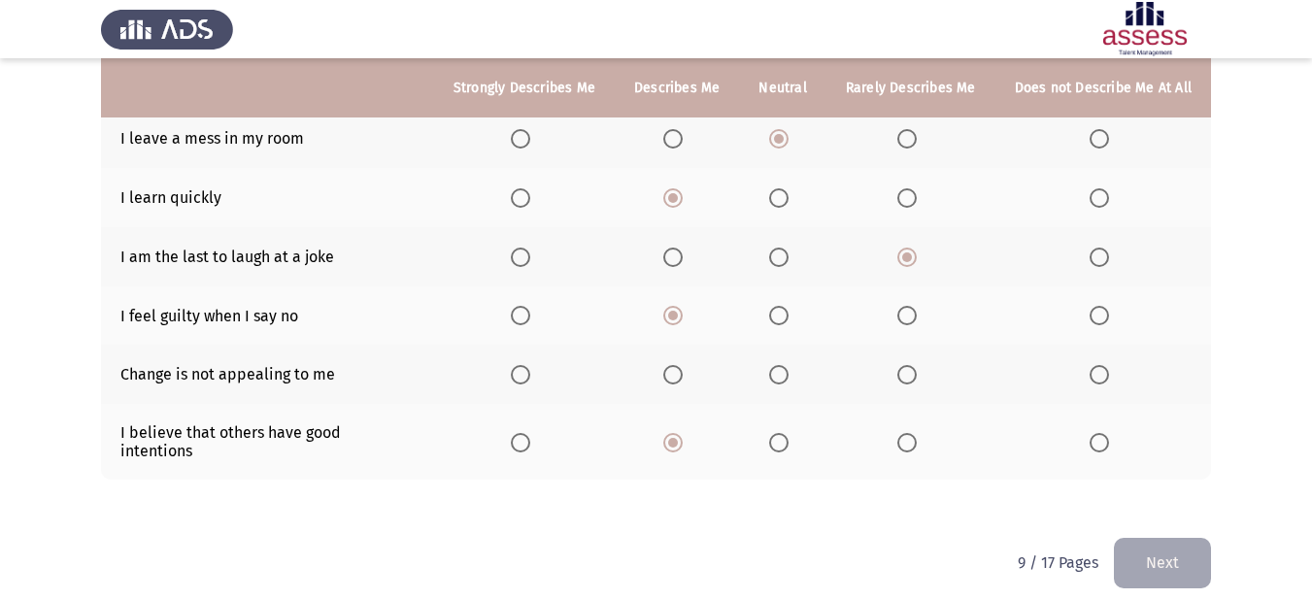
click at [787, 365] on span "Select an option" at bounding box center [778, 374] width 19 height 19
click at [787, 365] on input "Select an option" at bounding box center [778, 374] width 19 height 19
click at [1168, 549] on button "Next" at bounding box center [1162, 563] width 97 height 50
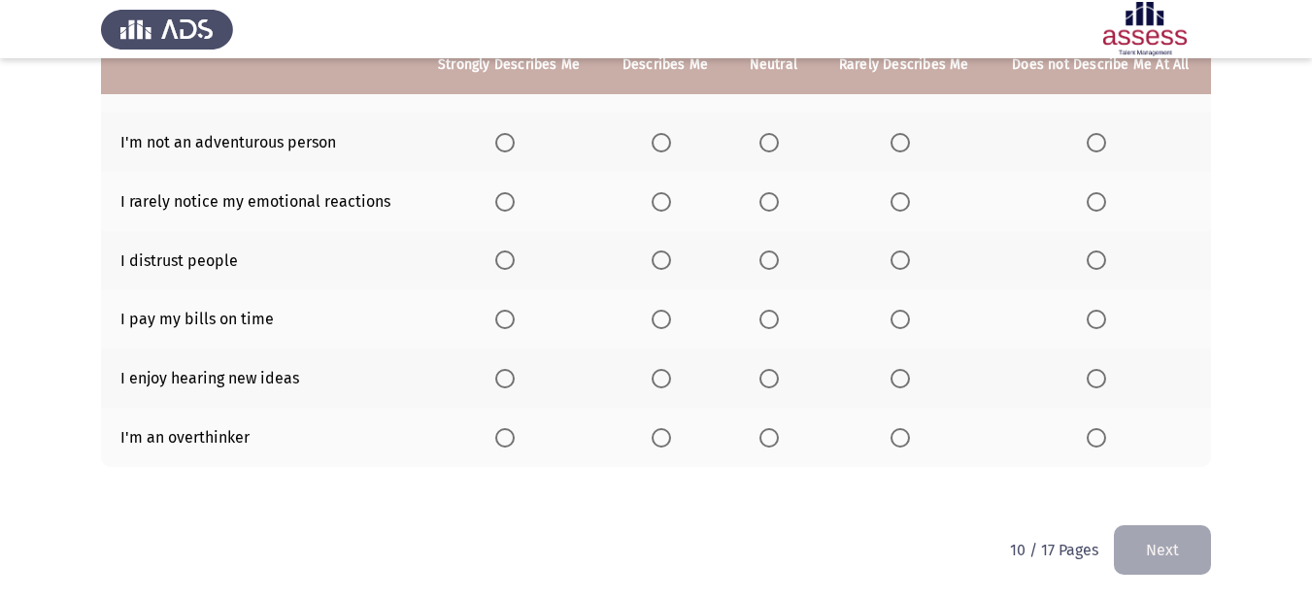
scroll to position [436, 0]
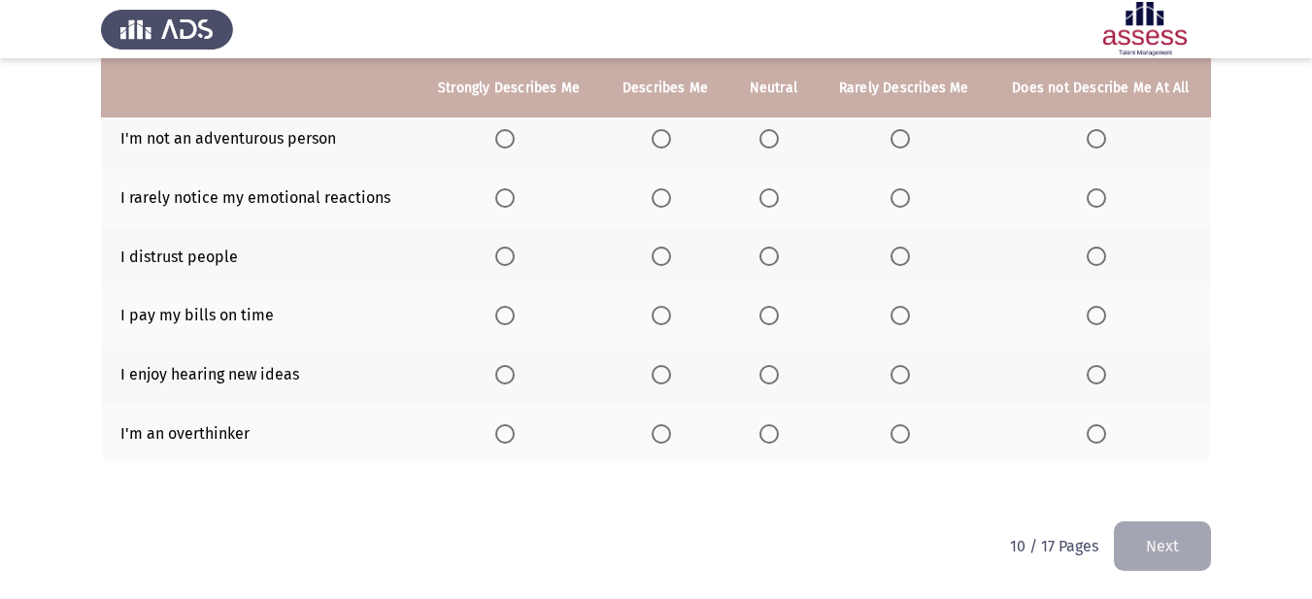
click at [500, 319] on span "Select an option" at bounding box center [504, 315] width 19 height 19
click at [500, 319] on input "Select an option" at bounding box center [504, 315] width 19 height 19
click at [507, 431] on span "Select an option" at bounding box center [504, 433] width 19 height 19
click at [507, 431] on input "Select an option" at bounding box center [504, 433] width 19 height 19
click at [507, 381] on span "Select an option" at bounding box center [504, 374] width 19 height 19
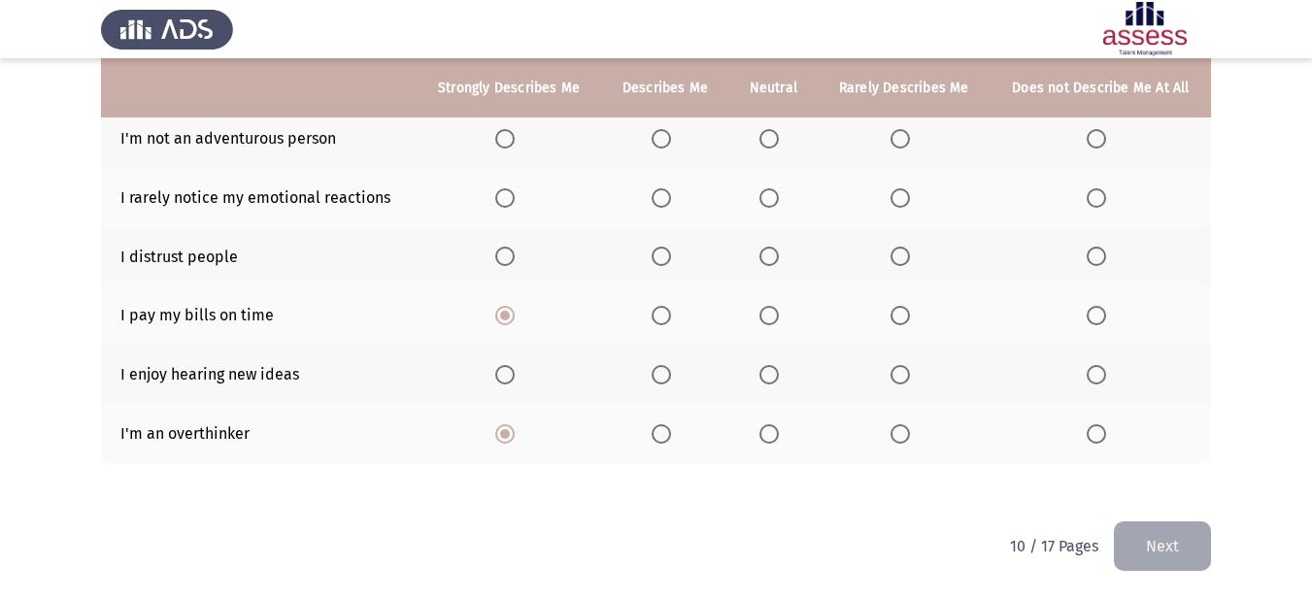
click at [507, 381] on input "Select an option" at bounding box center [504, 374] width 19 height 19
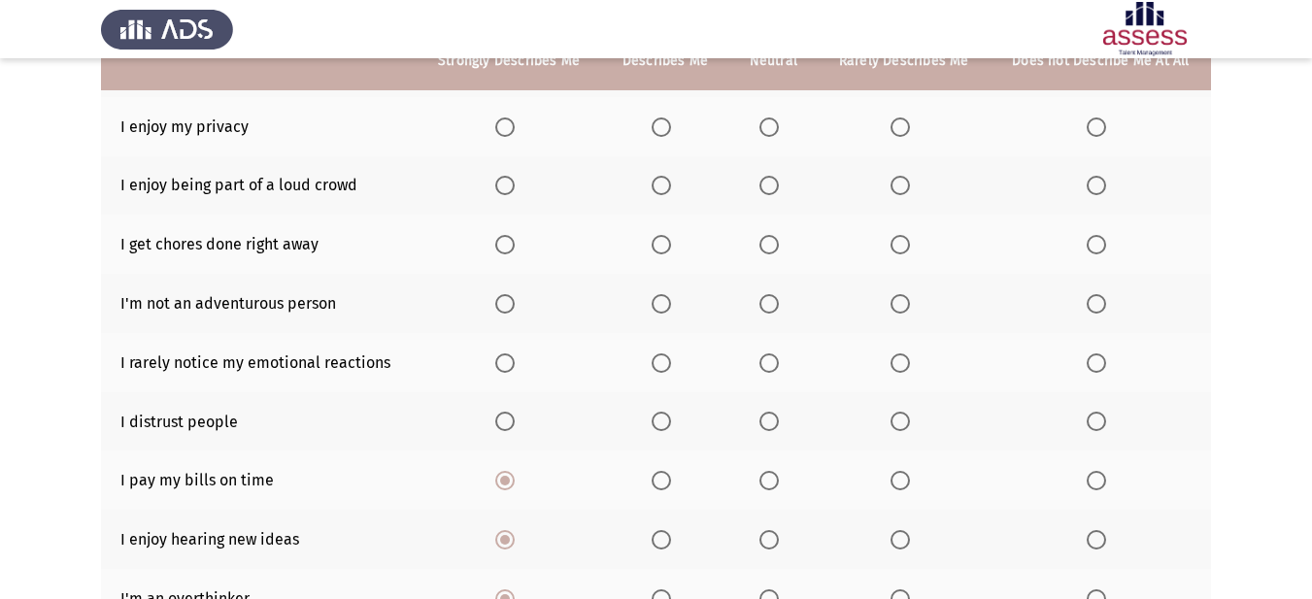
scroll to position [242, 0]
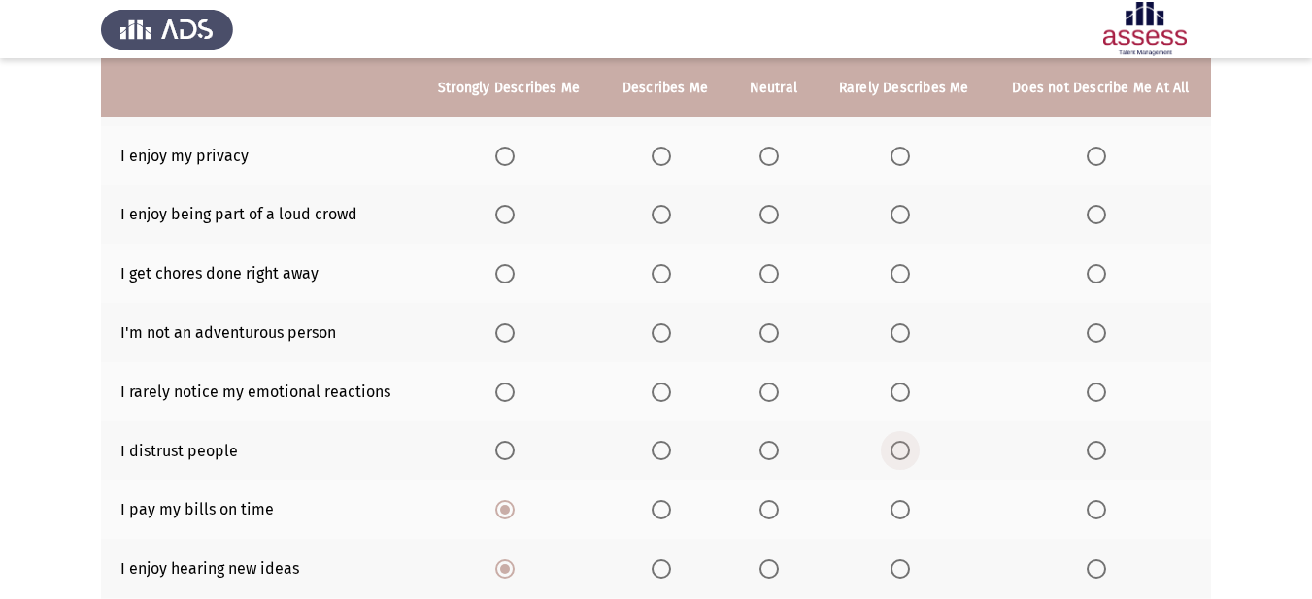
click at [892, 447] on span "Select an option" at bounding box center [899, 450] width 19 height 19
click at [892, 447] on input "Select an option" at bounding box center [899, 450] width 19 height 19
click at [771, 397] on span "Select an option" at bounding box center [768, 392] width 19 height 19
click at [771, 397] on input "Select an option" at bounding box center [768, 392] width 19 height 19
click at [909, 335] on span "Select an option" at bounding box center [899, 332] width 19 height 19
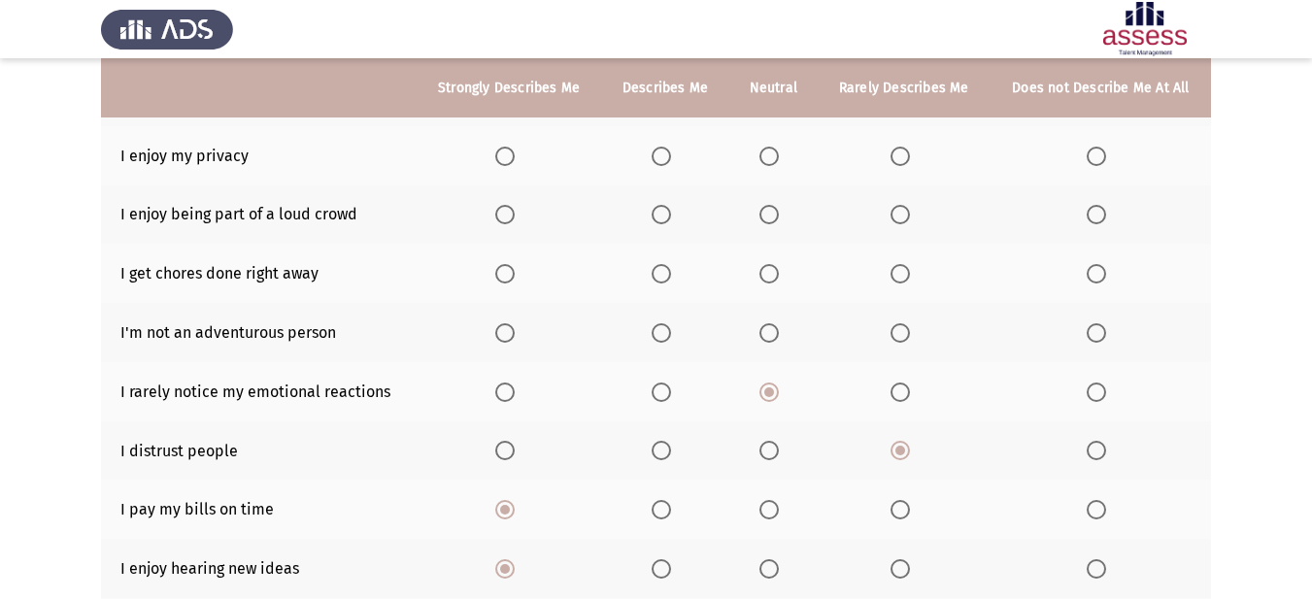
click at [909, 335] on input "Select an option" at bounding box center [899, 332] width 19 height 19
click at [766, 270] on span "Select an option" at bounding box center [768, 273] width 19 height 19
click at [766, 270] on input "Select an option" at bounding box center [768, 273] width 19 height 19
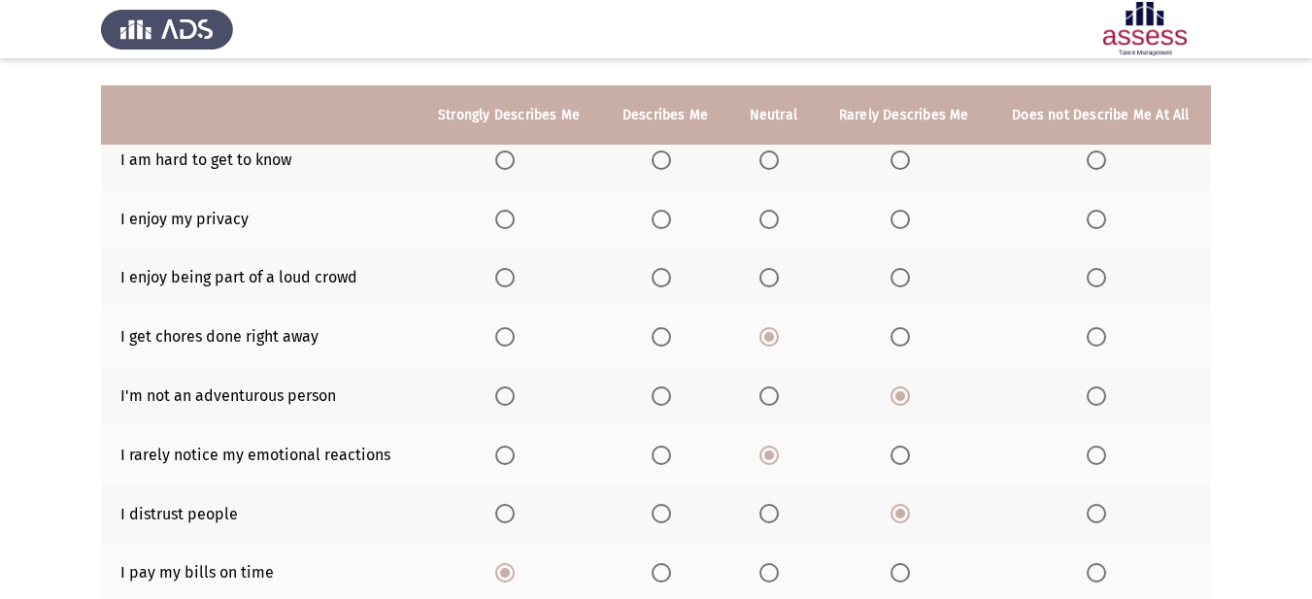
scroll to position [145, 0]
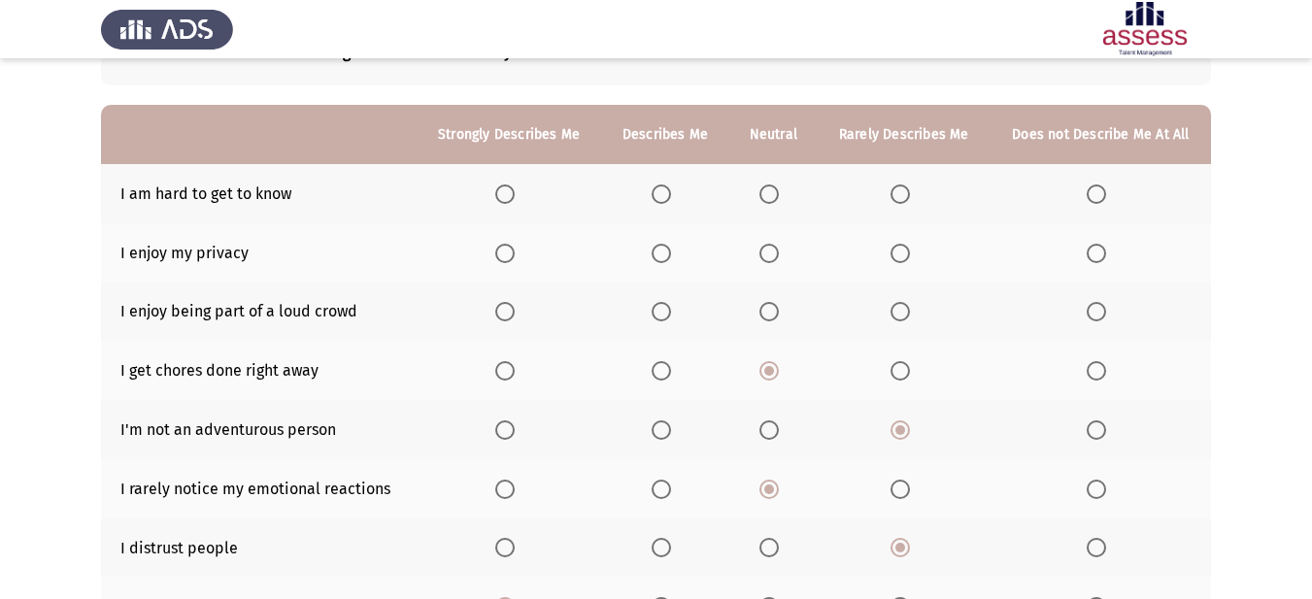
click at [768, 304] on span "Select an option" at bounding box center [768, 311] width 19 height 19
click at [768, 304] on input "Select an option" at bounding box center [768, 311] width 19 height 19
click at [655, 253] on span "Select an option" at bounding box center [661, 253] width 19 height 19
click at [655, 253] on input "Select an option" at bounding box center [661, 253] width 19 height 19
click at [900, 197] on span "Select an option" at bounding box center [899, 193] width 19 height 19
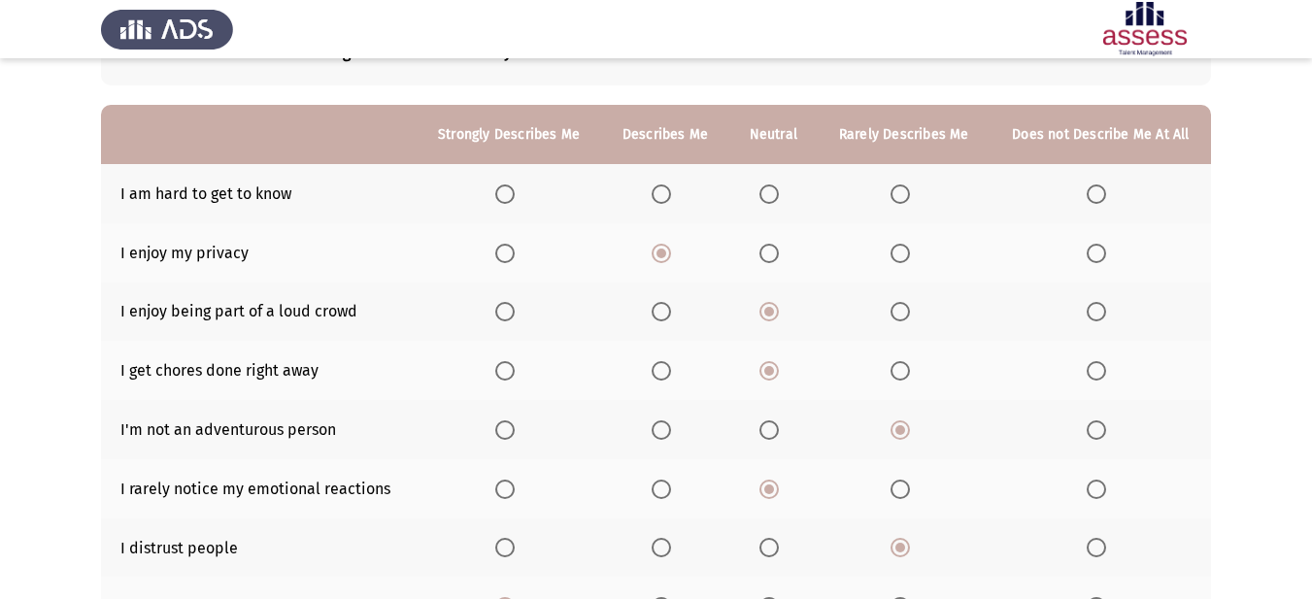
click at [900, 197] on input "Select an option" at bounding box center [899, 193] width 19 height 19
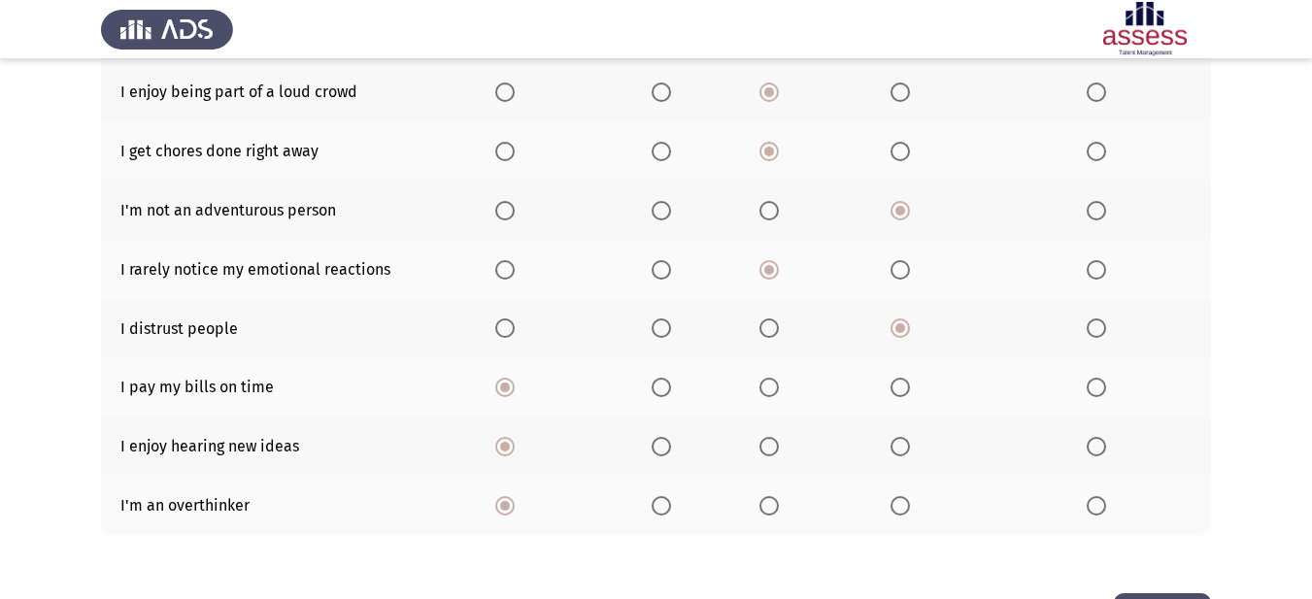
scroll to position [436, 0]
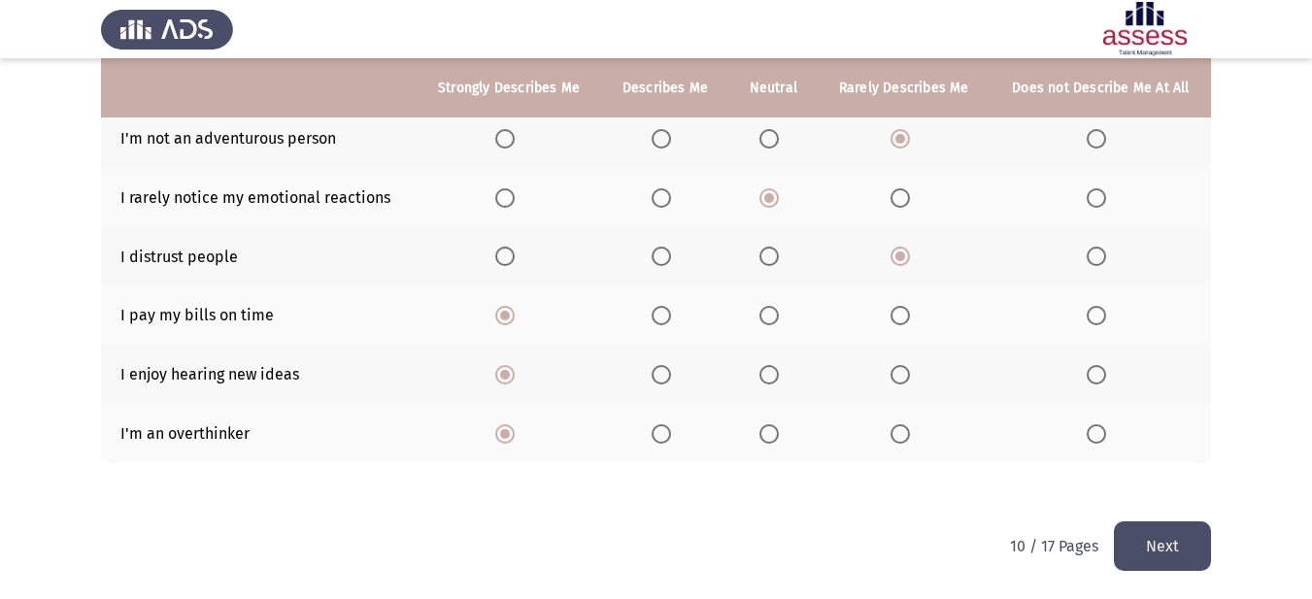
click at [1136, 548] on button "Next" at bounding box center [1162, 546] width 97 height 50
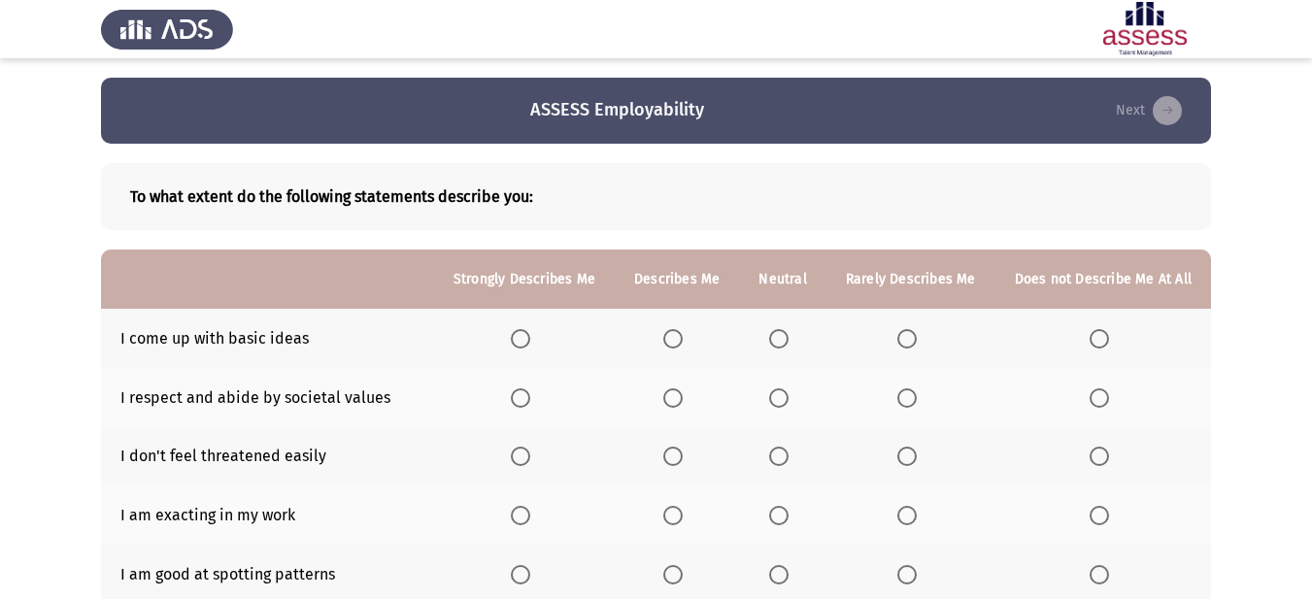
scroll to position [97, 0]
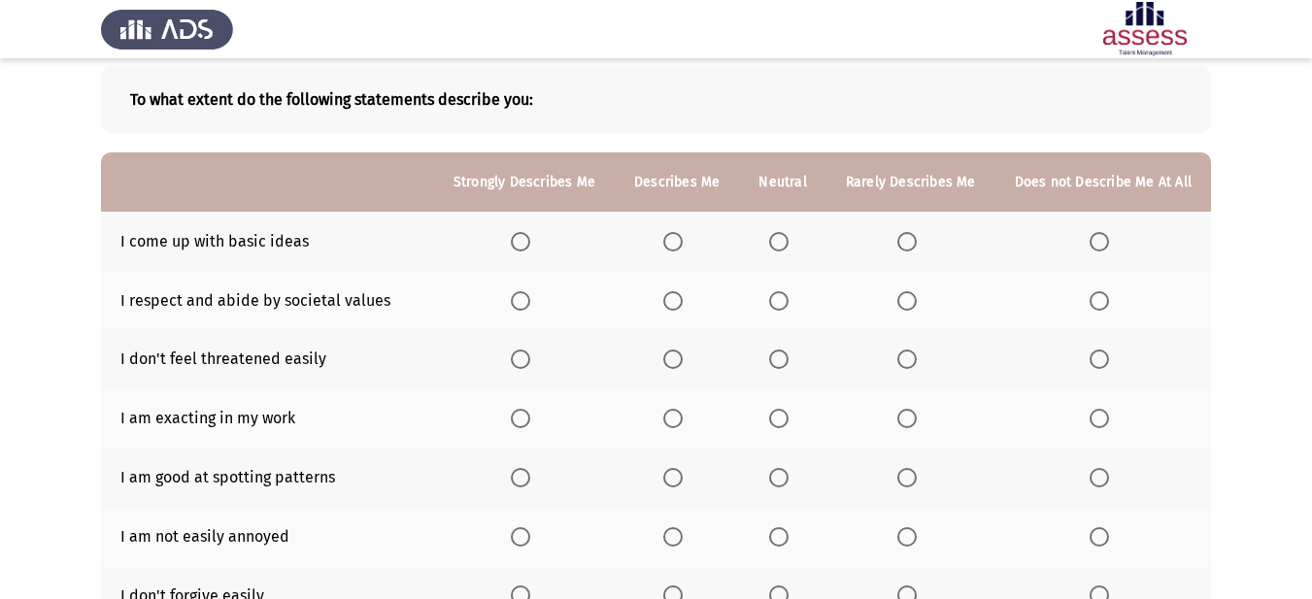
click at [683, 299] on span "Select an option" at bounding box center [672, 300] width 19 height 19
click at [683, 299] on input "Select an option" at bounding box center [672, 300] width 19 height 19
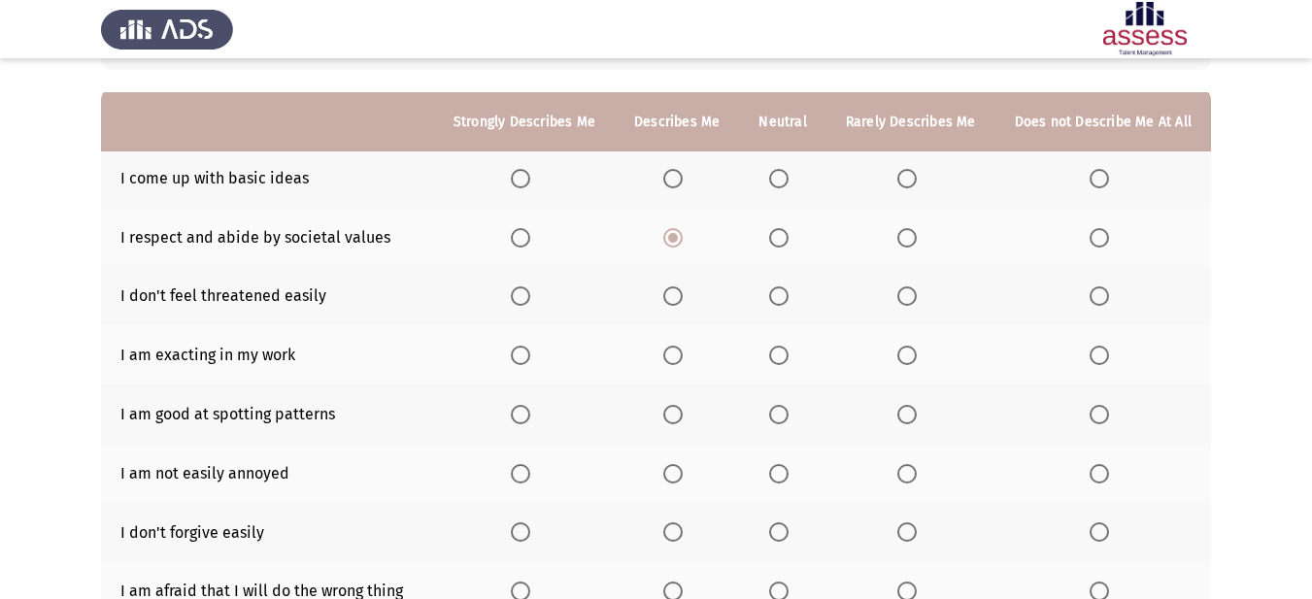
scroll to position [194, 0]
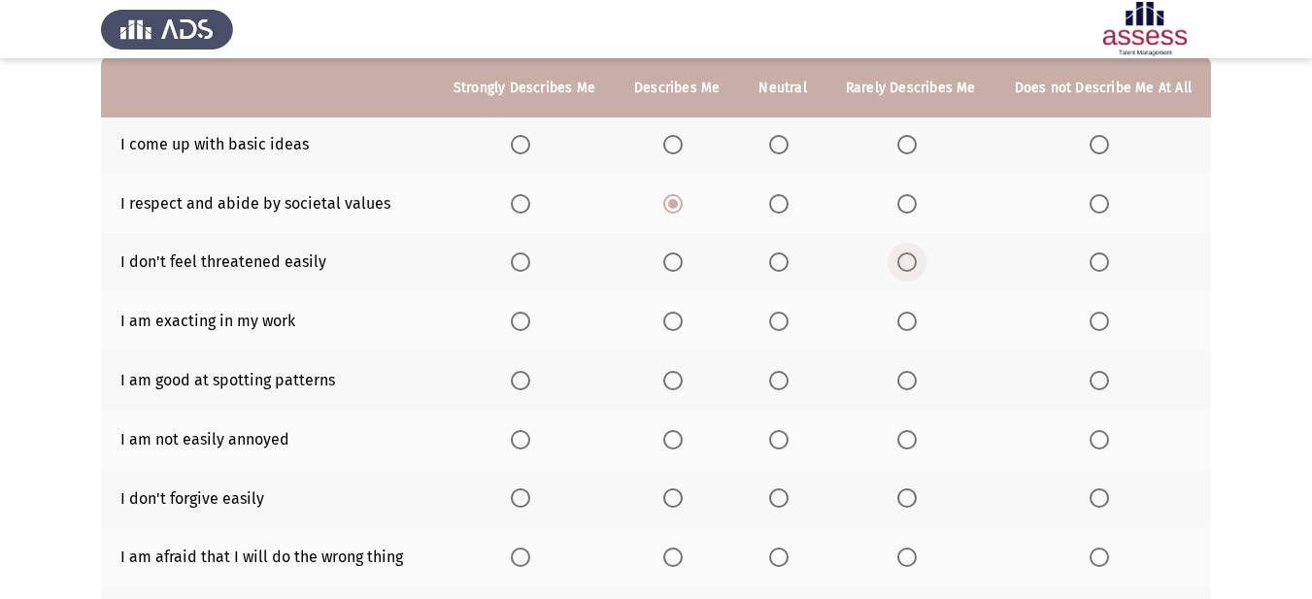
click at [909, 263] on span "Select an option" at bounding box center [906, 261] width 19 height 19
click at [909, 263] on input "Select an option" at bounding box center [906, 261] width 19 height 19
click at [530, 321] on span "Select an option" at bounding box center [520, 321] width 19 height 19
click at [530, 321] on input "Select an option" at bounding box center [520, 321] width 19 height 19
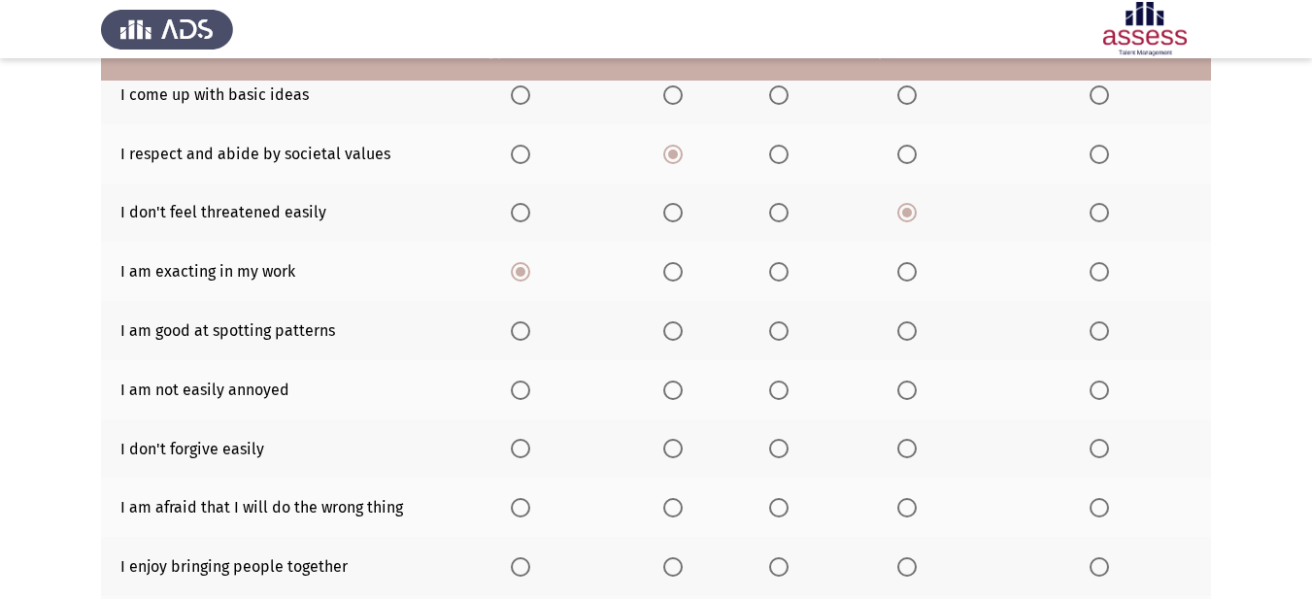
scroll to position [291, 0]
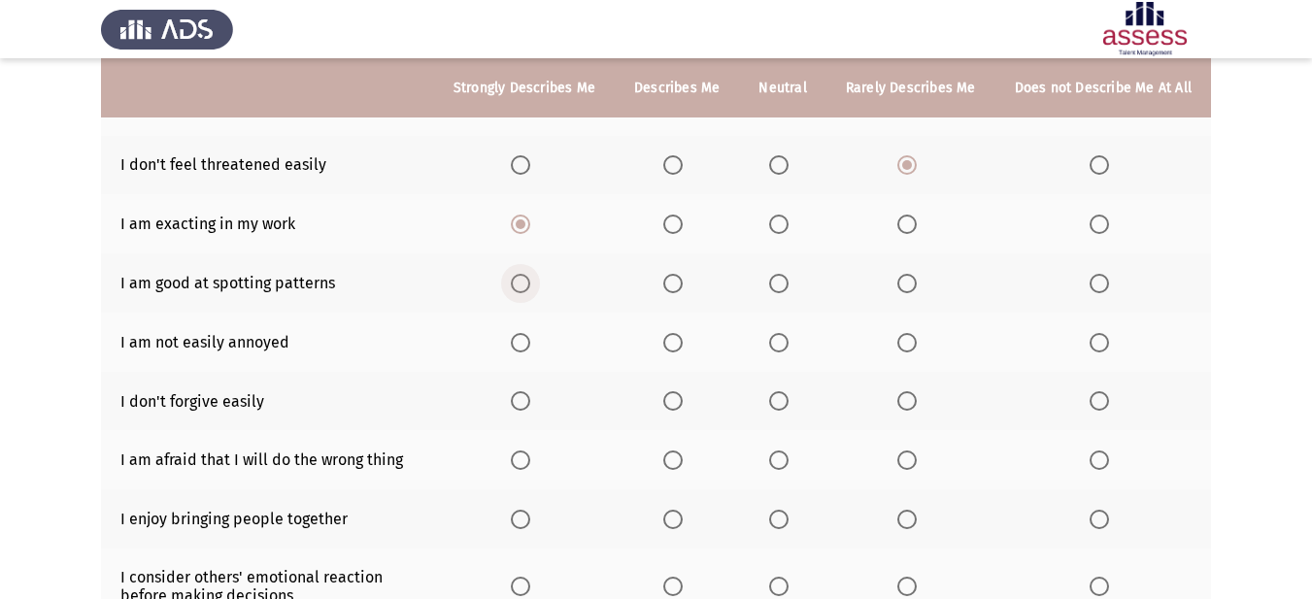
click at [530, 288] on span "Select an option" at bounding box center [520, 283] width 19 height 19
click at [530, 288] on input "Select an option" at bounding box center [520, 283] width 19 height 19
click at [781, 341] on span "Select an option" at bounding box center [778, 342] width 19 height 19
click at [781, 341] on input "Select an option" at bounding box center [778, 342] width 19 height 19
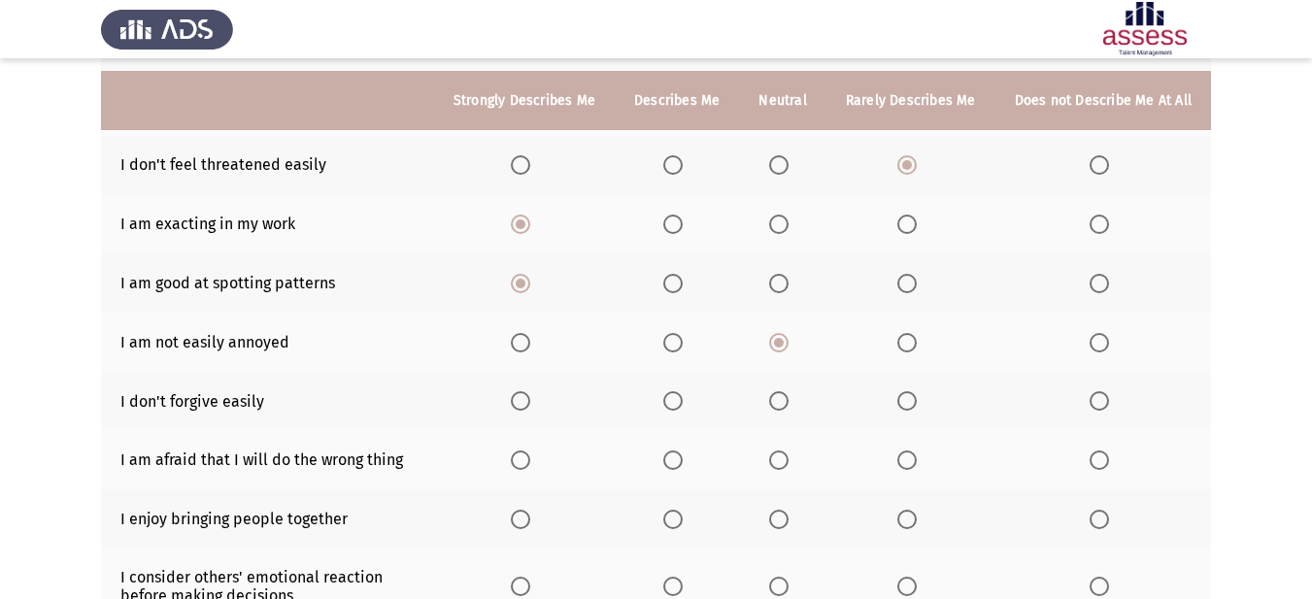
scroll to position [388, 0]
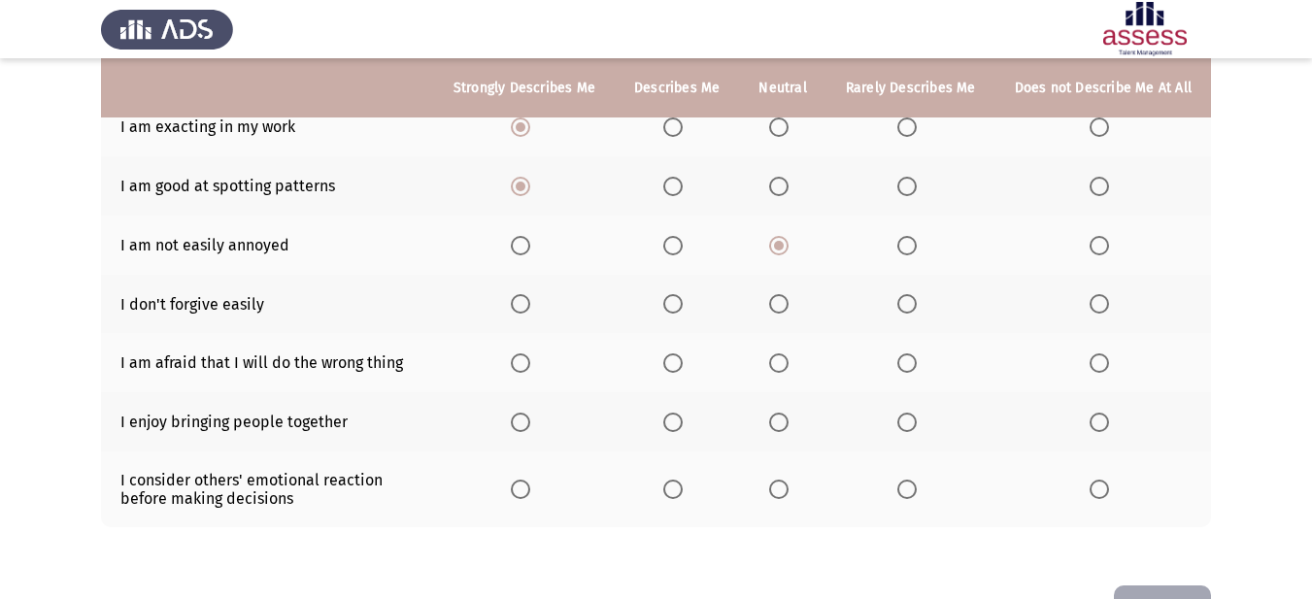
click at [1109, 301] on span "Select an option" at bounding box center [1098, 303] width 19 height 19
click at [1109, 301] on input "Select an option" at bounding box center [1098, 303] width 19 height 19
click at [909, 362] on span "Select an option" at bounding box center [906, 362] width 19 height 19
click at [909, 362] on input "Select an option" at bounding box center [906, 362] width 19 height 19
click at [787, 355] on span "Select an option" at bounding box center [778, 362] width 19 height 19
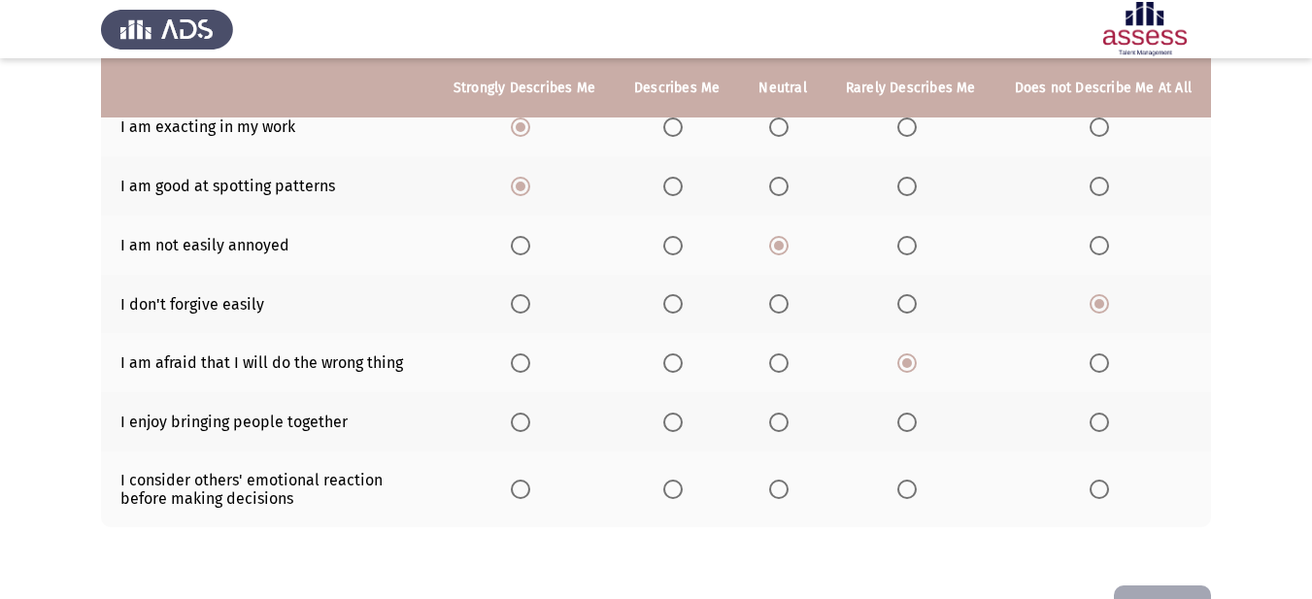
click at [787, 355] on input "Select an option" at bounding box center [778, 362] width 19 height 19
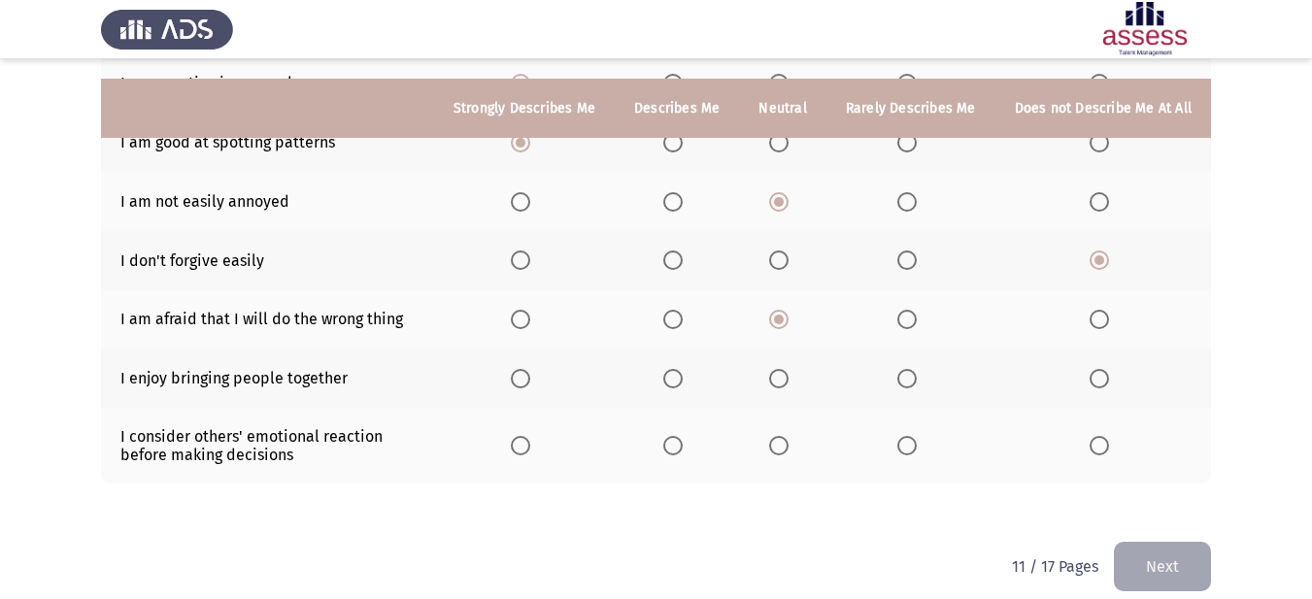
scroll to position [452, 0]
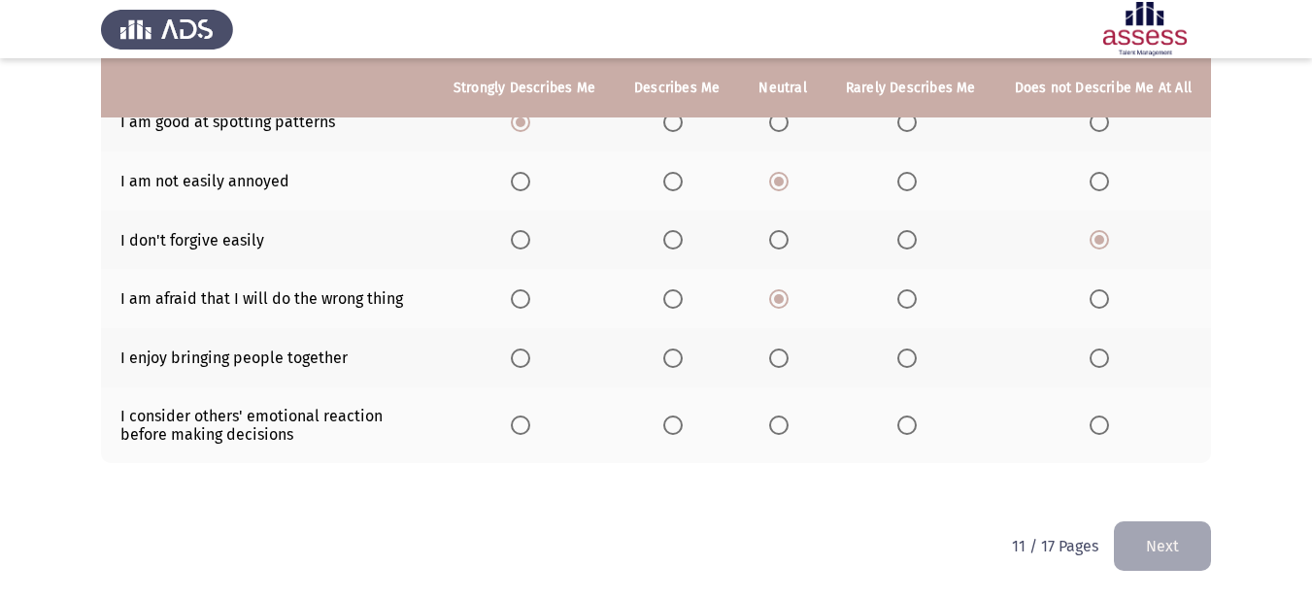
click at [672, 359] on span "Select an option" at bounding box center [672, 358] width 19 height 19
click at [672, 359] on input "Select an option" at bounding box center [672, 358] width 19 height 19
click at [528, 430] on span "Select an option" at bounding box center [520, 425] width 19 height 19
click at [528, 430] on input "Select an option" at bounding box center [520, 425] width 19 height 19
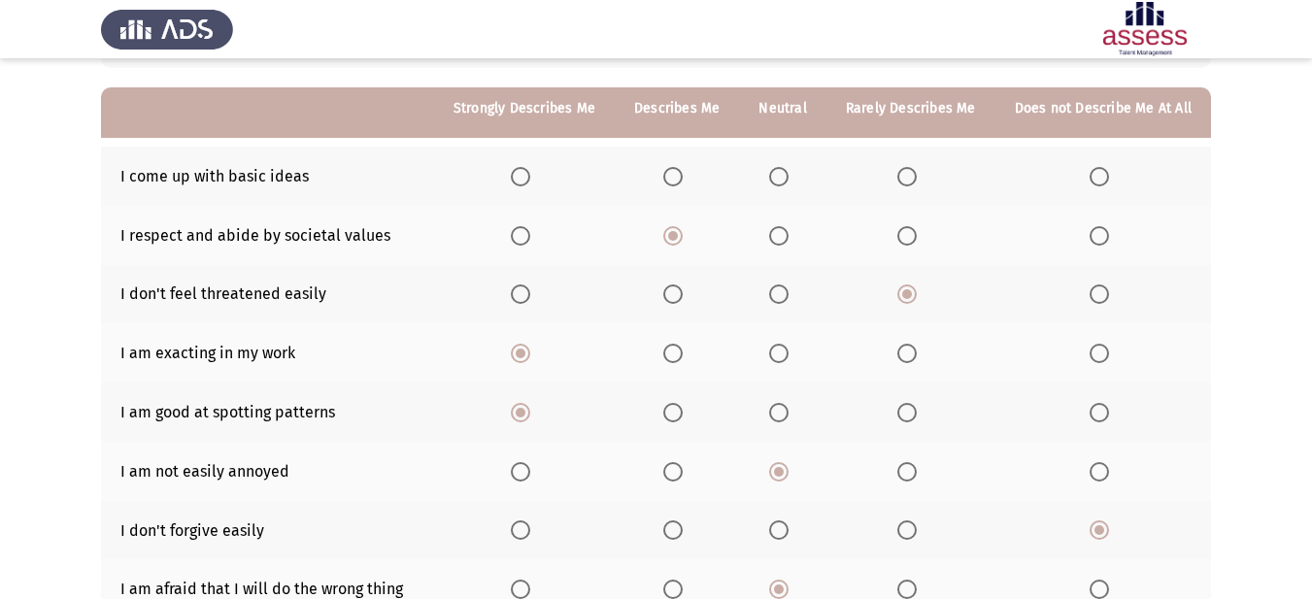
scroll to position [161, 0]
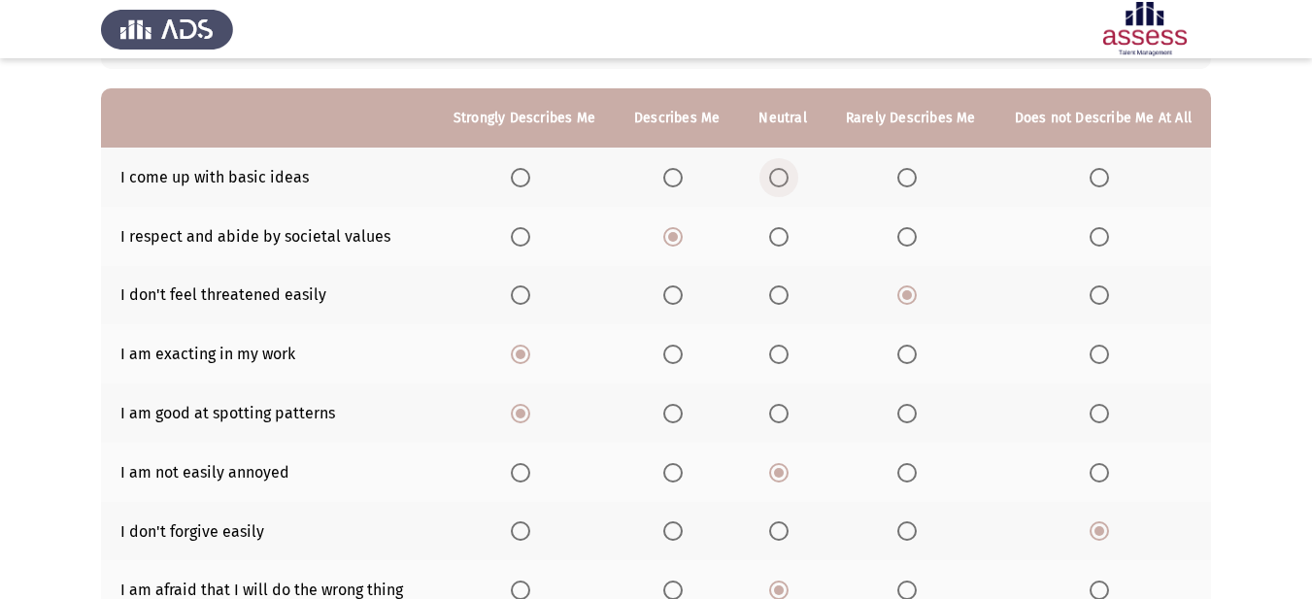
click at [780, 184] on span "Select an option" at bounding box center [778, 177] width 19 height 19
click at [780, 184] on input "Select an option" at bounding box center [778, 177] width 19 height 19
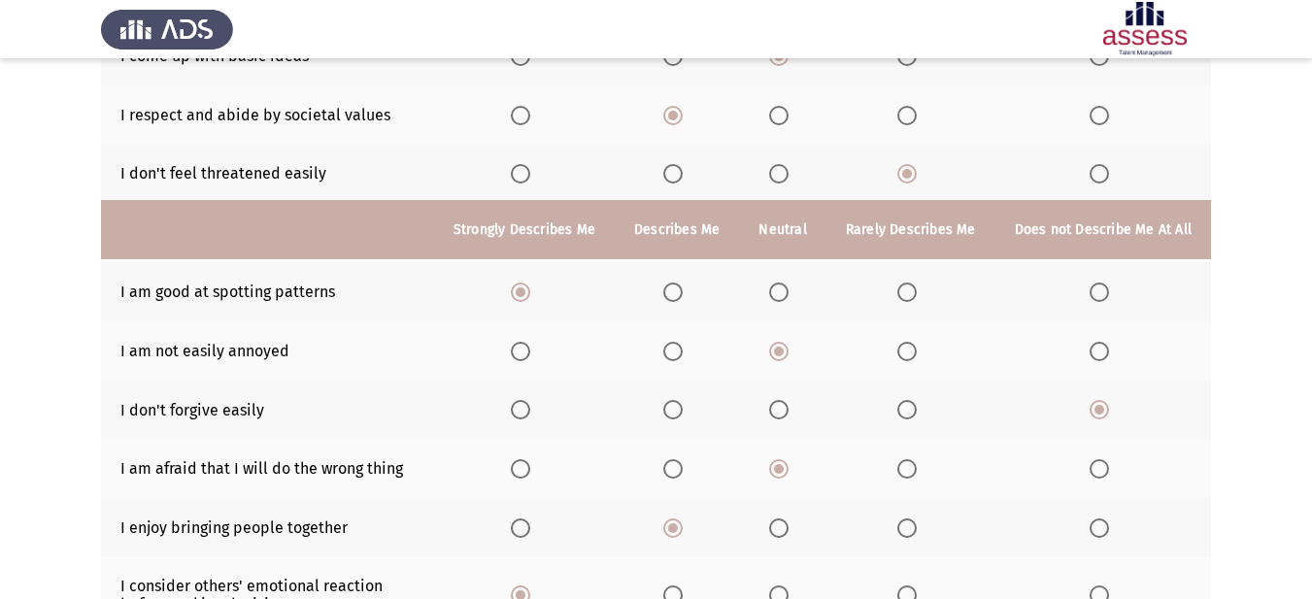
scroll to position [452, 0]
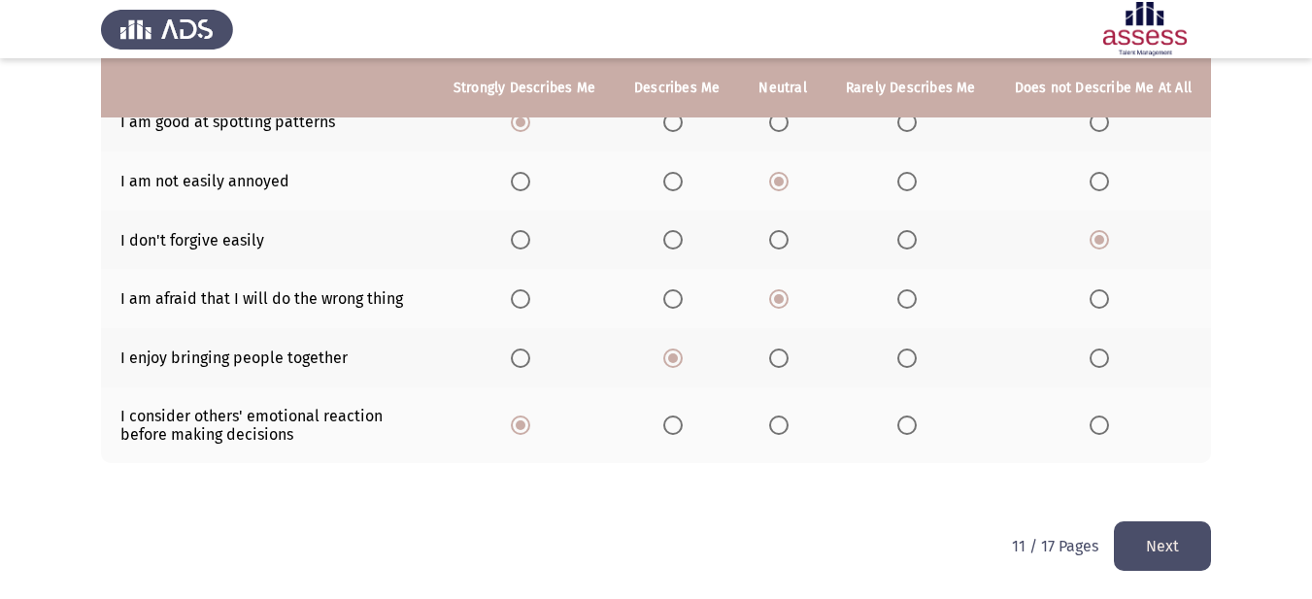
click at [1166, 522] on button "Next" at bounding box center [1162, 546] width 97 height 50
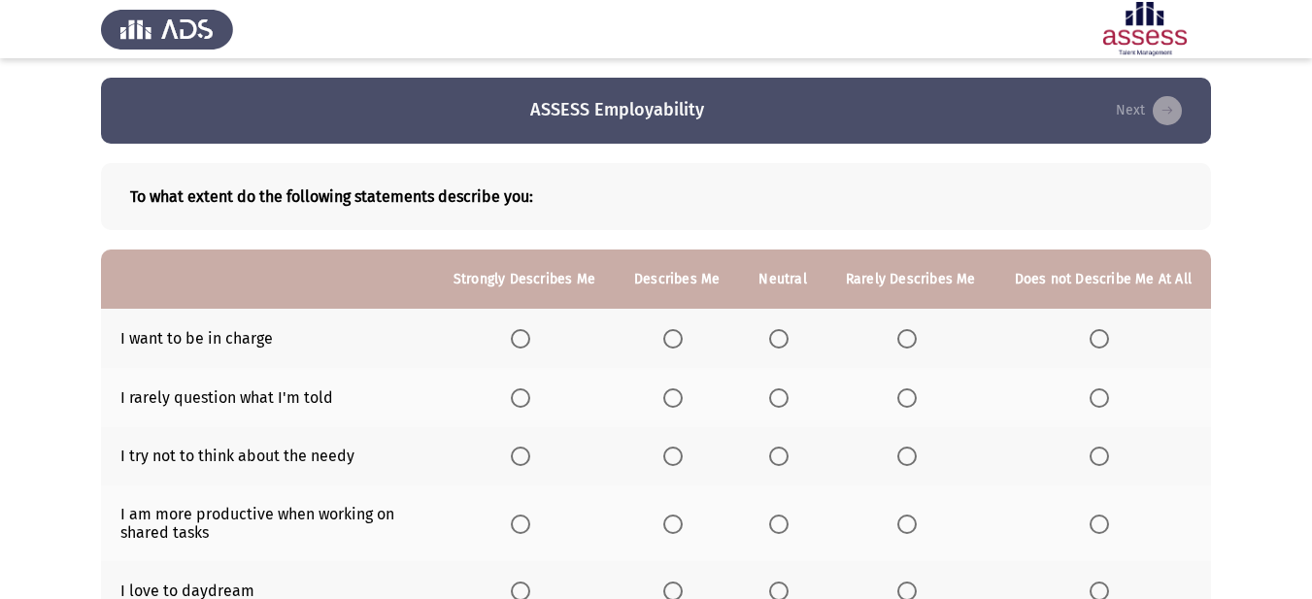
click at [908, 335] on span "Select an option" at bounding box center [906, 338] width 19 height 19
click at [908, 335] on input "Select an option" at bounding box center [906, 338] width 19 height 19
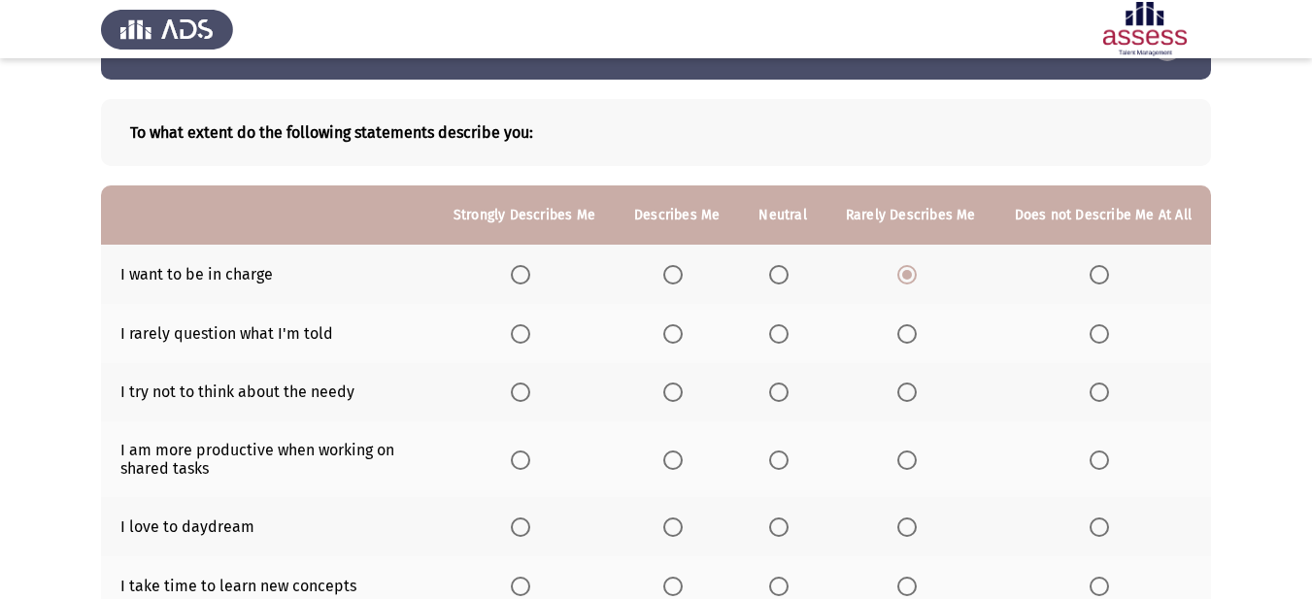
scroll to position [97, 0]
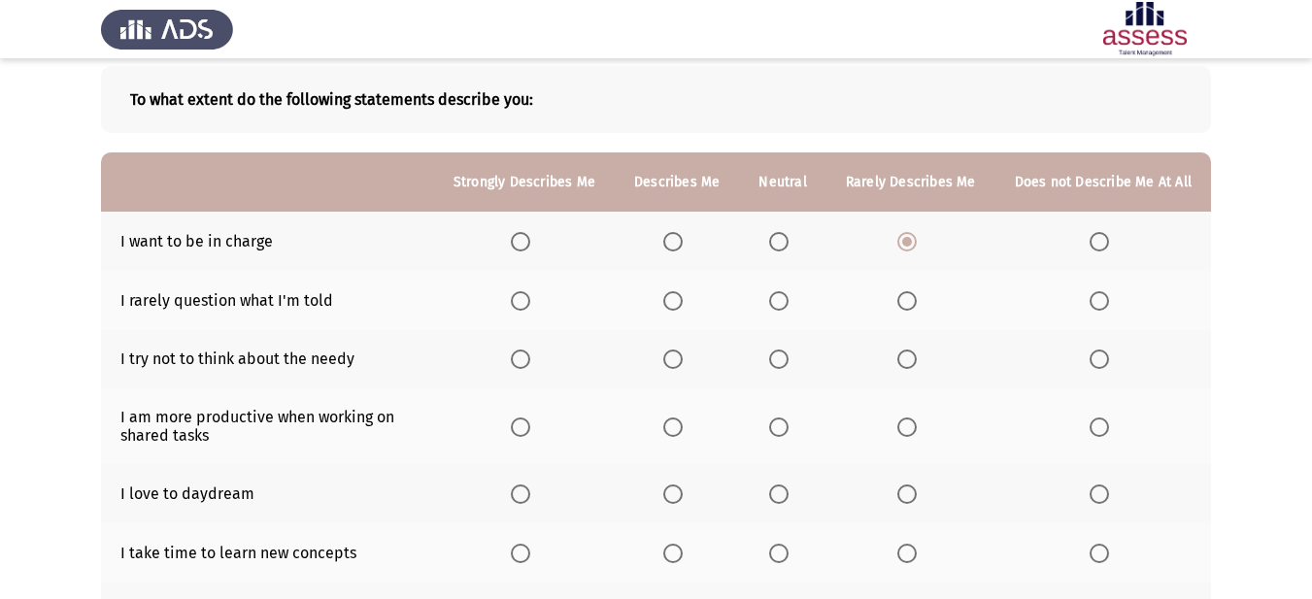
click at [904, 292] on span "Select an option" at bounding box center [906, 300] width 19 height 19
click at [904, 292] on input "Select an option" at bounding box center [906, 300] width 19 height 19
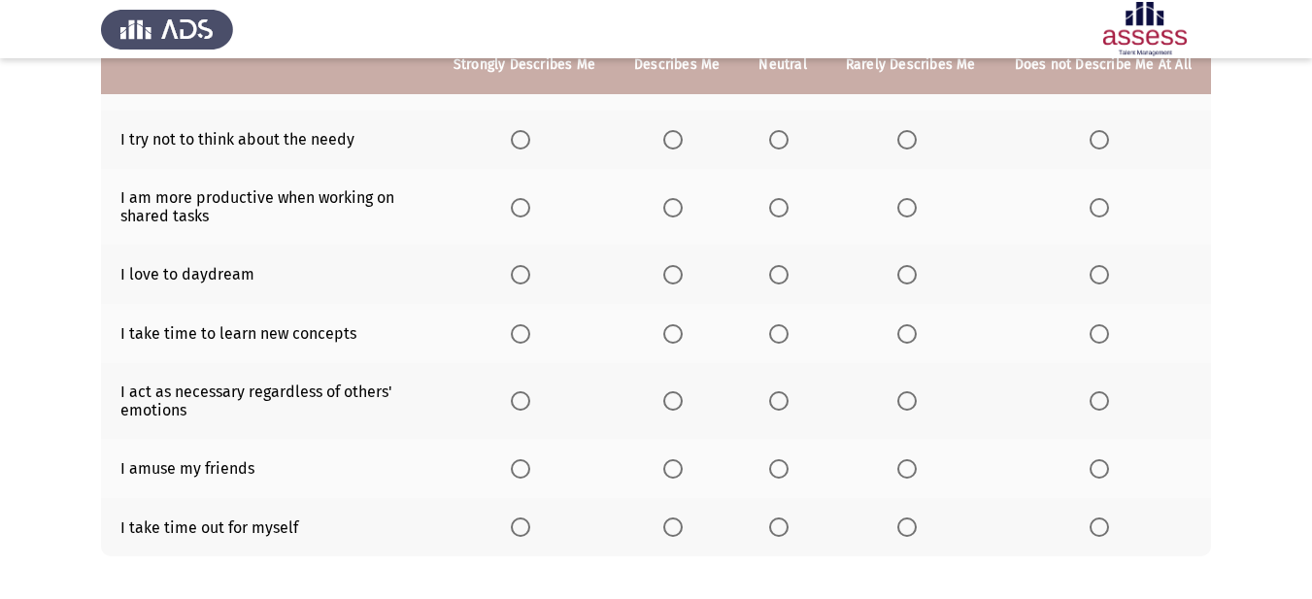
scroll to position [410, 0]
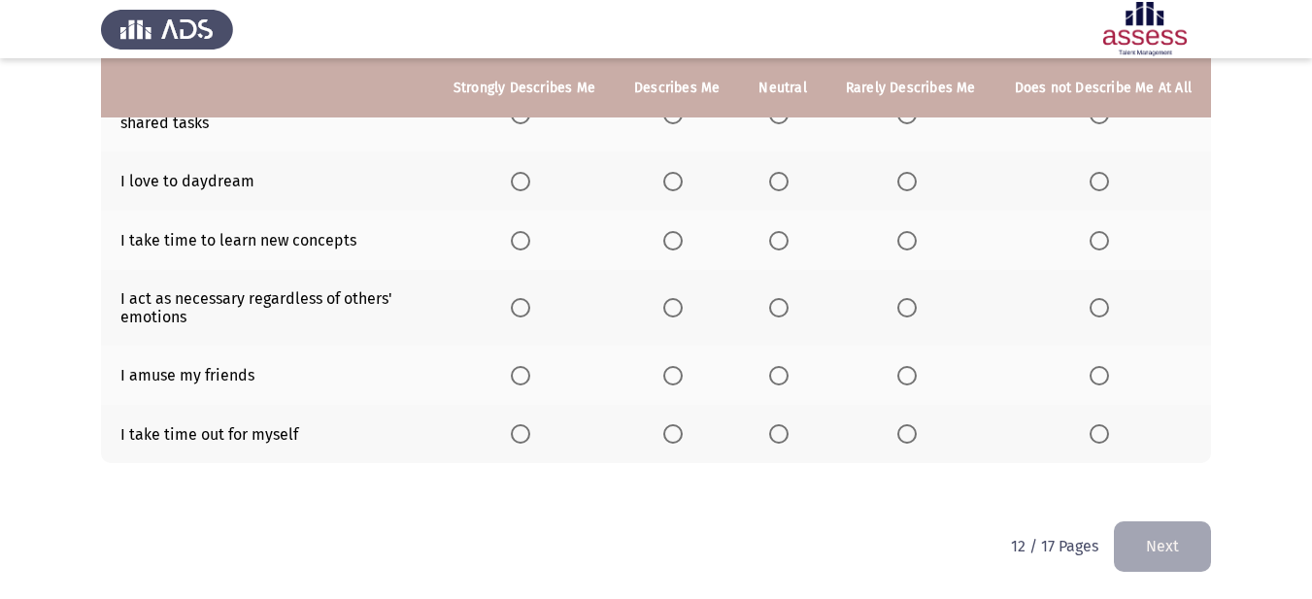
click at [682, 436] on span "Select an option" at bounding box center [672, 433] width 19 height 19
click at [682, 436] on input "Select an option" at bounding box center [672, 433] width 19 height 19
click at [781, 379] on span "Select an option" at bounding box center [778, 375] width 19 height 19
click at [781, 379] on input "Select an option" at bounding box center [778, 375] width 19 height 19
click at [909, 242] on span "Select an option" at bounding box center [906, 240] width 19 height 19
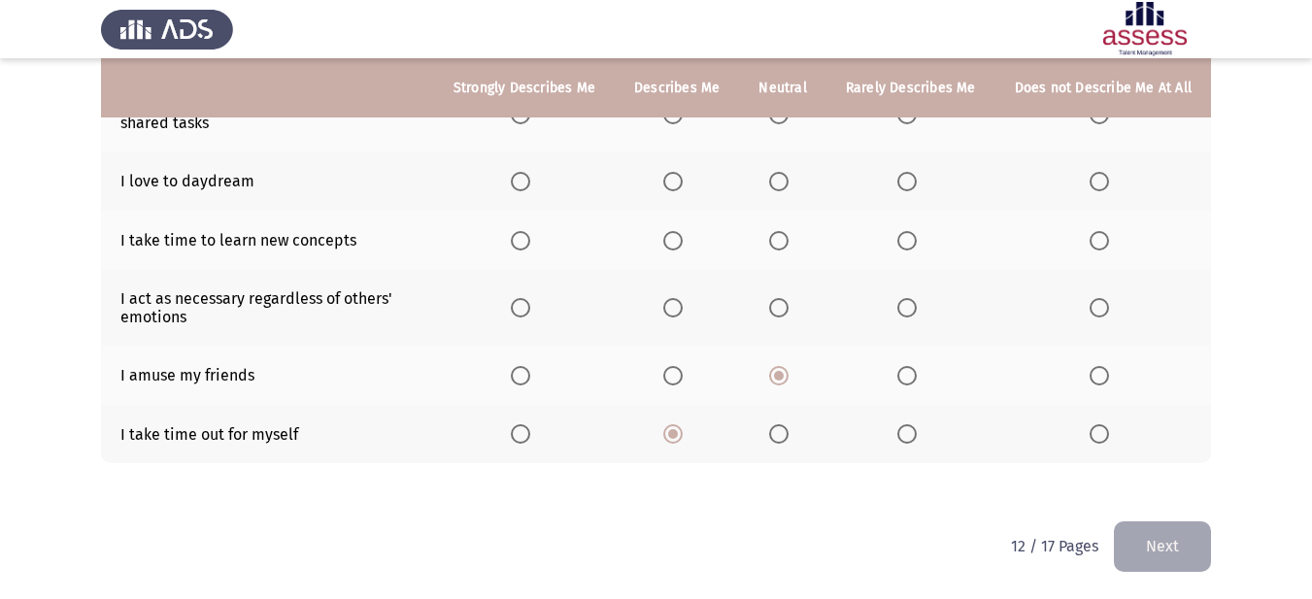
click at [909, 242] on input "Select an option" at bounding box center [906, 240] width 19 height 19
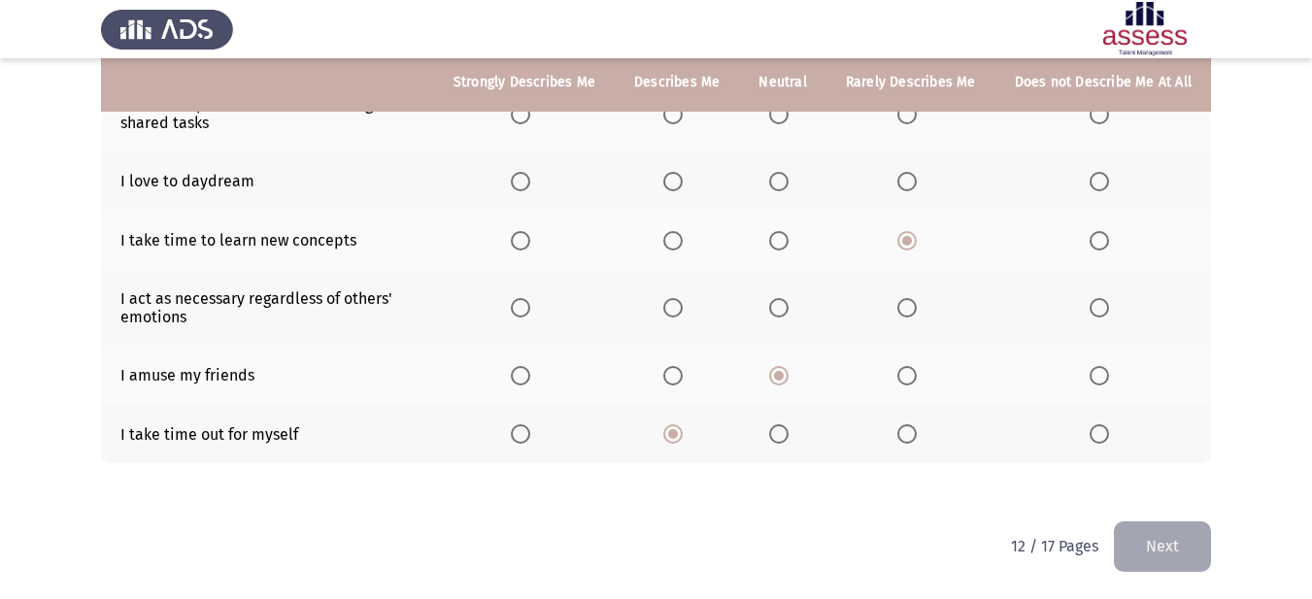
scroll to position [313, 0]
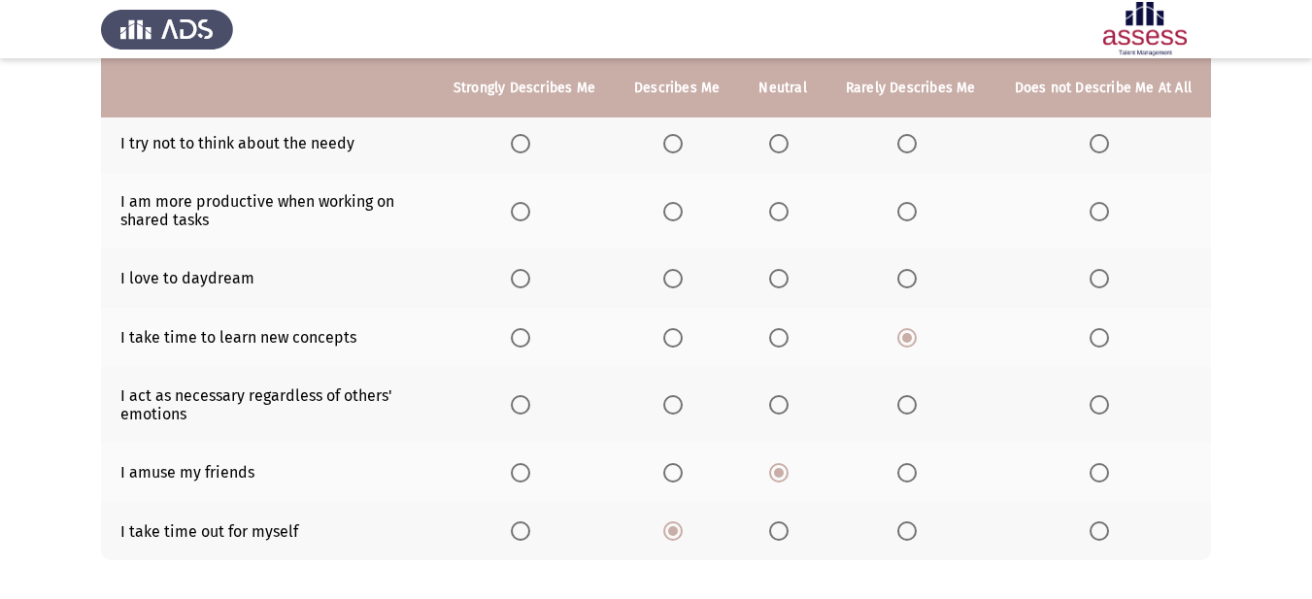
click at [683, 280] on span "Select an option" at bounding box center [672, 278] width 19 height 19
click at [683, 280] on input "Select an option" at bounding box center [672, 278] width 19 height 19
click at [675, 217] on span "Select an option" at bounding box center [672, 211] width 19 height 19
click at [675, 217] on input "Select an option" at bounding box center [672, 211] width 19 height 19
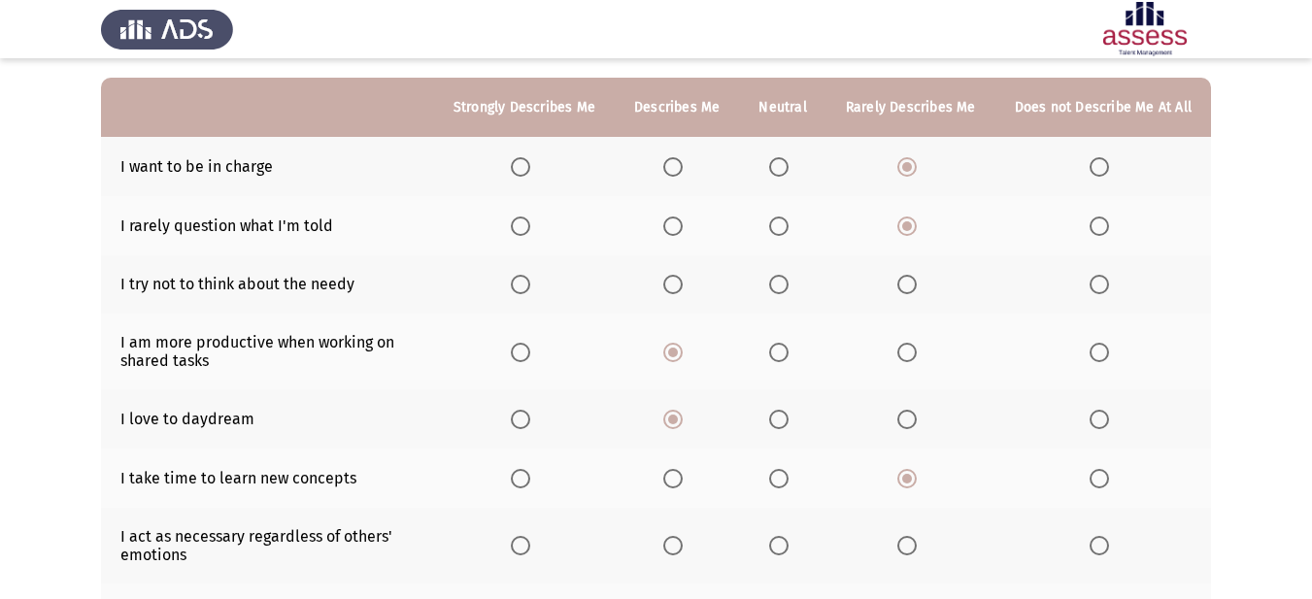
scroll to position [118, 0]
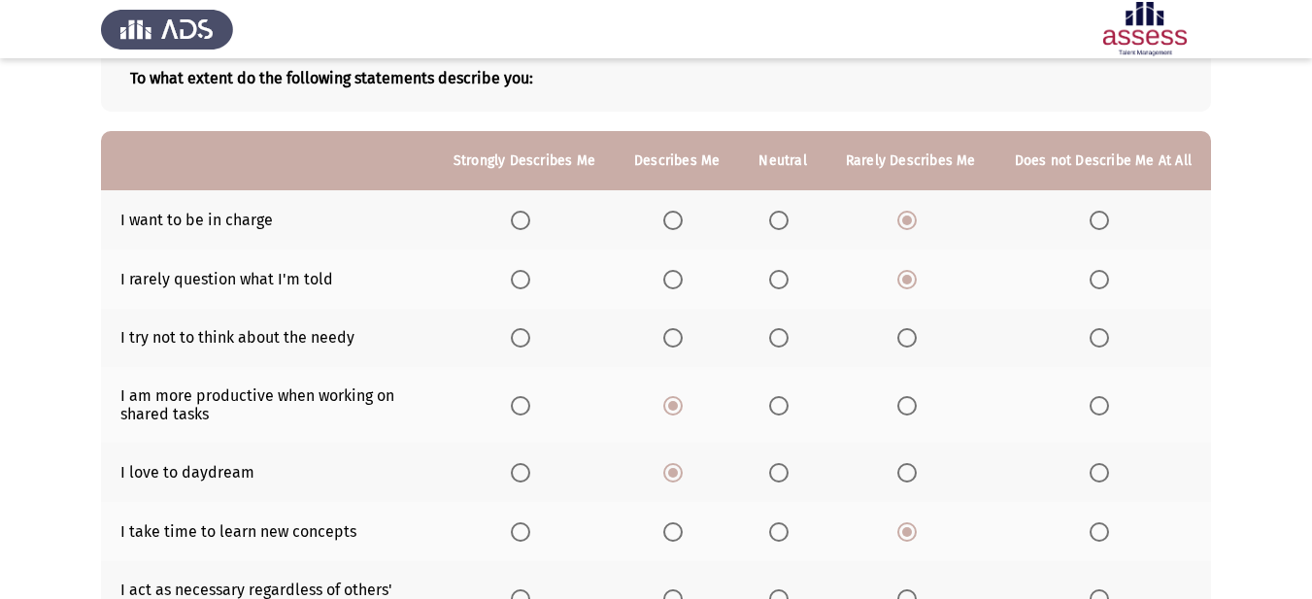
click at [903, 331] on span "Select an option" at bounding box center [906, 337] width 19 height 19
click at [903, 331] on input "Select an option" at bounding box center [906, 337] width 19 height 19
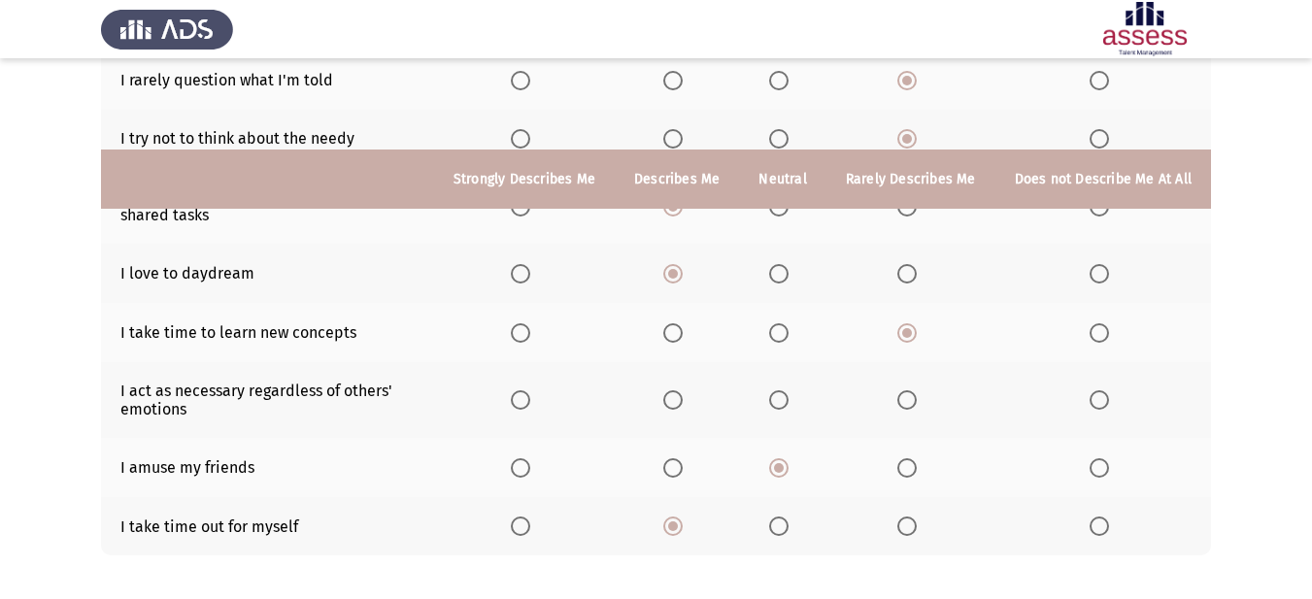
scroll to position [410, 0]
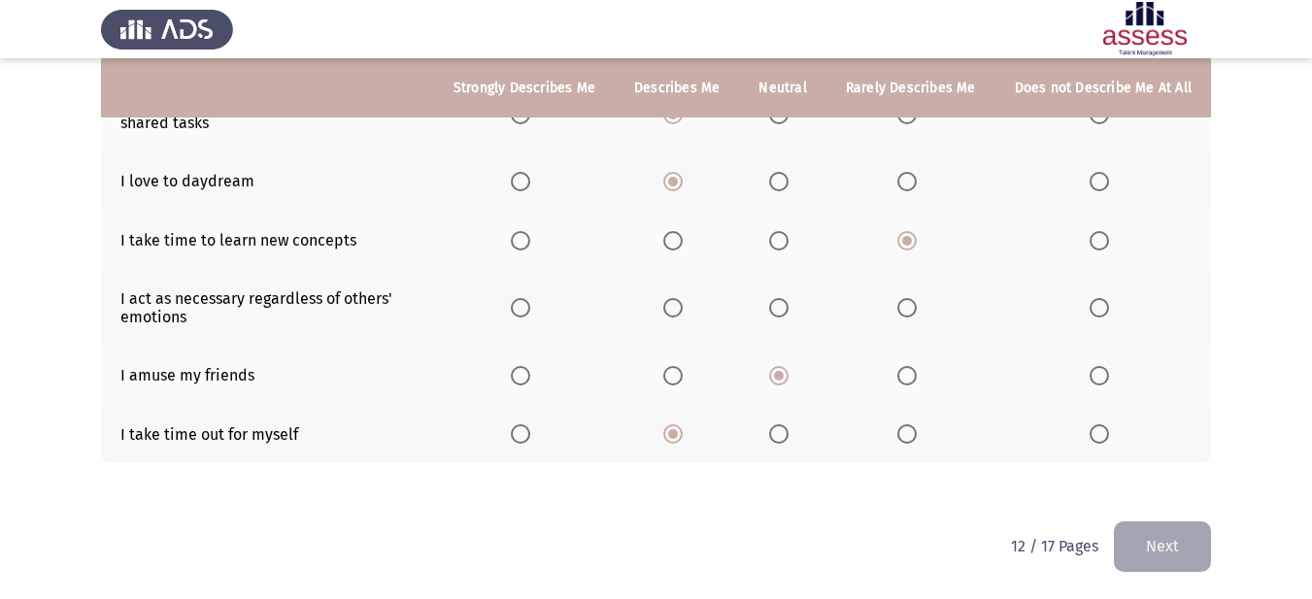
click at [788, 310] on span "Select an option" at bounding box center [778, 307] width 19 height 19
click at [788, 310] on input "Select an option" at bounding box center [778, 307] width 19 height 19
click at [1163, 560] on button "Next" at bounding box center [1162, 546] width 97 height 50
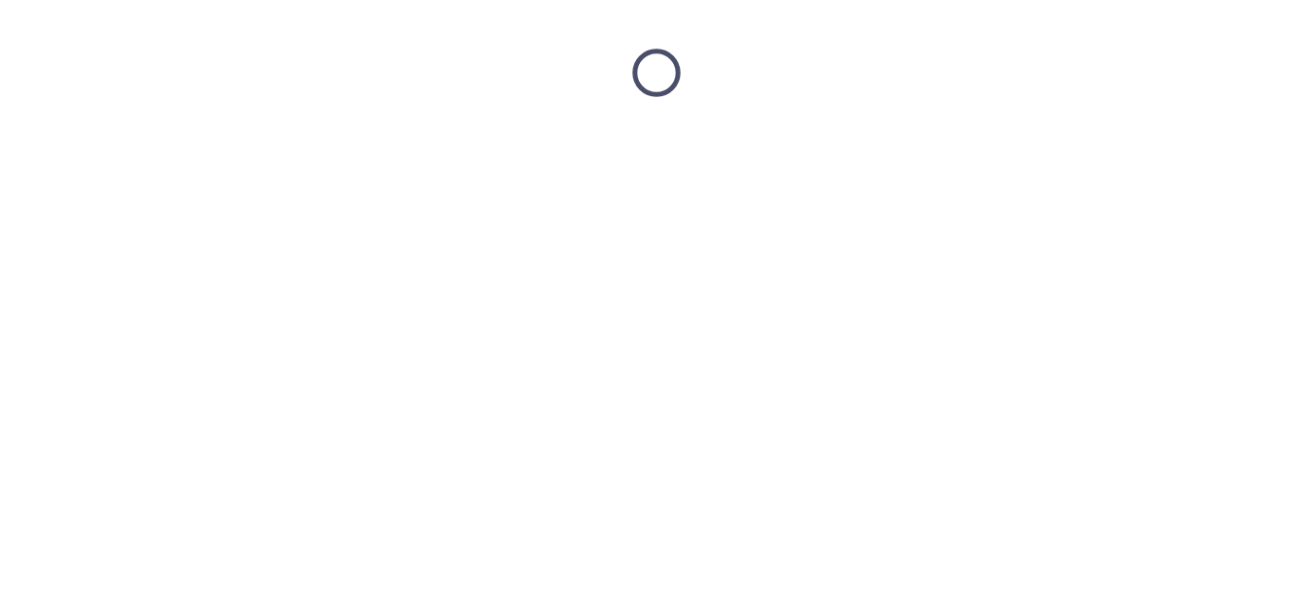
scroll to position [0, 0]
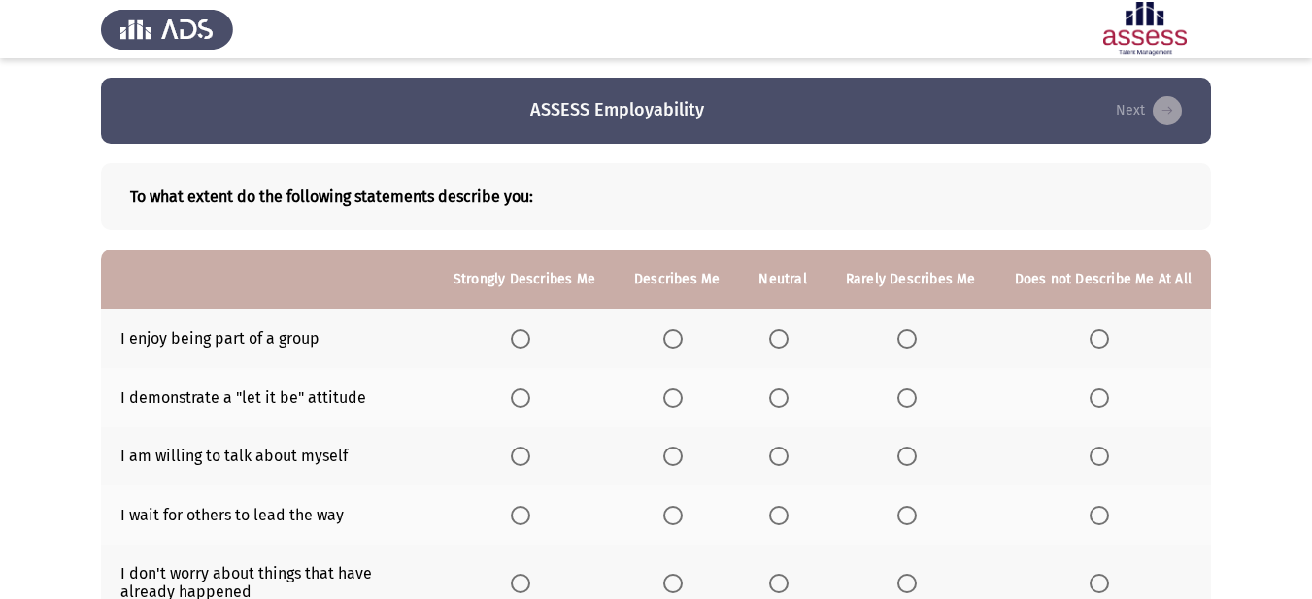
click at [661, 335] on th at bounding box center [677, 338] width 124 height 59
click at [683, 334] on span "Select an option" at bounding box center [672, 338] width 19 height 19
click at [683, 334] on input "Select an option" at bounding box center [672, 338] width 19 height 19
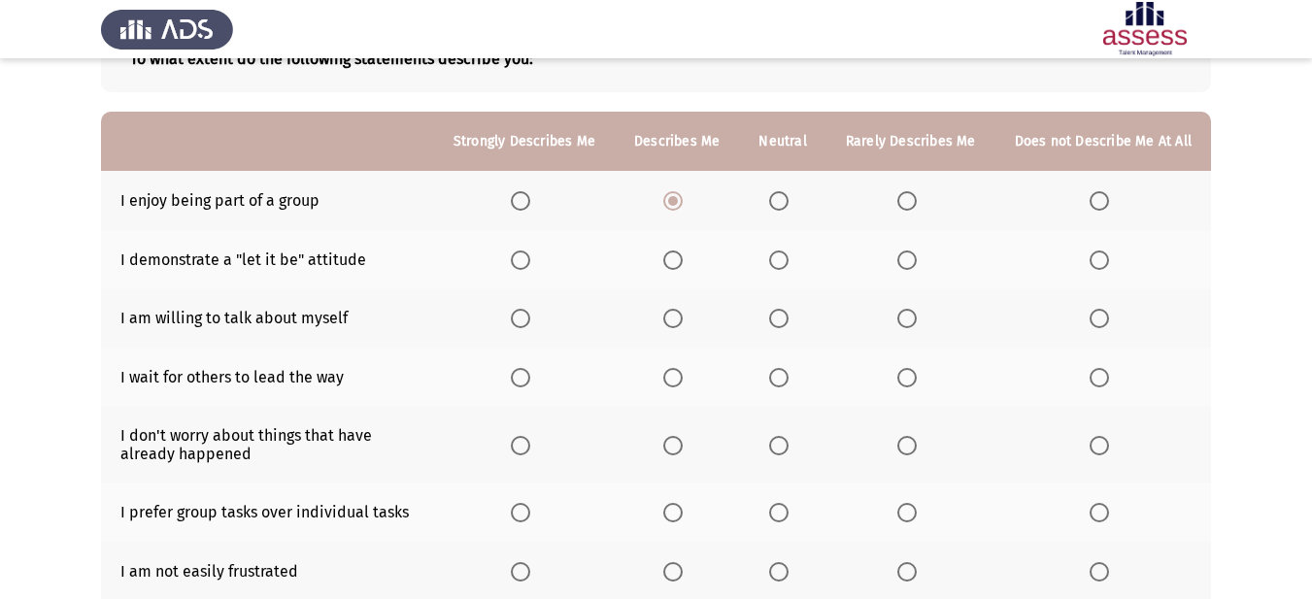
scroll to position [194, 0]
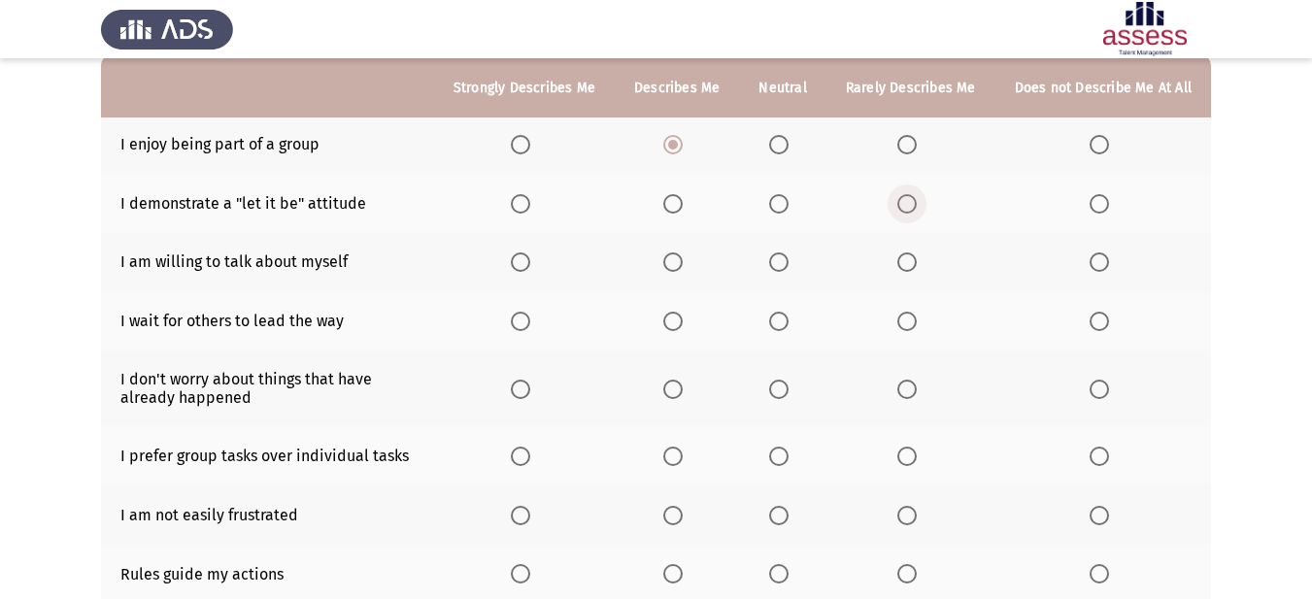
click at [914, 194] on span "Select an option" at bounding box center [906, 203] width 19 height 19
click at [914, 194] on input "Select an option" at bounding box center [906, 203] width 19 height 19
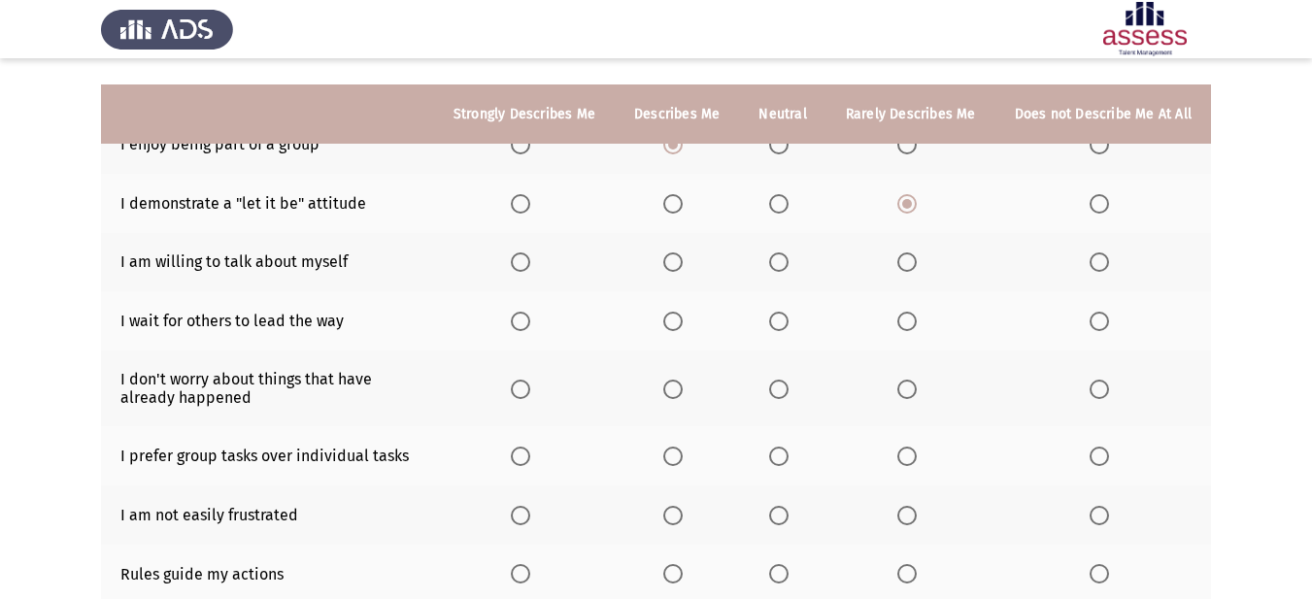
scroll to position [291, 0]
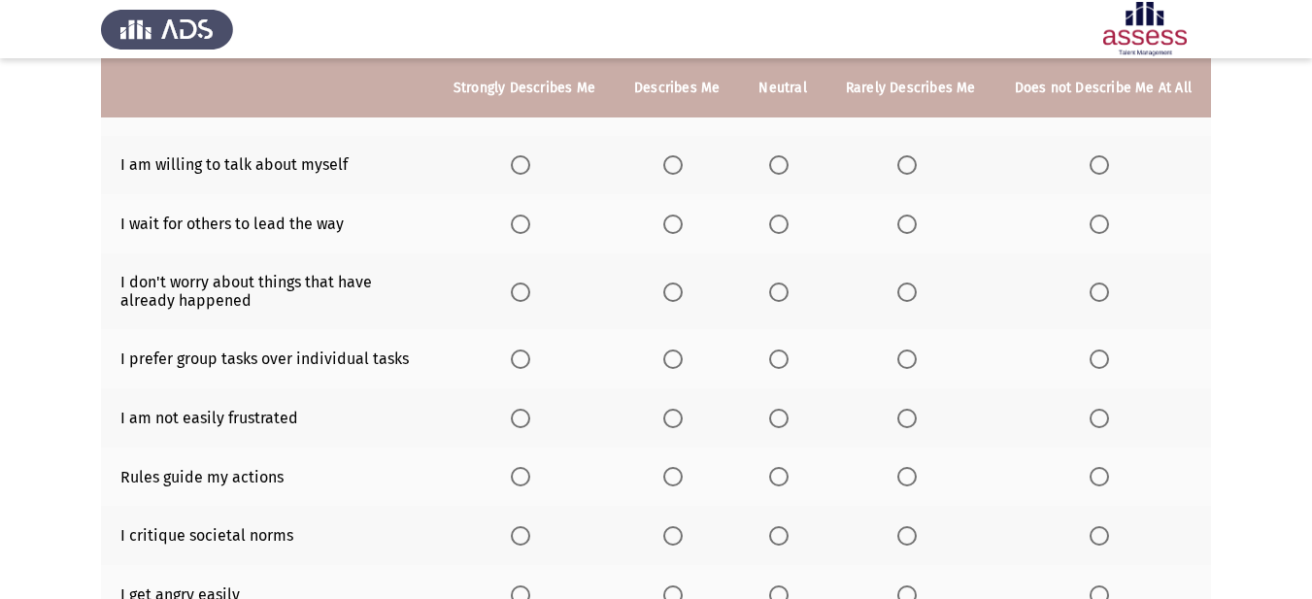
click at [683, 359] on span "Select an option" at bounding box center [672, 359] width 19 height 19
click at [683, 359] on input "Select an option" at bounding box center [672, 359] width 19 height 19
click at [683, 485] on span "Select an option" at bounding box center [672, 476] width 19 height 19
click at [683, 485] on input "Select an option" at bounding box center [672, 476] width 19 height 19
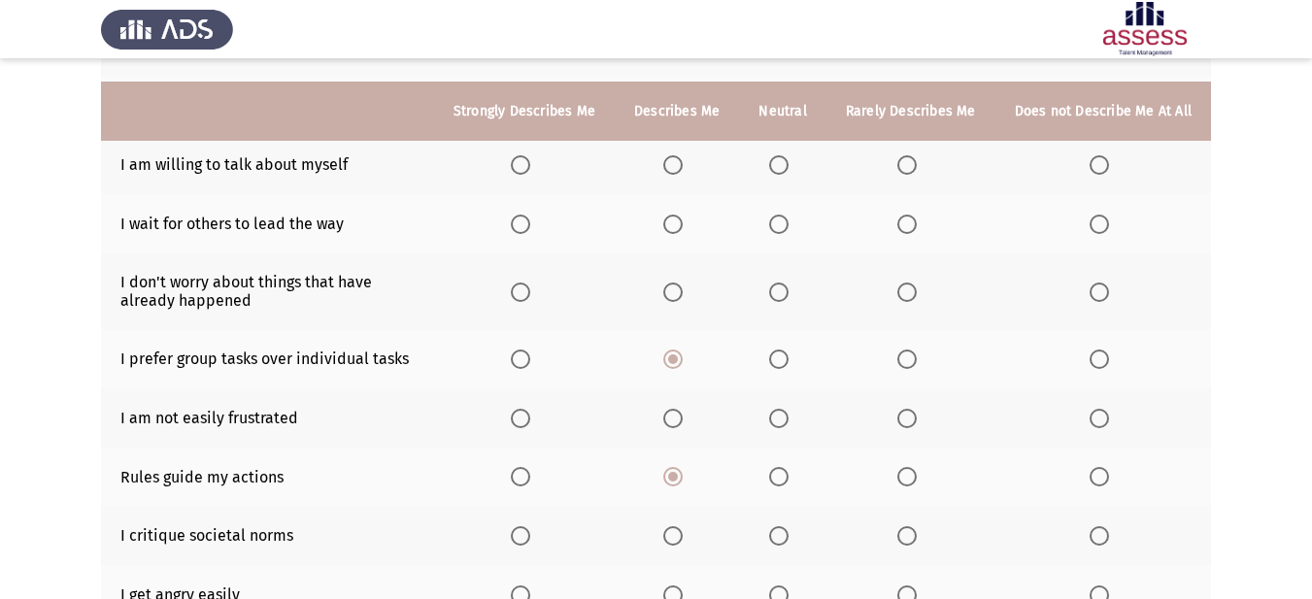
scroll to position [388, 0]
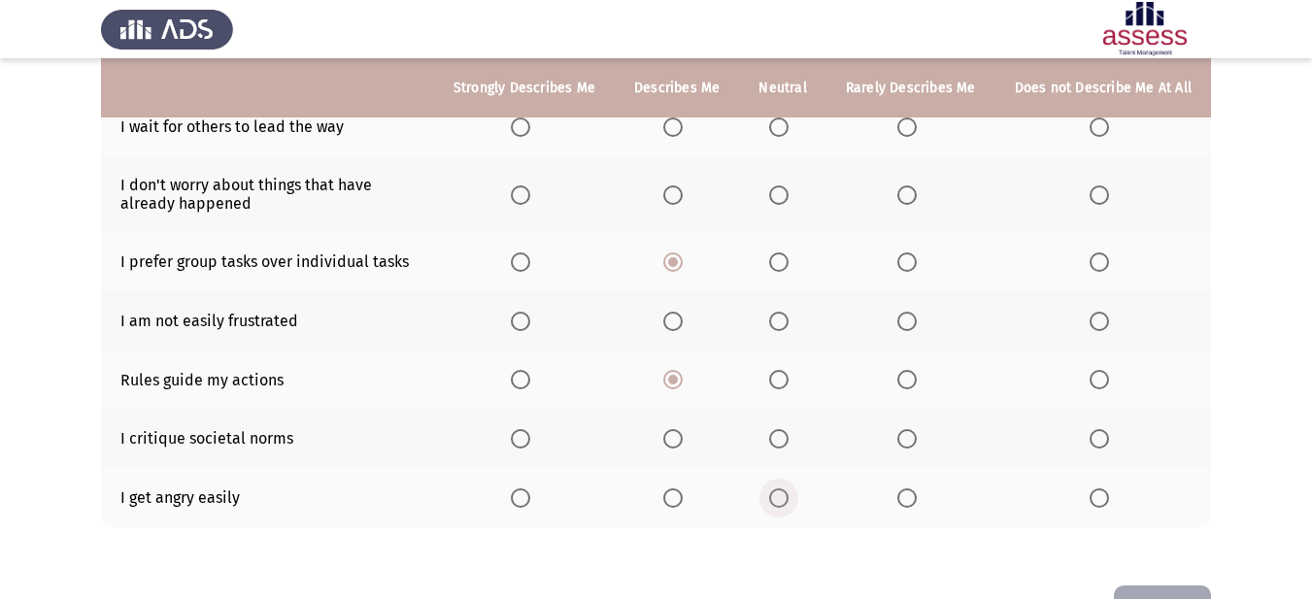
click at [796, 508] on label "Select an option" at bounding box center [782, 497] width 27 height 19
click at [788, 508] on input "Select an option" at bounding box center [778, 497] width 19 height 19
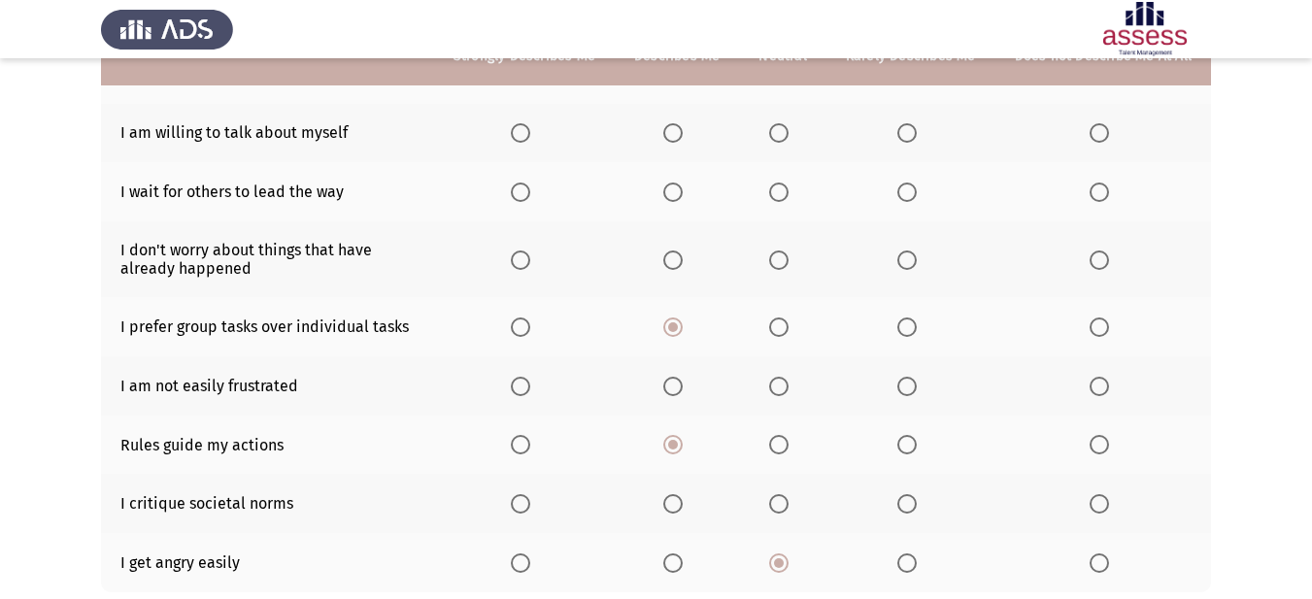
scroll to position [291, 0]
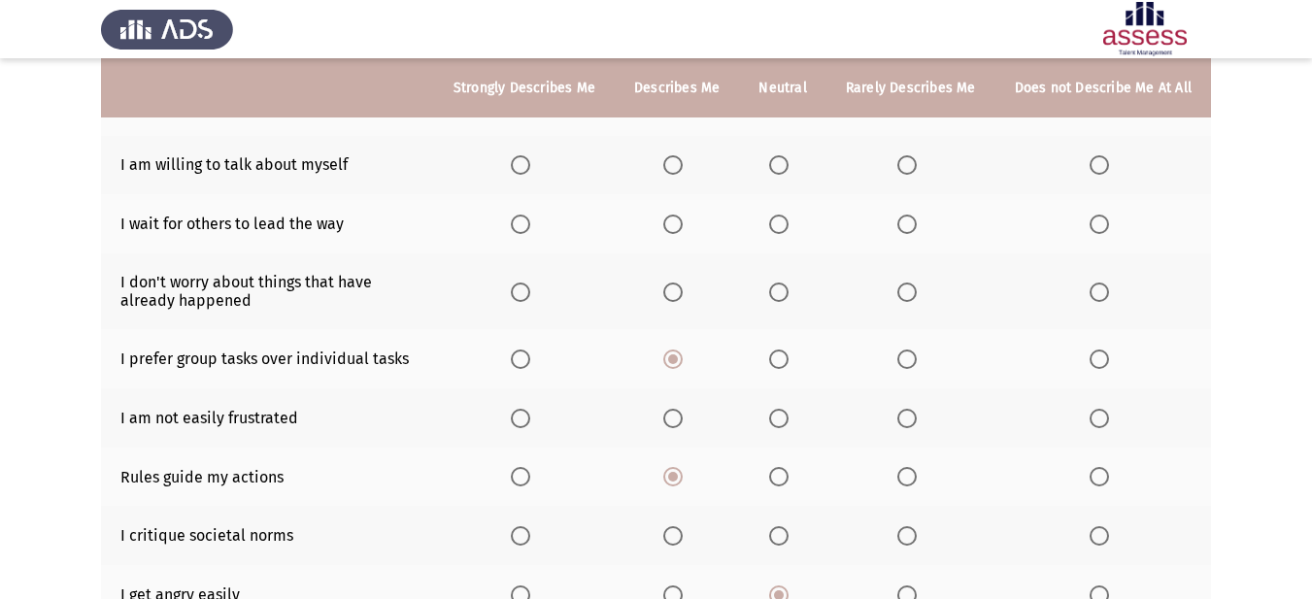
click at [781, 291] on span "Select an option" at bounding box center [778, 292] width 19 height 19
click at [781, 291] on input "Select an option" at bounding box center [778, 292] width 19 height 19
click at [908, 230] on span "Select an option" at bounding box center [906, 224] width 19 height 19
click at [908, 230] on input "Select an option" at bounding box center [906, 224] width 19 height 19
click at [786, 164] on span "Select an option" at bounding box center [778, 164] width 19 height 19
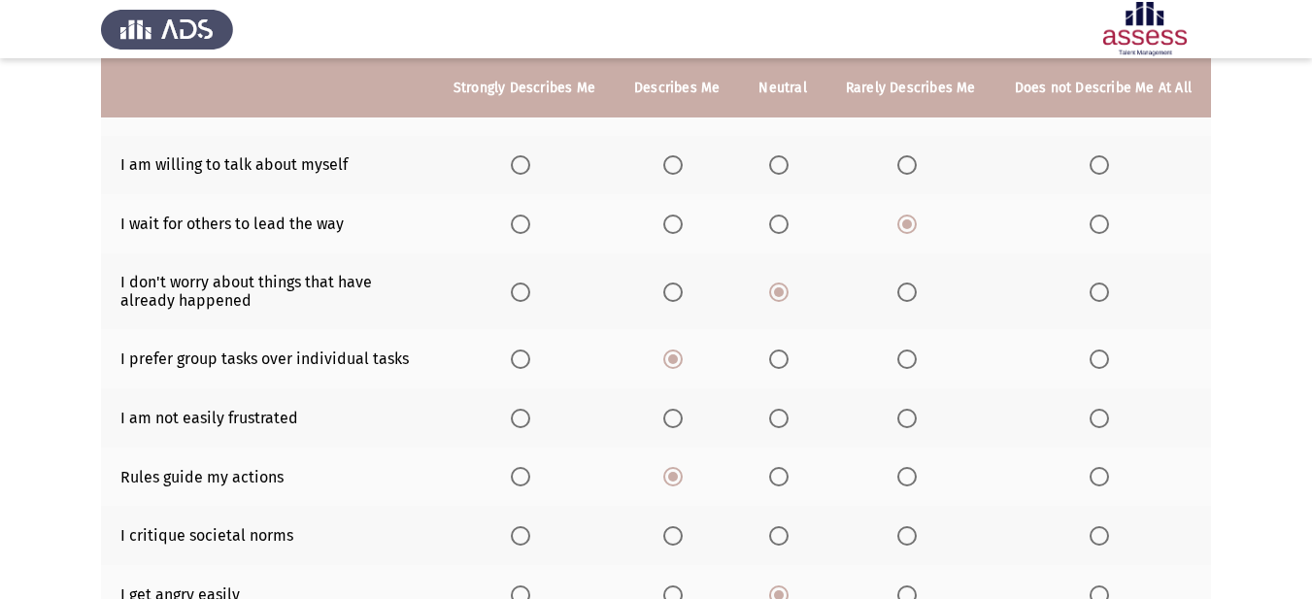
click at [786, 164] on input "Select an option" at bounding box center [778, 164] width 19 height 19
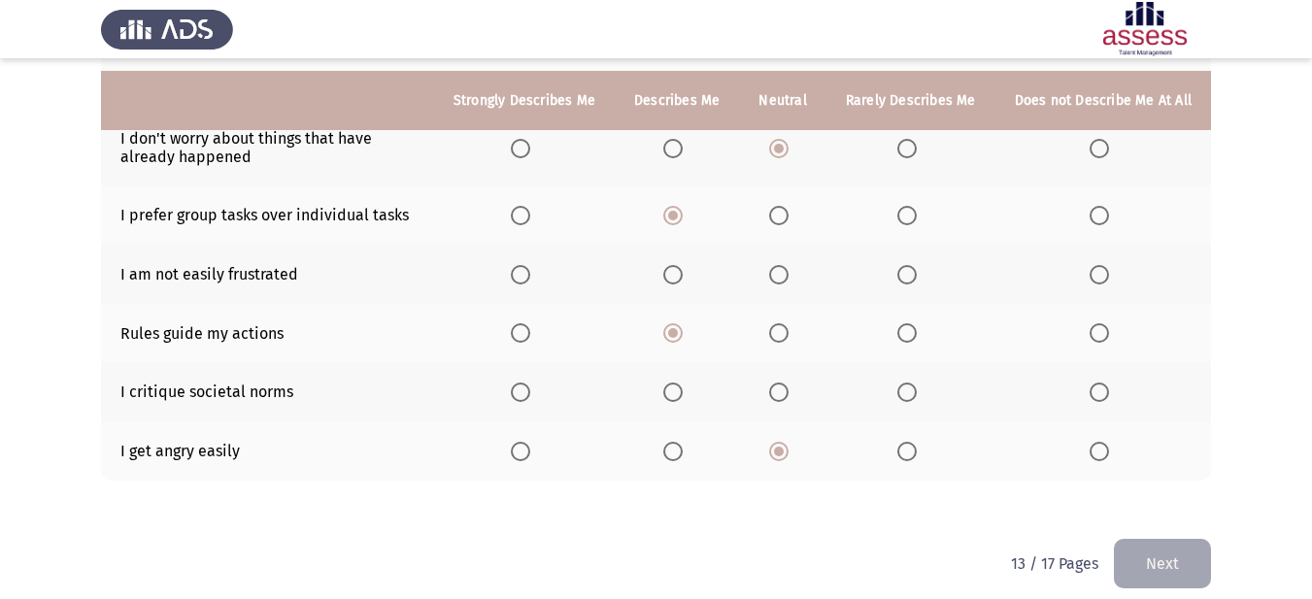
scroll to position [452, 0]
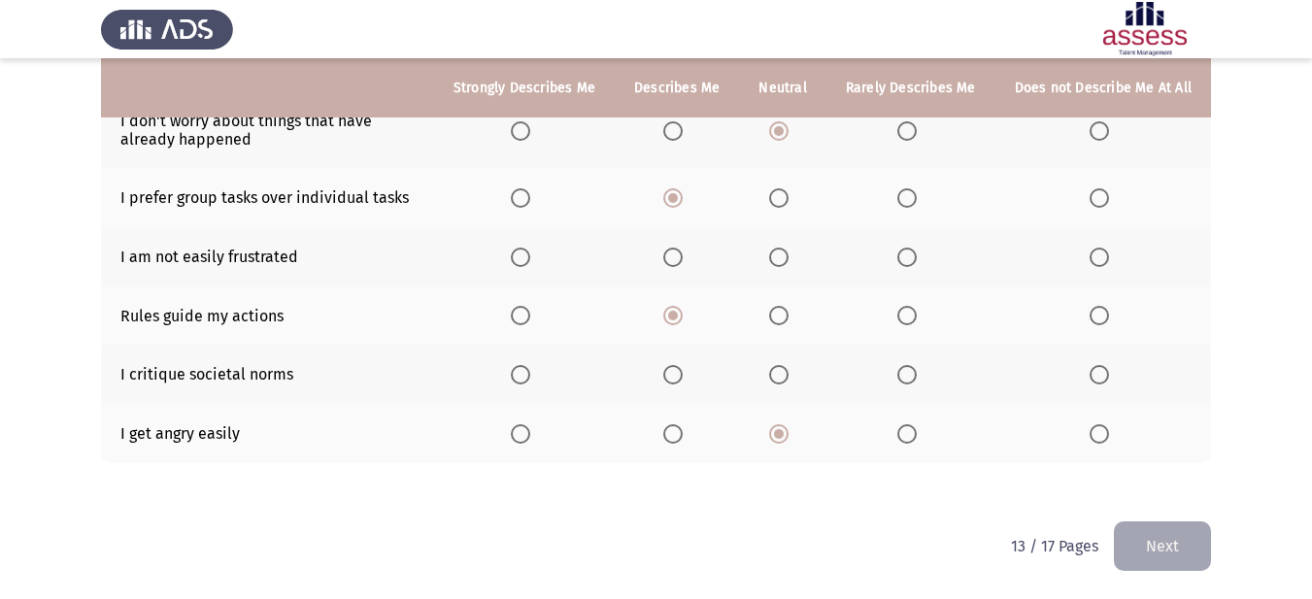
click at [788, 380] on span "Select an option" at bounding box center [778, 374] width 19 height 19
click at [788, 380] on input "Select an option" at bounding box center [778, 374] width 19 height 19
click at [681, 251] on span "Select an option" at bounding box center [672, 257] width 19 height 19
click at [681, 251] on input "Select an option" at bounding box center [672, 257] width 19 height 19
click at [1165, 549] on button "Next" at bounding box center [1162, 546] width 97 height 50
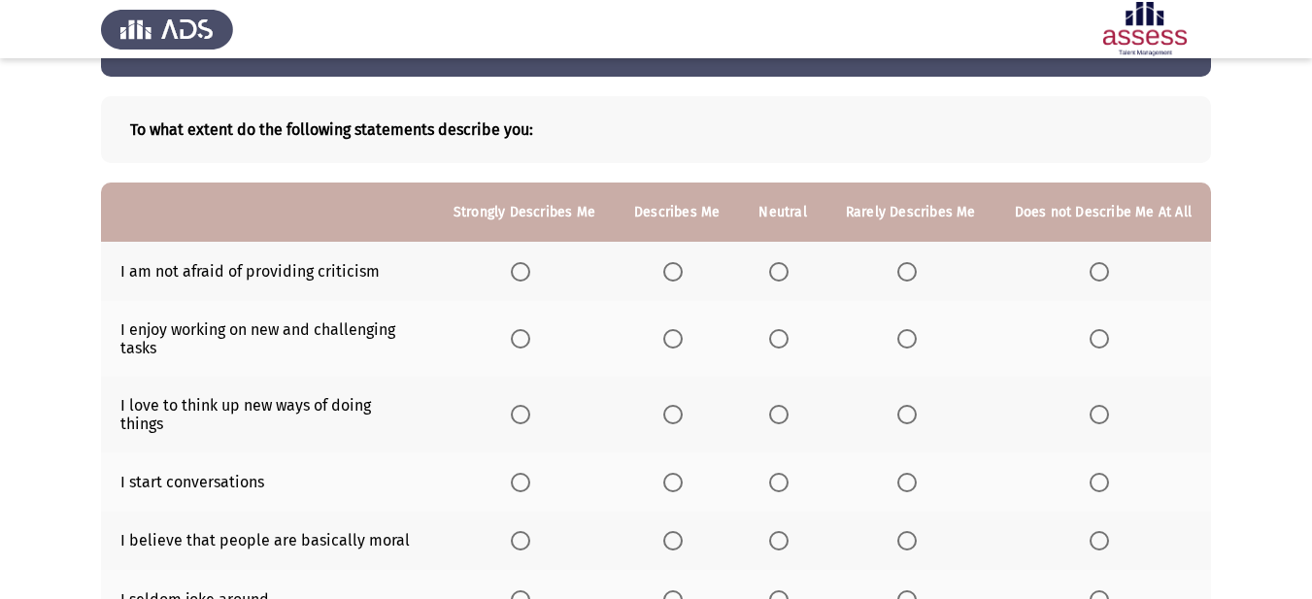
scroll to position [97, 0]
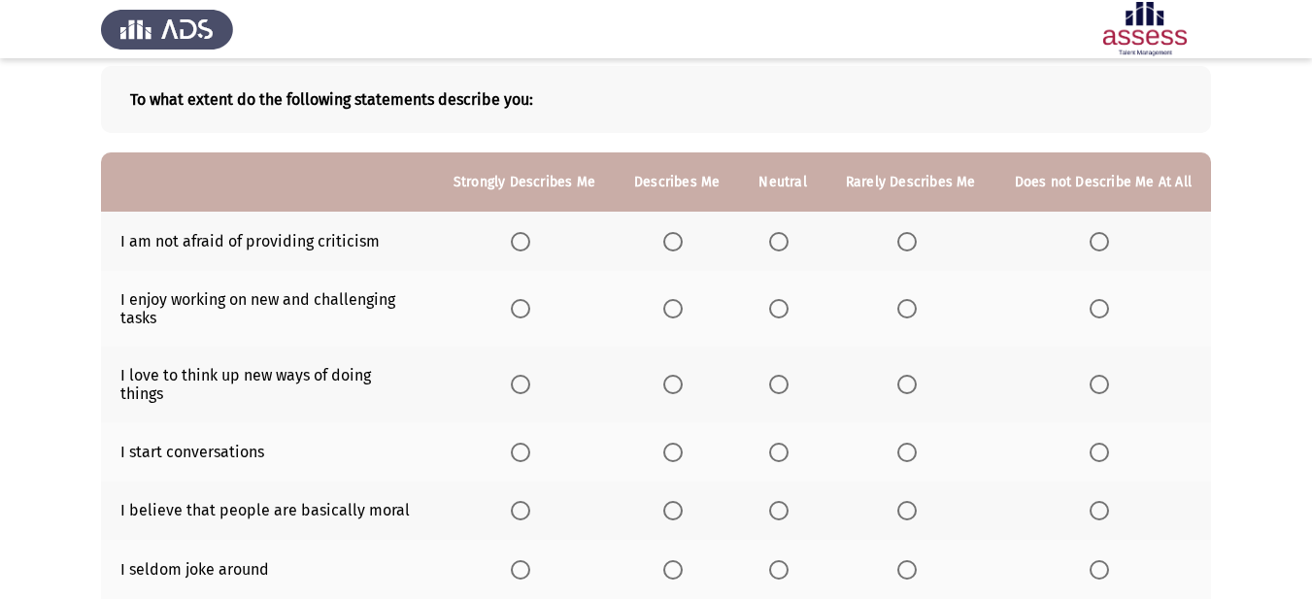
click at [677, 246] on span "Select an option" at bounding box center [672, 241] width 19 height 19
click at [677, 246] on input "Select an option" at bounding box center [672, 241] width 19 height 19
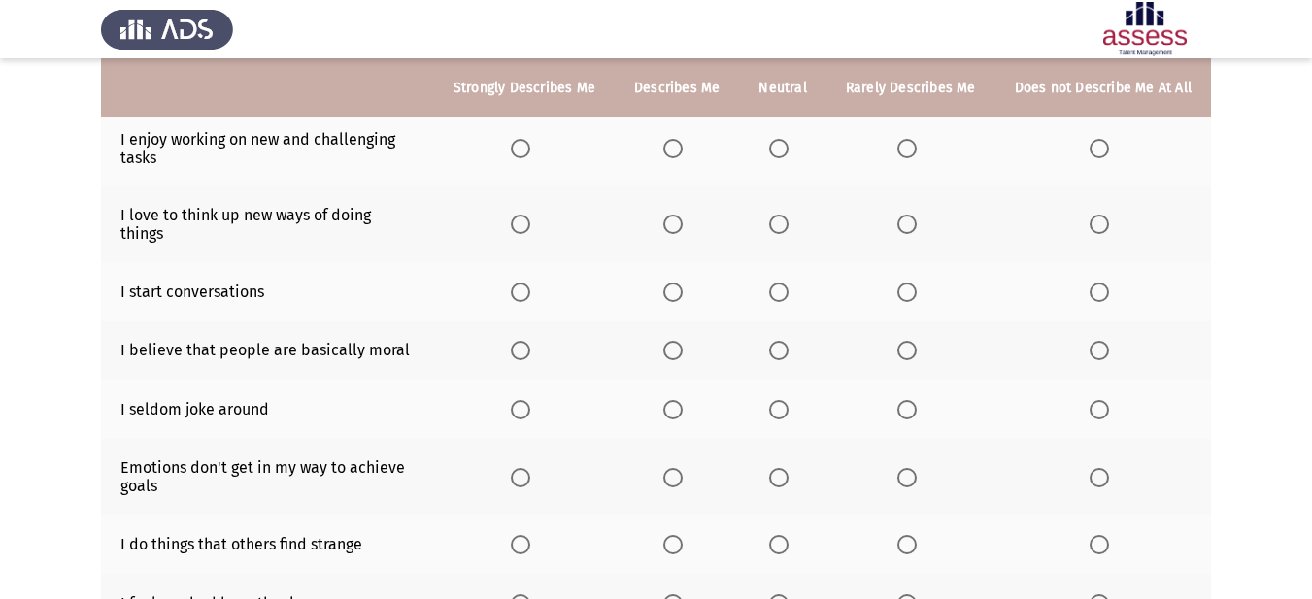
scroll to position [291, 0]
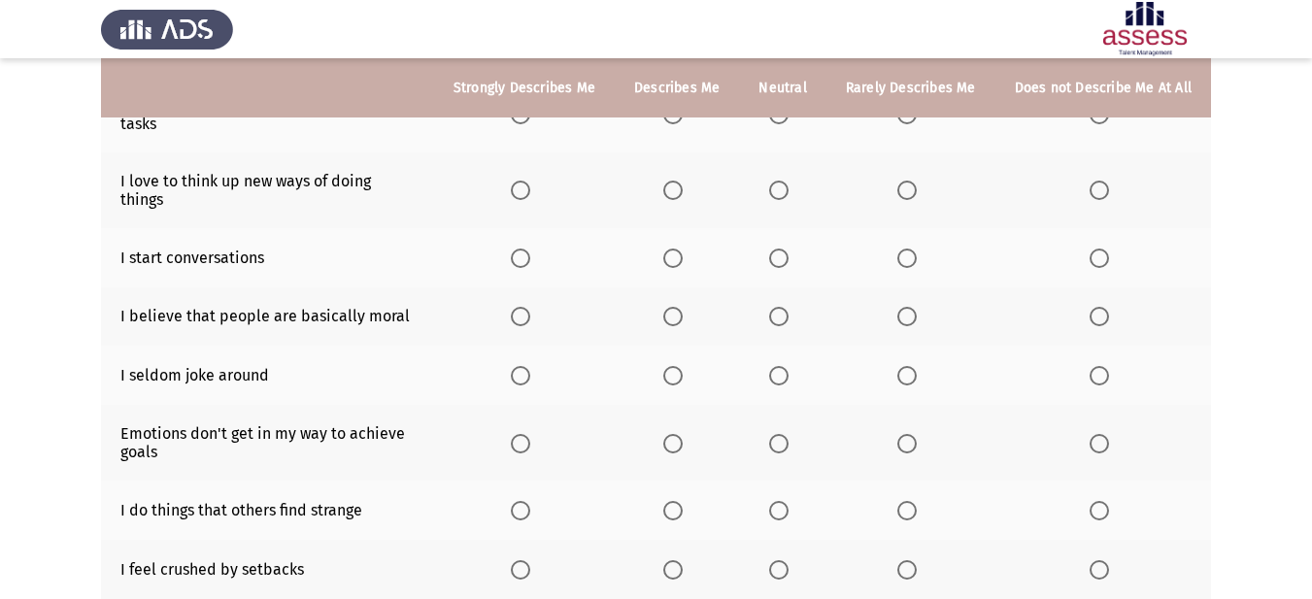
click at [777, 249] on span "Select an option" at bounding box center [778, 258] width 19 height 19
click at [777, 249] on input "Select an option" at bounding box center [778, 258] width 19 height 19
click at [683, 307] on span "Select an option" at bounding box center [672, 316] width 19 height 19
click at [683, 307] on input "Select an option" at bounding box center [672, 316] width 19 height 19
click at [787, 366] on span "Select an option" at bounding box center [778, 375] width 19 height 19
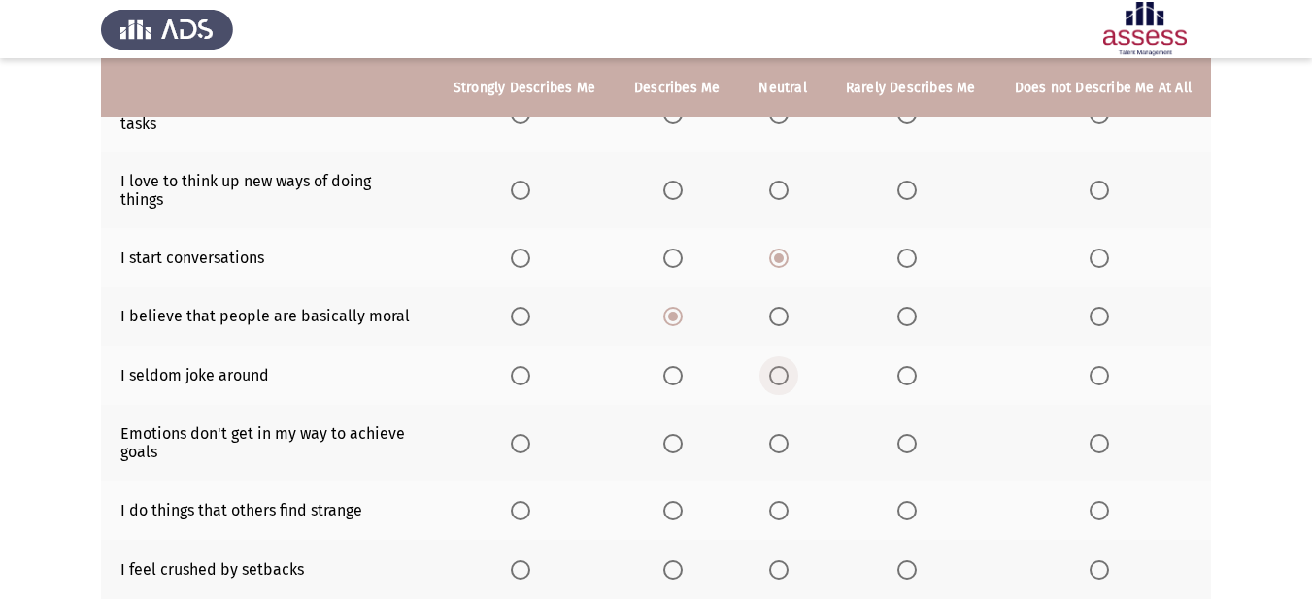
click at [787, 366] on input "Select an option" at bounding box center [778, 375] width 19 height 19
click at [683, 434] on span "Select an option" at bounding box center [672, 443] width 19 height 19
click at [683, 434] on input "Select an option" at bounding box center [672, 443] width 19 height 19
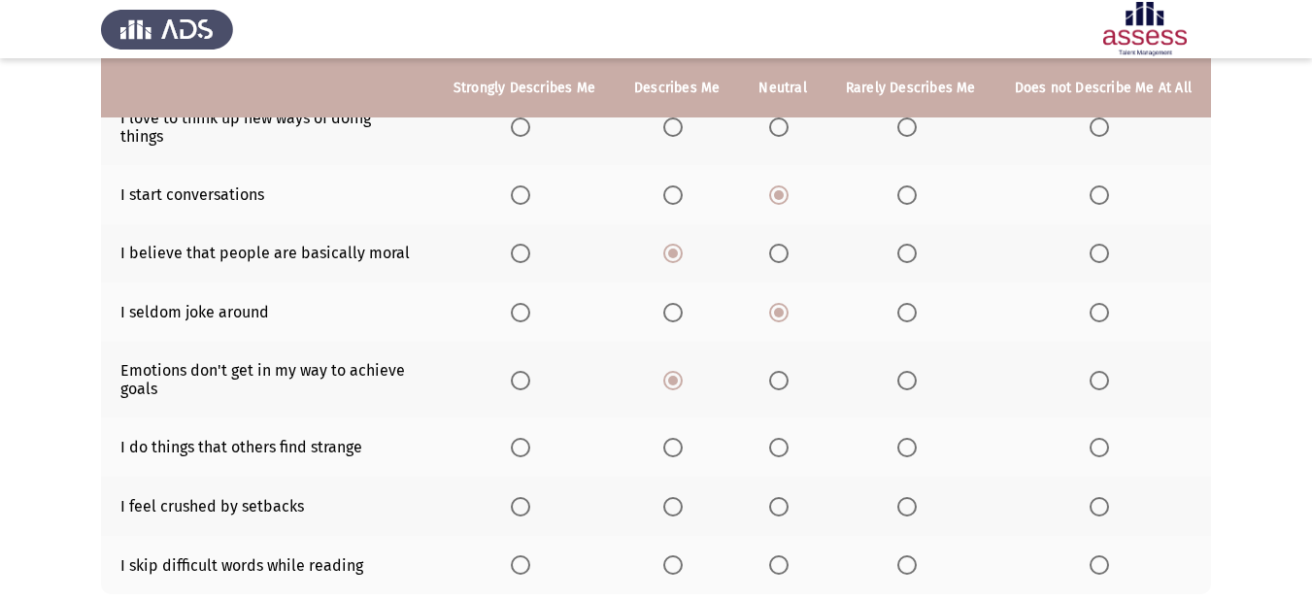
scroll to position [388, 0]
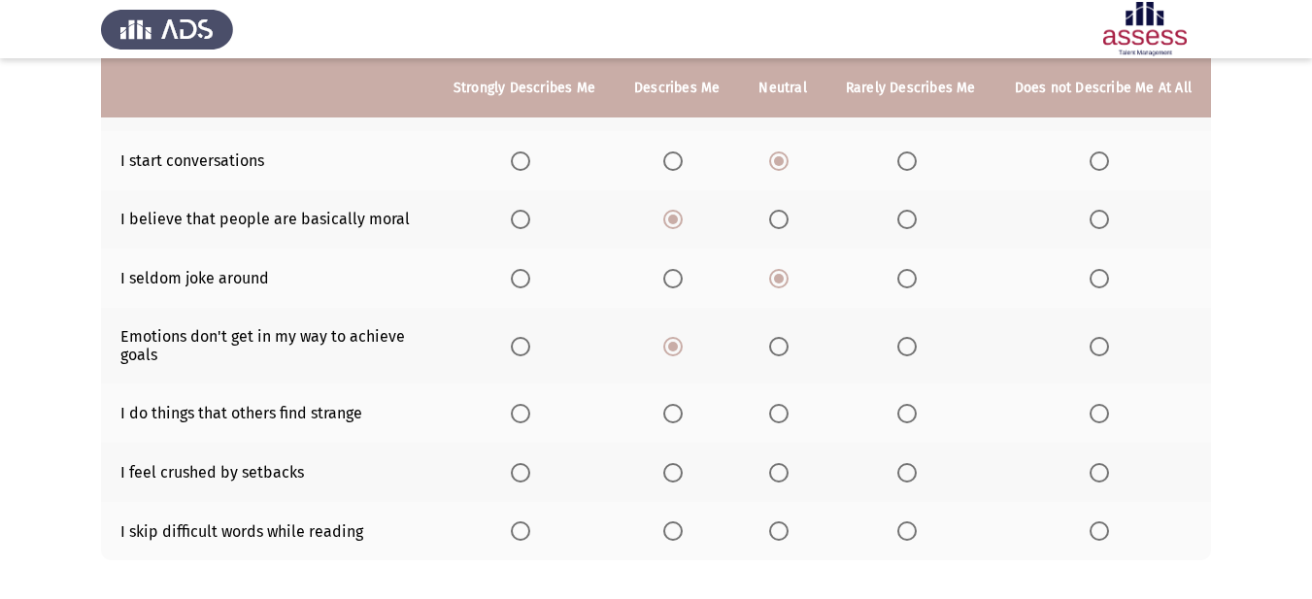
click at [675, 404] on span "Select an option" at bounding box center [672, 413] width 19 height 19
click at [675, 404] on input "Select an option" at bounding box center [672, 413] width 19 height 19
click at [683, 463] on span "Select an option" at bounding box center [672, 472] width 19 height 19
click at [683, 463] on input "Select an option" at bounding box center [672, 472] width 19 height 19
click at [914, 521] on span "Select an option" at bounding box center [906, 530] width 19 height 19
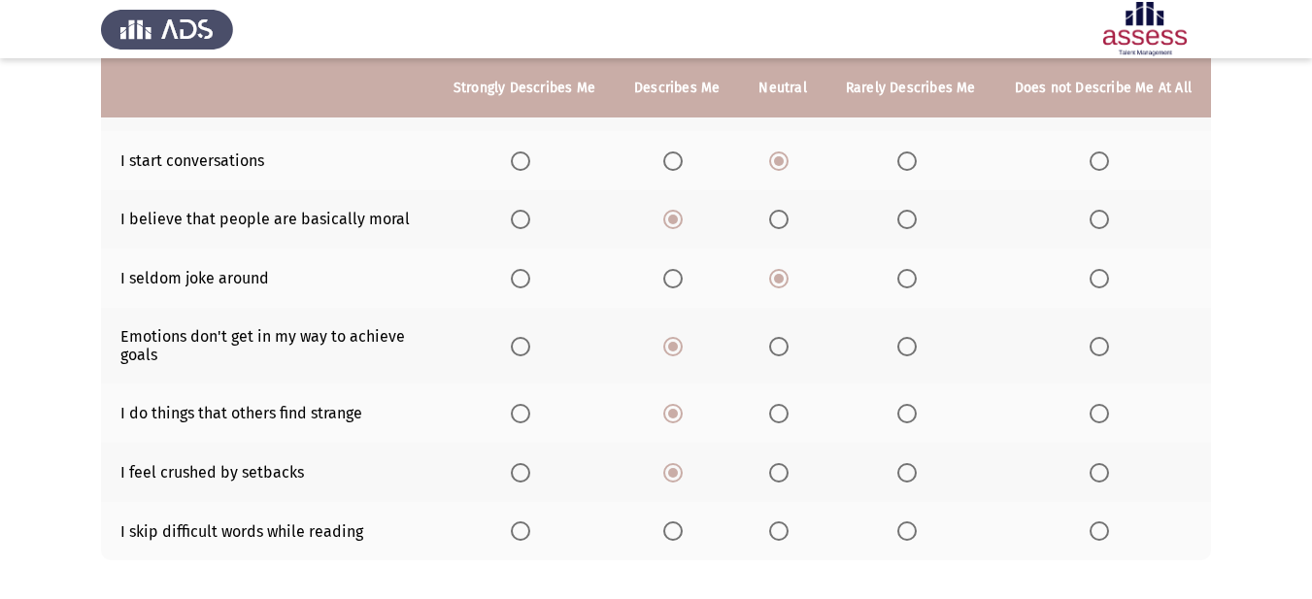
click at [914, 521] on input "Select an option" at bounding box center [906, 530] width 19 height 19
click at [780, 521] on span "Select an option" at bounding box center [778, 530] width 19 height 19
click at [780, 521] on input "Select an option" at bounding box center [778, 530] width 19 height 19
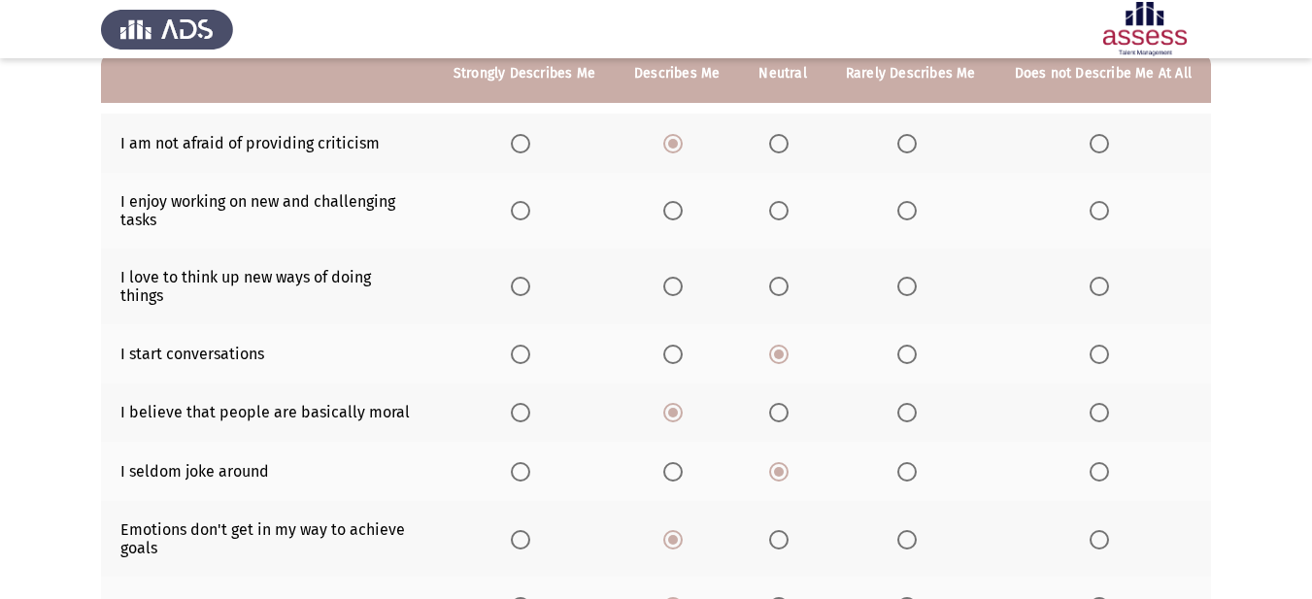
scroll to position [97, 0]
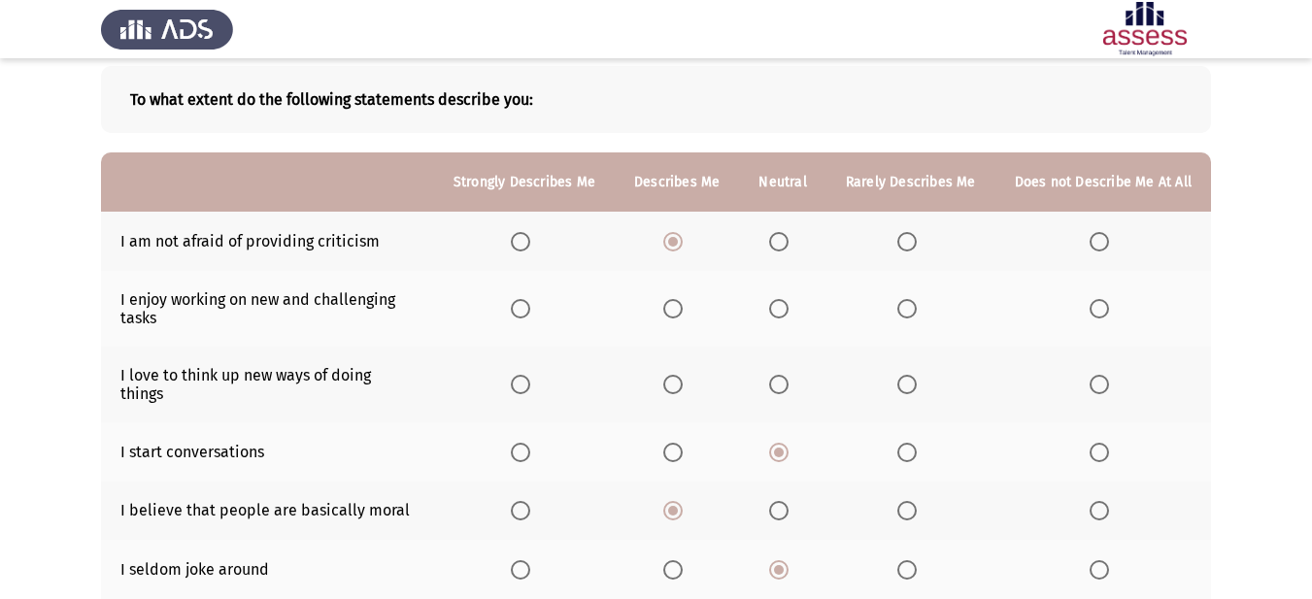
click at [677, 375] on span "Select an option" at bounding box center [672, 384] width 19 height 19
click at [677, 375] on input "Select an option" at bounding box center [672, 384] width 19 height 19
click at [681, 315] on span "Select an option" at bounding box center [672, 308] width 19 height 19
click at [681, 315] on input "Select an option" at bounding box center [672, 308] width 19 height 19
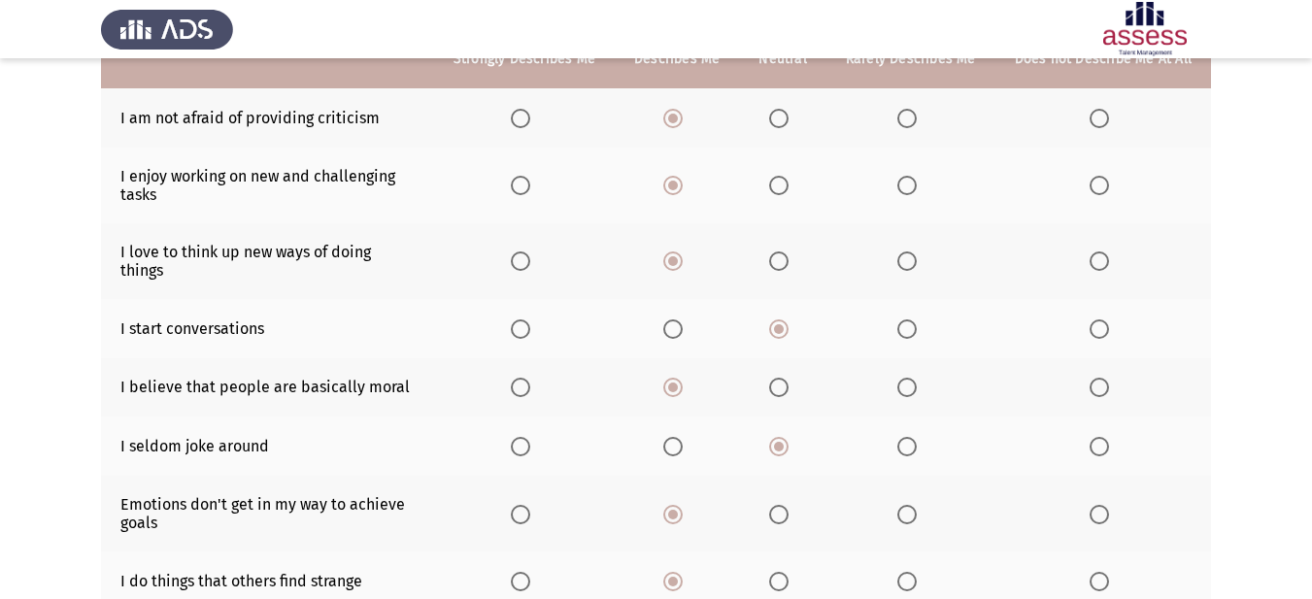
scroll to position [469, 0]
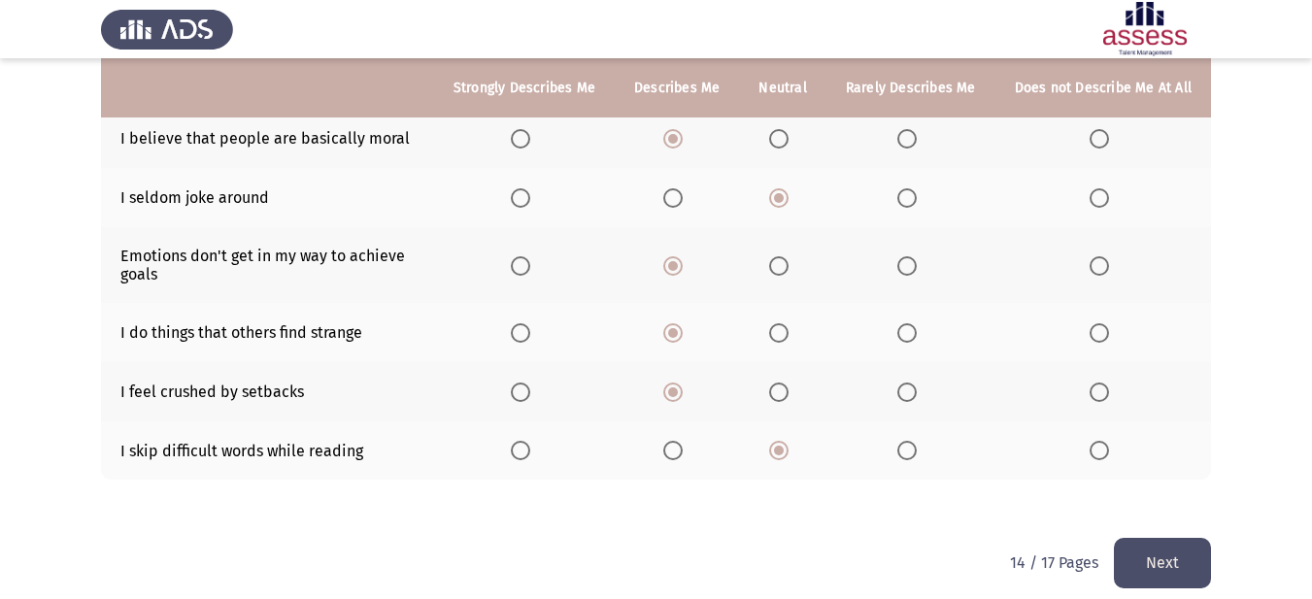
click at [1162, 538] on button "Next" at bounding box center [1162, 563] width 97 height 50
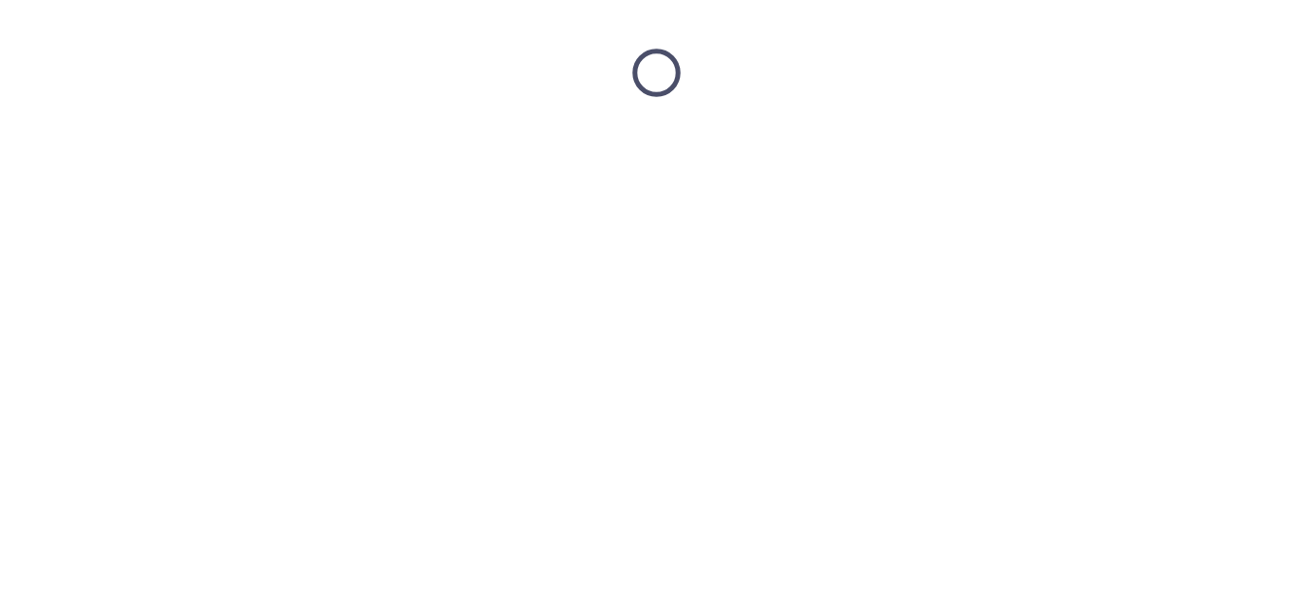
scroll to position [0, 0]
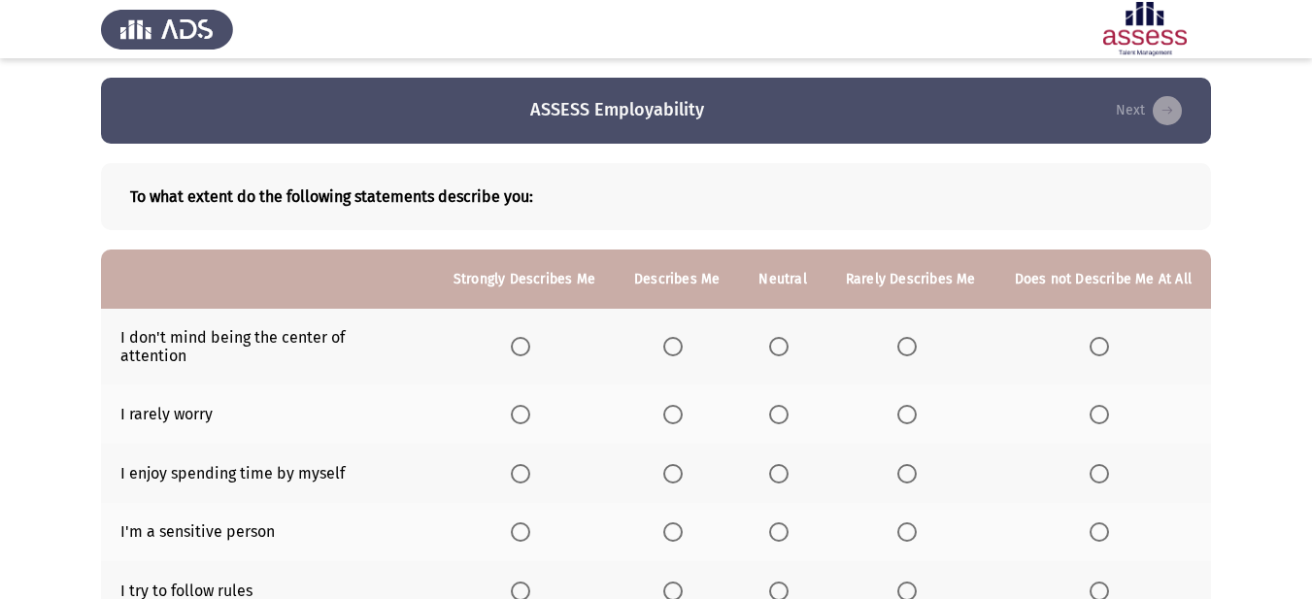
click at [680, 344] on span "Select an option" at bounding box center [672, 346] width 19 height 19
click at [680, 344] on input "Select an option" at bounding box center [672, 346] width 19 height 19
click at [787, 342] on span "Select an option" at bounding box center [778, 346] width 19 height 19
click at [787, 342] on input "Select an option" at bounding box center [778, 346] width 19 height 19
click at [671, 405] on span "Select an option" at bounding box center [672, 414] width 19 height 19
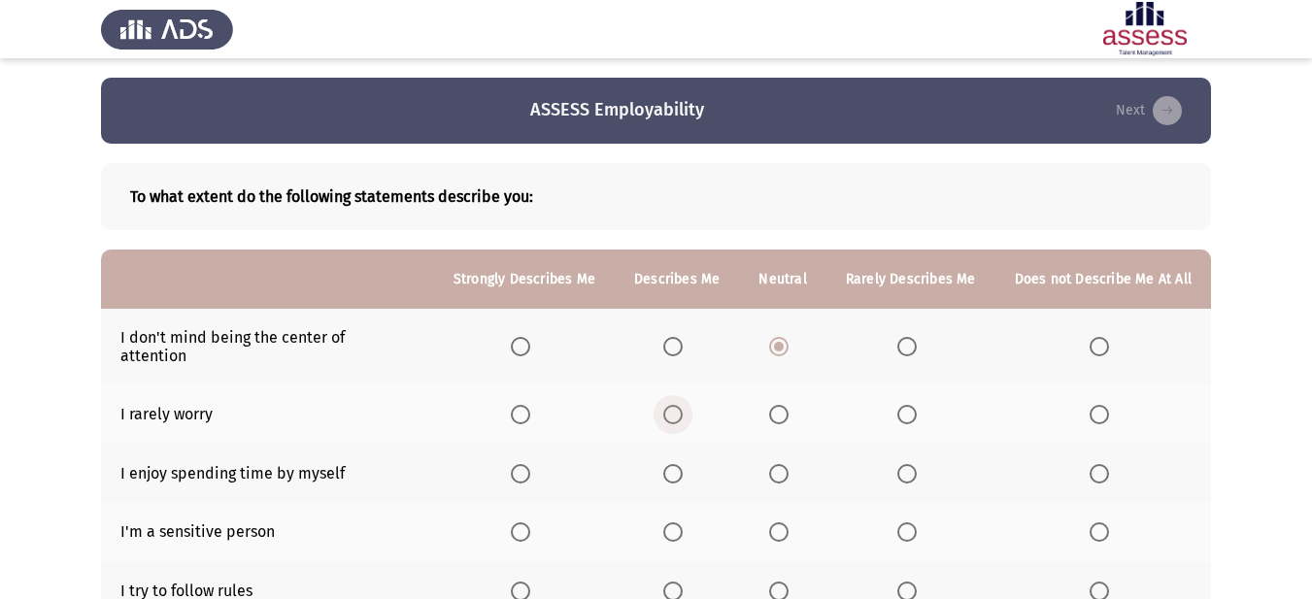
click at [671, 405] on input "Select an option" at bounding box center [672, 414] width 19 height 19
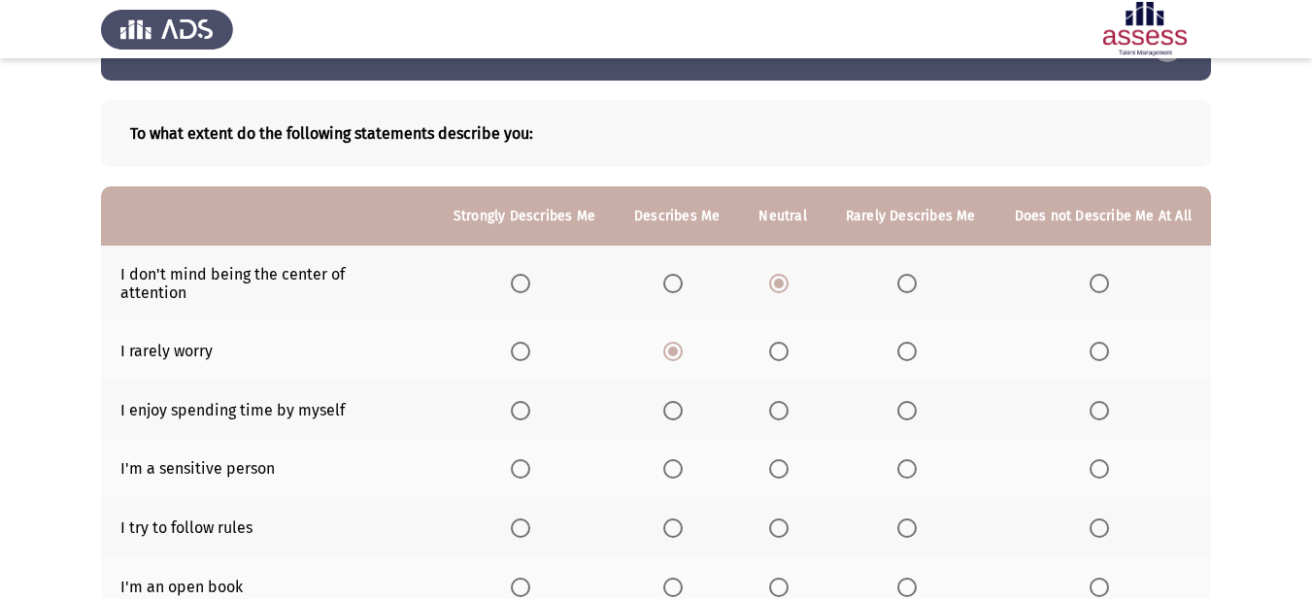
scroll to position [97, 0]
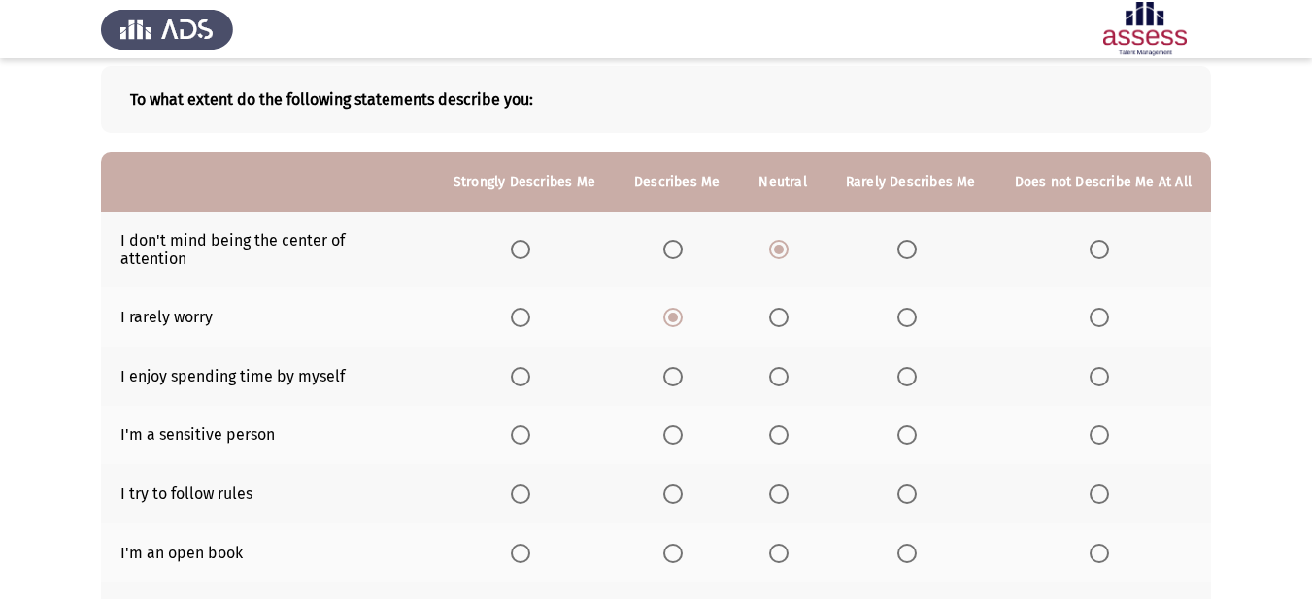
click at [914, 367] on span "Select an option" at bounding box center [906, 376] width 19 height 19
click at [914, 367] on input "Select an option" at bounding box center [906, 376] width 19 height 19
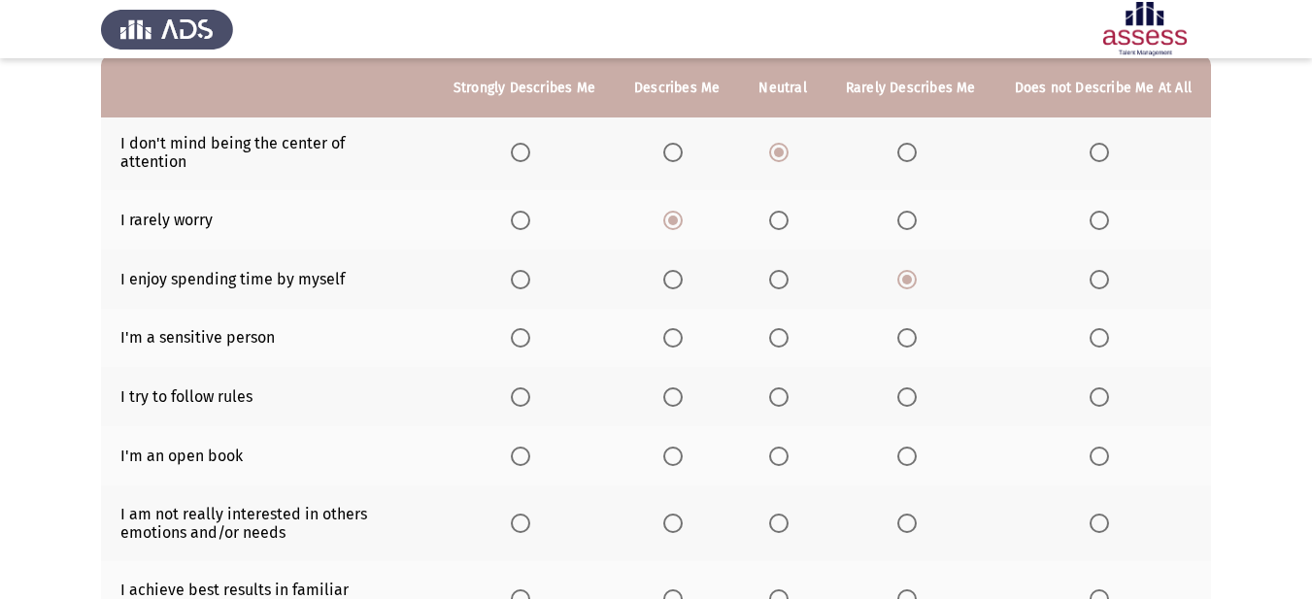
click at [679, 328] on span "Select an option" at bounding box center [672, 337] width 19 height 19
click at [679, 328] on input "Select an option" at bounding box center [672, 337] width 19 height 19
click at [683, 387] on span "Select an option" at bounding box center [672, 396] width 19 height 19
click at [683, 387] on input "Select an option" at bounding box center [672, 396] width 19 height 19
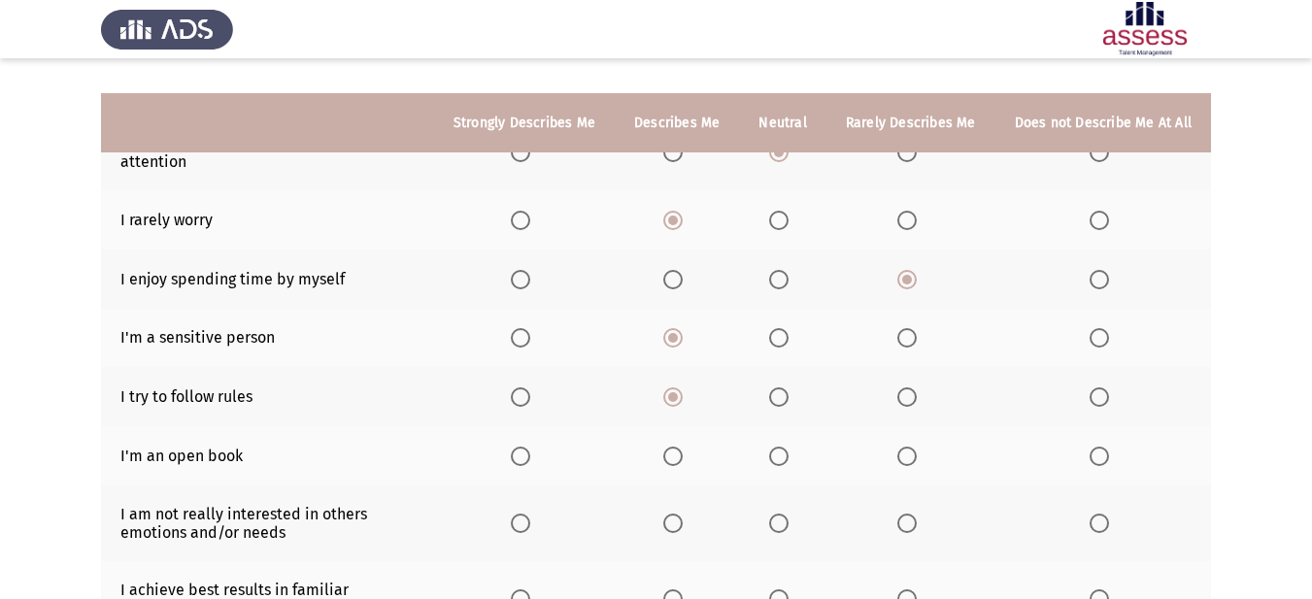
scroll to position [291, 0]
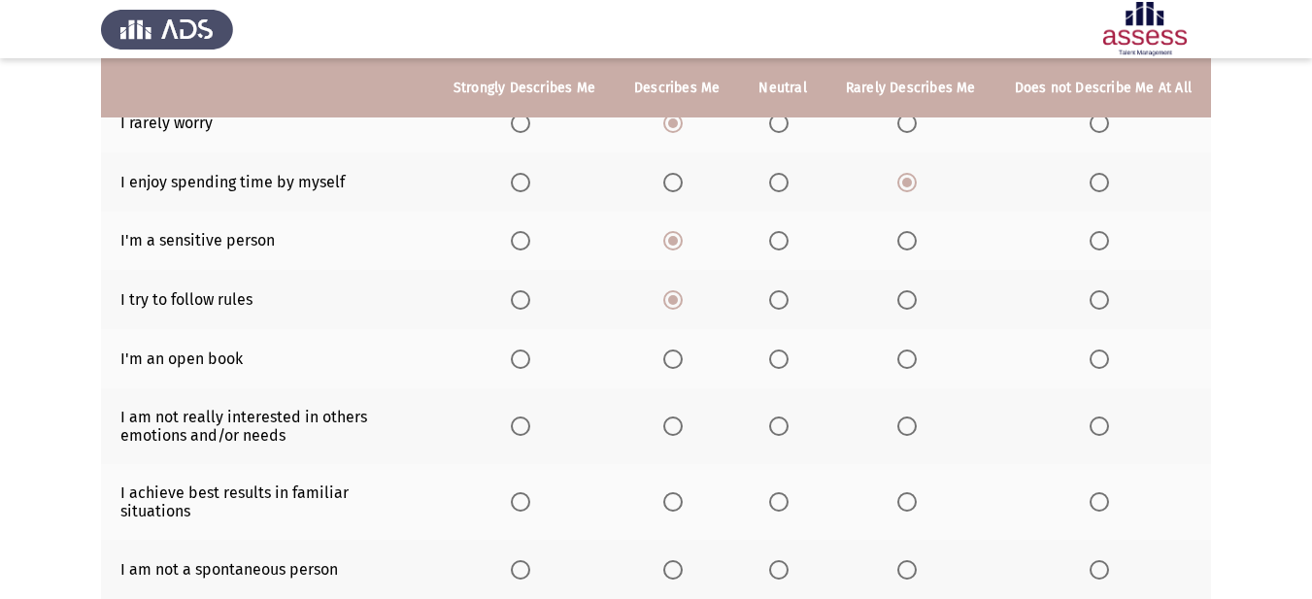
click at [782, 350] on span "Select an option" at bounding box center [778, 359] width 19 height 19
click at [782, 350] on input "Select an option" at bounding box center [778, 359] width 19 height 19
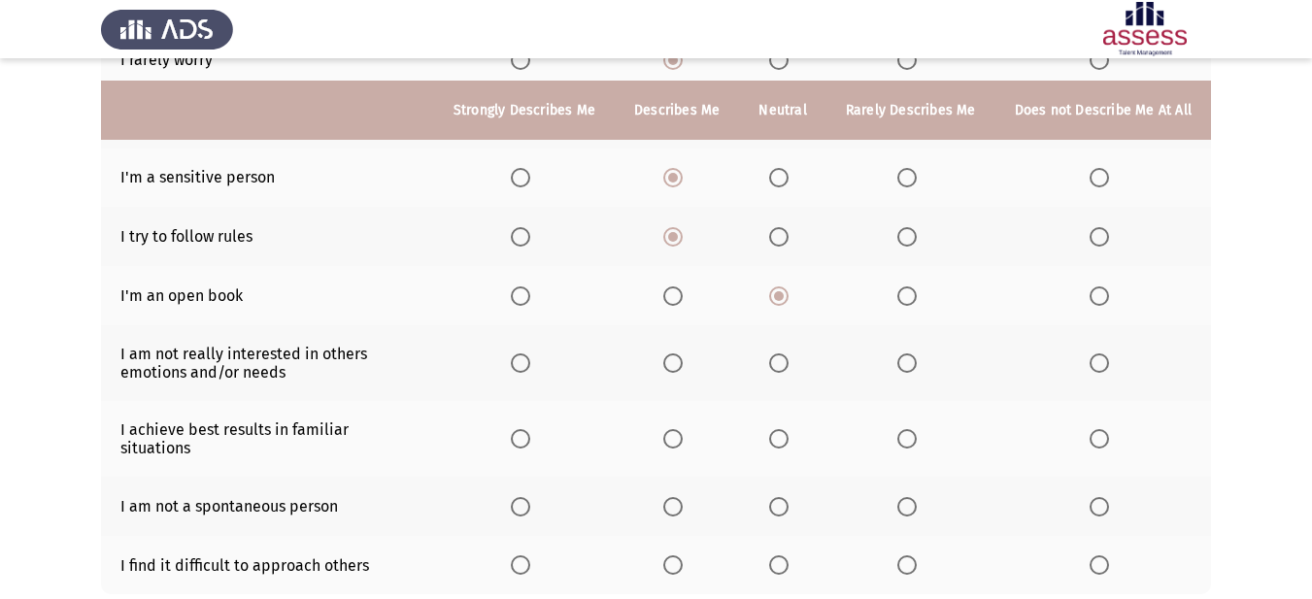
scroll to position [388, 0]
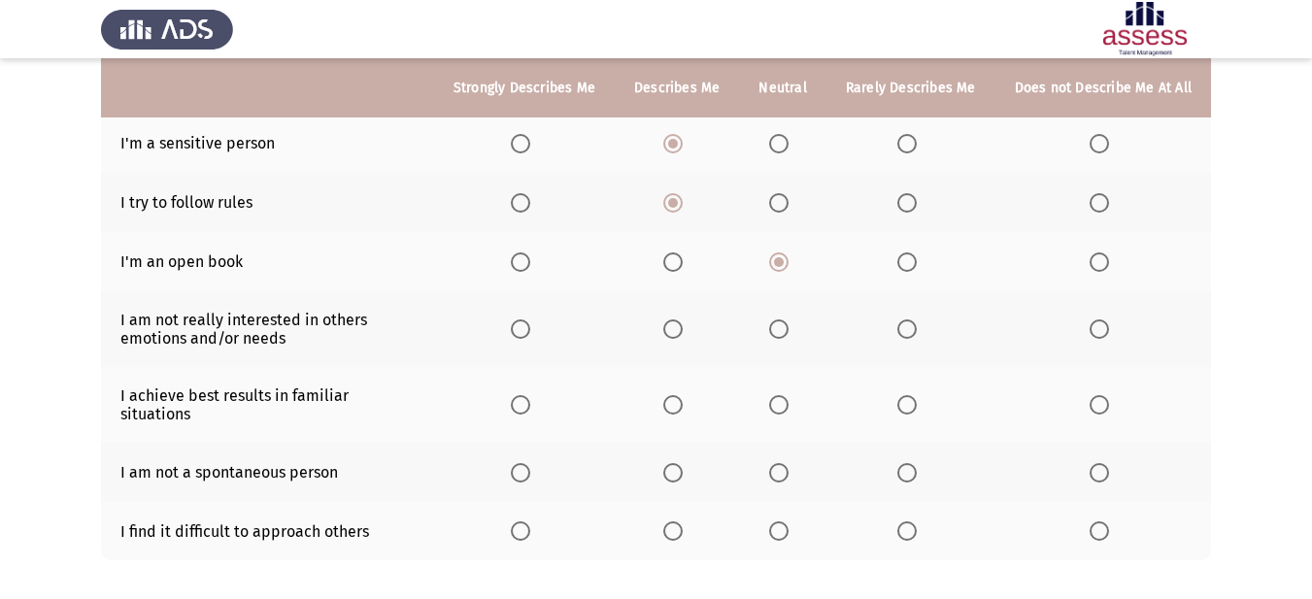
click at [781, 319] on span "Select an option" at bounding box center [778, 328] width 19 height 19
click at [781, 319] on input "Select an option" at bounding box center [778, 328] width 19 height 19
click at [787, 395] on span "Select an option" at bounding box center [778, 404] width 19 height 19
click at [787, 395] on input "Select an option" at bounding box center [778, 404] width 19 height 19
click at [922, 521] on label "Select an option" at bounding box center [910, 530] width 27 height 19
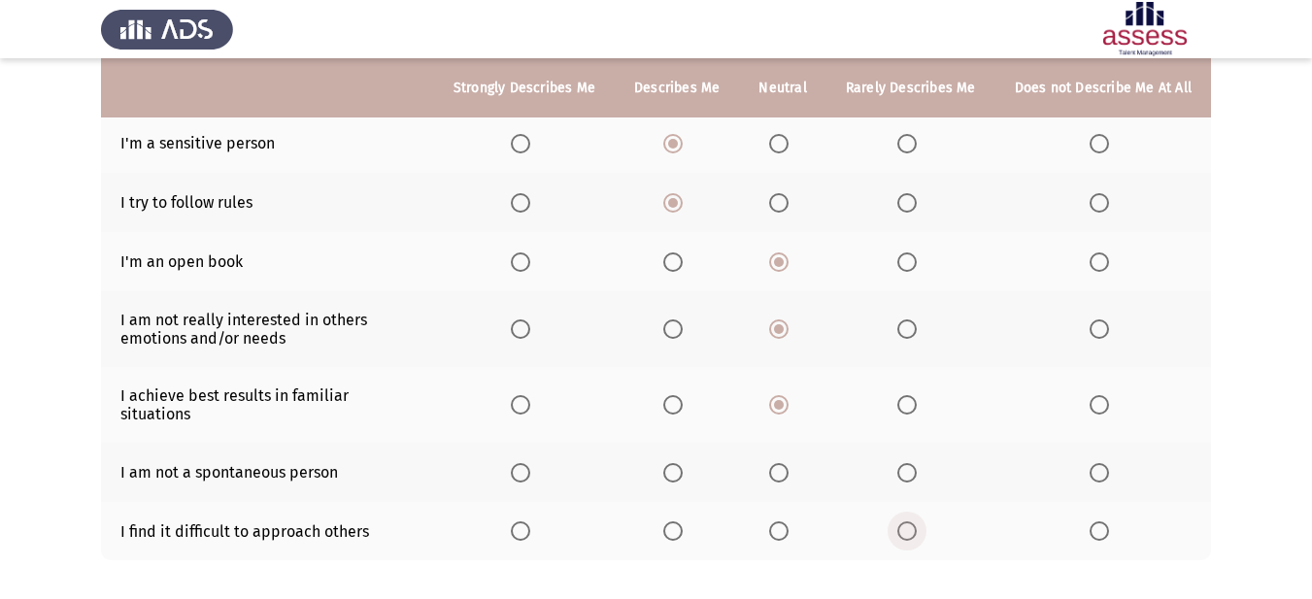
click at [917, 521] on input "Select an option" at bounding box center [906, 530] width 19 height 19
click at [788, 463] on span "Select an option" at bounding box center [778, 472] width 19 height 19
click at [788, 463] on input "Select an option" at bounding box center [778, 472] width 19 height 19
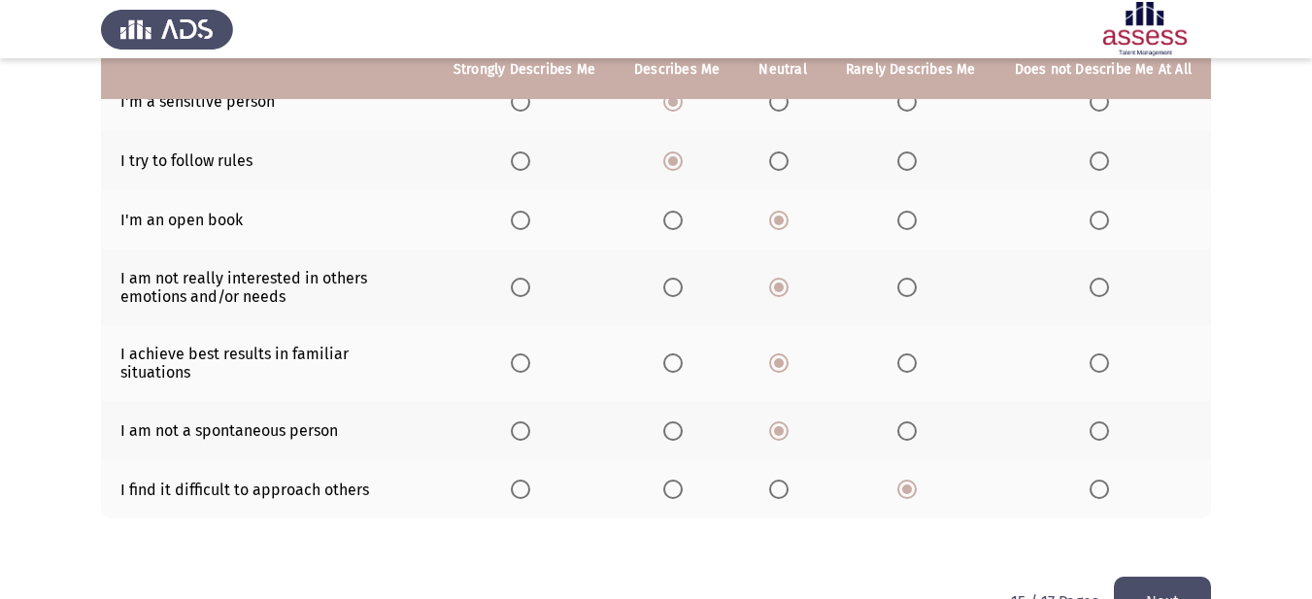
scroll to position [452, 0]
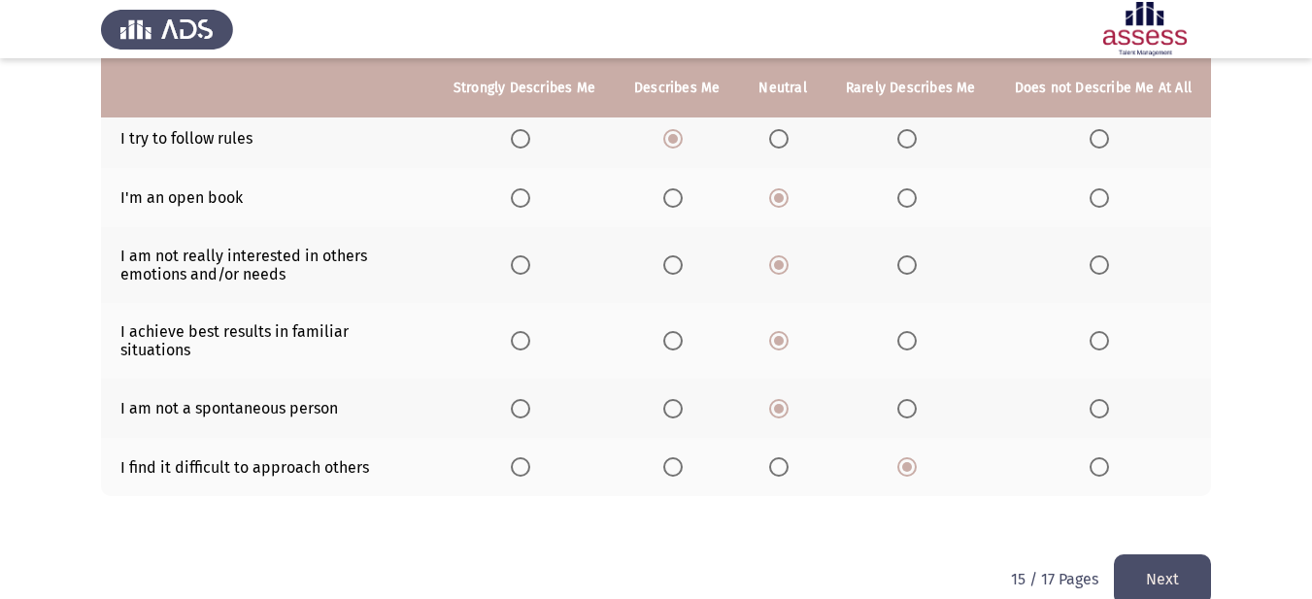
click at [1161, 554] on button "Next" at bounding box center [1162, 579] width 97 height 50
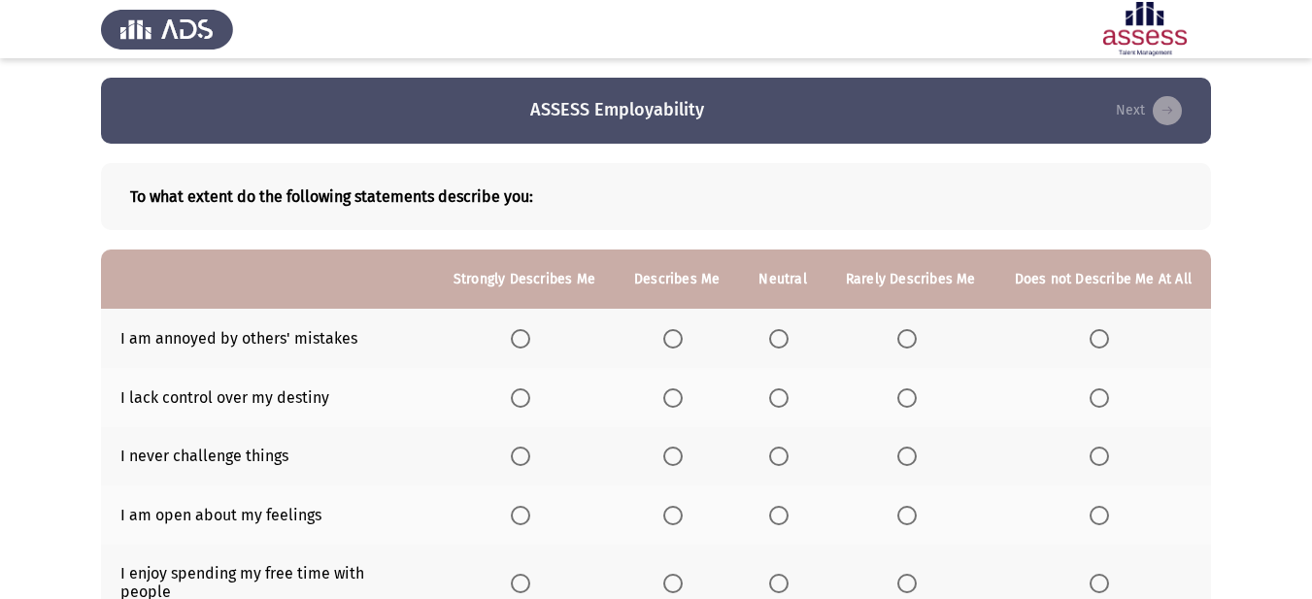
click at [778, 346] on span "Select an option" at bounding box center [778, 338] width 19 height 19
click at [778, 346] on input "Select an option" at bounding box center [778, 338] width 19 height 19
click at [679, 401] on span "Select an option" at bounding box center [672, 397] width 19 height 19
click at [679, 401] on input "Select an option" at bounding box center [672, 397] width 19 height 19
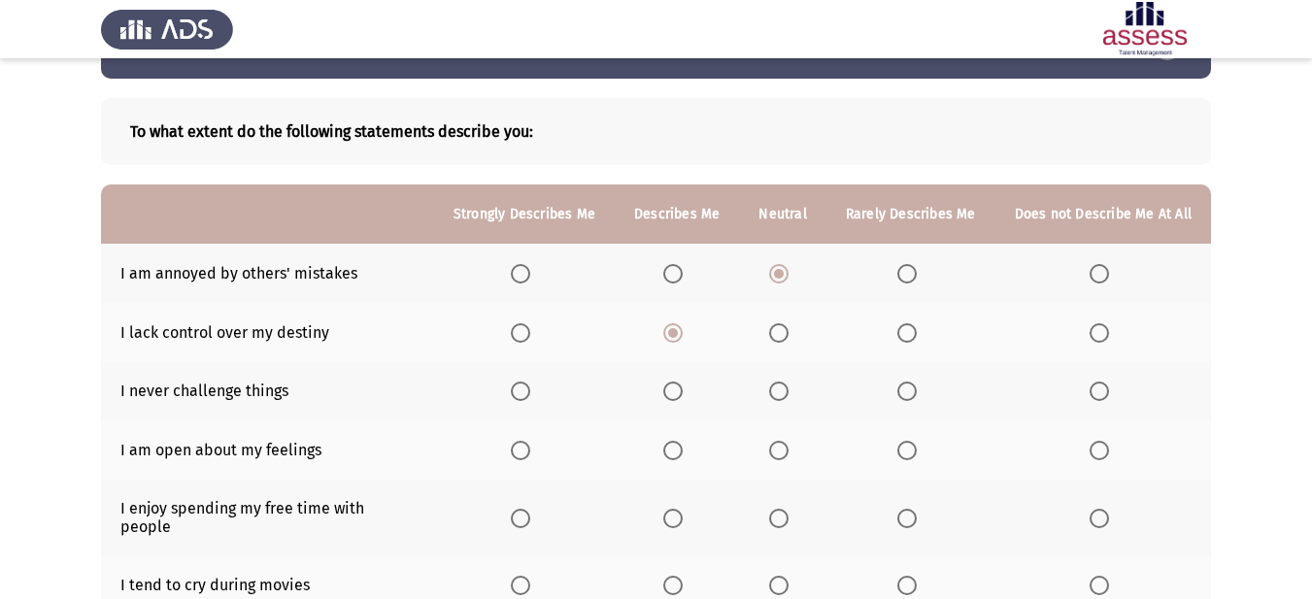
scroll to position [97, 0]
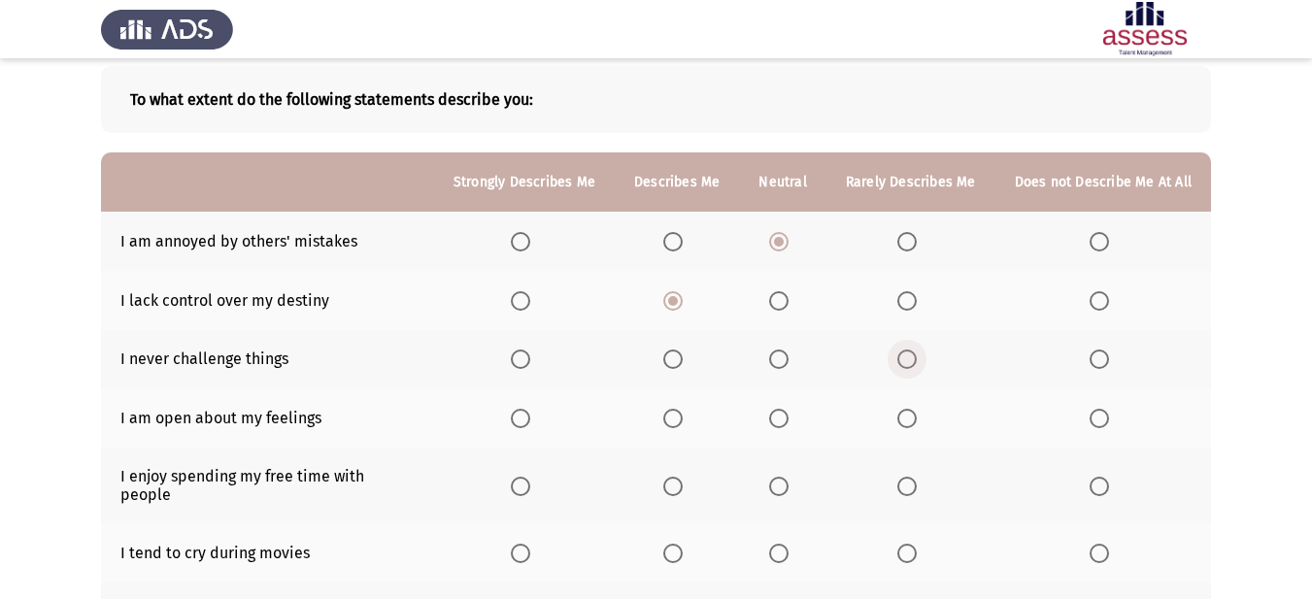
click at [908, 357] on span "Select an option" at bounding box center [906, 359] width 19 height 19
click at [908, 357] on input "Select an option" at bounding box center [906, 359] width 19 height 19
click at [783, 418] on span "Select an option" at bounding box center [778, 418] width 19 height 19
click at [783, 418] on input "Select an option" at bounding box center [778, 418] width 19 height 19
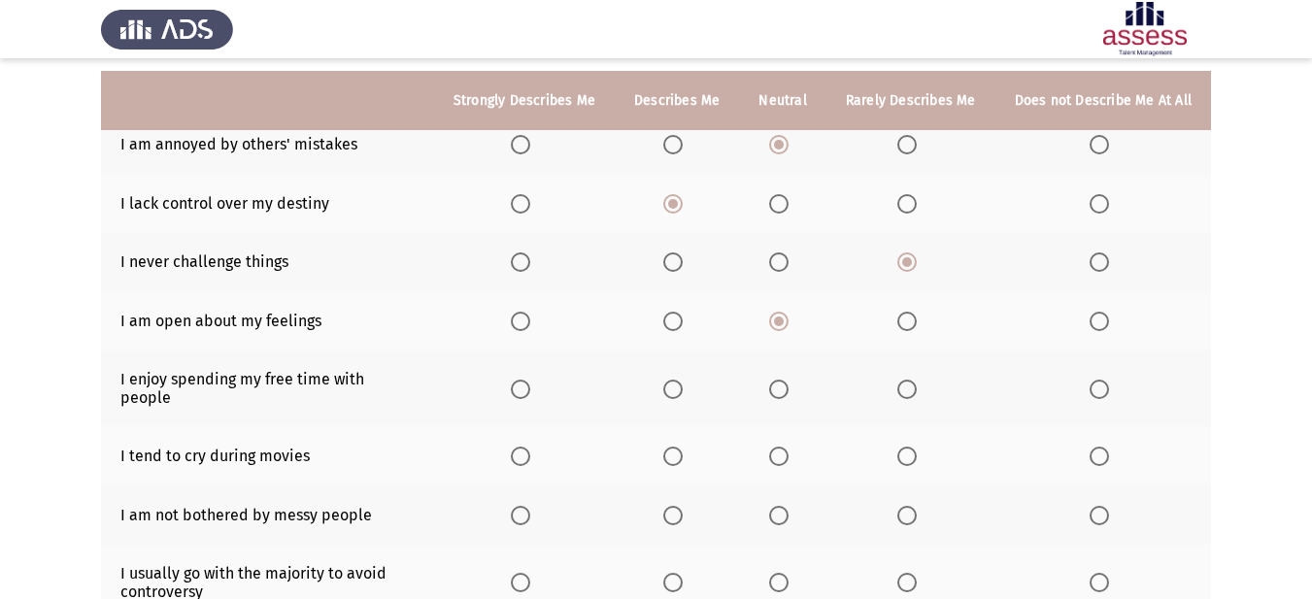
scroll to position [291, 0]
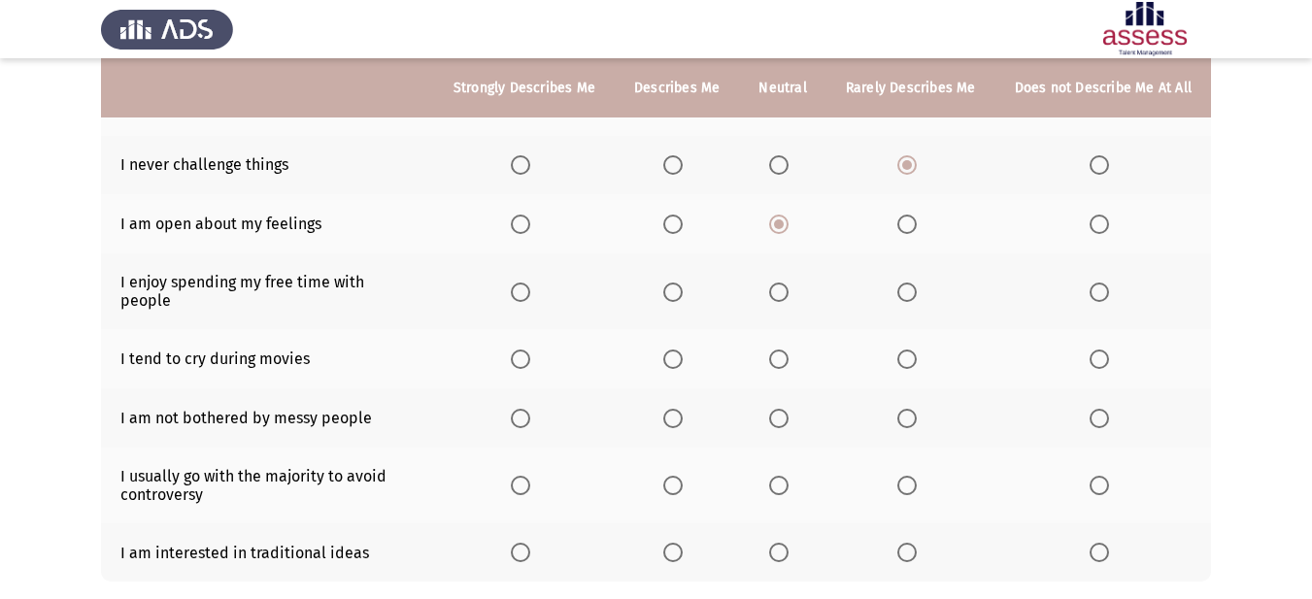
click at [913, 409] on span "Select an option" at bounding box center [906, 418] width 19 height 19
click at [913, 409] on input "Select an option" at bounding box center [906, 418] width 19 height 19
click at [780, 409] on span "Select an option" at bounding box center [778, 418] width 19 height 19
click at [780, 409] on input "Select an option" at bounding box center [778, 418] width 19 height 19
click at [683, 543] on span "Select an option" at bounding box center [672, 552] width 19 height 19
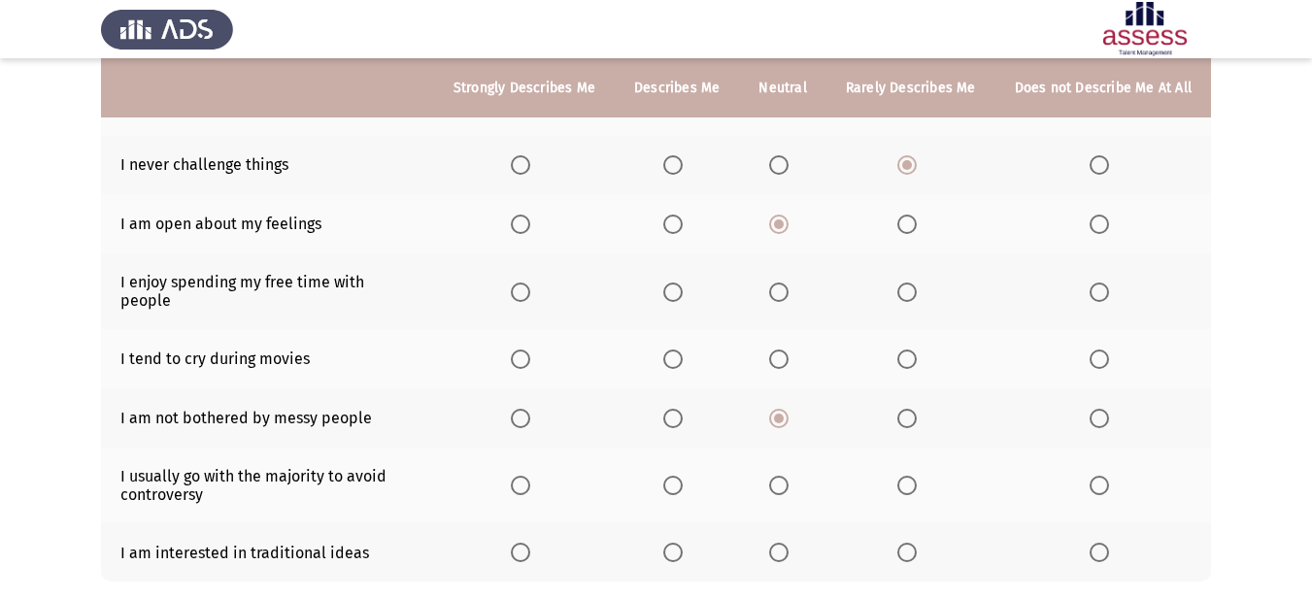
click at [683, 543] on input "Select an option" at bounding box center [672, 552] width 19 height 19
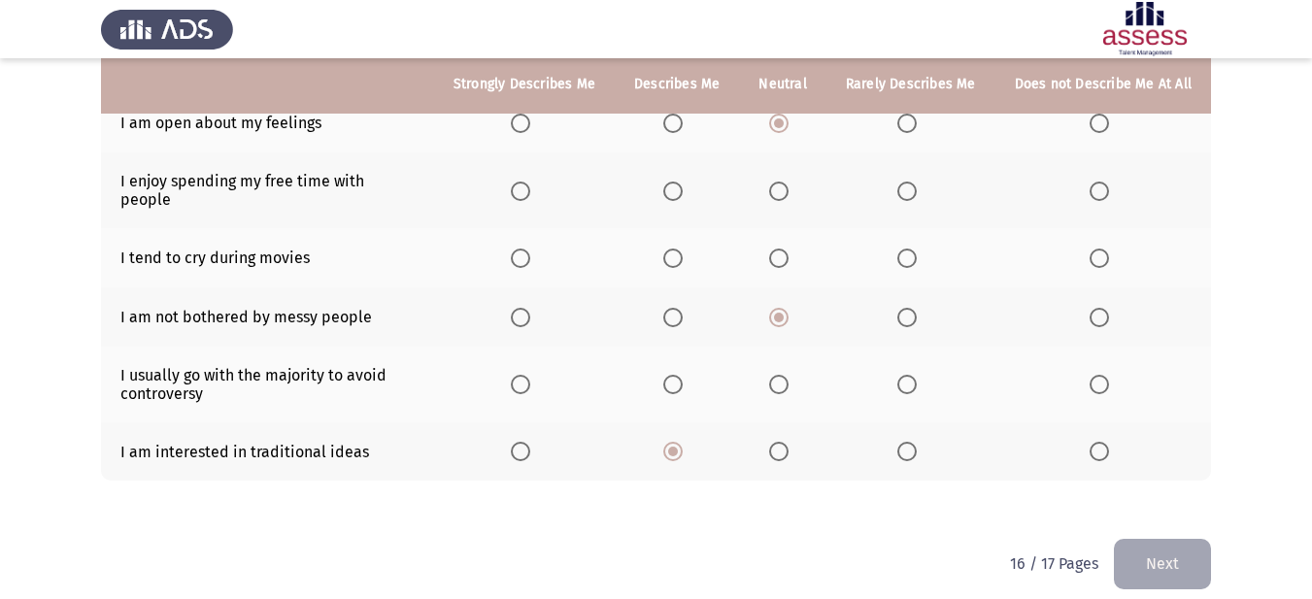
scroll to position [393, 0]
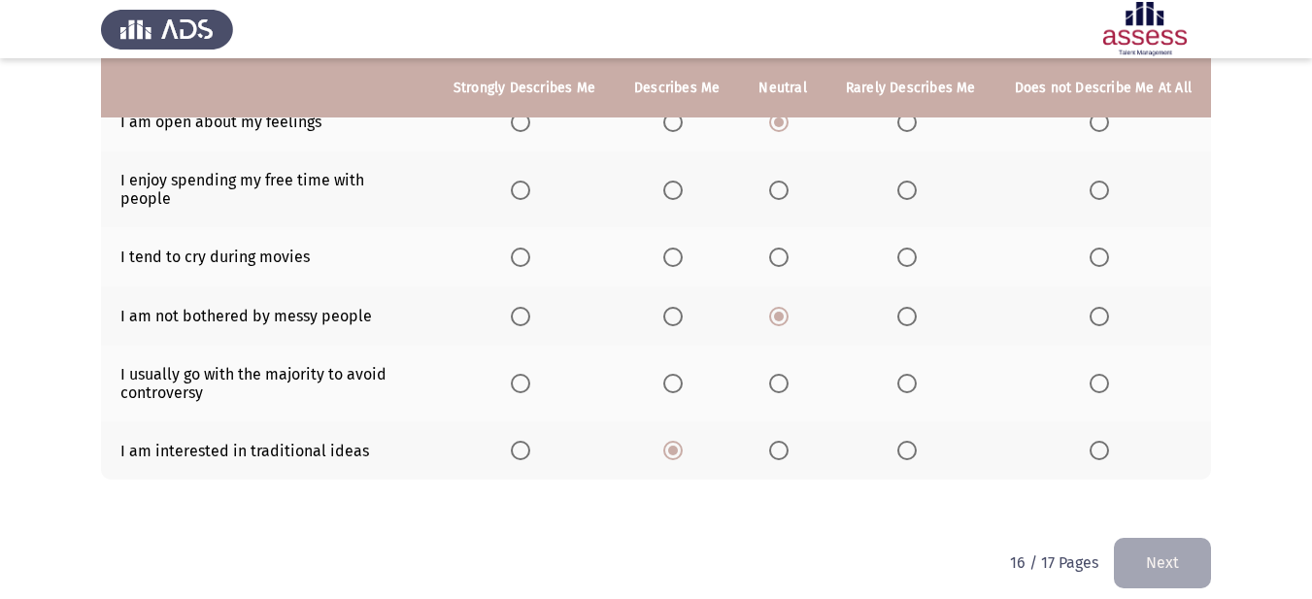
click at [683, 181] on span "Select an option" at bounding box center [672, 190] width 19 height 19
click at [683, 181] on input "Select an option" at bounding box center [672, 190] width 19 height 19
click at [683, 248] on span "Select an option" at bounding box center [672, 257] width 19 height 19
click at [683, 248] on input "Select an option" at bounding box center [672, 257] width 19 height 19
click at [788, 186] on span "Select an option" at bounding box center [778, 190] width 19 height 19
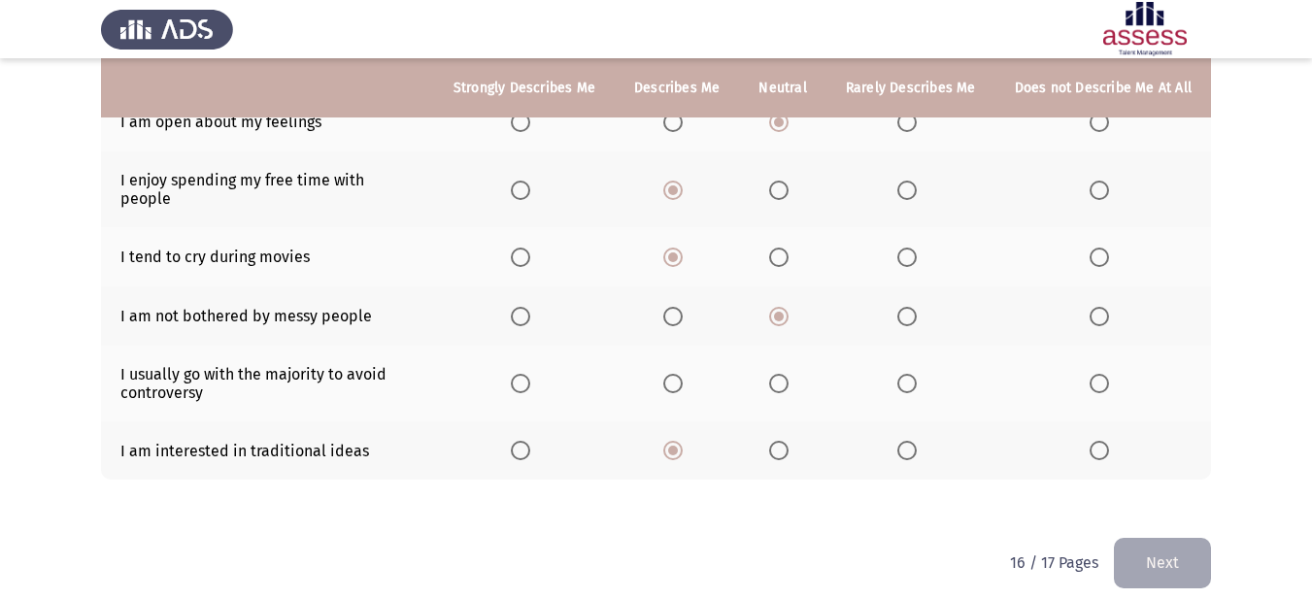
click at [788, 186] on input "Select an option" at bounding box center [778, 190] width 19 height 19
click at [784, 374] on span "Select an option" at bounding box center [778, 383] width 19 height 19
click at [784, 374] on input "Select an option" at bounding box center [778, 383] width 19 height 19
click at [1155, 543] on button "Next" at bounding box center [1162, 563] width 97 height 50
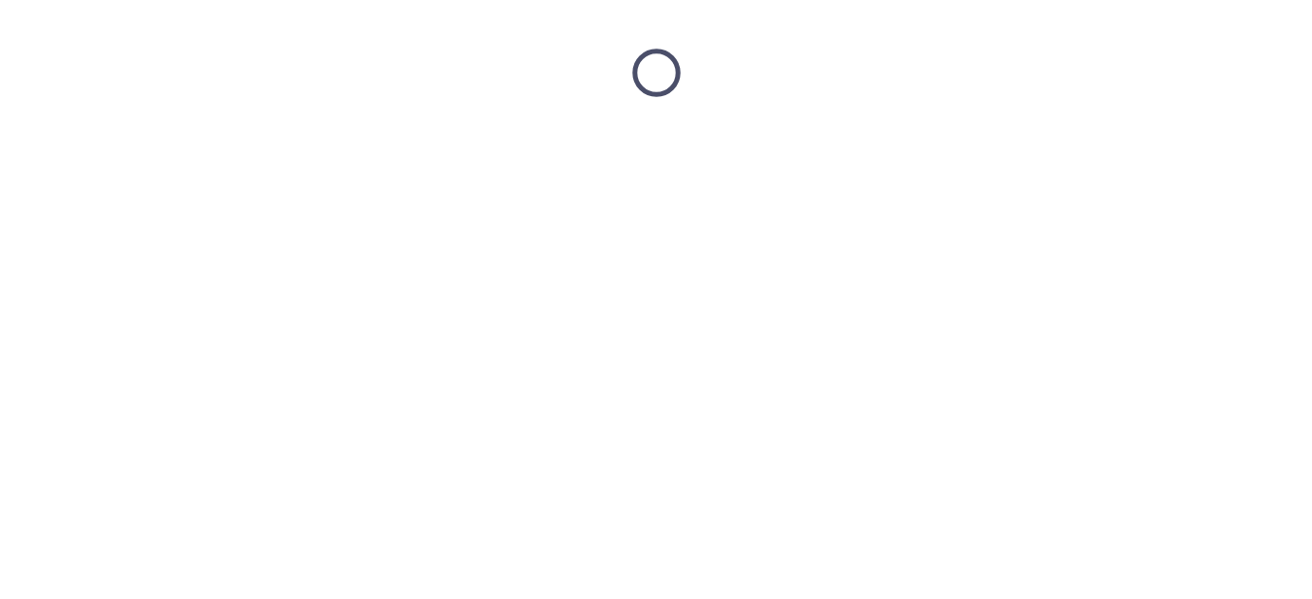
scroll to position [0, 0]
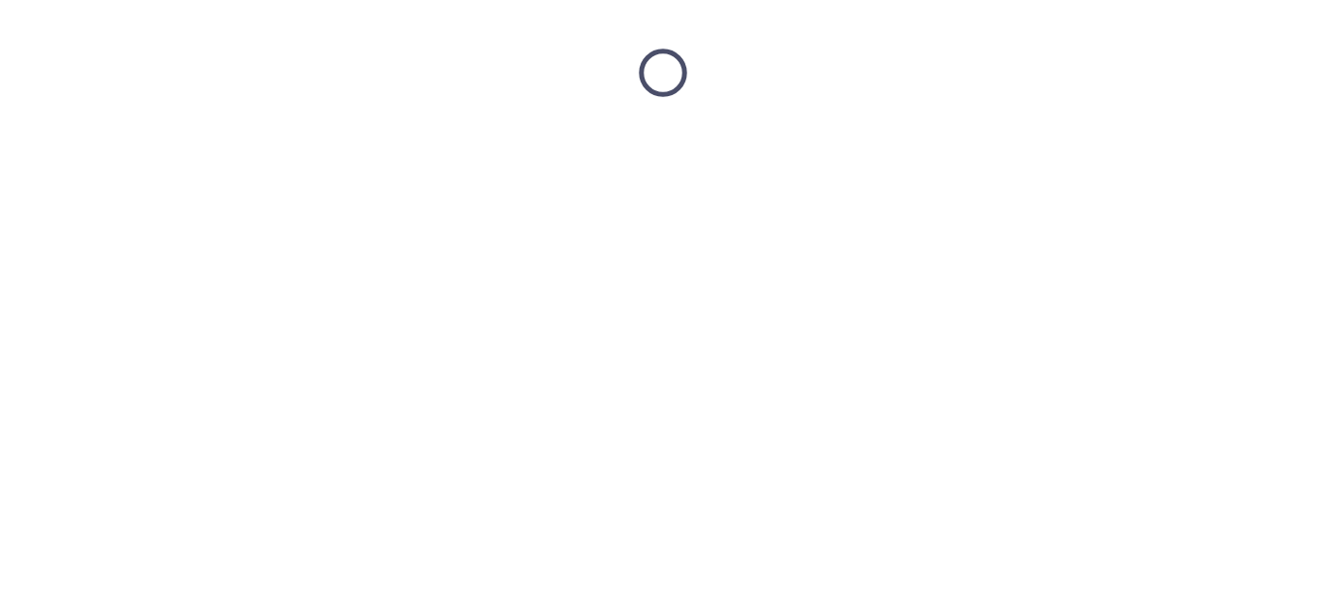
click at [1155, 146] on html at bounding box center [663, 73] width 1326 height 146
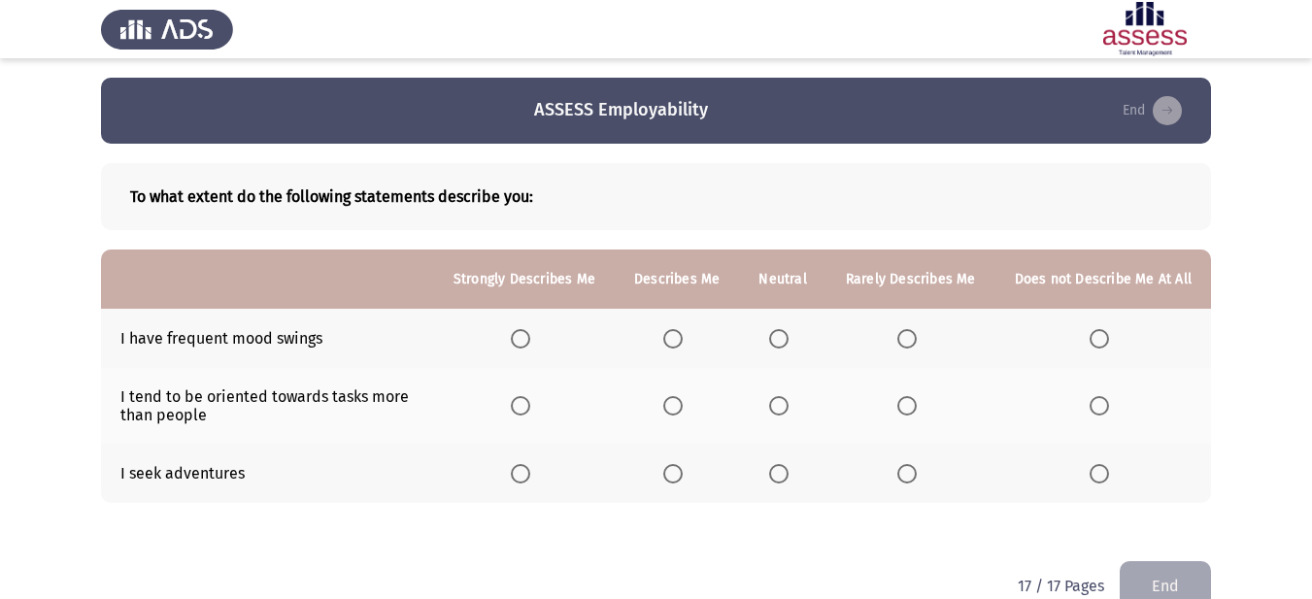
scroll to position [40, 0]
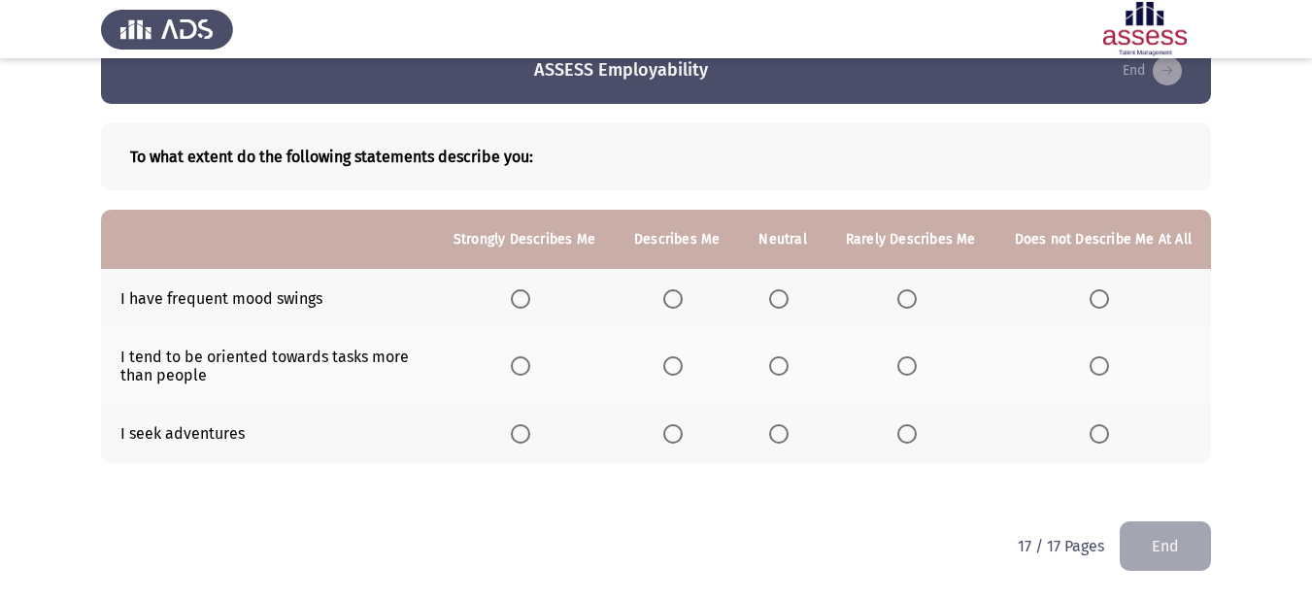
click at [783, 301] on span "Select an option" at bounding box center [778, 298] width 19 height 19
click at [783, 301] on input "Select an option" at bounding box center [778, 298] width 19 height 19
click at [795, 436] on label "Select an option" at bounding box center [782, 433] width 27 height 19
click at [788, 436] on input "Select an option" at bounding box center [778, 433] width 19 height 19
click at [677, 364] on span "Select an option" at bounding box center [672, 365] width 19 height 19
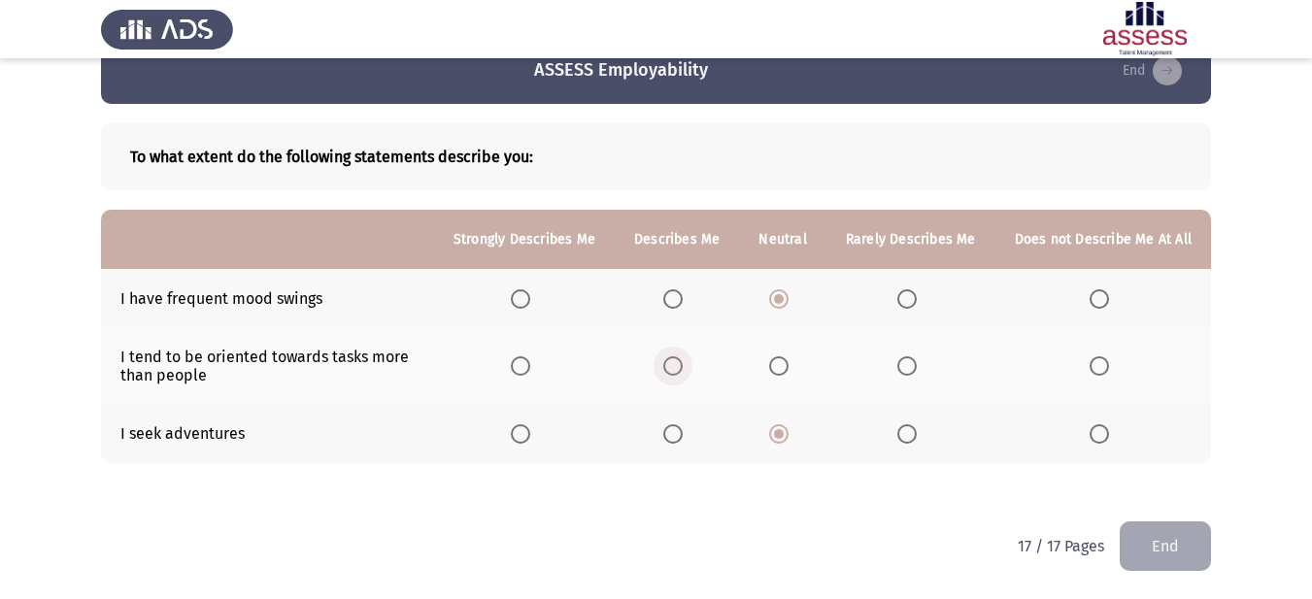
click at [677, 364] on input "Select an option" at bounding box center [672, 365] width 19 height 19
click at [1155, 558] on button "End" at bounding box center [1165, 546] width 91 height 50
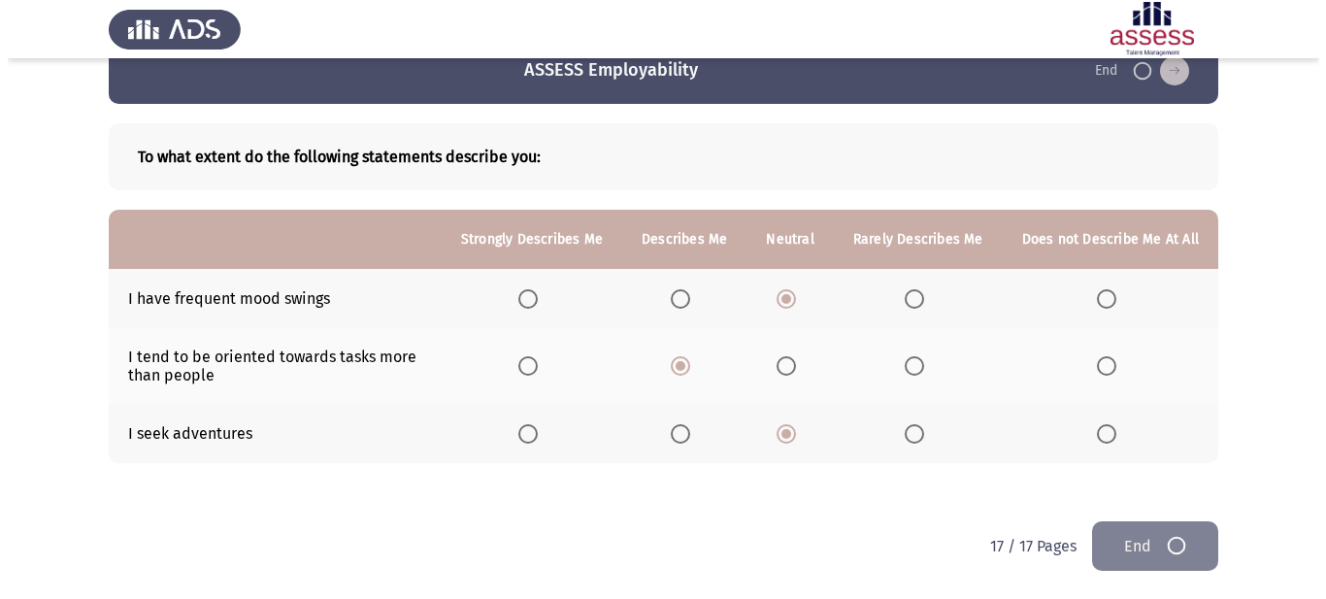
scroll to position [0, 0]
